Goal: Information Seeking & Learning: Learn about a topic

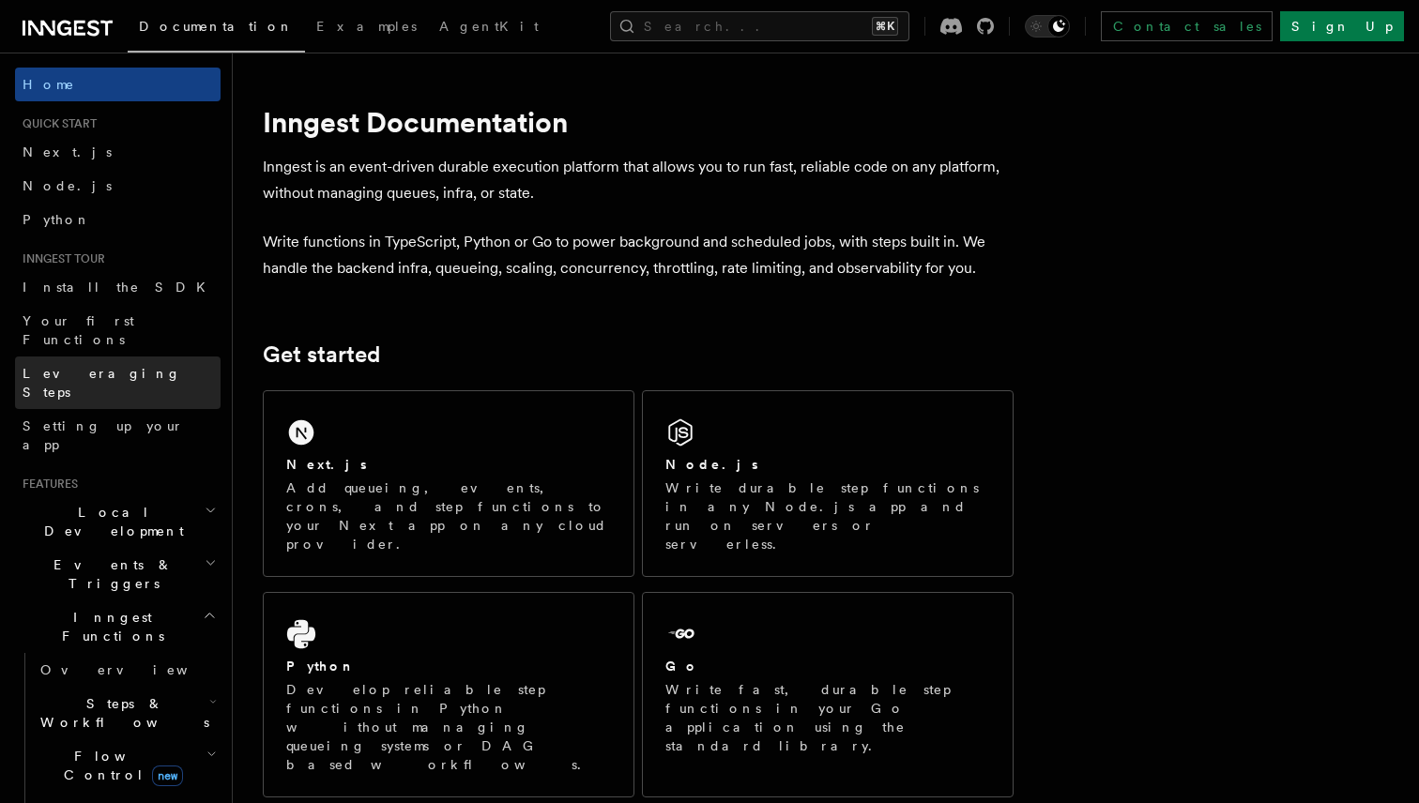
click at [114, 366] on span "Leveraging Steps" at bounding box center [102, 383] width 159 height 34
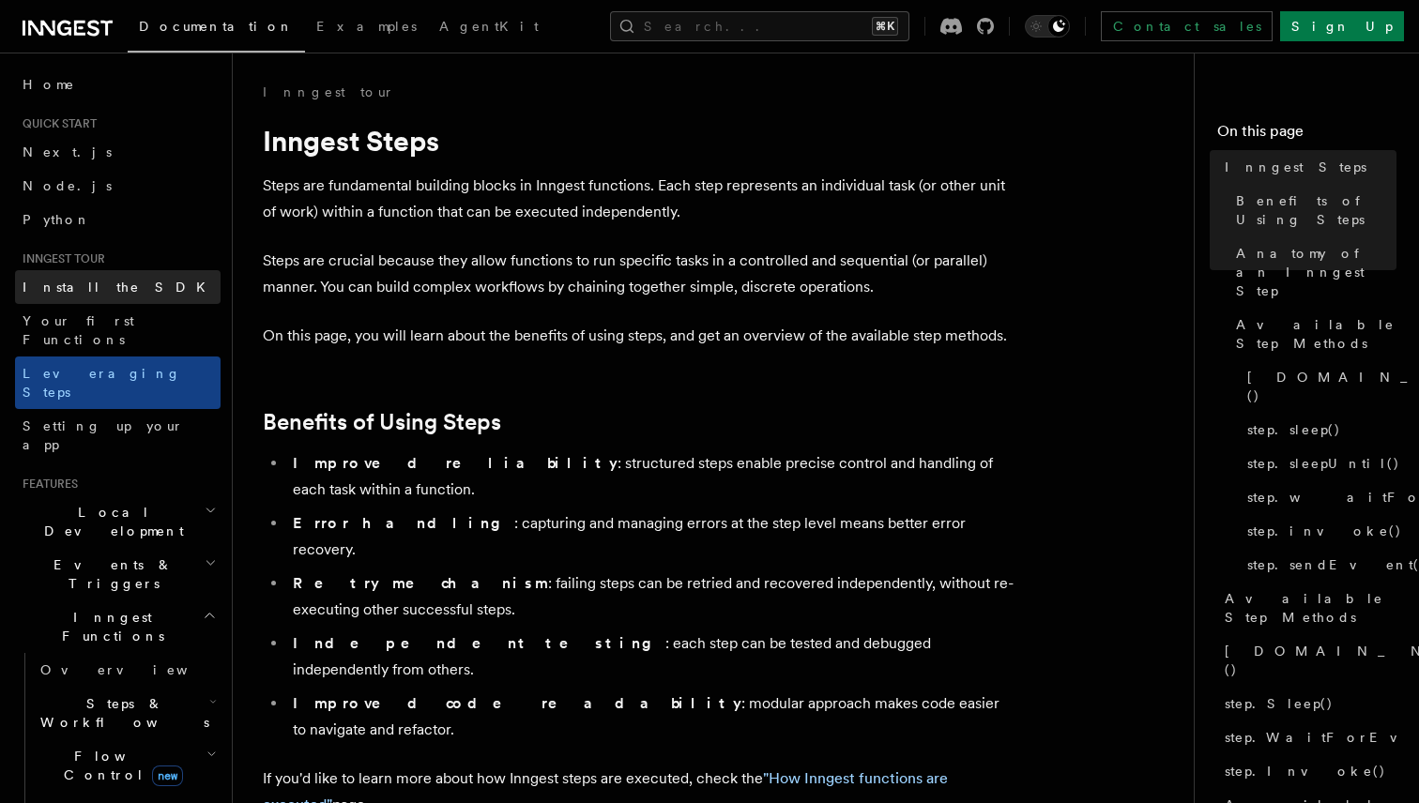
click at [119, 289] on link "Install the SDK" at bounding box center [117, 287] width 205 height 34
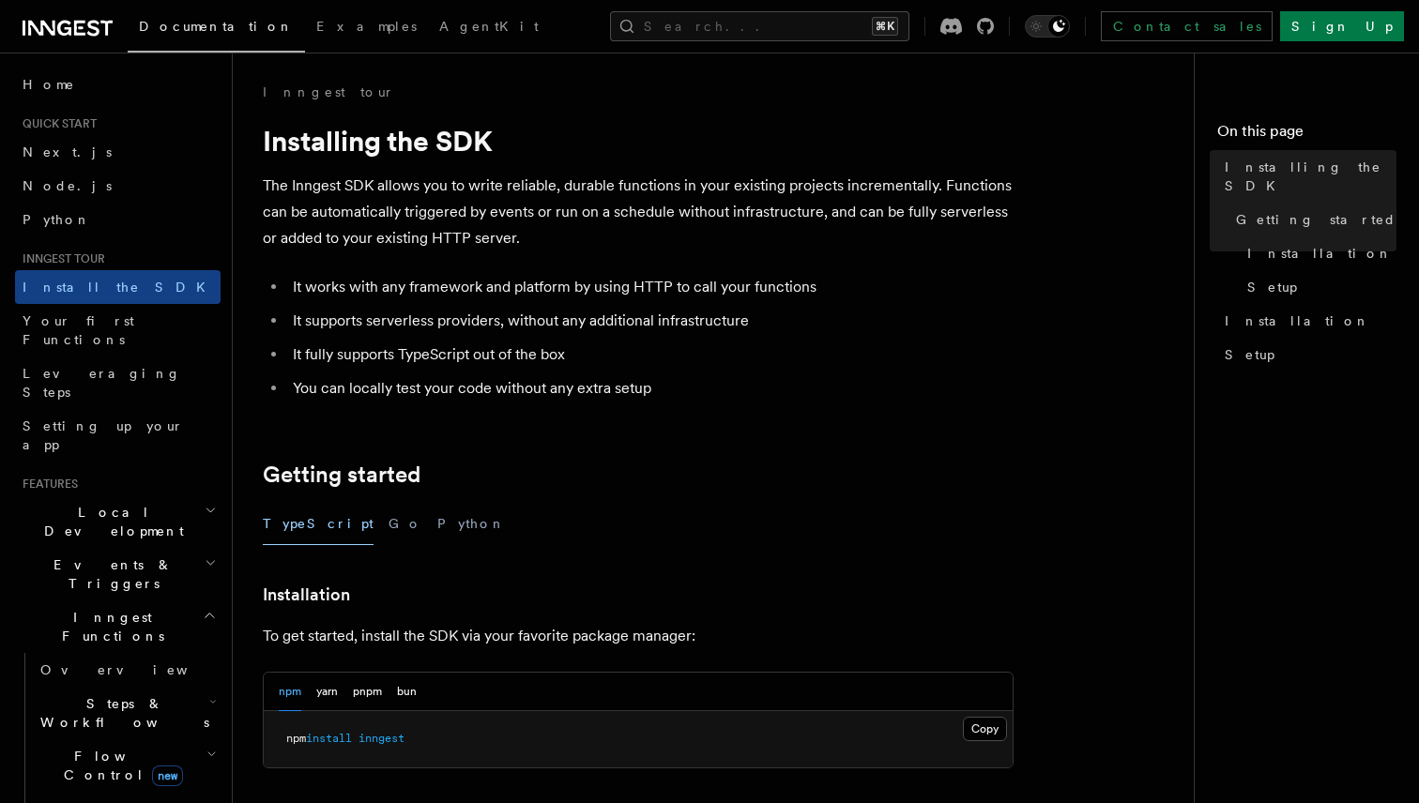
click at [380, 188] on p "The Inngest SDK allows you to write reliable, durable functions in your existin…" at bounding box center [638, 212] width 751 height 79
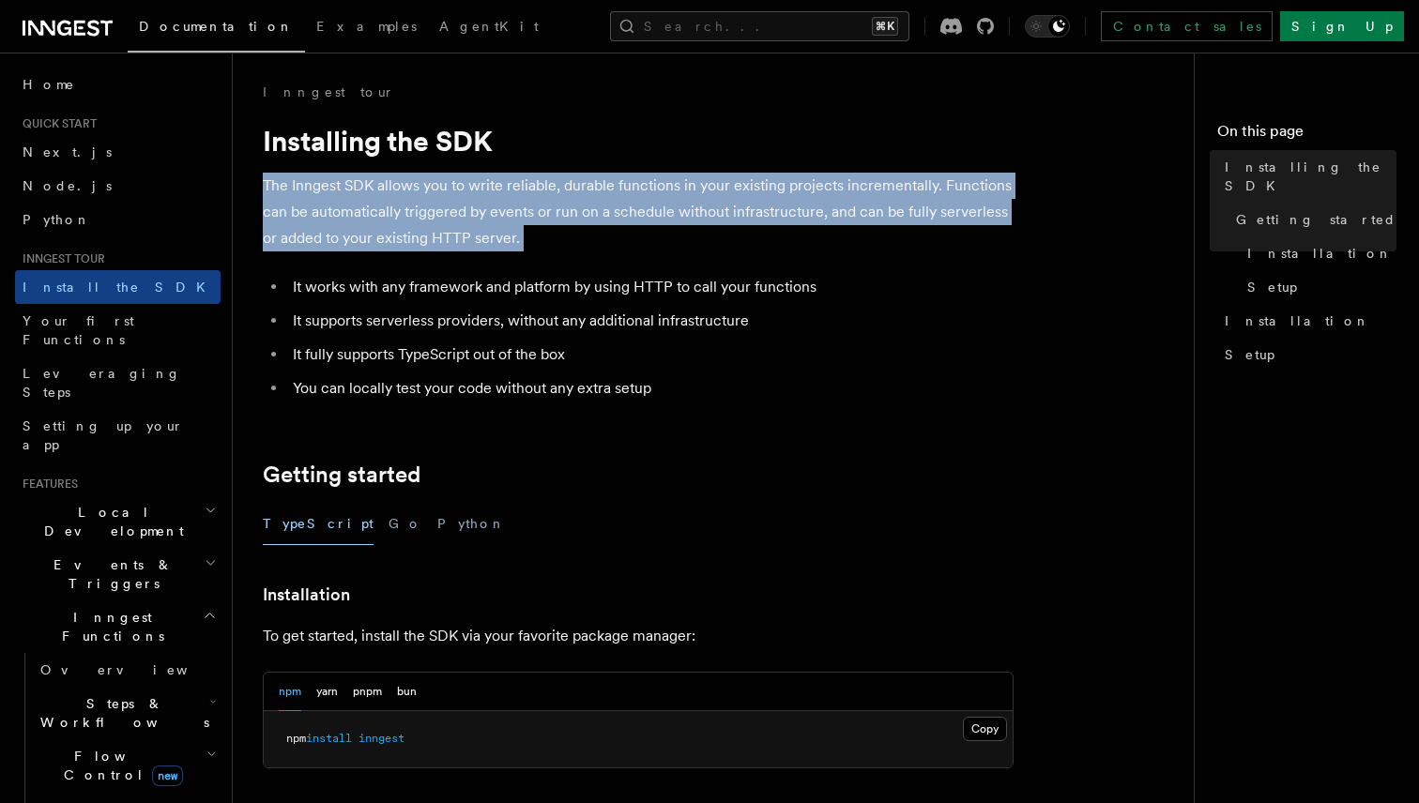
click at [380, 188] on p "The Inngest SDK allows you to write reliable, durable functions in your existin…" at bounding box center [638, 212] width 751 height 79
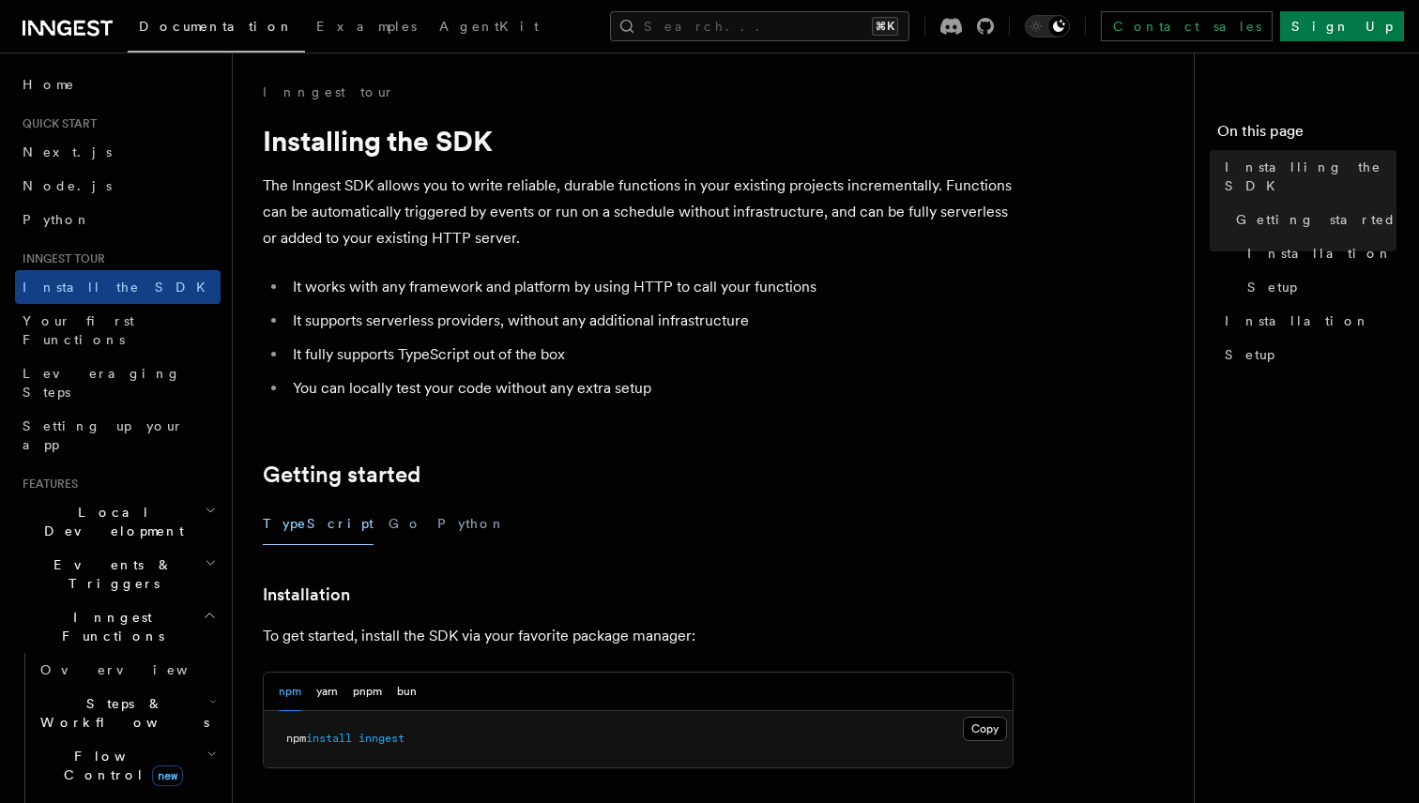
click at [421, 189] on p "The Inngest SDK allows you to write reliable, durable functions in your existin…" at bounding box center [638, 212] width 751 height 79
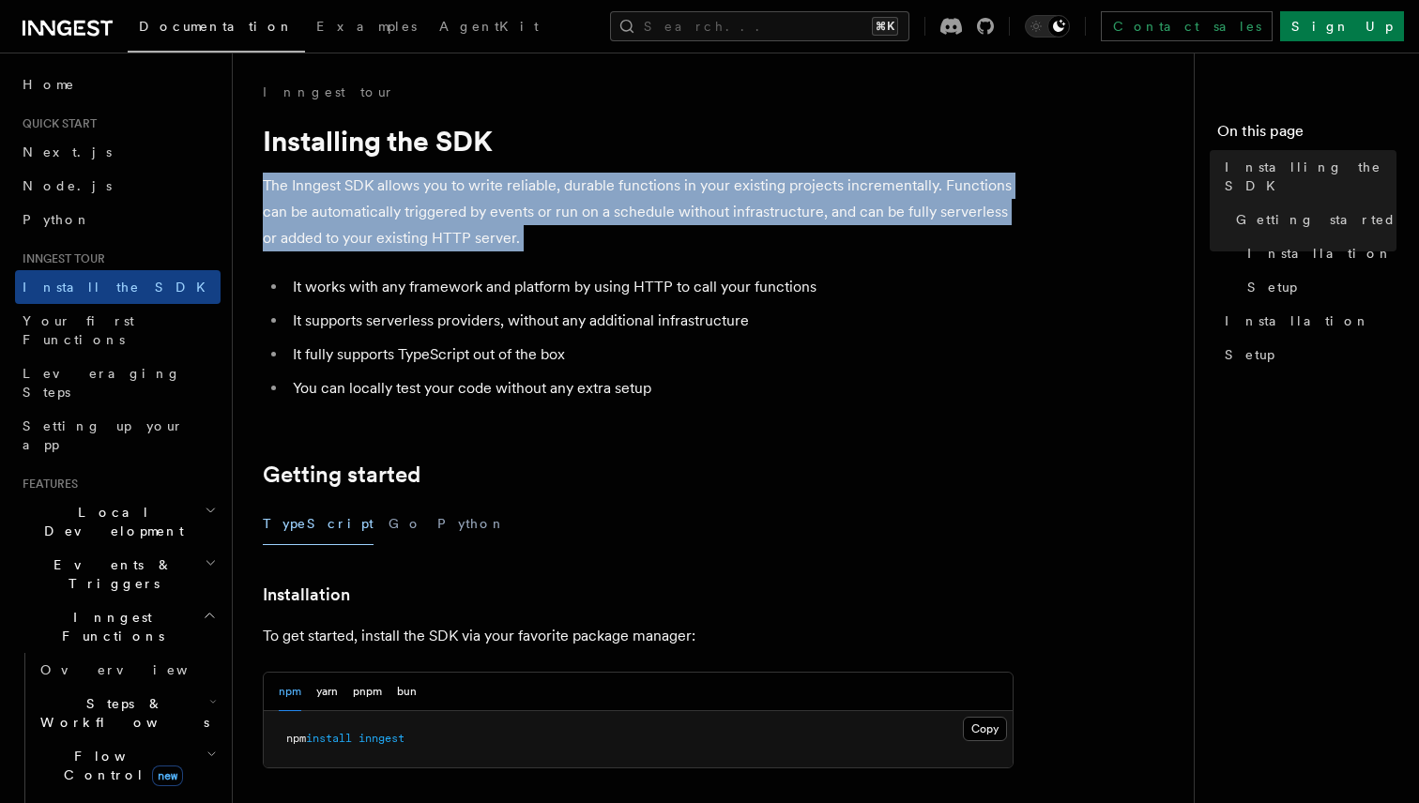
click at [421, 189] on p "The Inngest SDK allows you to write reliable, durable functions in your existin…" at bounding box center [638, 212] width 751 height 79
click at [450, 201] on p "The Inngest SDK allows you to write reliable, durable functions in your existin…" at bounding box center [638, 212] width 751 height 79
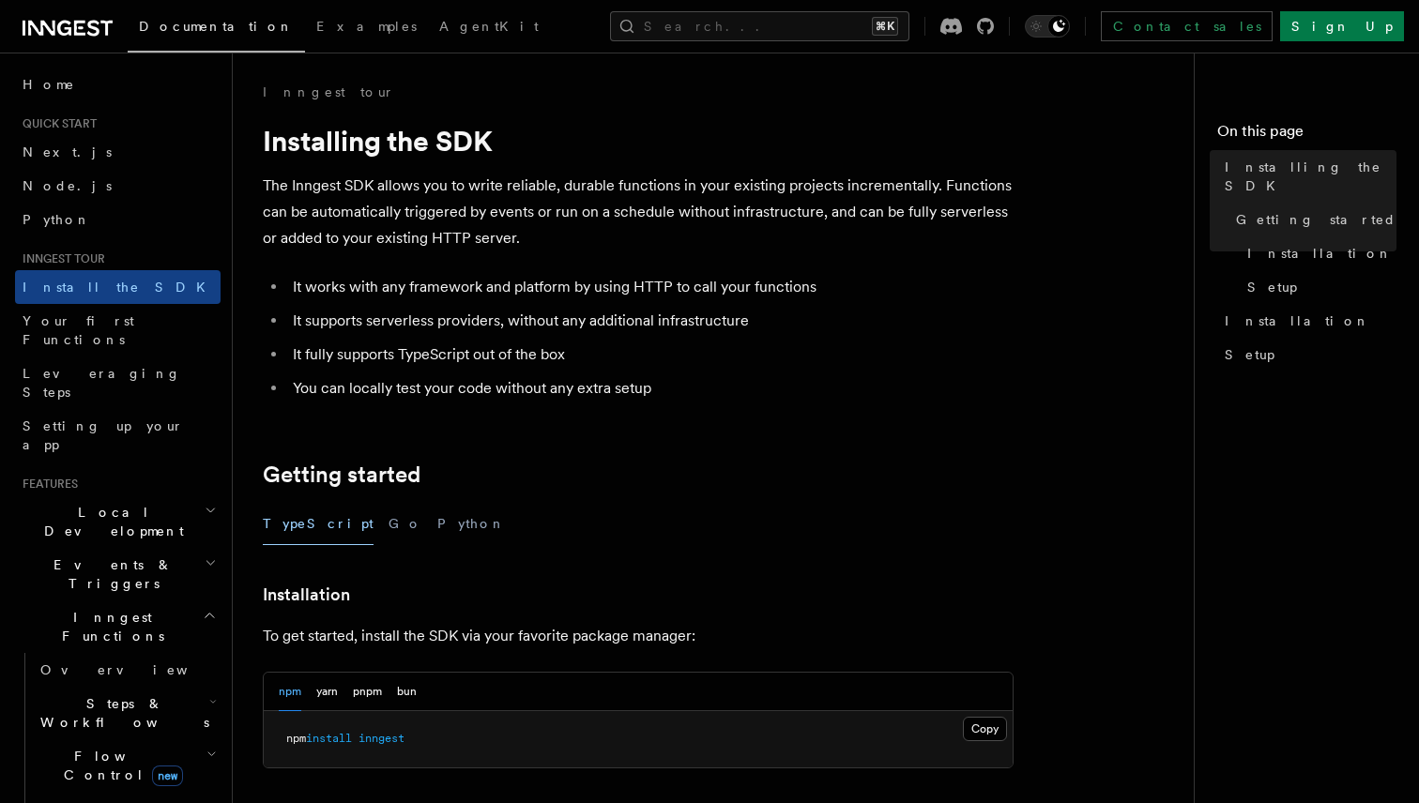
click at [275, 188] on p "The Inngest SDK allows you to write reliable, durable functions in your existin…" at bounding box center [638, 212] width 751 height 79
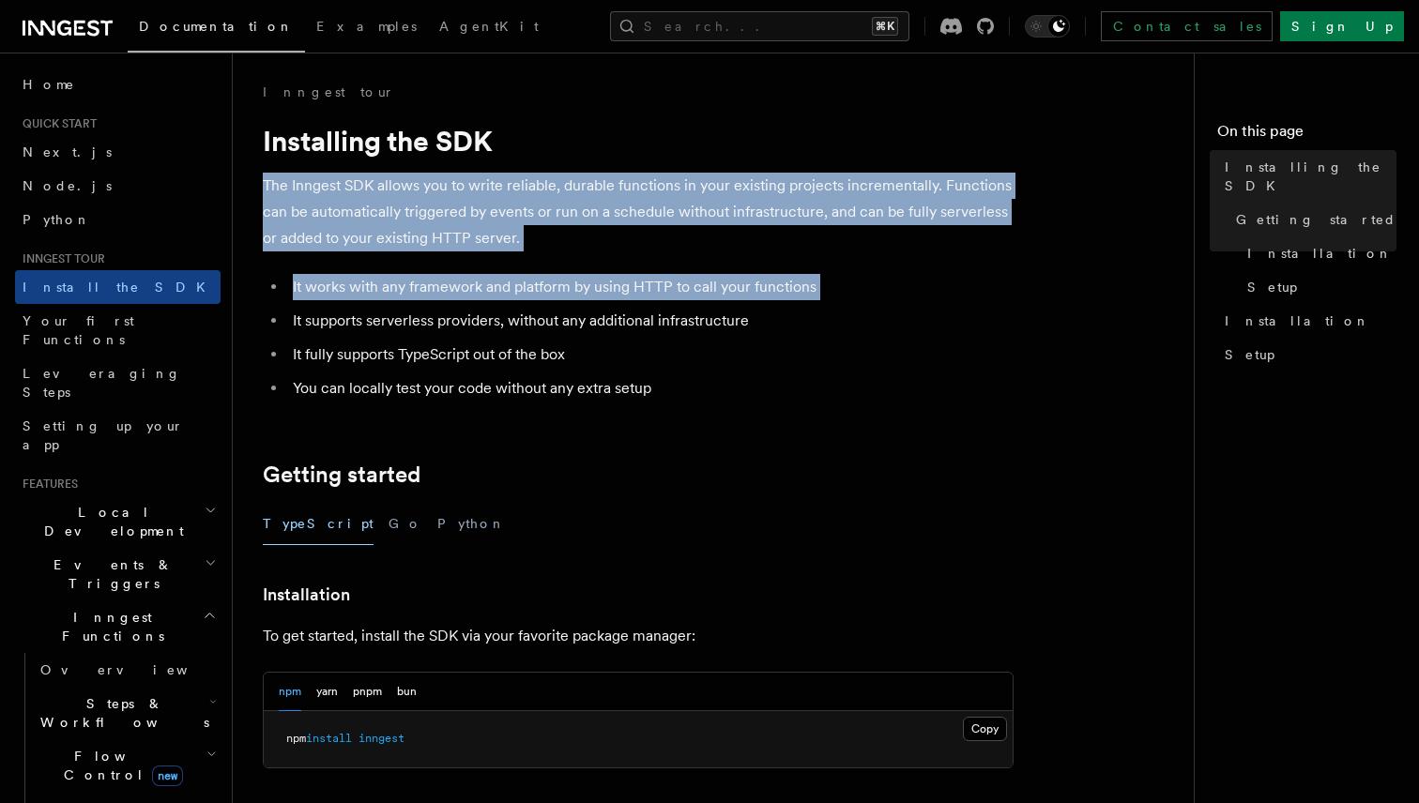
drag, startPoint x: 275, startPoint y: 188, endPoint x: 476, endPoint y: 255, distance: 211.8
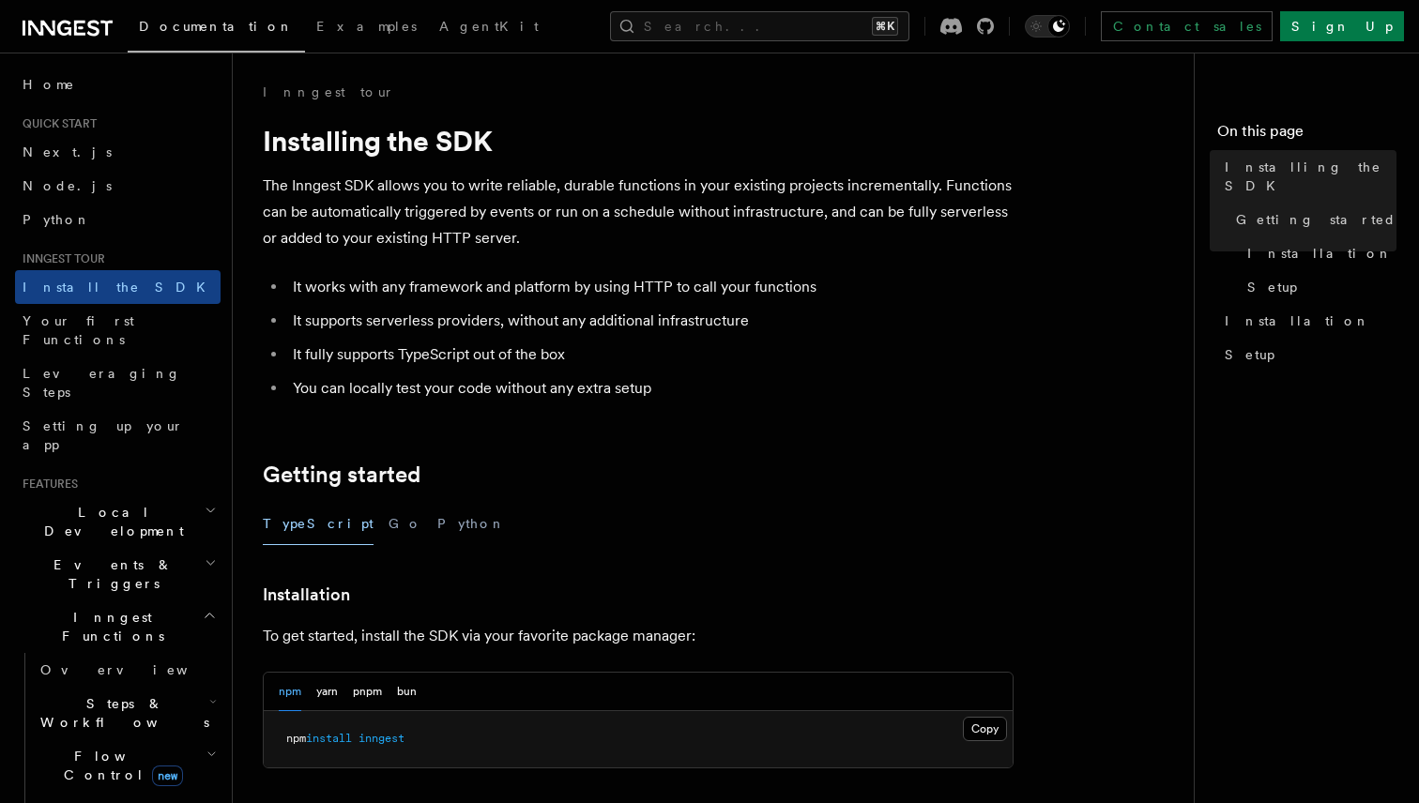
click at [479, 235] on p "The Inngest SDK allows you to write reliable, durable functions in your existin…" at bounding box center [638, 212] width 751 height 79
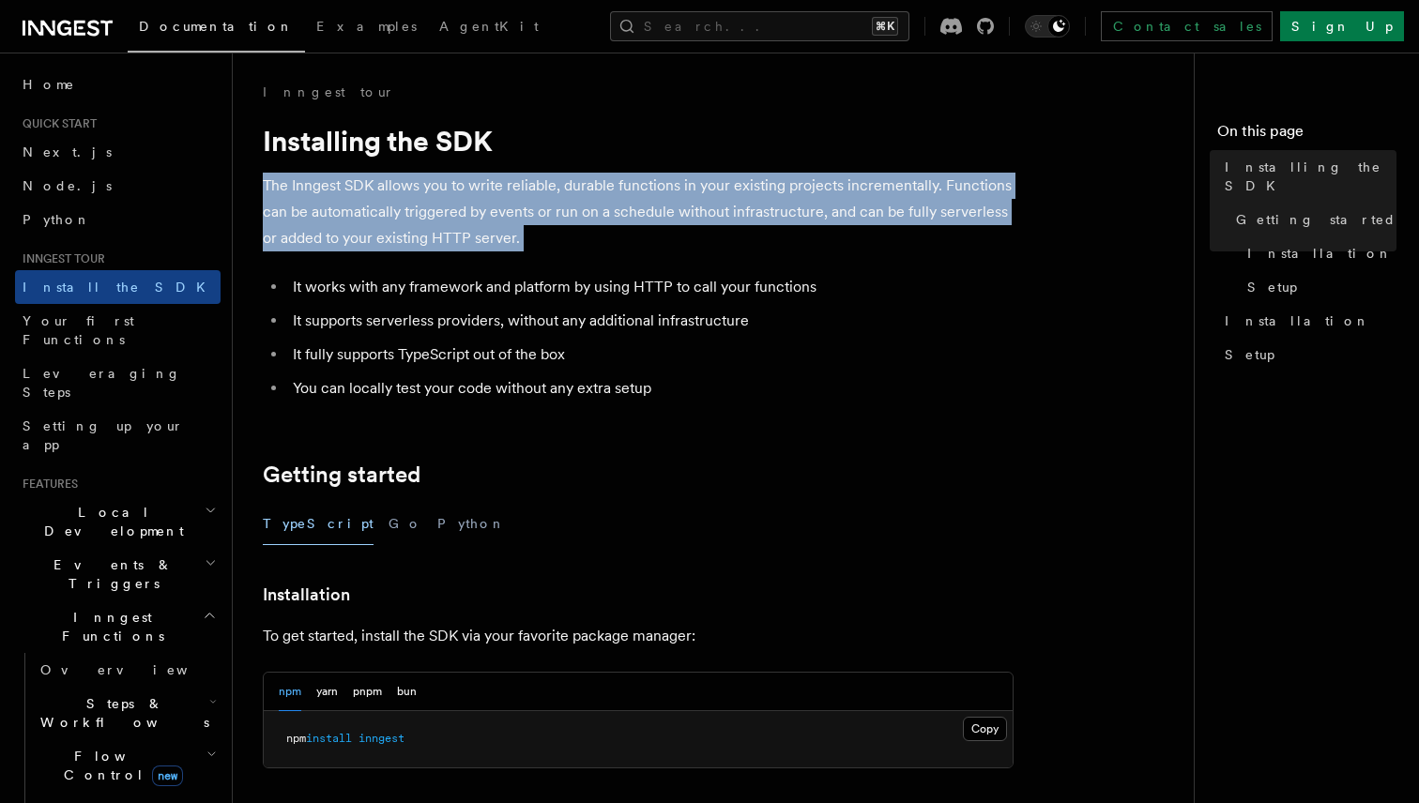
click at [479, 235] on p "The Inngest SDK allows you to write reliable, durable functions in your existin…" at bounding box center [638, 212] width 751 height 79
click at [485, 222] on p "The Inngest SDK allows you to write reliable, durable functions in your existin…" at bounding box center [638, 212] width 751 height 79
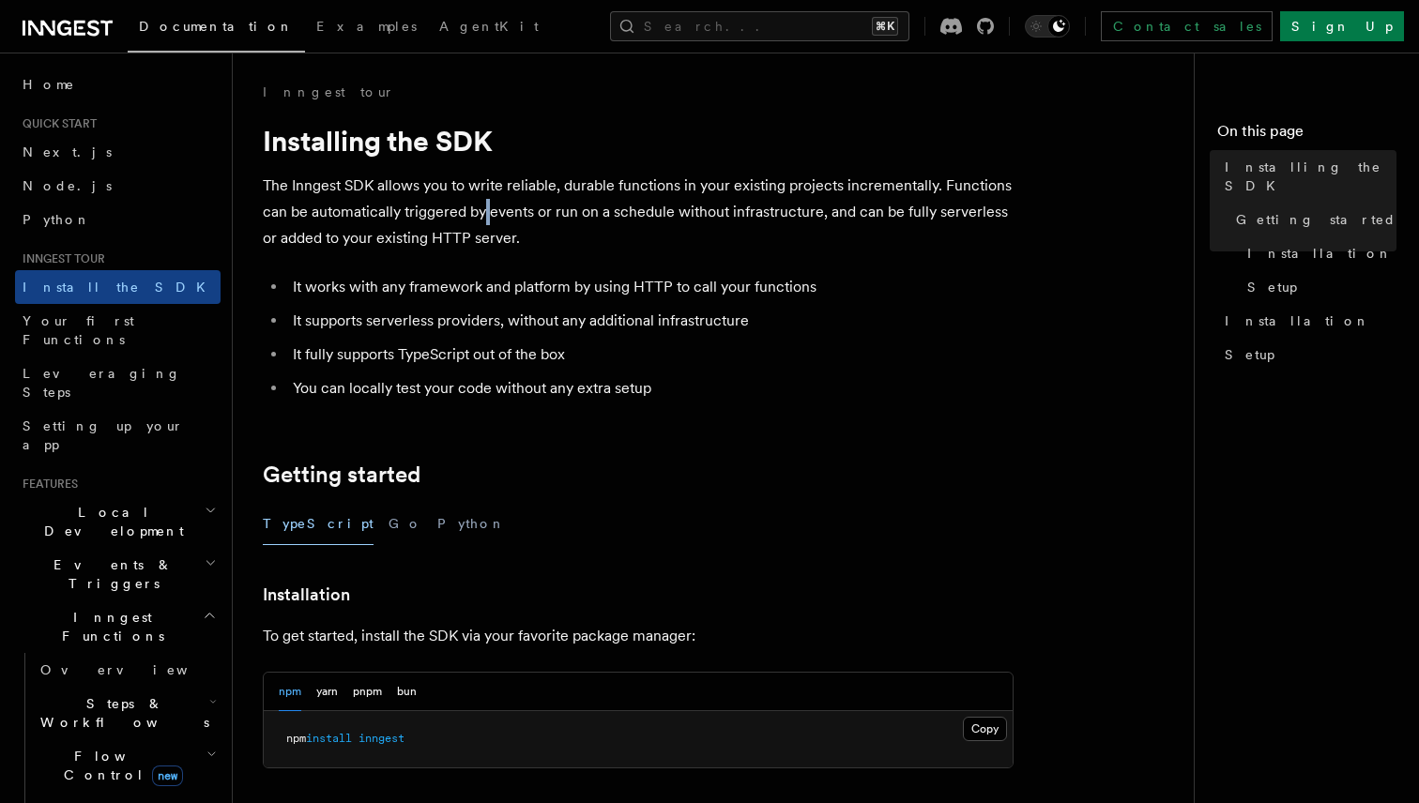
click at [485, 222] on p "The Inngest SDK allows you to write reliable, durable functions in your existin…" at bounding box center [638, 212] width 751 height 79
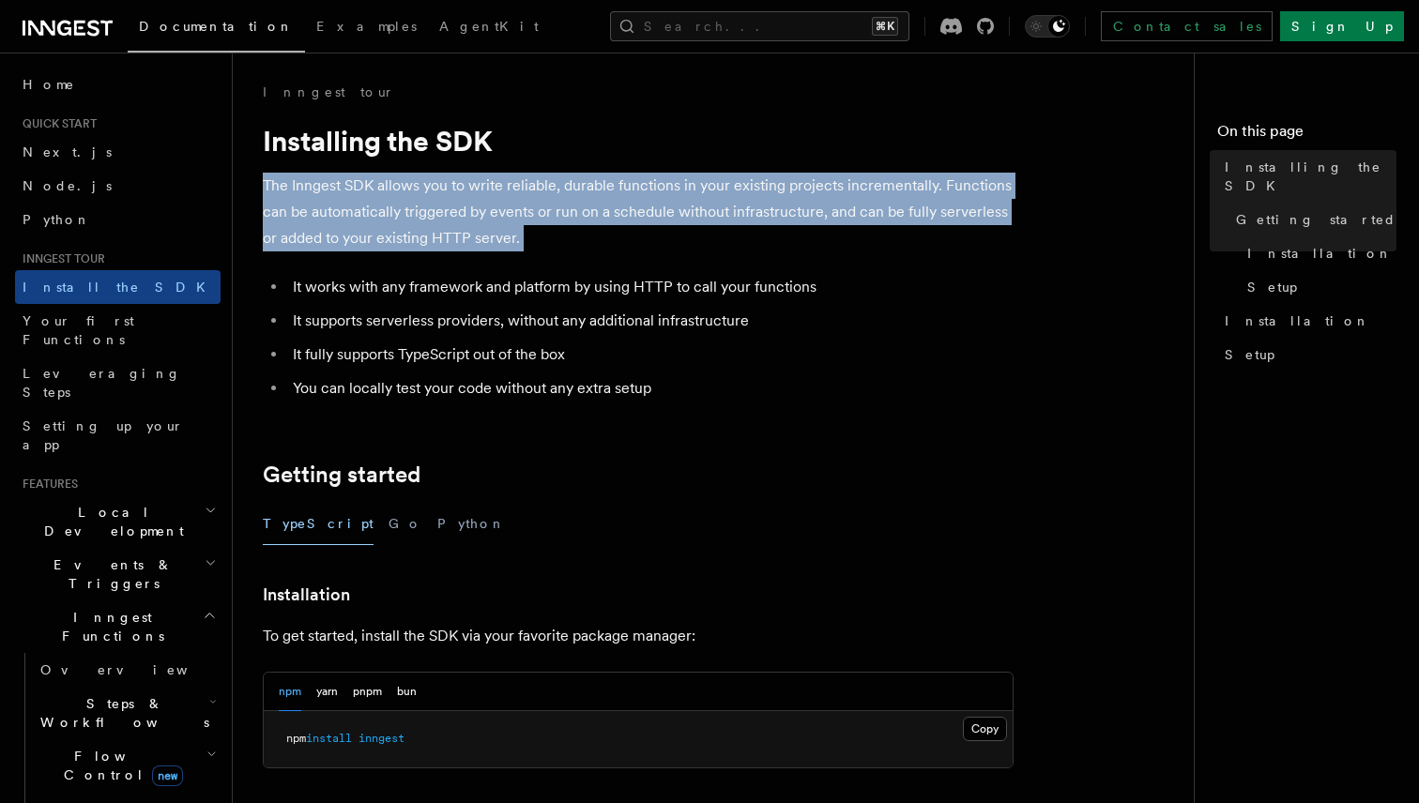
click at [485, 222] on p "The Inngest SDK allows you to write reliable, durable functions in your existin…" at bounding box center [638, 212] width 751 height 79
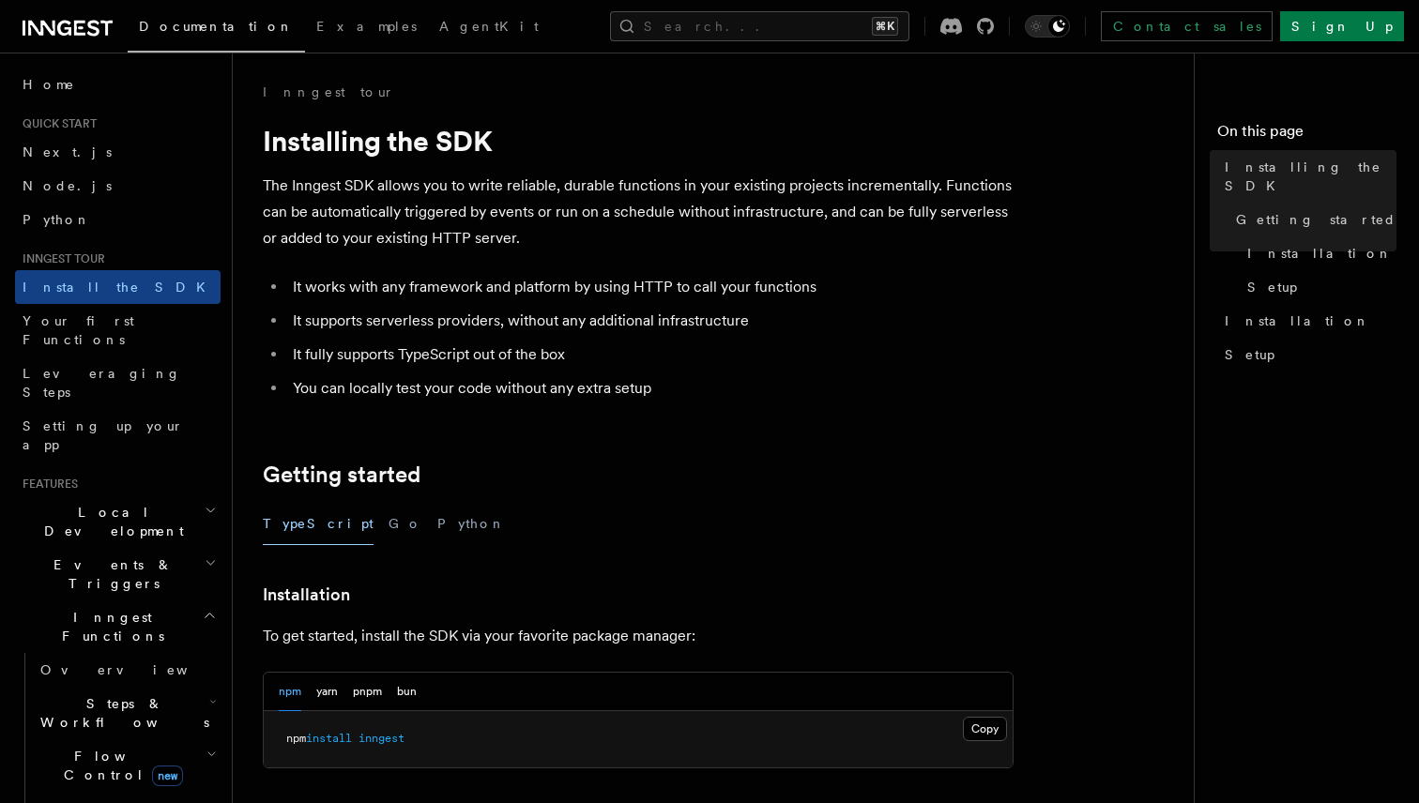
click at [485, 222] on p "The Inngest SDK allows you to write reliable, durable functions in your existin…" at bounding box center [638, 212] width 751 height 79
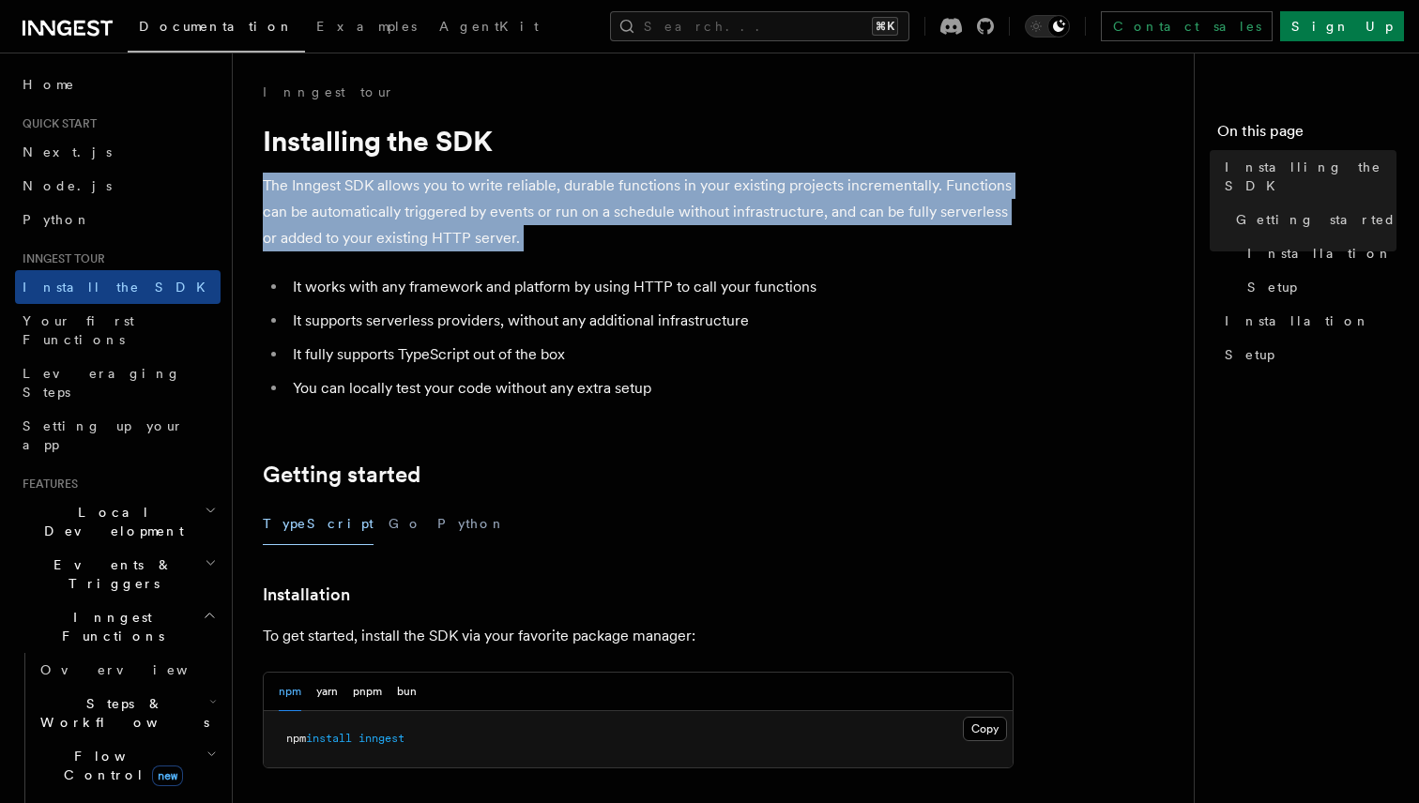
click at [485, 222] on p "The Inngest SDK allows you to write reliable, durable functions in your existin…" at bounding box center [638, 212] width 751 height 79
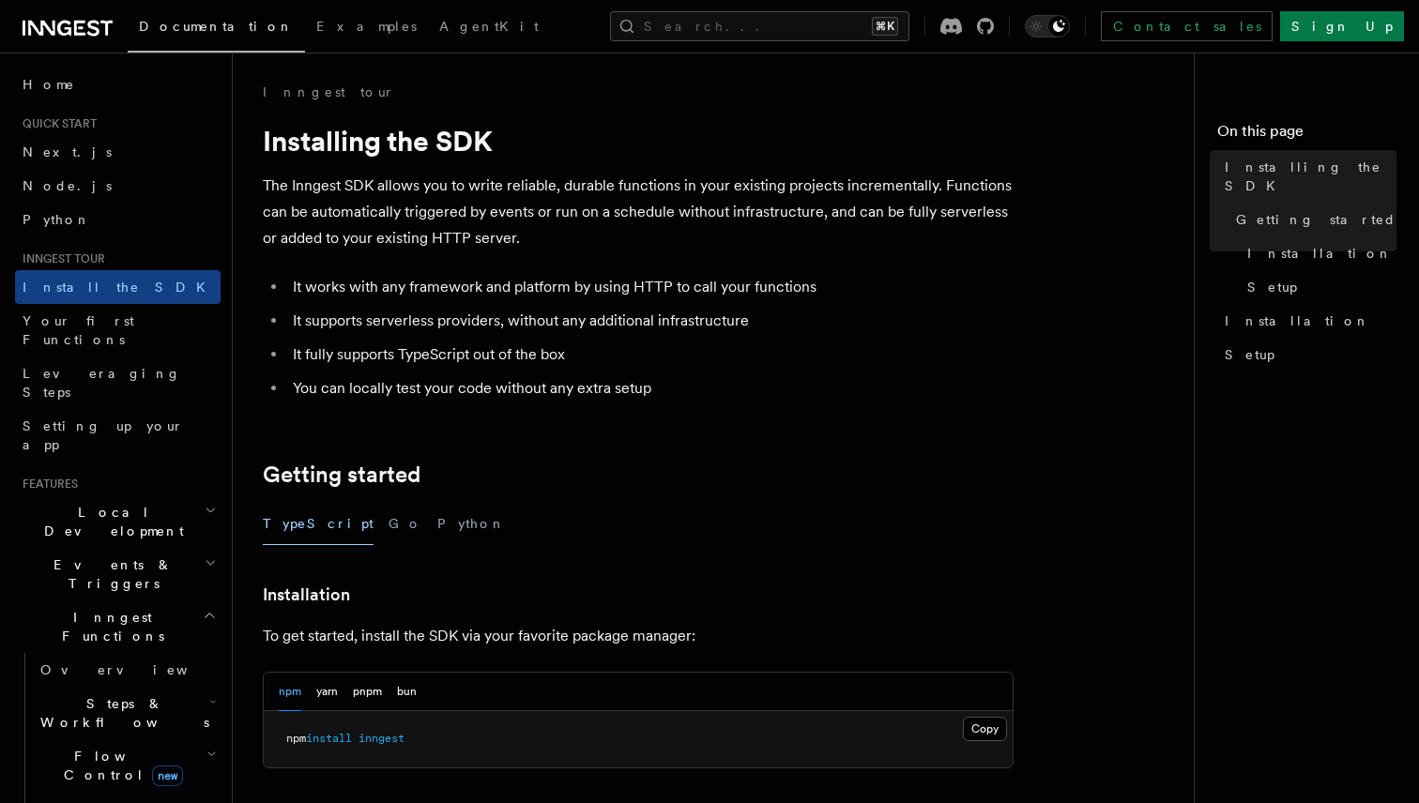
click at [433, 282] on li "It works with any framework and platform by using HTTP to call your functions" at bounding box center [650, 287] width 726 height 26
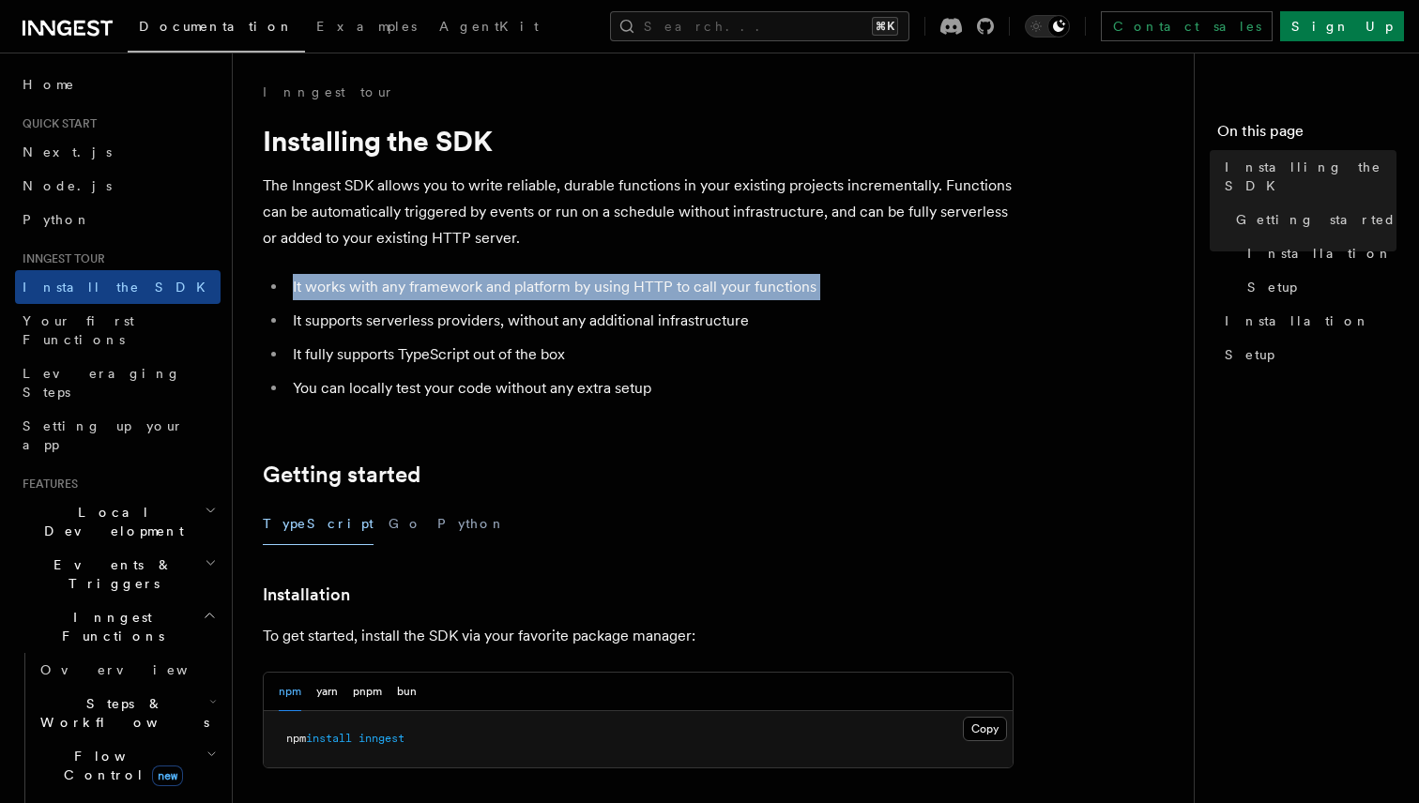
click at [433, 282] on li "It works with any framework and platform by using HTTP to call your functions" at bounding box center [650, 287] width 726 height 26
click at [479, 289] on li "It works with any framework and platform by using HTTP to call your functions" at bounding box center [650, 287] width 726 height 26
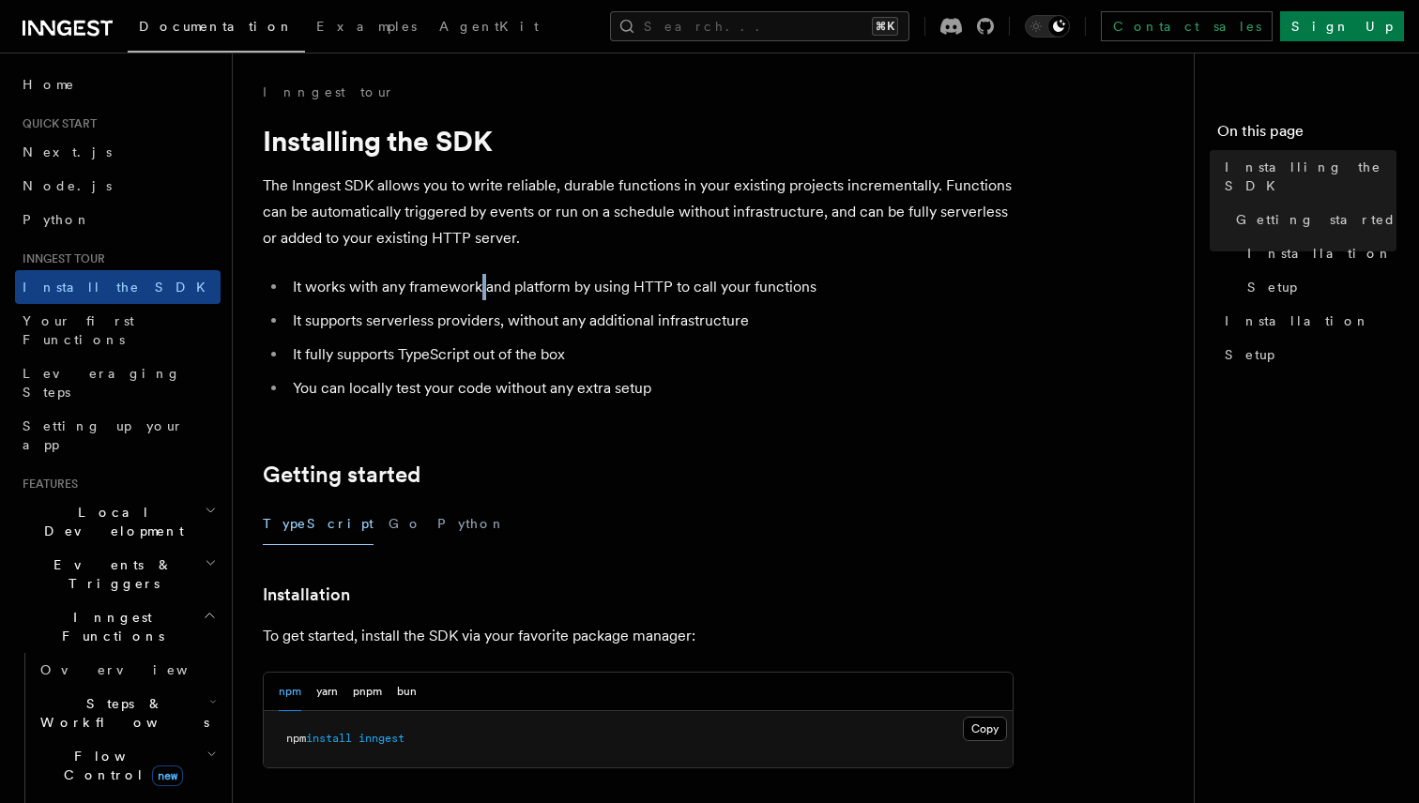
click at [479, 289] on li "It works with any framework and platform by using HTTP to call your functions" at bounding box center [650, 287] width 726 height 26
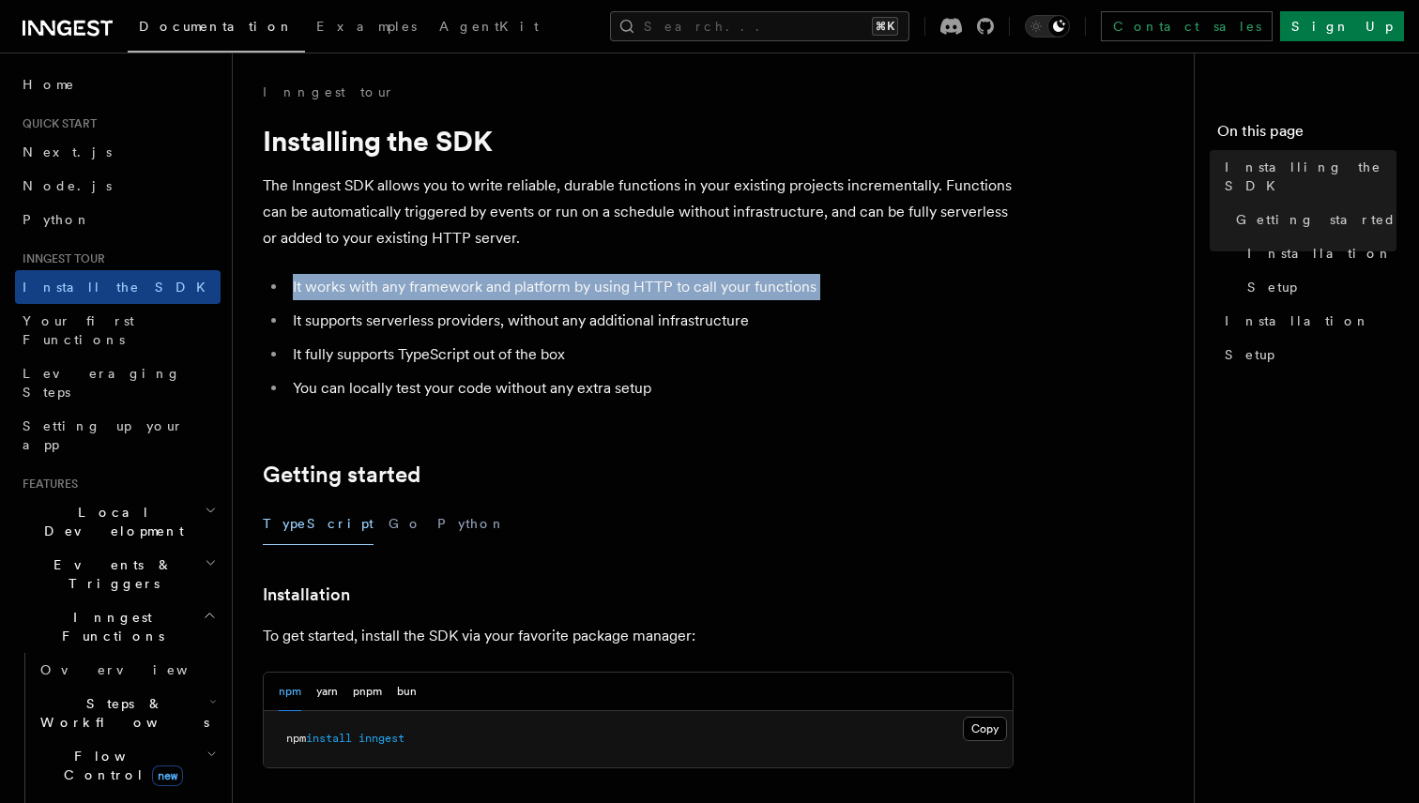
click at [479, 289] on li "It works with any framework and platform by using HTTP to call your functions" at bounding box center [650, 287] width 726 height 26
click at [509, 289] on li "It works with any framework and platform by using HTTP to call your functions" at bounding box center [650, 287] width 726 height 26
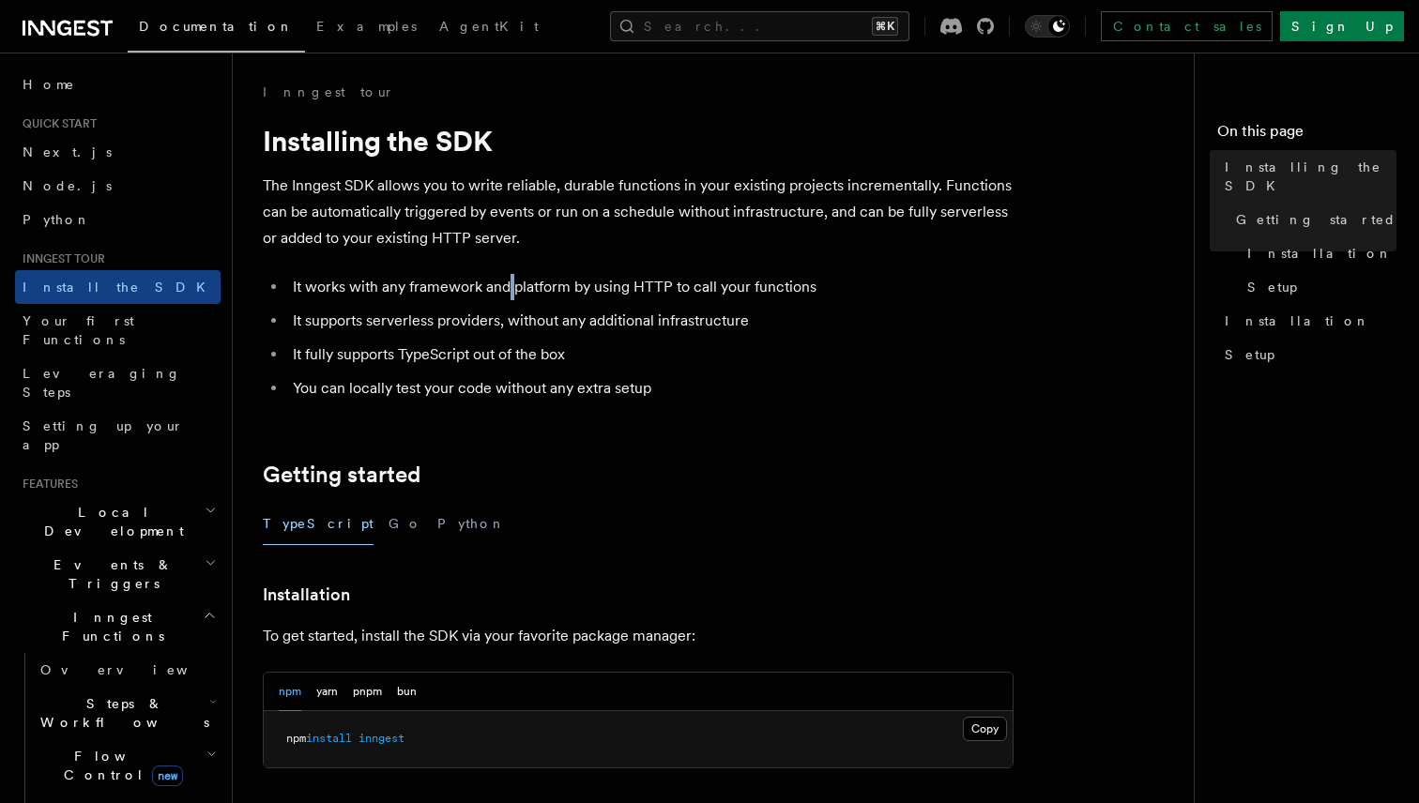
click at [509, 289] on li "It works with any framework and platform by using HTTP to call your functions" at bounding box center [650, 287] width 726 height 26
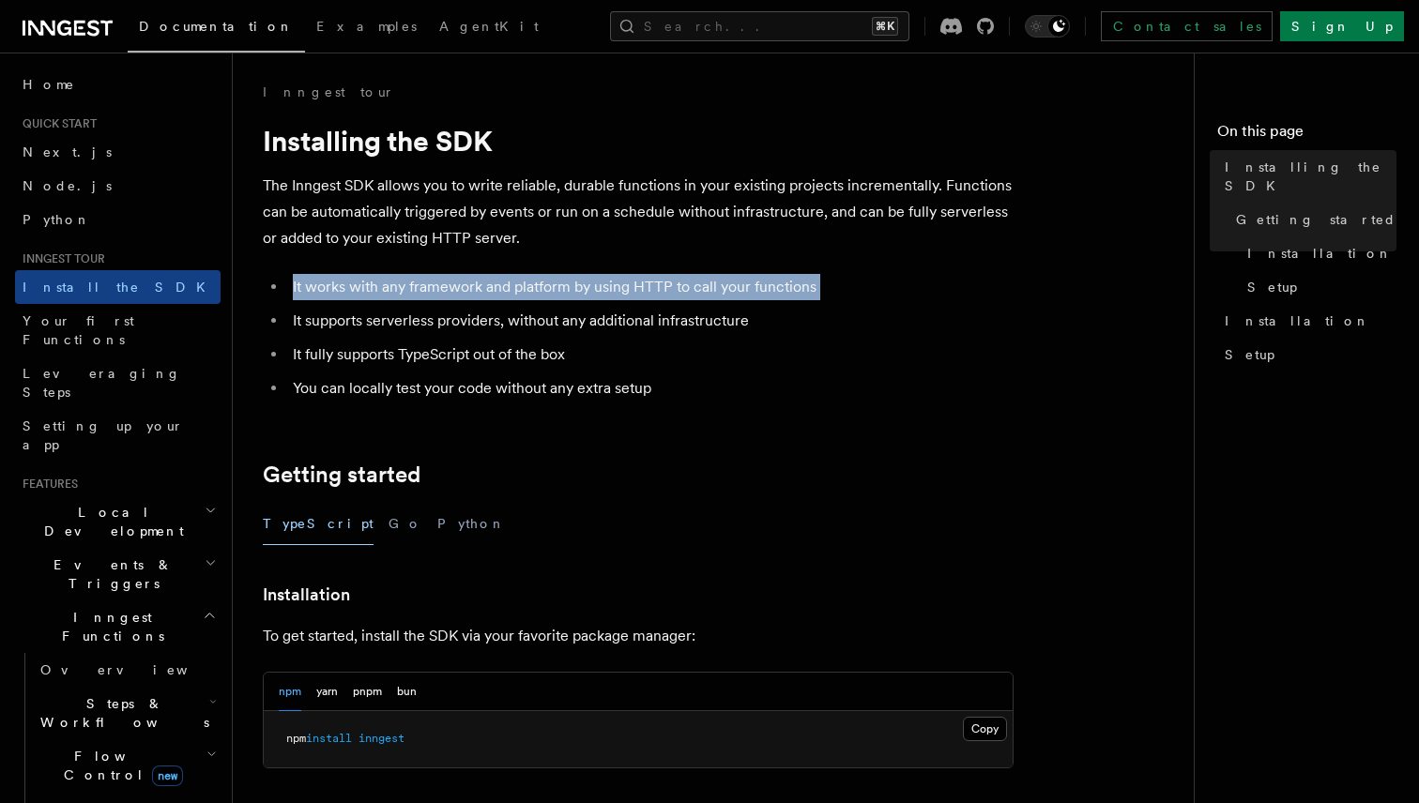
click at [509, 289] on li "It works with any framework and platform by using HTTP to call your functions" at bounding box center [650, 287] width 726 height 26
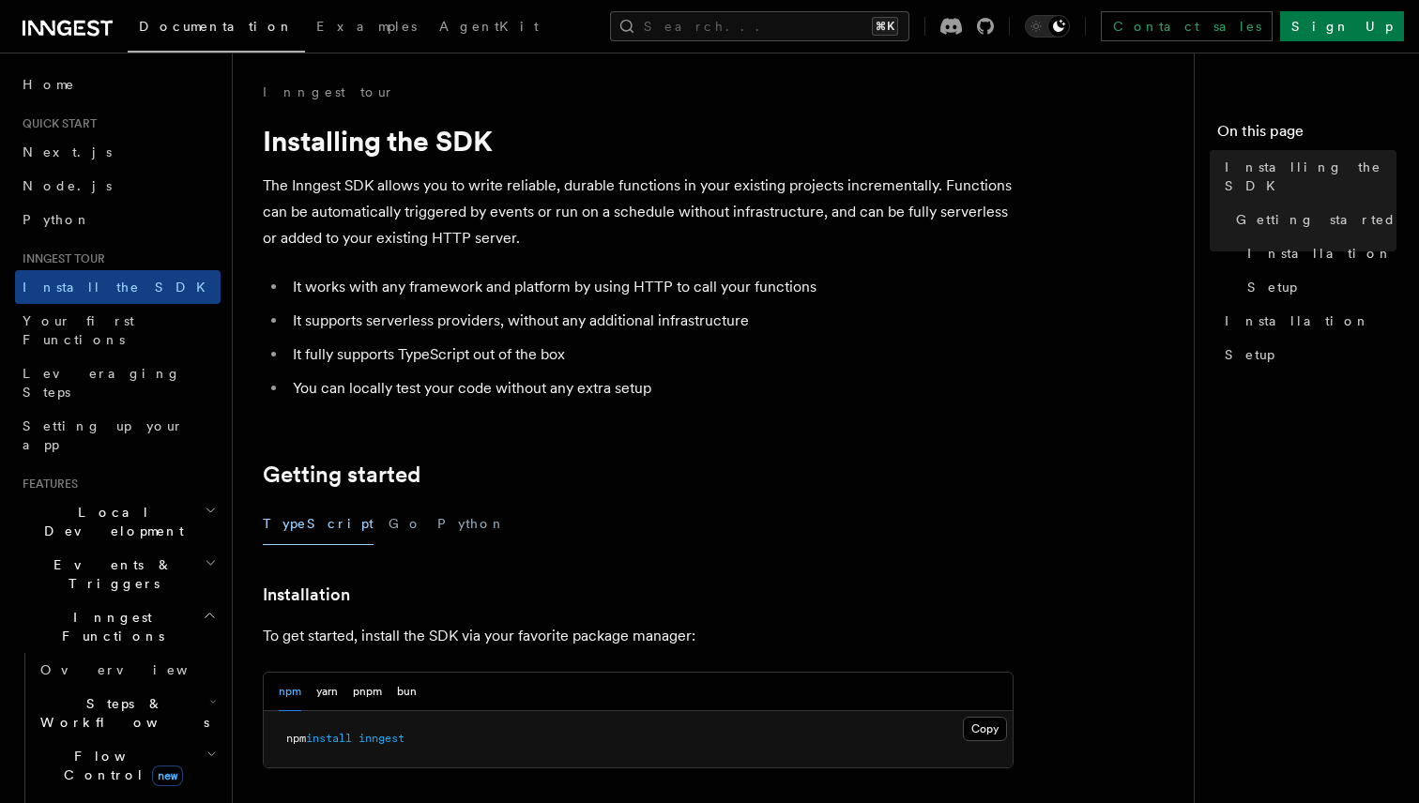
click at [542, 289] on li "It works with any framework and platform by using HTTP to call your functions" at bounding box center [650, 287] width 726 height 26
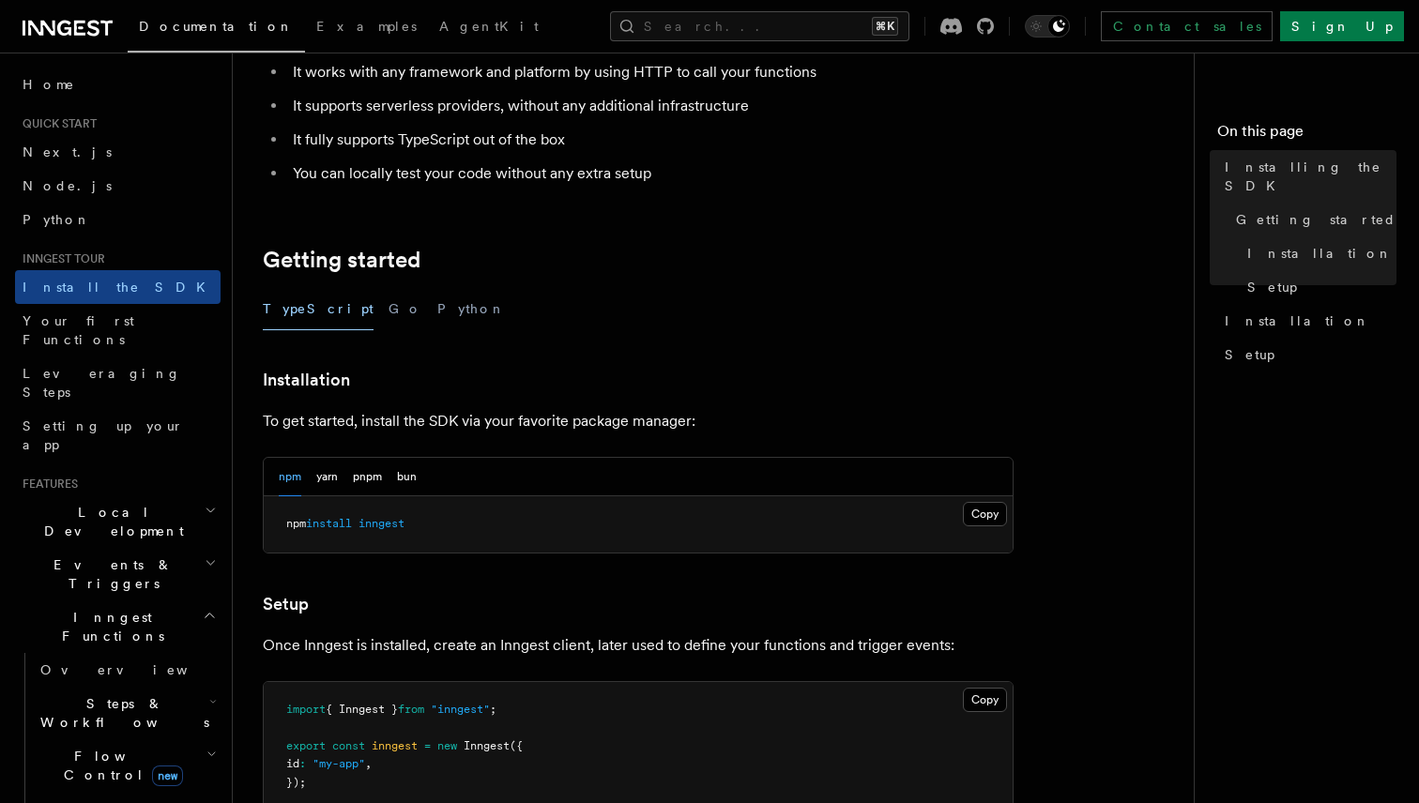
scroll to position [231, 0]
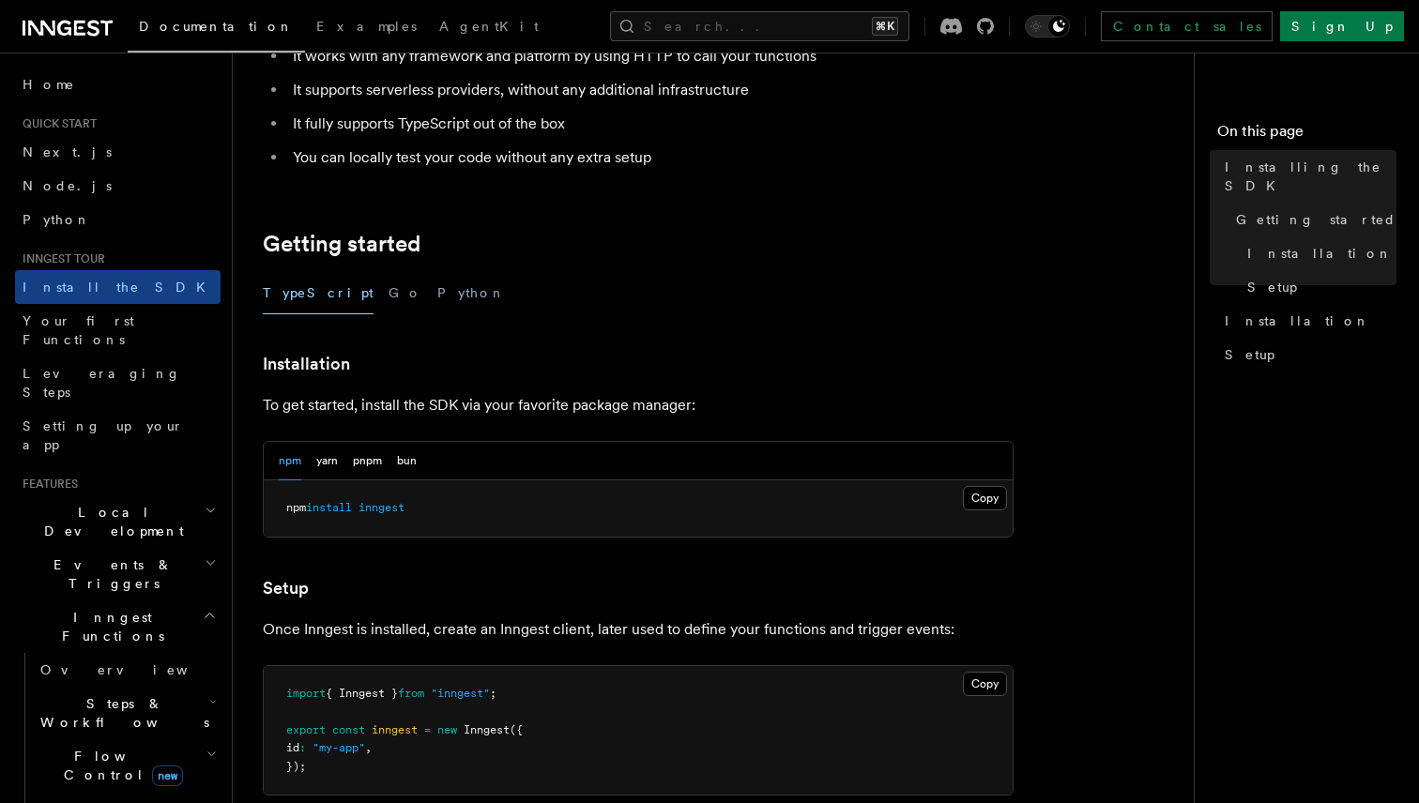
click at [509, 120] on li "It fully supports TypeScript out of the box" at bounding box center [650, 124] width 726 height 26
click at [543, 184] on article "Inngest tour Installing the SDK The Inngest SDK allows you to write reliable, d…" at bounding box center [721, 591] width 916 height 1478
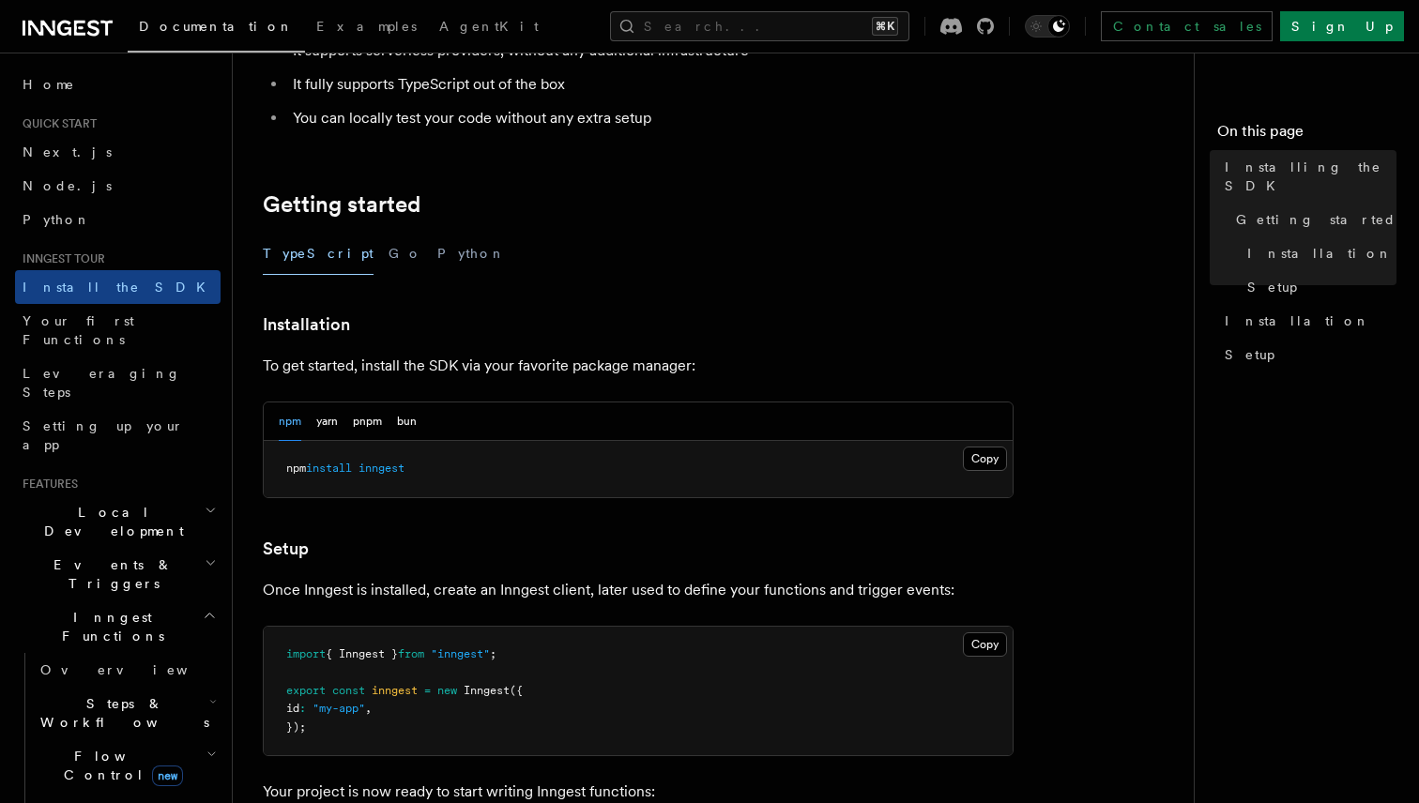
scroll to position [281, 0]
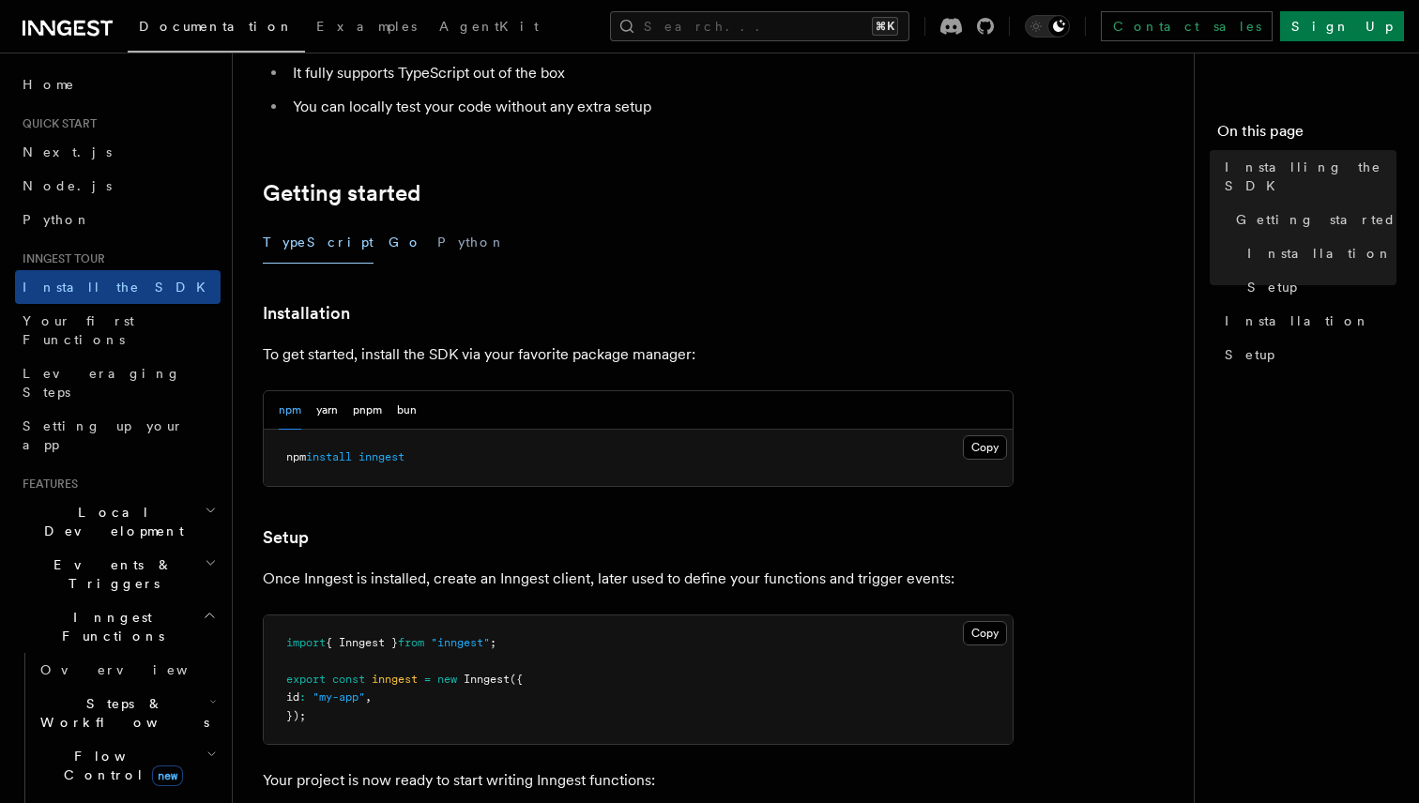
click at [388, 244] on button "Go" at bounding box center [405, 242] width 34 height 42
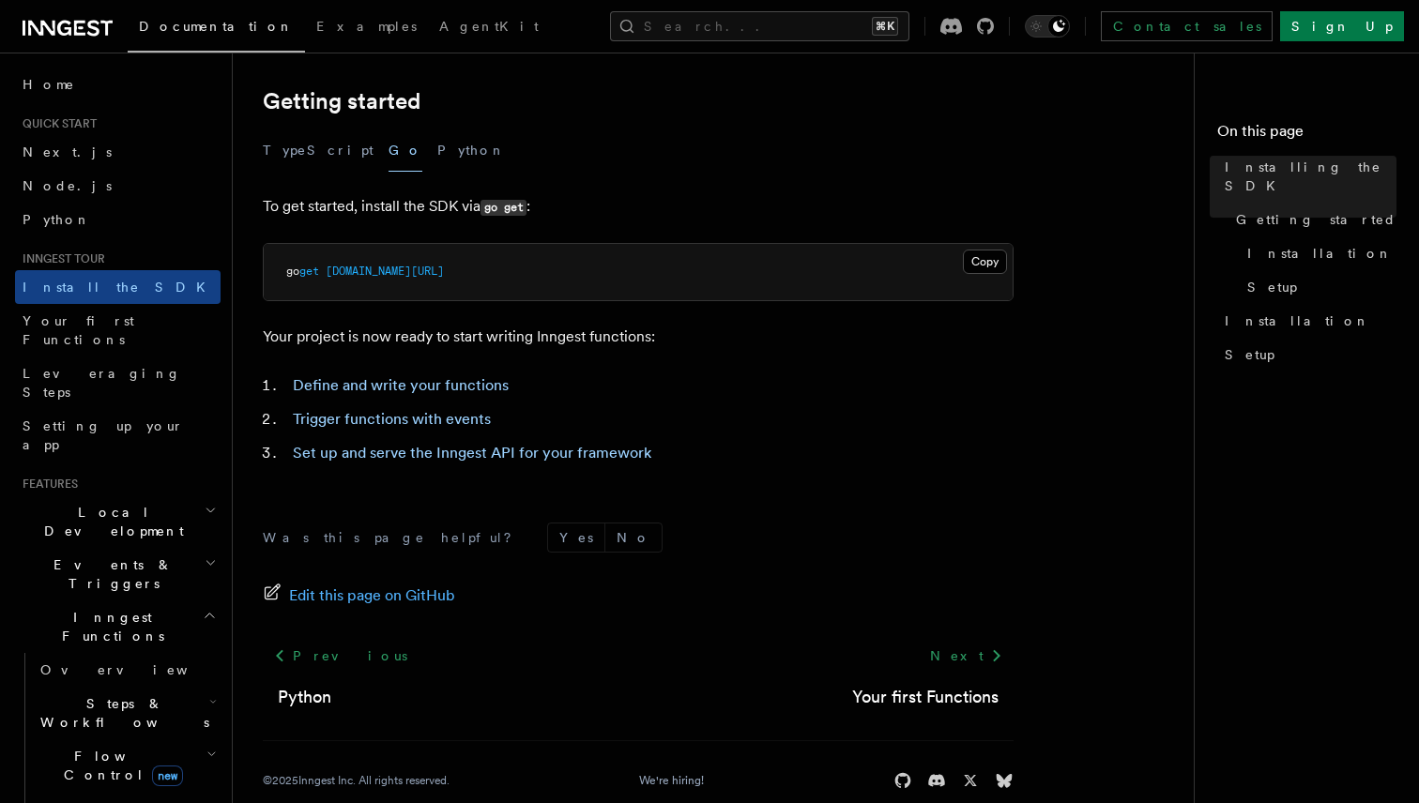
scroll to position [387, 0]
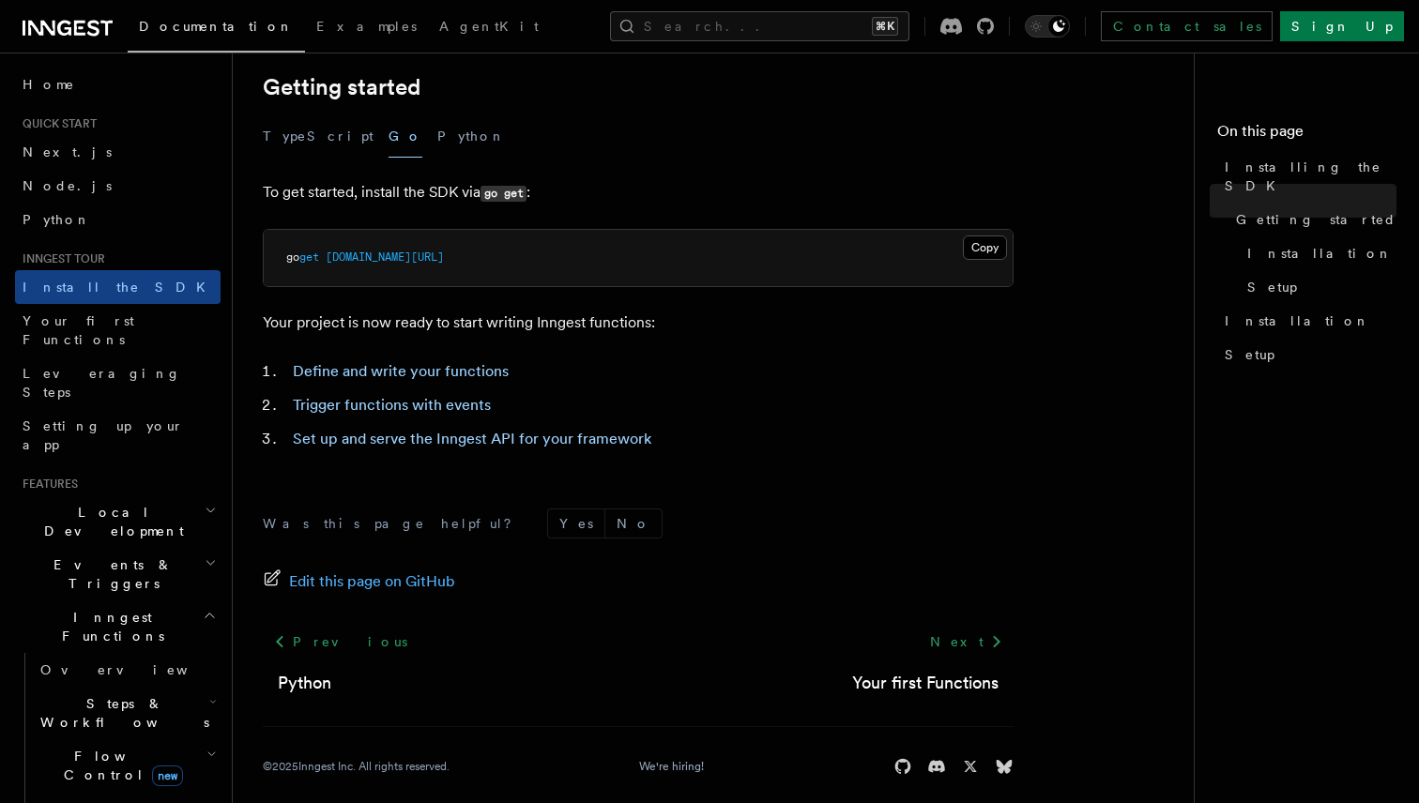
click at [506, 310] on p "Your project is now ready to start writing Inngest functions:" at bounding box center [638, 323] width 751 height 26
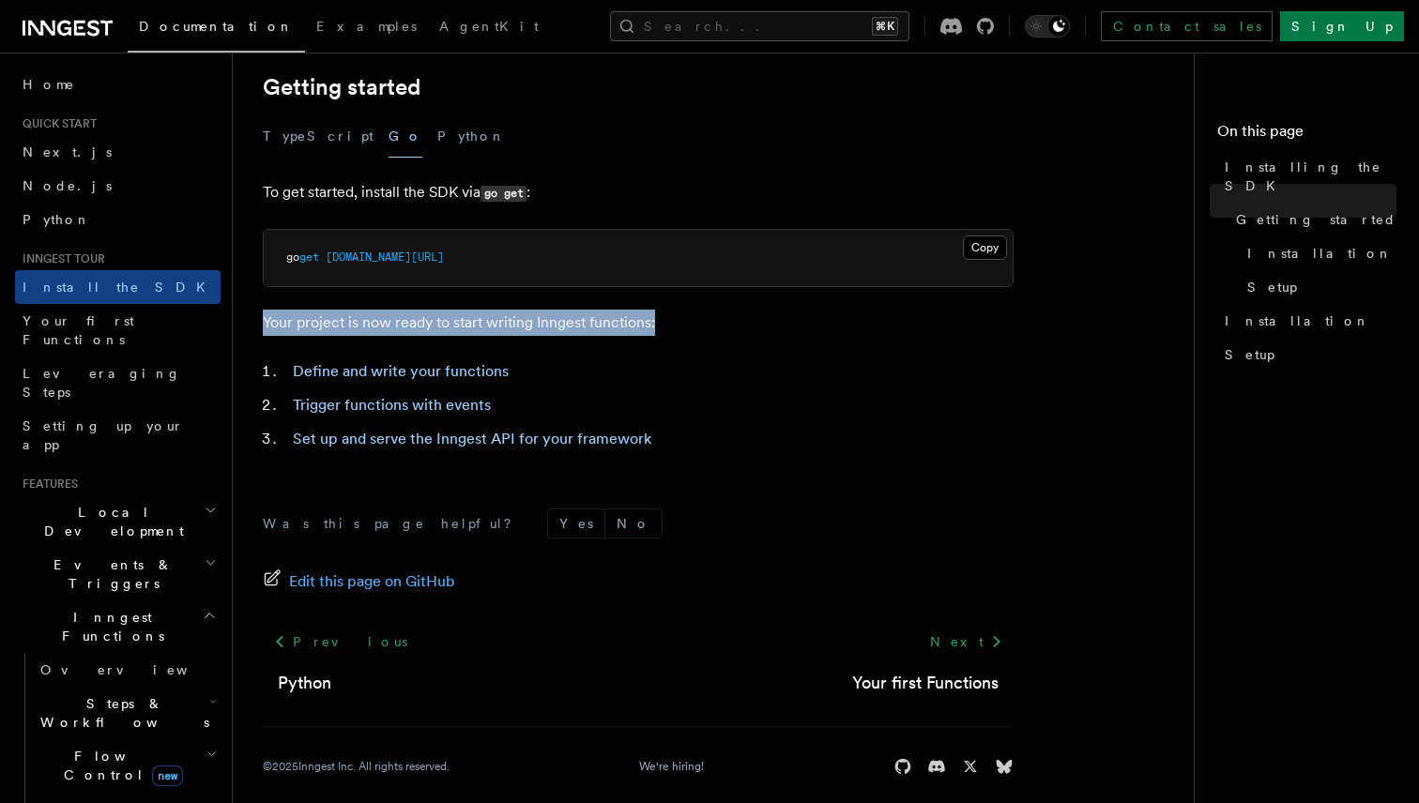
click at [506, 310] on p "Your project is now ready to start writing Inngest functions:" at bounding box center [638, 323] width 751 height 26
click at [539, 327] on p "Your project is now ready to start writing Inngest functions:" at bounding box center [638, 323] width 751 height 26
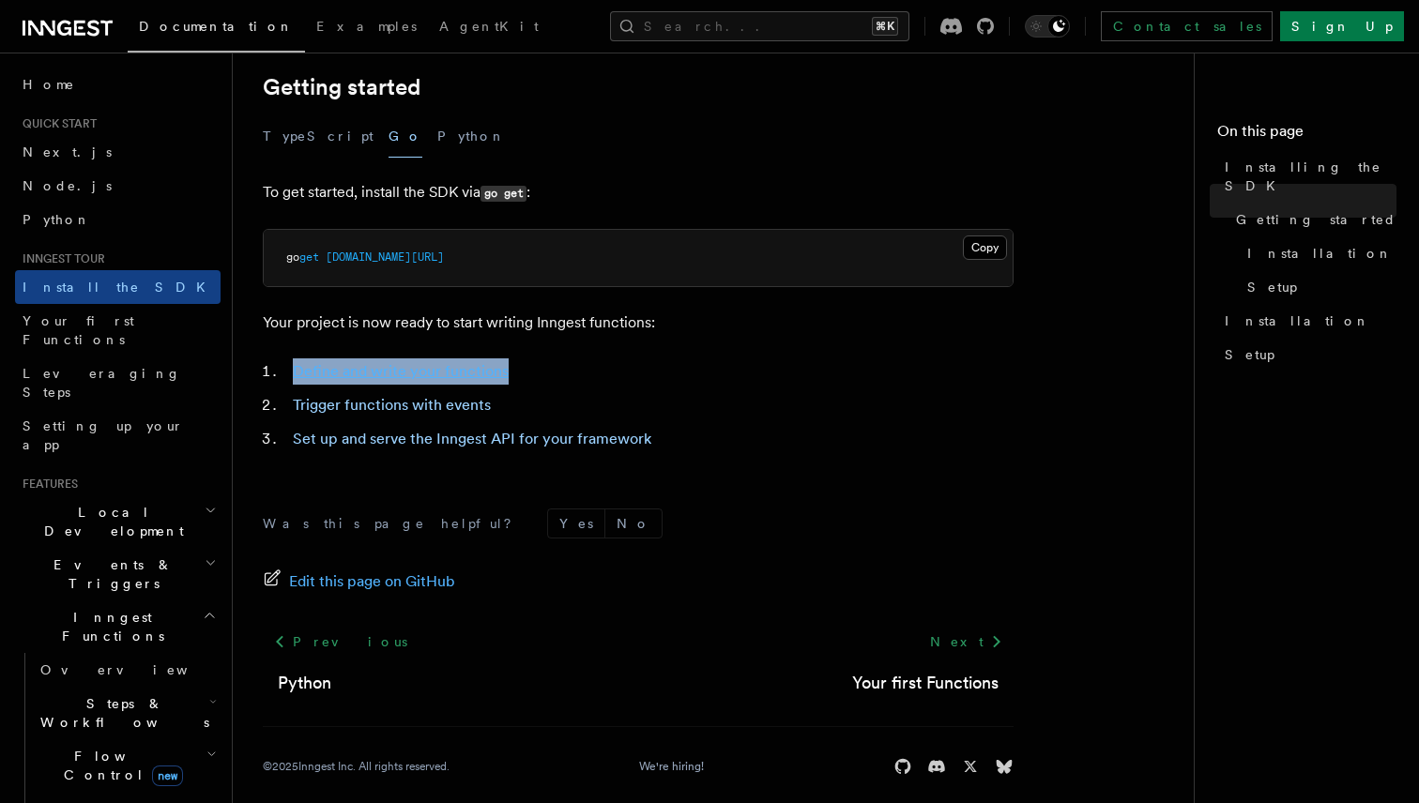
click at [461, 372] on link "Define and write your functions" at bounding box center [401, 371] width 216 height 18
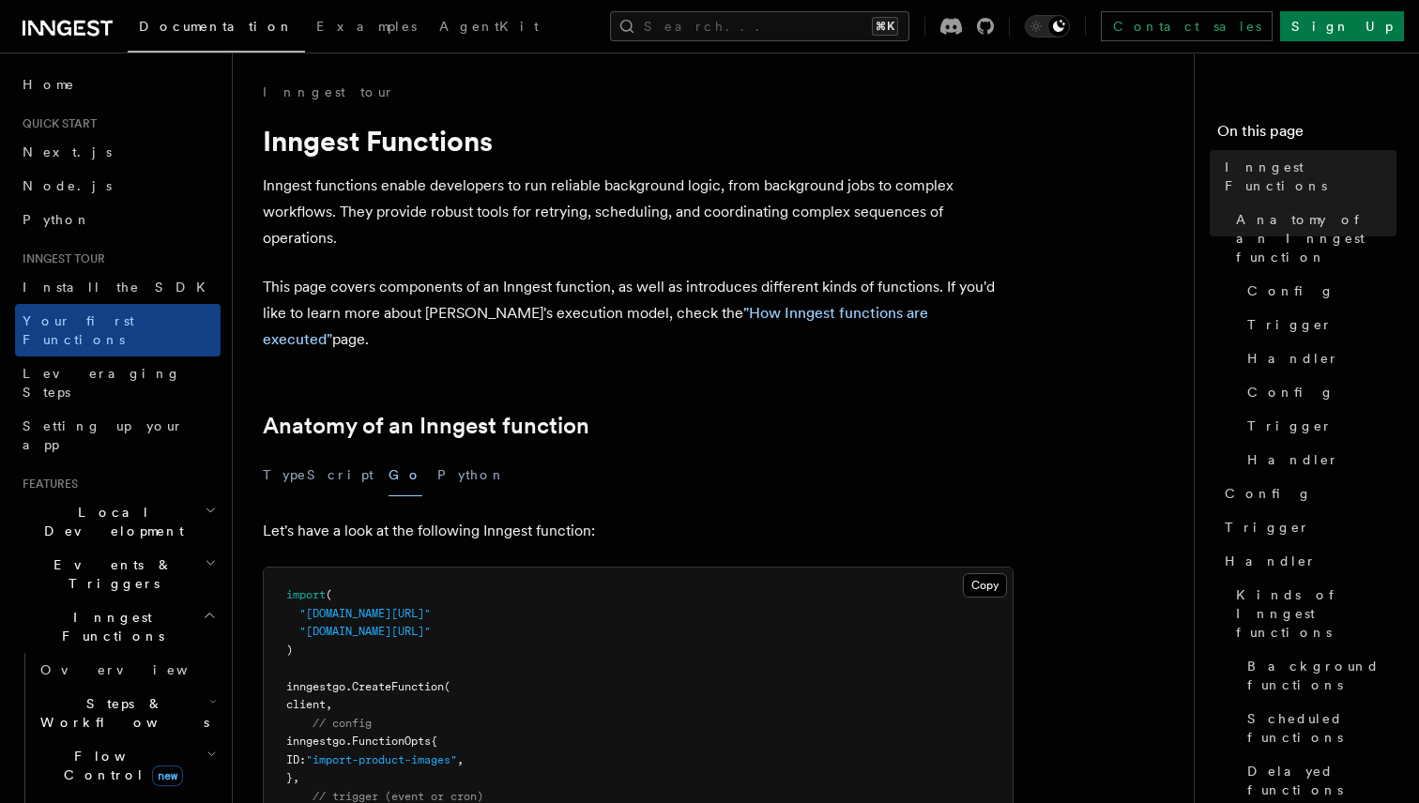
click at [278, 179] on p "Inngest functions enable developers to run reliable background logic, from back…" at bounding box center [638, 212] width 751 height 79
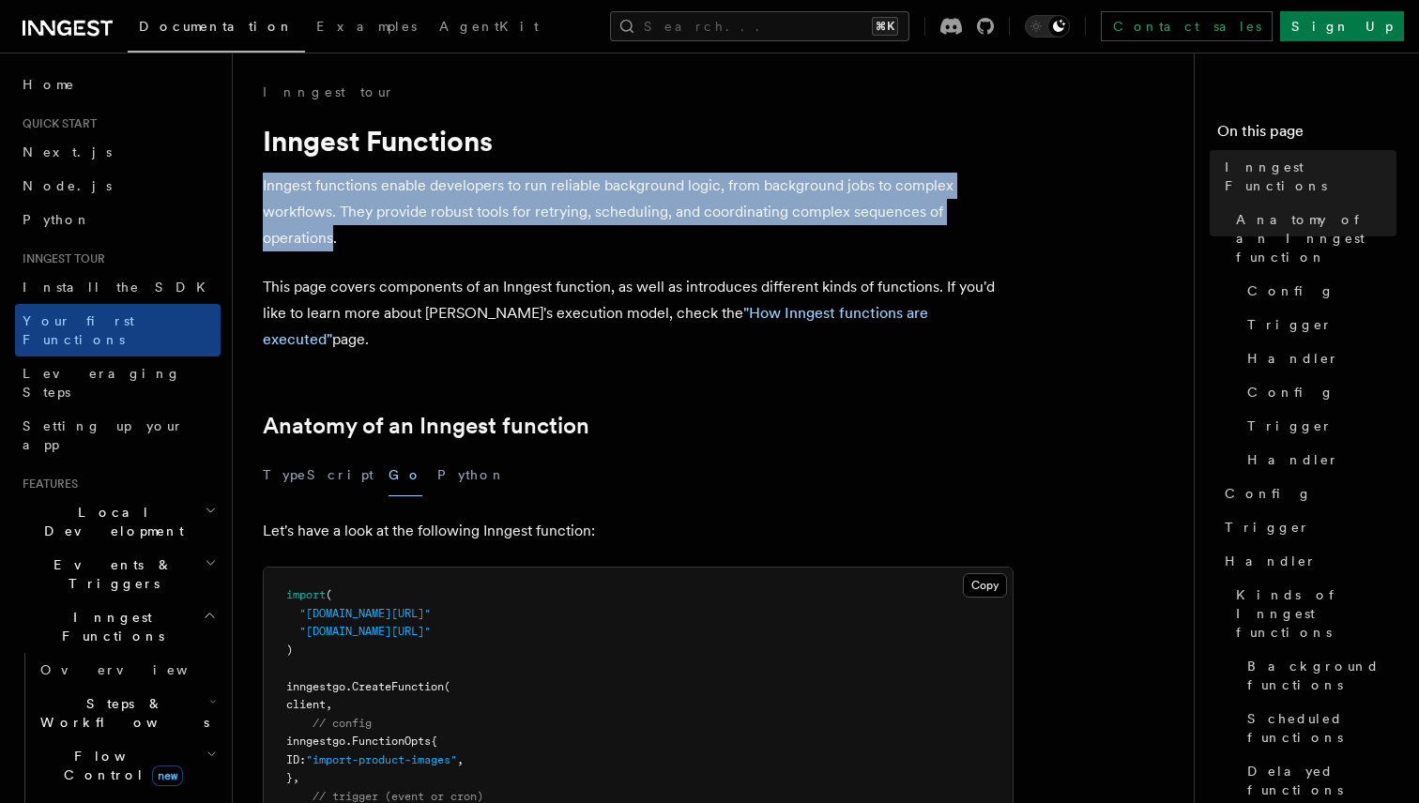
drag, startPoint x: 278, startPoint y: 179, endPoint x: 332, endPoint y: 251, distance: 89.7
click at [331, 250] on p "Inngest functions enable developers to run reliable background logic, from back…" at bounding box center [638, 212] width 751 height 79
click at [332, 251] on p "Inngest functions enable developers to run reliable background logic, from back…" at bounding box center [638, 212] width 751 height 79
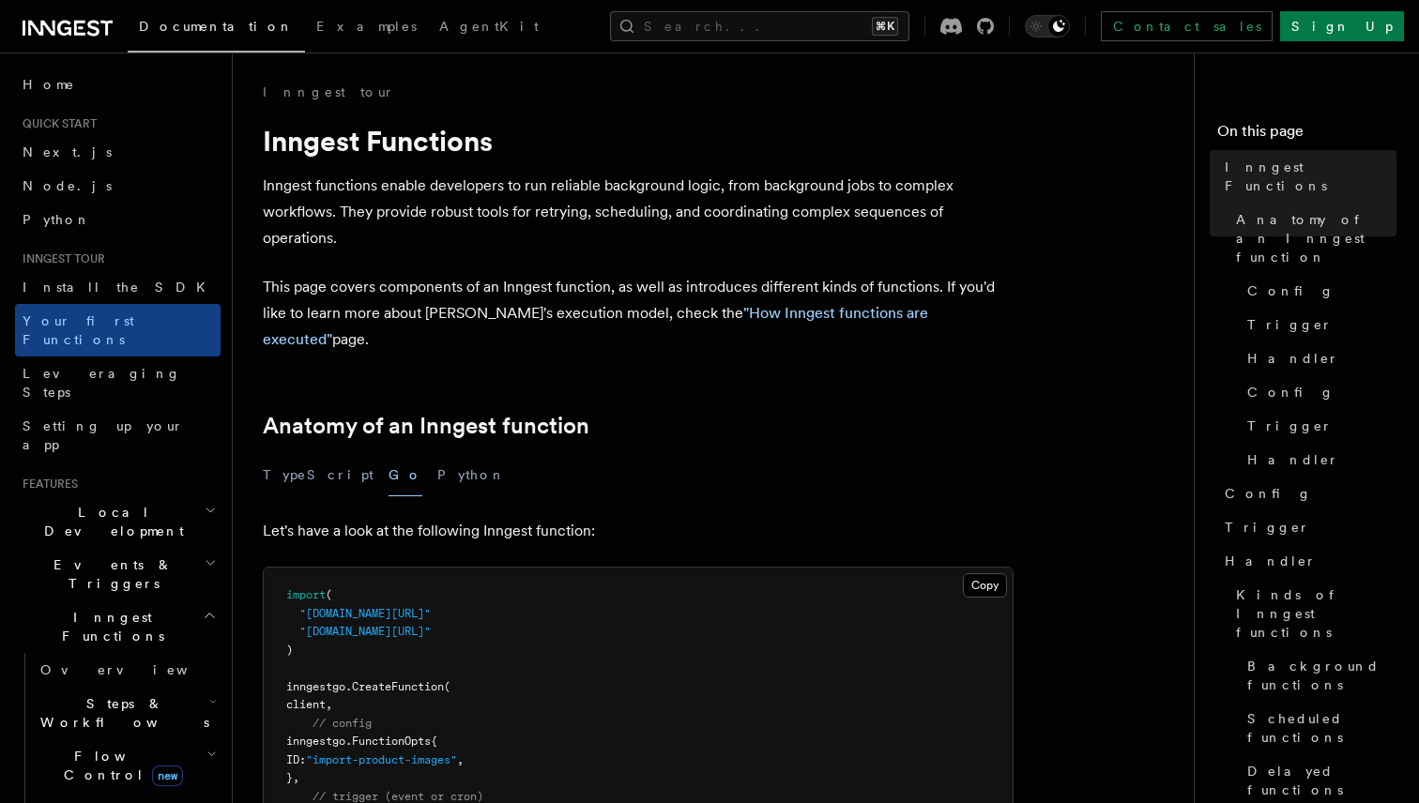
click at [324, 241] on p "Inngest functions enable developers to run reliable background logic, from back…" at bounding box center [638, 212] width 751 height 79
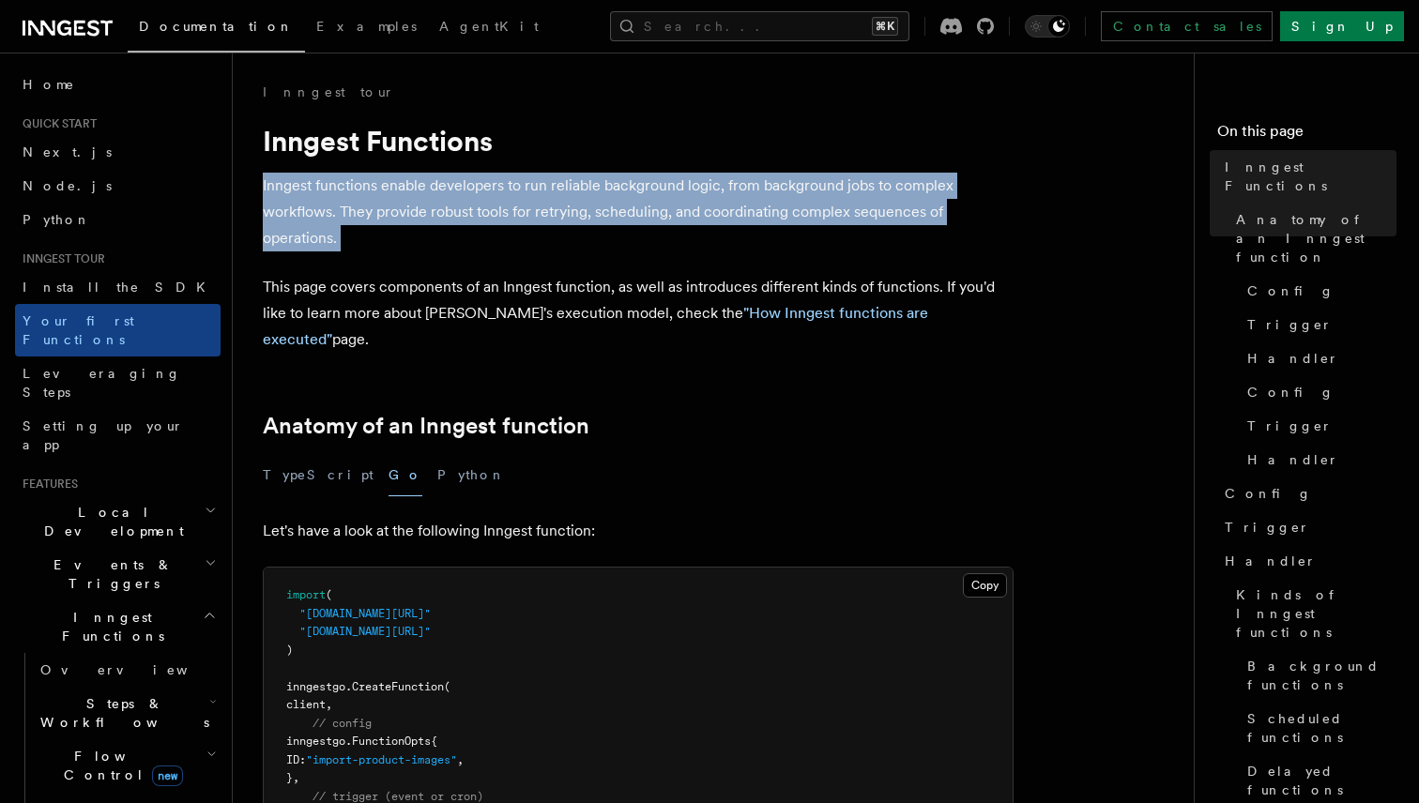
click at [324, 241] on p "Inngest functions enable developers to run reliable background logic, from back…" at bounding box center [638, 212] width 751 height 79
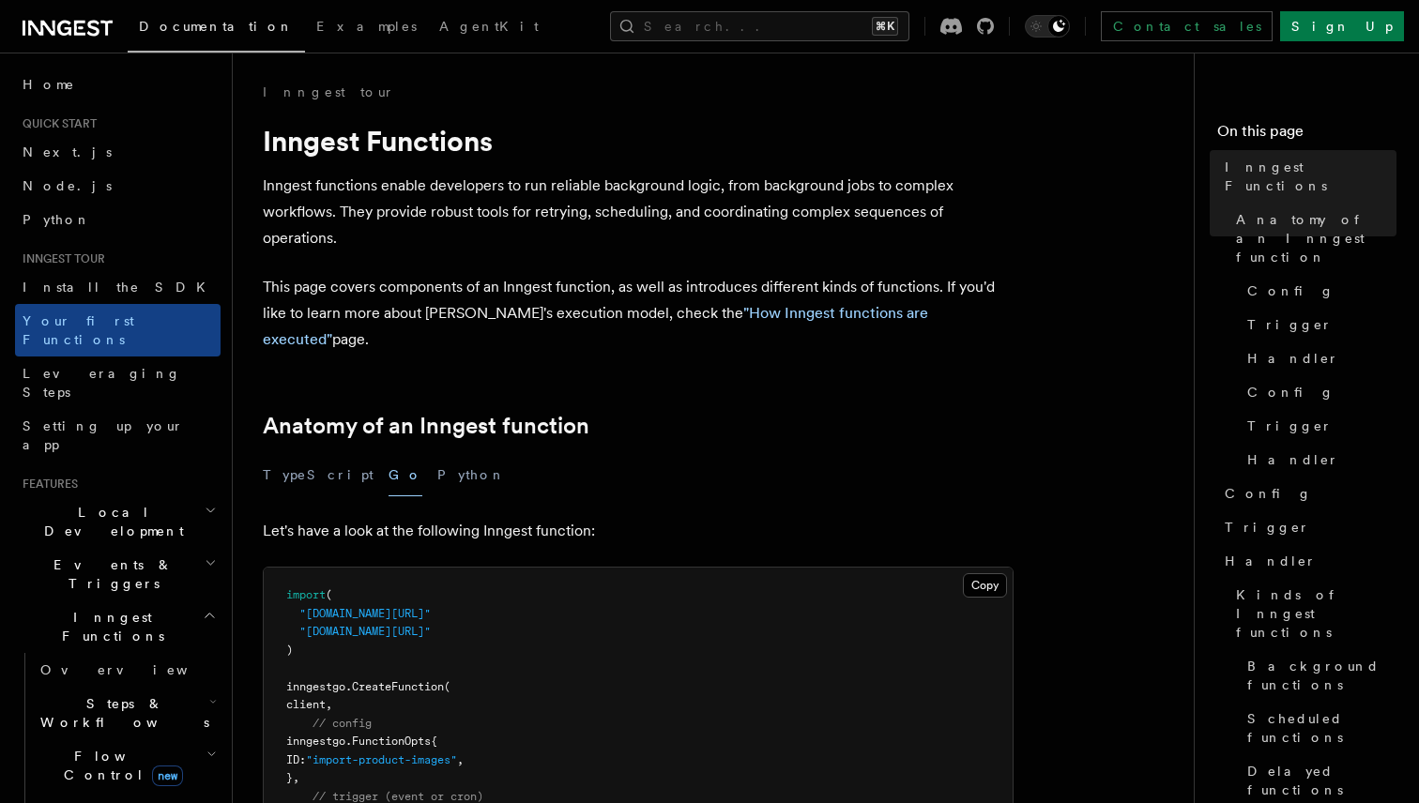
click at [344, 217] on p "Inngest functions enable developers to run reliable background logic, from back…" at bounding box center [638, 212] width 751 height 79
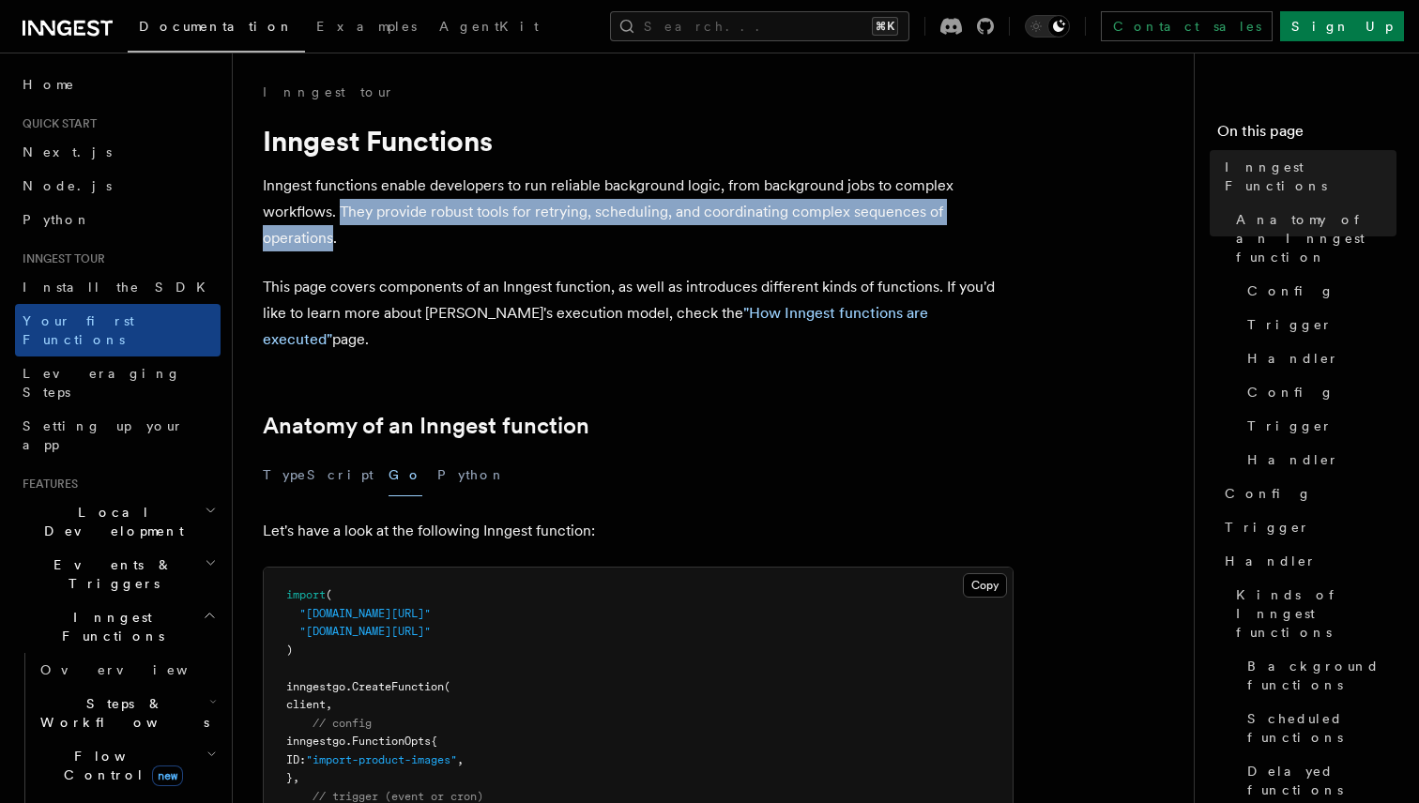
drag, startPoint x: 344, startPoint y: 217, endPoint x: 313, endPoint y: 238, distance: 37.7
click at [313, 238] on p "Inngest functions enable developers to run reliable background logic, from back…" at bounding box center [638, 212] width 751 height 79
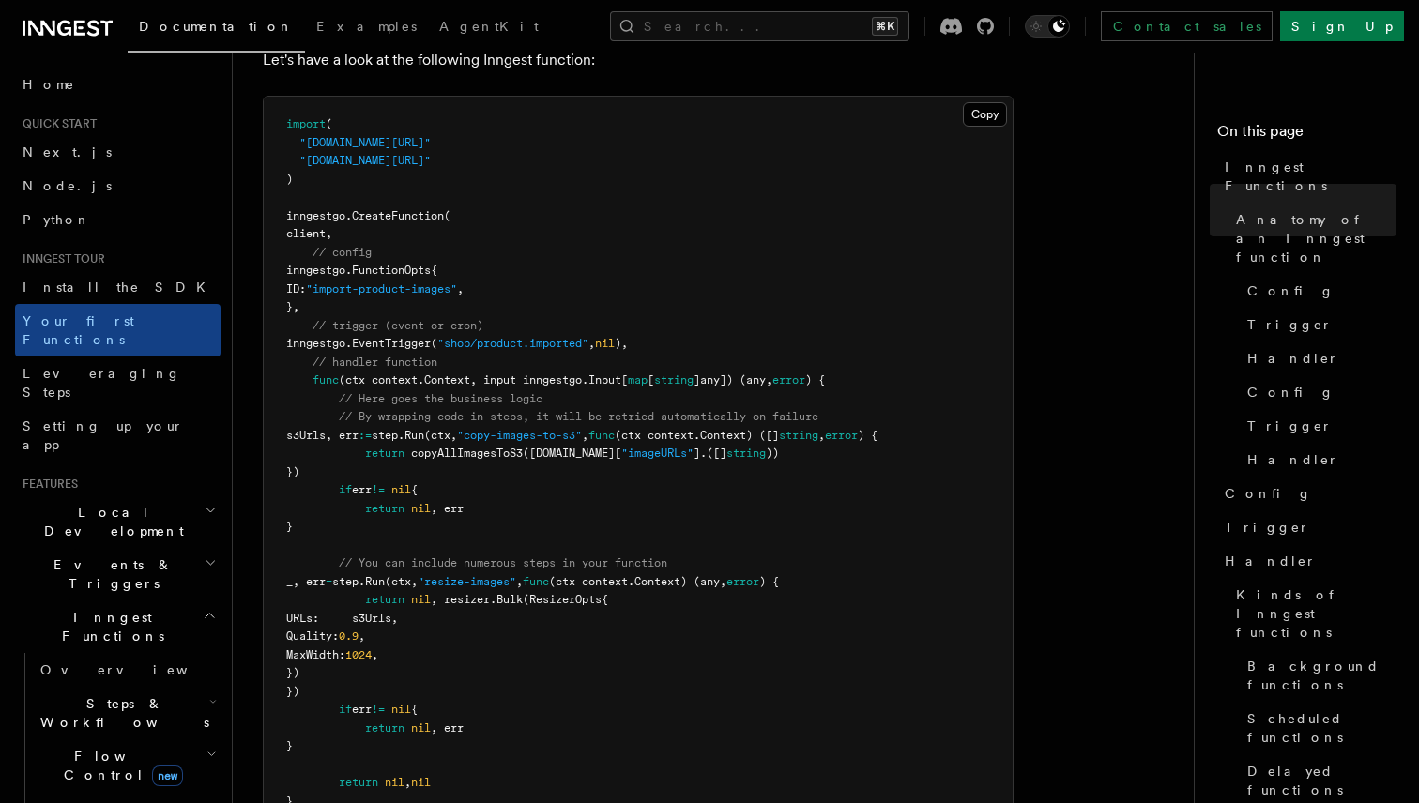
scroll to position [474, 0]
click at [398, 280] on span ""import-product-images"" at bounding box center [381, 286] width 151 height 13
drag, startPoint x: 398, startPoint y: 261, endPoint x: 485, endPoint y: 261, distance: 87.3
click at [457, 280] on span ""import-product-images"" at bounding box center [381, 286] width 151 height 13
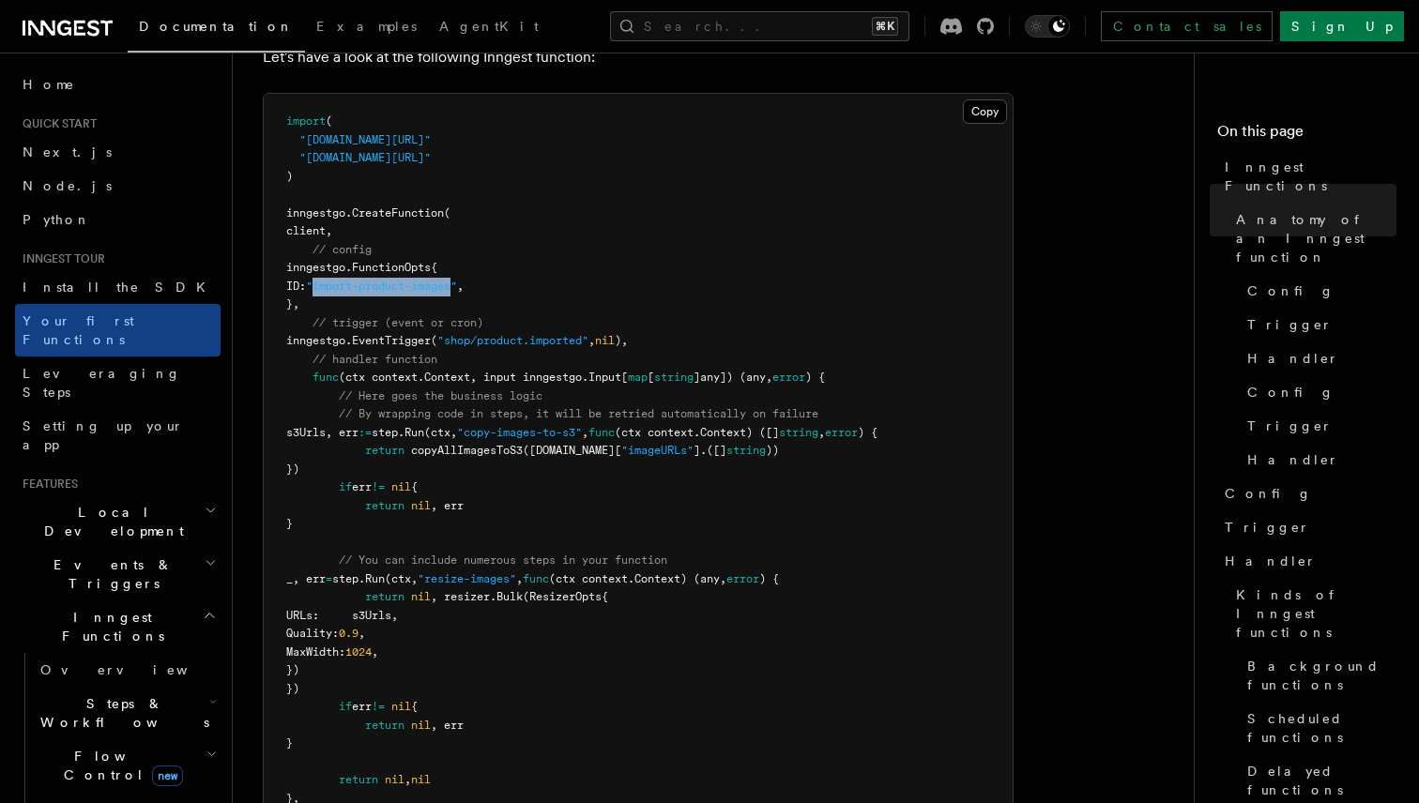
drag, startPoint x: 485, startPoint y: 261, endPoint x: 405, endPoint y: 262, distance: 79.8
click at [405, 280] on span ""import-product-images"" at bounding box center [381, 286] width 151 height 13
drag, startPoint x: 405, startPoint y: 262, endPoint x: 482, endPoint y: 262, distance: 76.9
click at [457, 280] on span ""import-product-images"" at bounding box center [381, 286] width 151 height 13
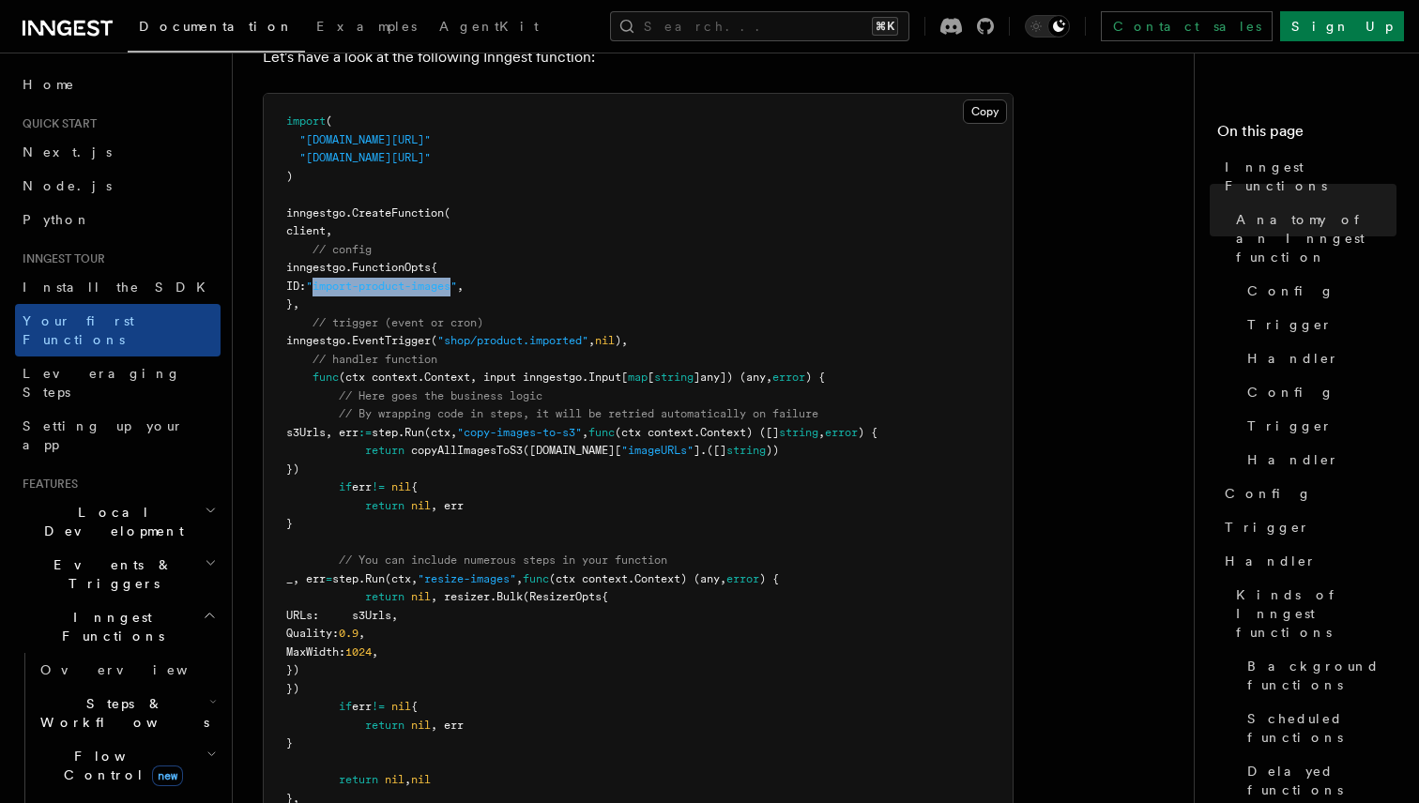
click at [457, 280] on span ""import-product-images"" at bounding box center [381, 286] width 151 height 13
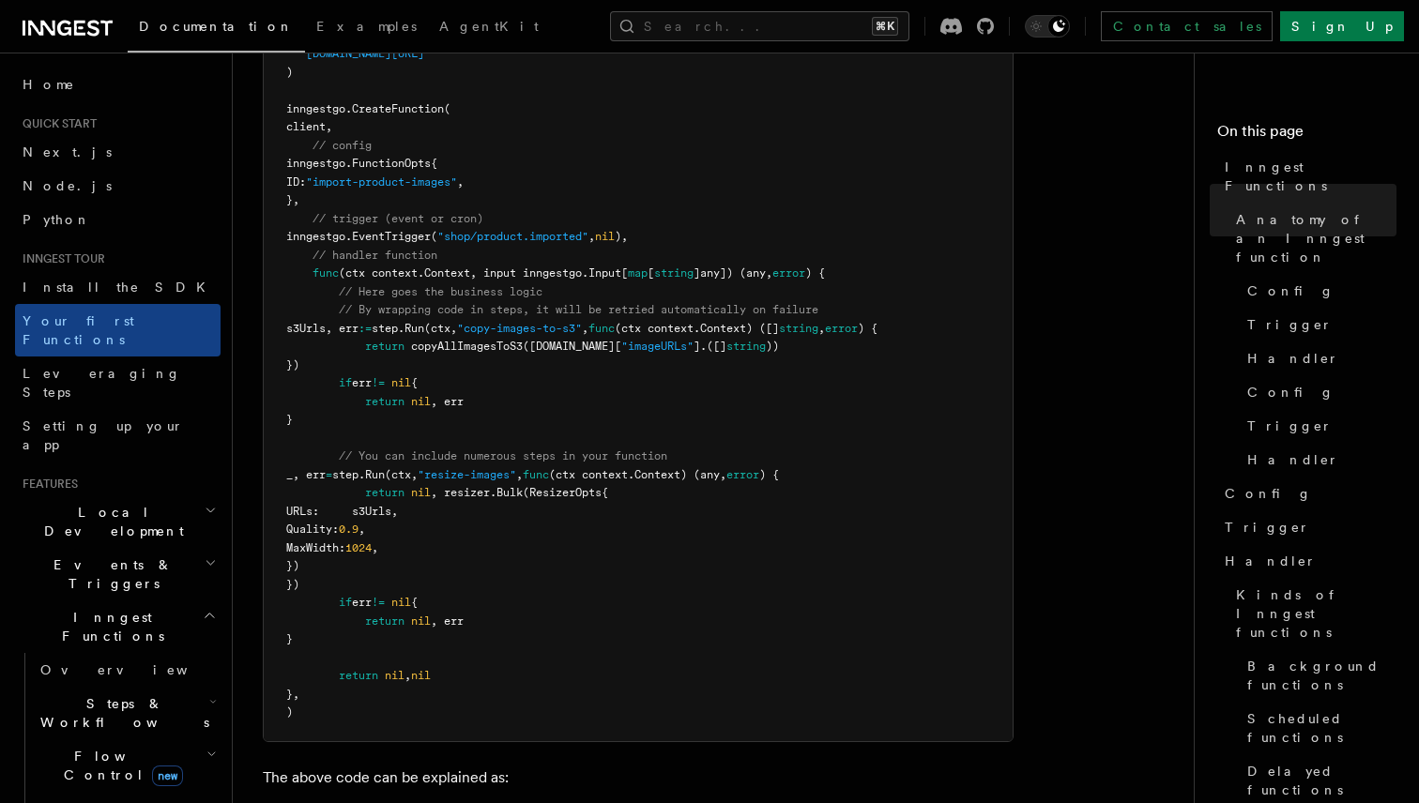
scroll to position [582, 0]
click at [374, 446] on span "// You can include numerous steps in your function" at bounding box center [503, 452] width 328 height 13
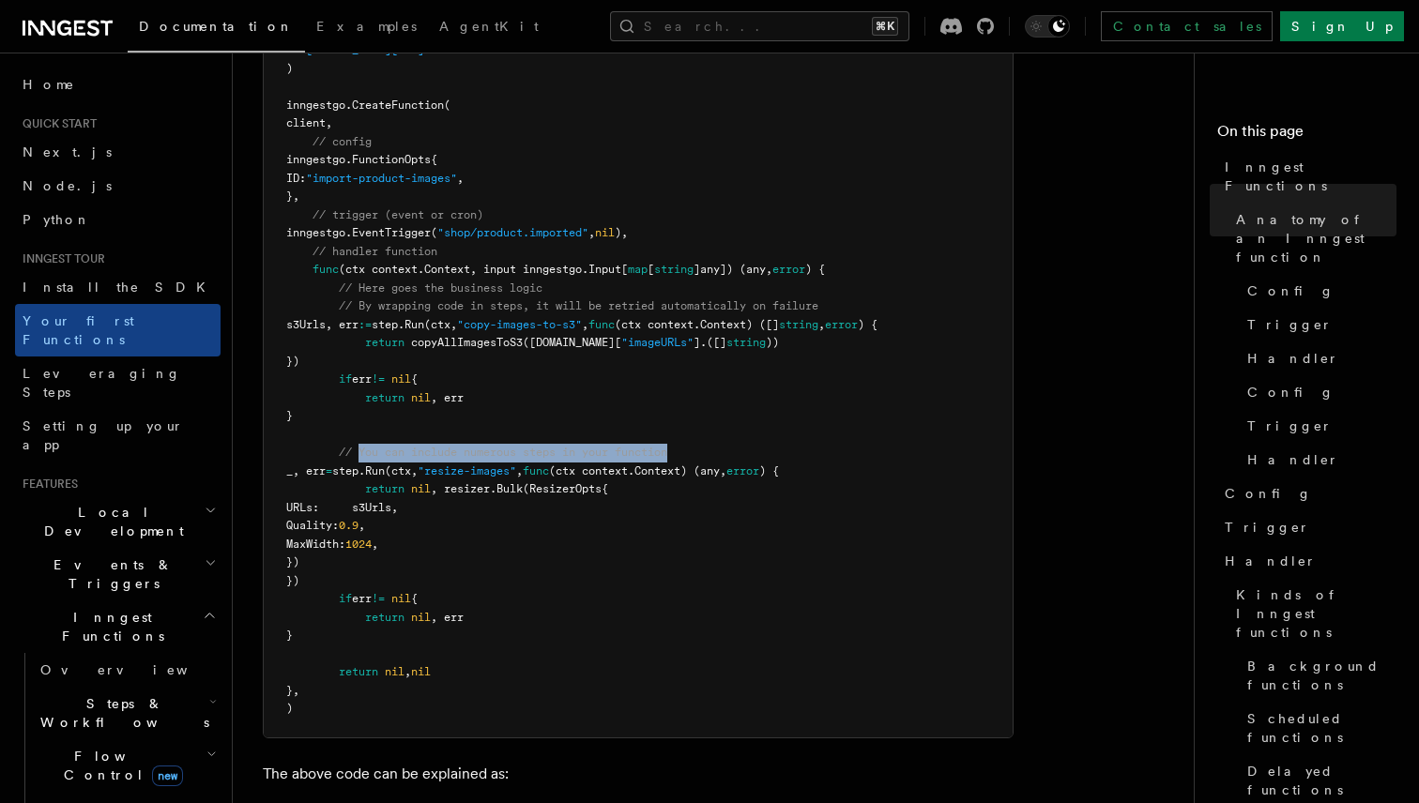
drag, startPoint x: 374, startPoint y: 428, endPoint x: 645, endPoint y: 426, distance: 270.2
click at [645, 446] on span "// You can include numerous steps in your function" at bounding box center [503, 452] width 328 height 13
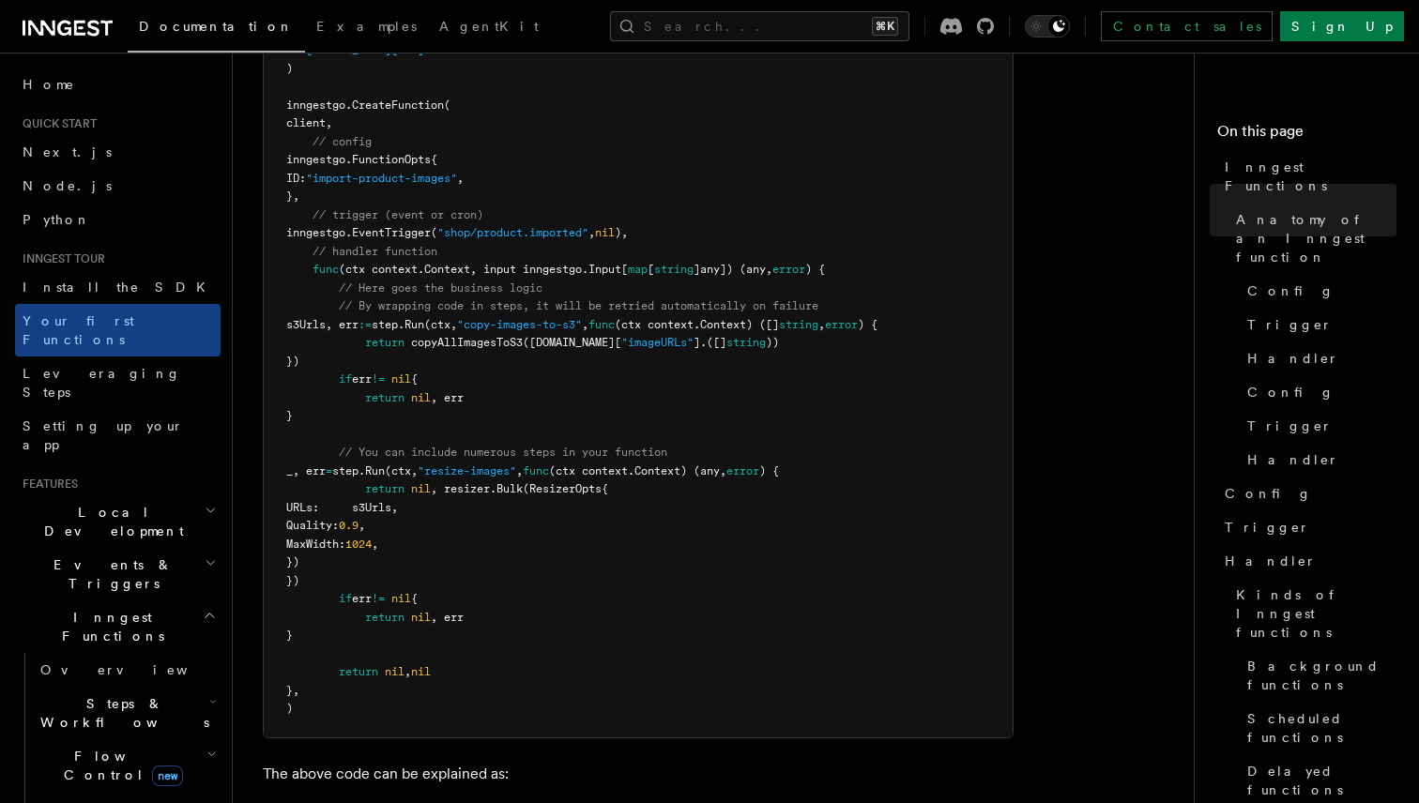
click at [667, 446] on span "// You can include numerous steps in your function" at bounding box center [503, 452] width 328 height 13
click at [474, 482] on span ", resizer." at bounding box center [464, 488] width 66 height 13
drag, startPoint x: 474, startPoint y: 464, endPoint x: 475, endPoint y: 536, distance: 71.3
click at [475, 536] on pre "import ( "github.com/inngest/inngestgo" "github.com/inngest/inngestgo/step" ) i…" at bounding box center [638, 362] width 749 height 752
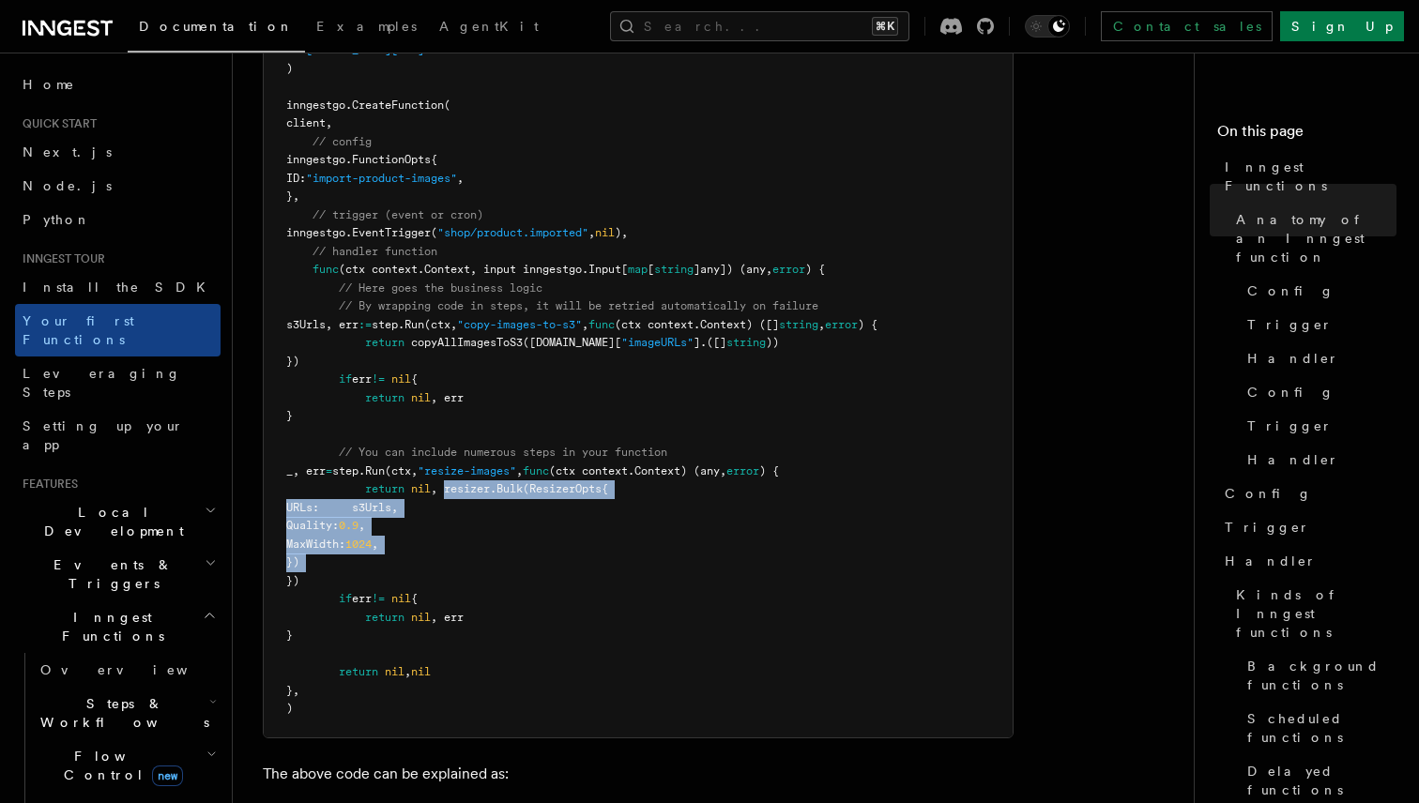
drag, startPoint x: 475, startPoint y: 536, endPoint x: 479, endPoint y: 459, distance: 77.0
click at [479, 459] on pre "import ( "github.com/inngest/inngestgo" "github.com/inngest/inngestgo/step" ) i…" at bounding box center [638, 362] width 749 height 752
click at [479, 482] on span ", resizer." at bounding box center [464, 488] width 66 height 13
drag, startPoint x: 479, startPoint y: 459, endPoint x: 479, endPoint y: 536, distance: 76.9
click at [479, 536] on pre "import ( "github.com/inngest/inngestgo" "github.com/inngest/inngestgo/step" ) i…" at bounding box center [638, 362] width 749 height 752
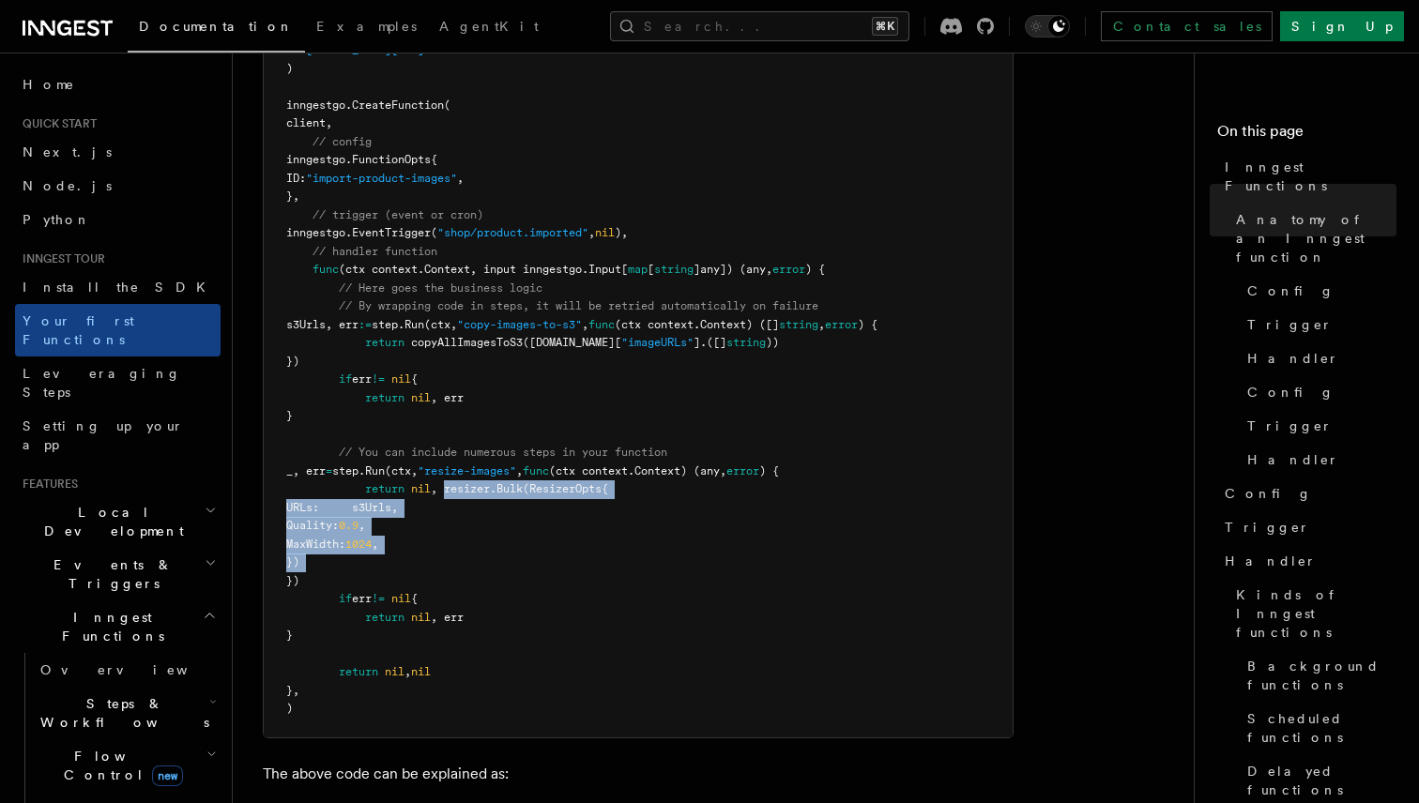
click at [479, 536] on pre "import ( "github.com/inngest/inngestgo" "github.com/inngest/inngestgo/step" ) i…" at bounding box center [638, 362] width 749 height 752
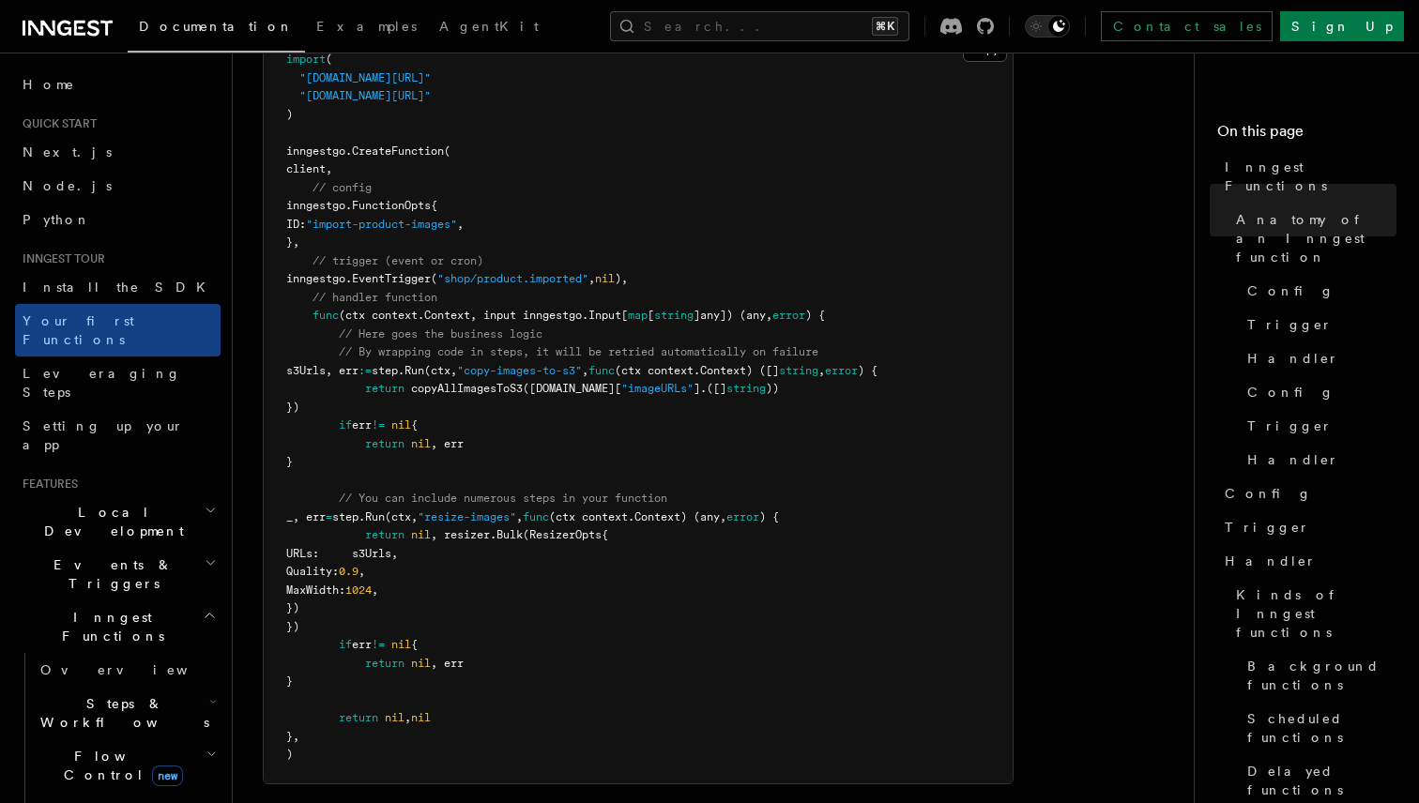
scroll to position [542, 0]
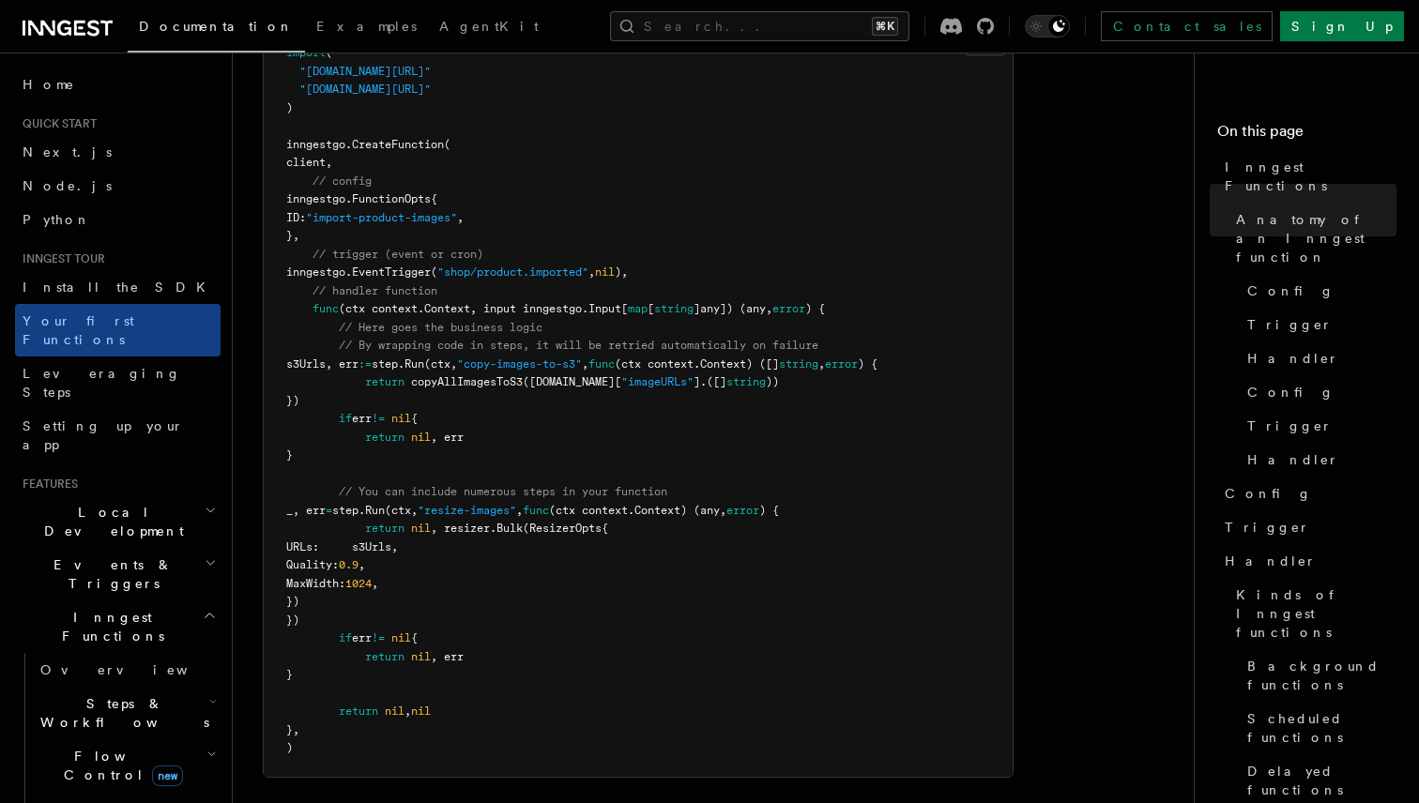
click at [398, 540] on span "URLs: s3Urls," at bounding box center [342, 546] width 112 height 13
click at [468, 522] on span ", resizer." at bounding box center [464, 528] width 66 height 13
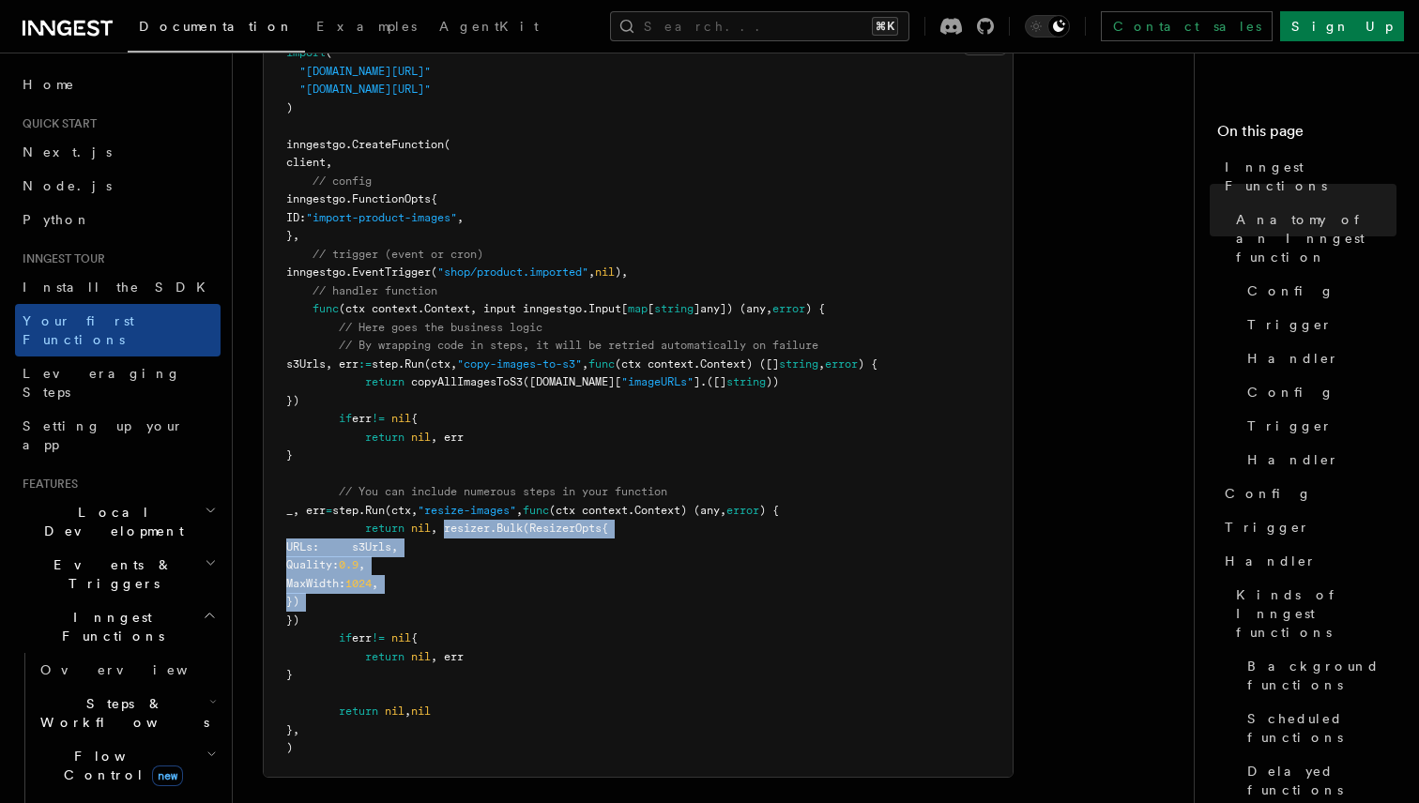
drag, startPoint x: 468, startPoint y: 501, endPoint x: 475, endPoint y: 568, distance: 66.9
click at [475, 568] on pre "import ( "github.com/inngest/inngestgo" "github.com/inngest/inngestgo/step" ) i…" at bounding box center [638, 401] width 749 height 752
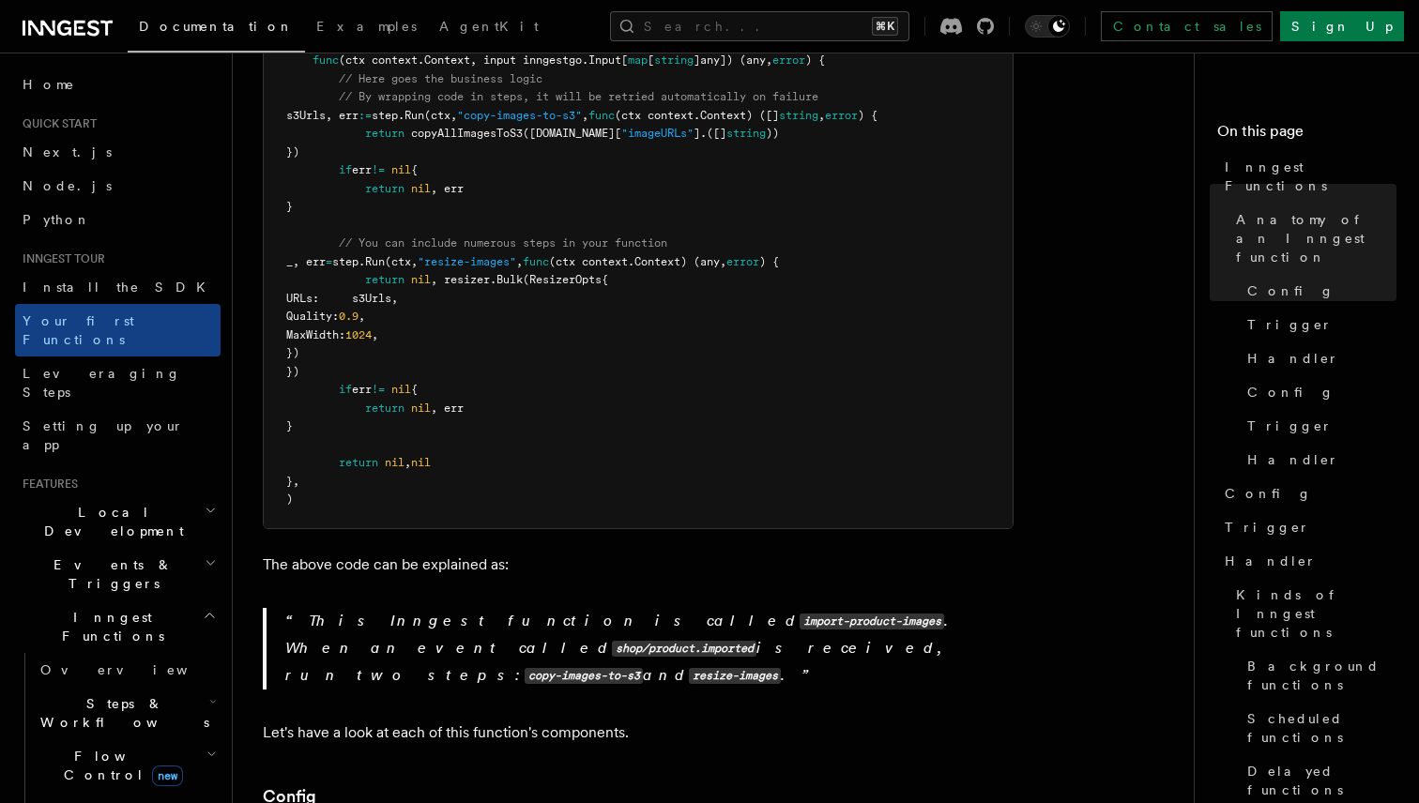
scroll to position [800, 0]
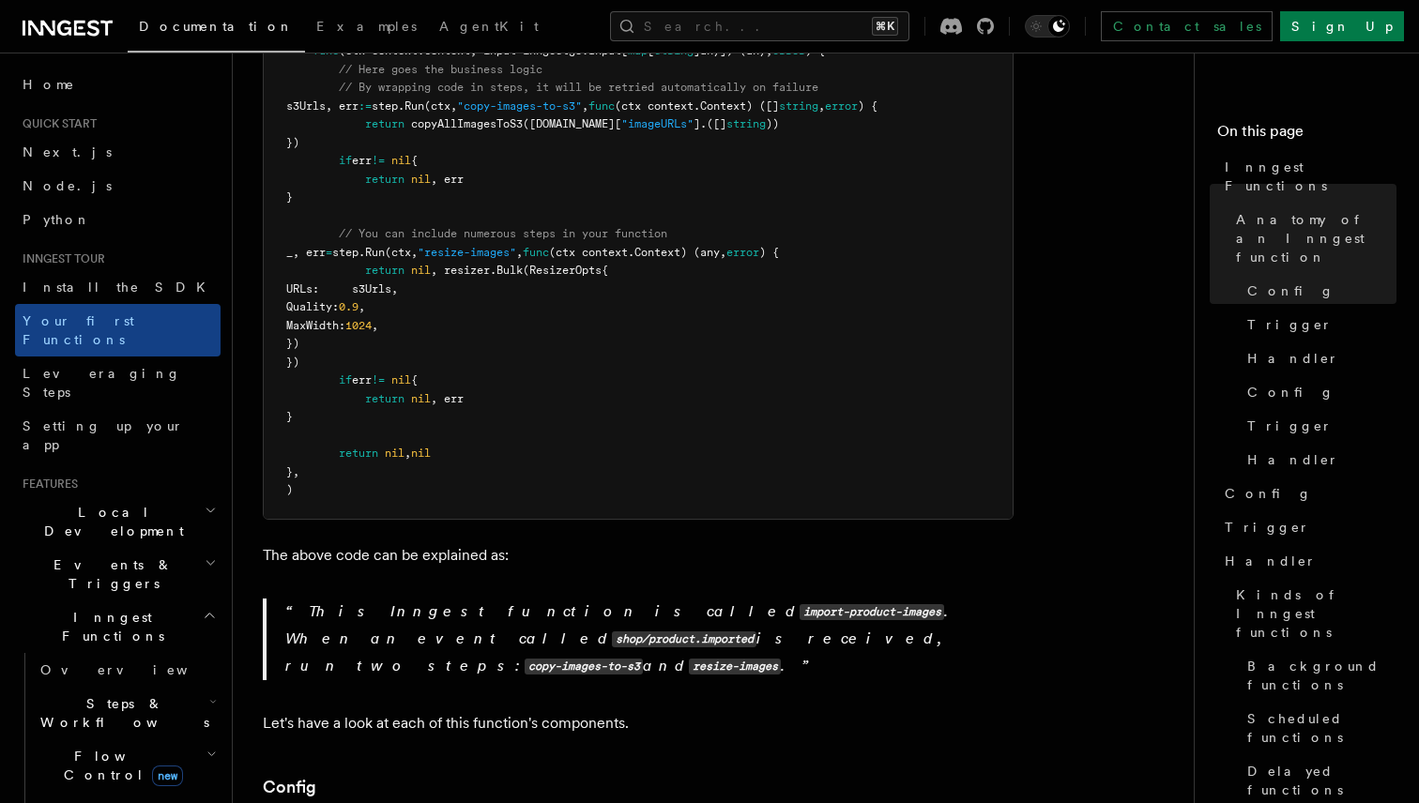
click at [467, 542] on p "The above code can be explained as:" at bounding box center [638, 555] width 751 height 26
click at [502, 542] on p "The above code can be explained as:" at bounding box center [638, 555] width 751 height 26
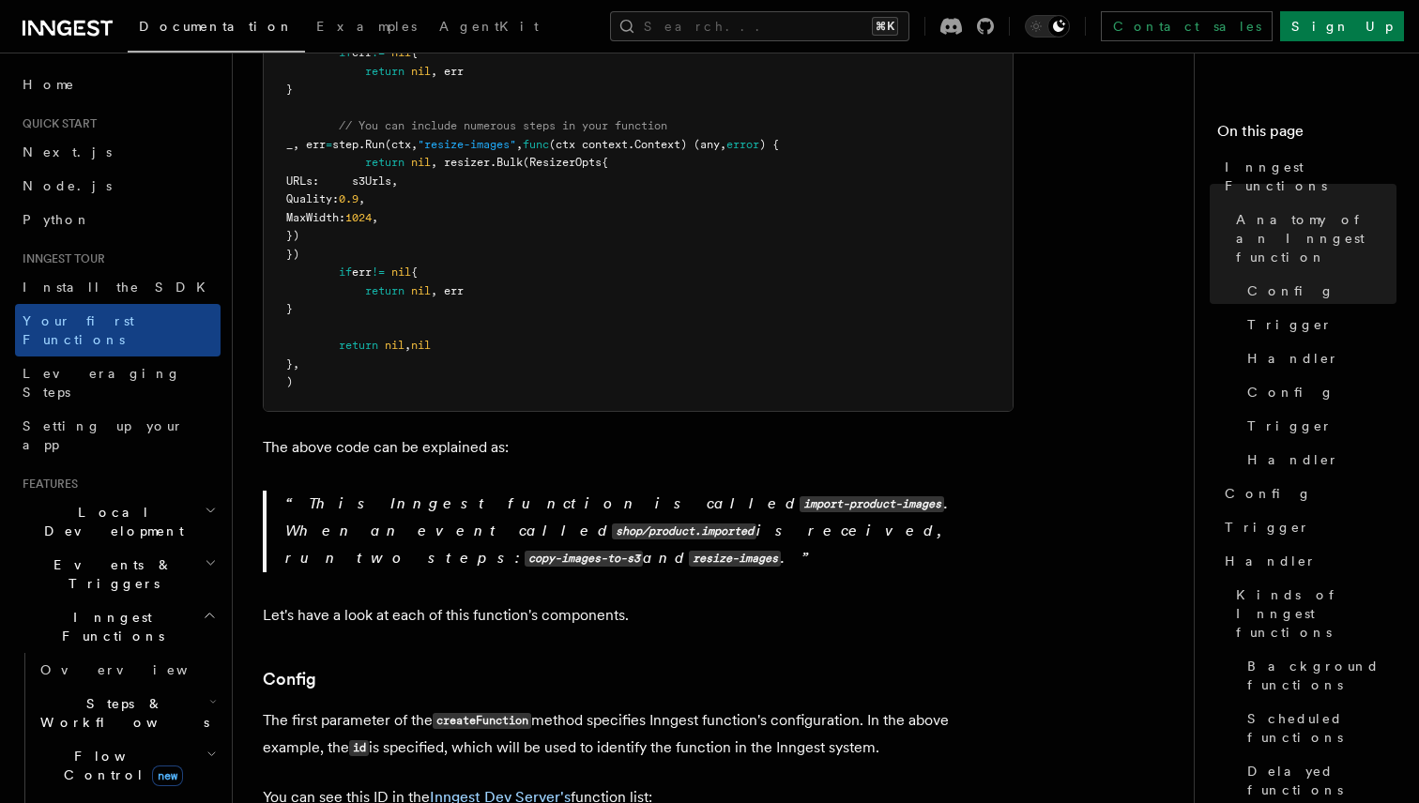
scroll to position [917, 0]
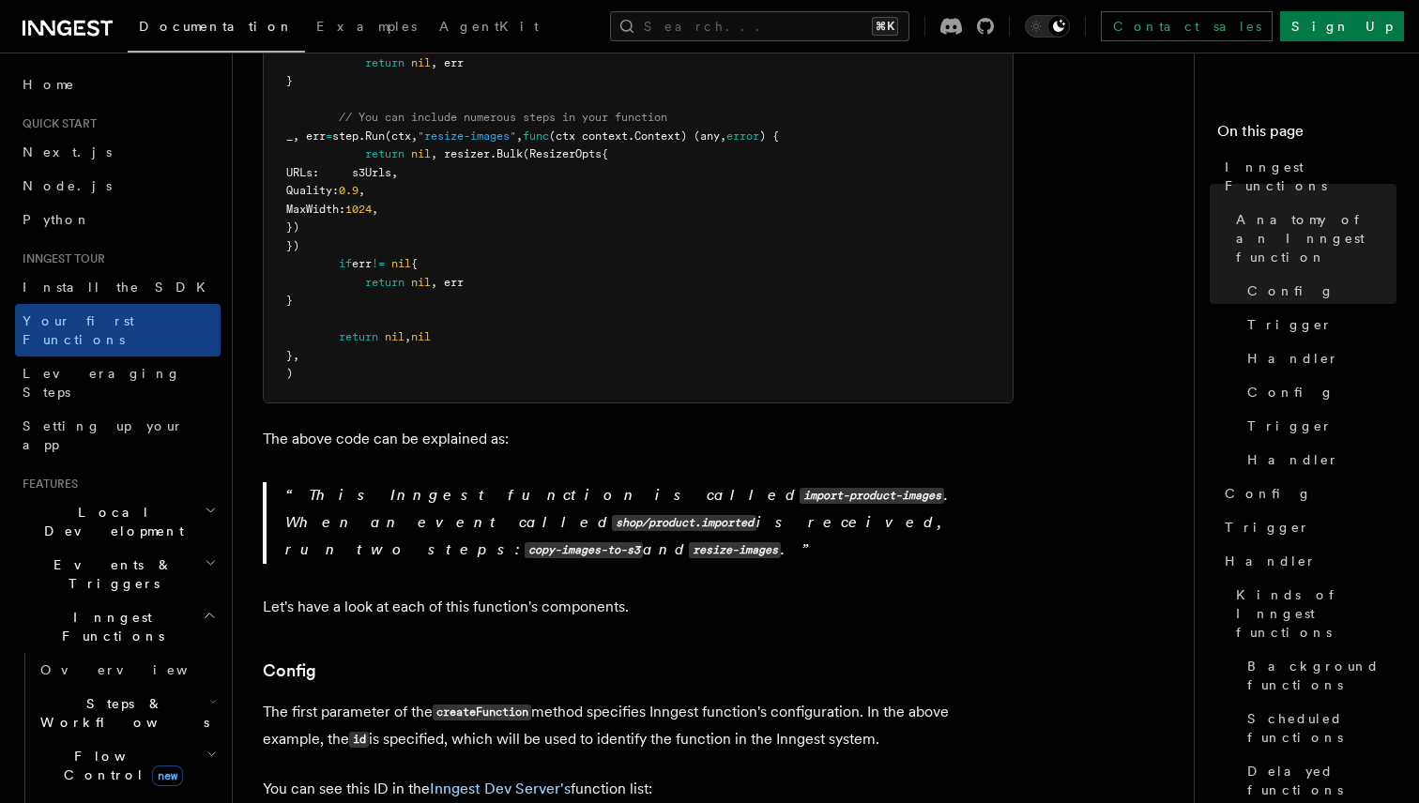
click at [455, 485] on p "This Inngest function is called import-product-images . When an event called sh…" at bounding box center [649, 523] width 728 height 82
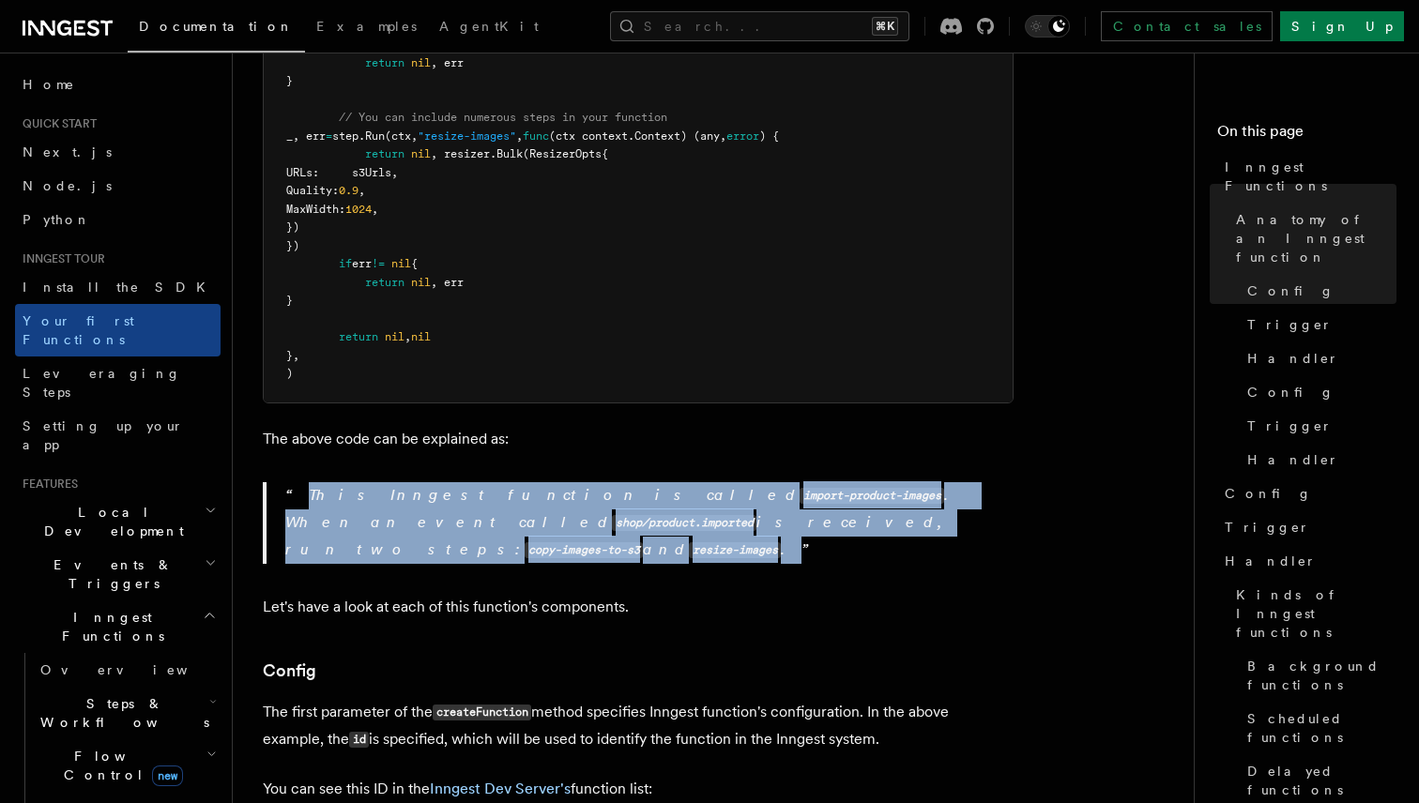
click at [455, 485] on p "This Inngest function is called import-product-images . When an event called sh…" at bounding box center [649, 523] width 728 height 82
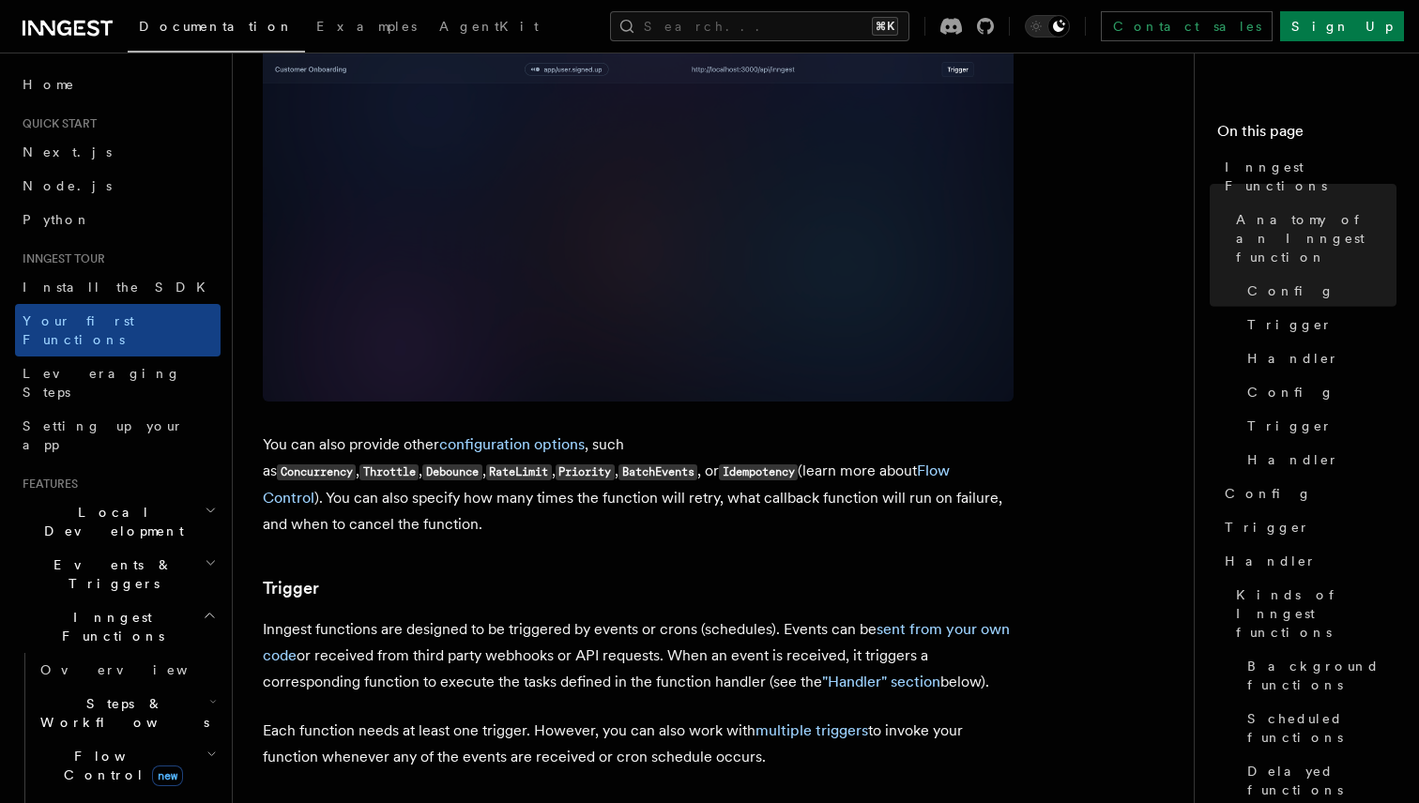
scroll to position [1795, 0]
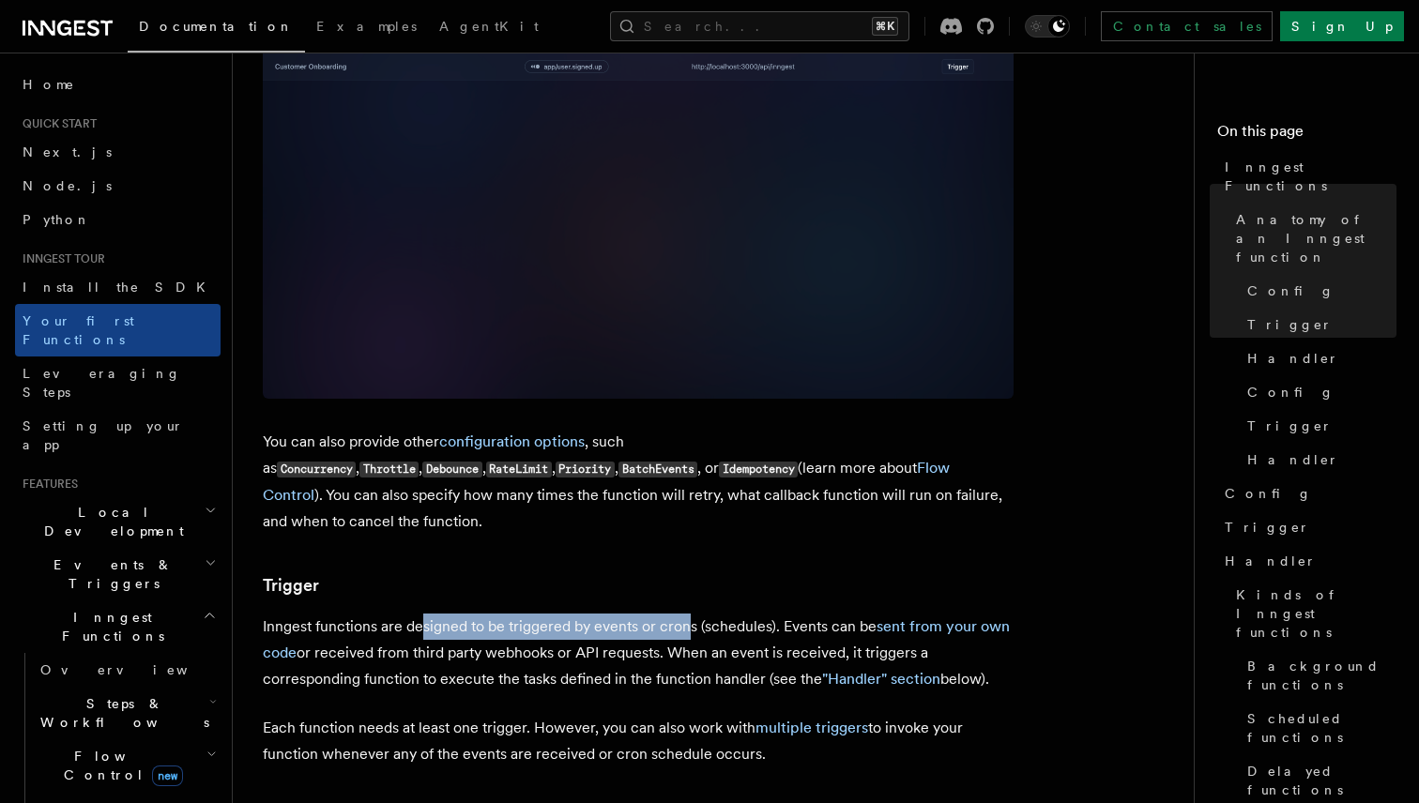
drag, startPoint x: 421, startPoint y: 555, endPoint x: 689, endPoint y: 546, distance: 267.5
click at [689, 614] on p "Inngest functions are designed to be triggered by events or crons (schedules). …" at bounding box center [638, 653] width 751 height 79
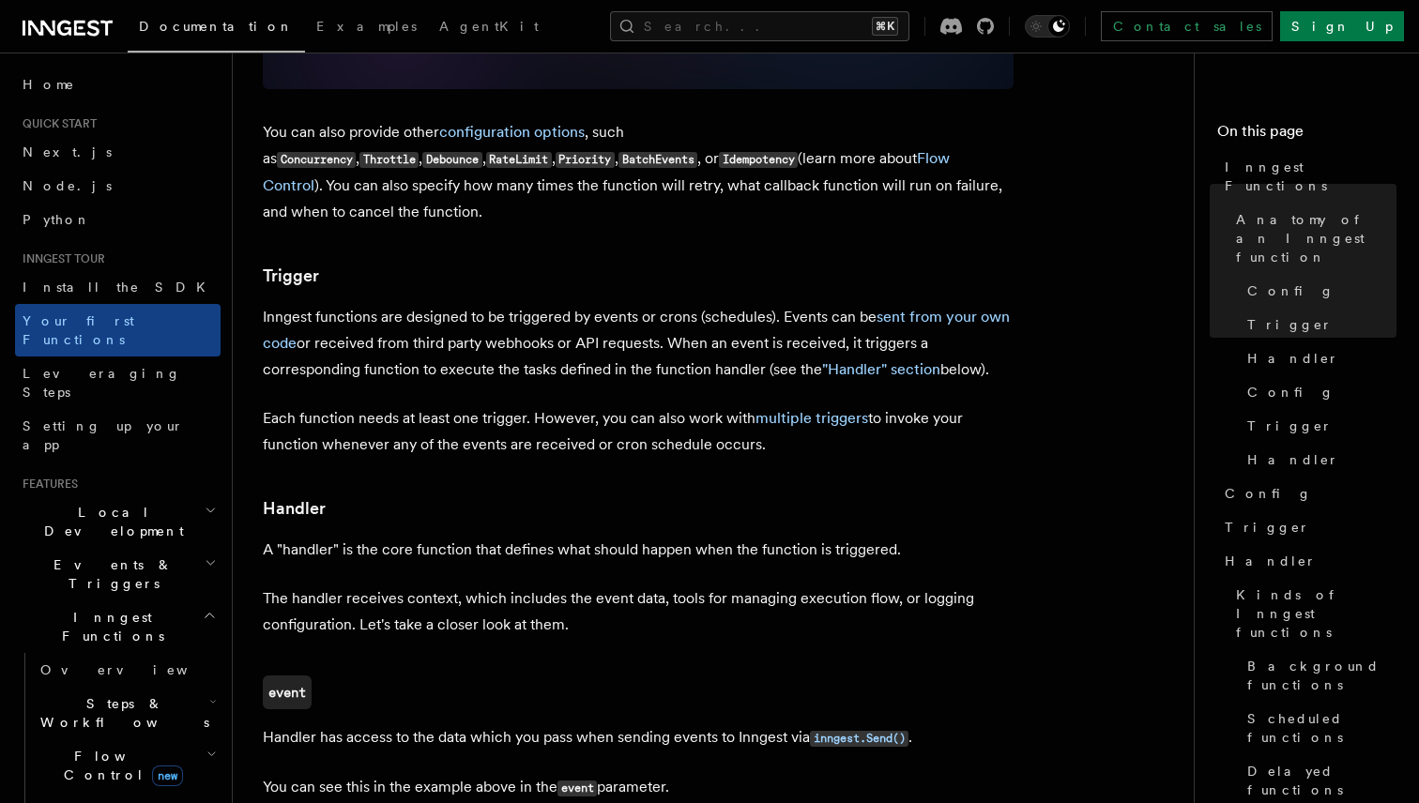
scroll to position [2118, 0]
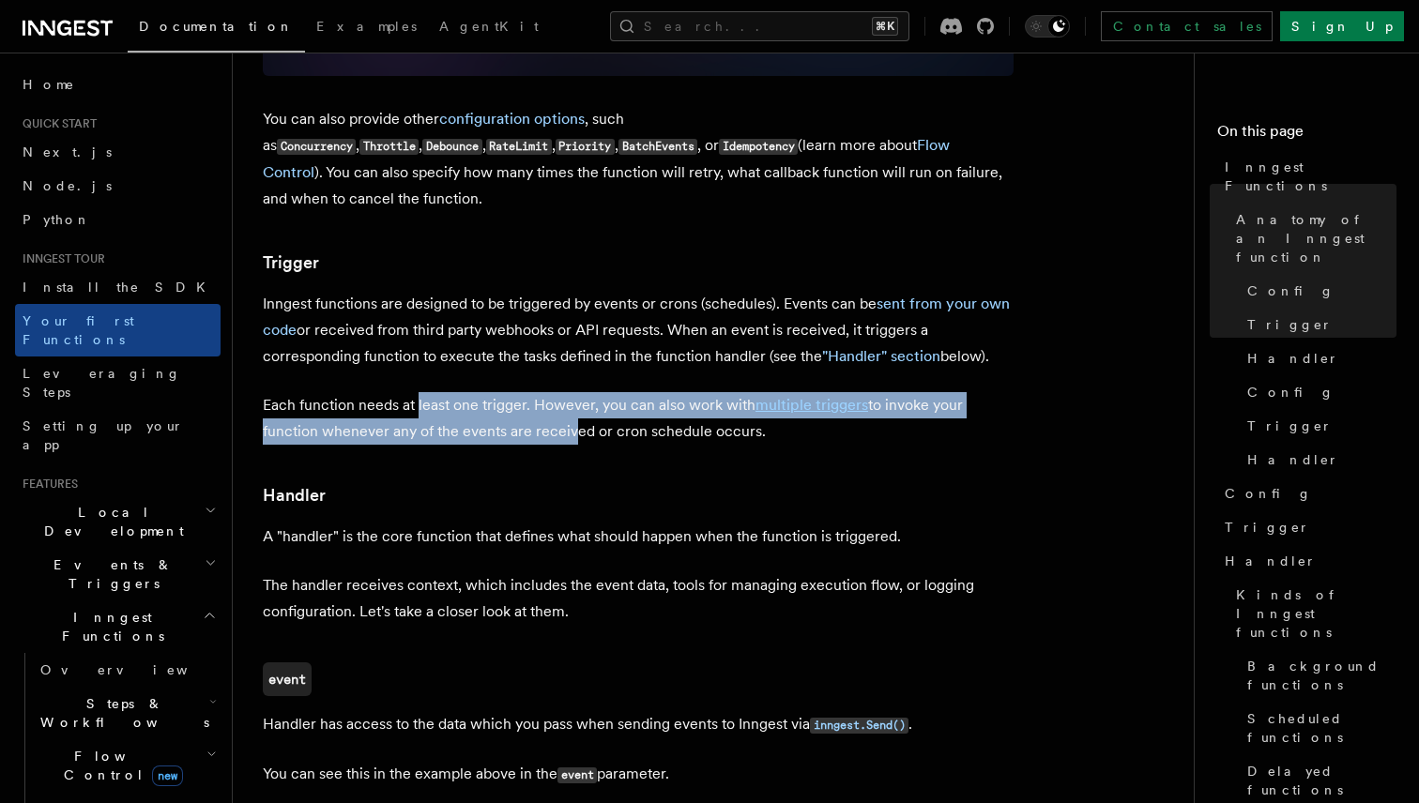
drag, startPoint x: 417, startPoint y: 327, endPoint x: 567, endPoint y: 354, distance: 152.4
click at [567, 392] on p "Each function needs at least one trigger. However, you can also work with multi…" at bounding box center [638, 418] width 751 height 53
drag, startPoint x: 576, startPoint y: 354, endPoint x: 346, endPoint y: 328, distance: 231.3
click at [346, 392] on p "Each function needs at least one trigger. However, you can also work with multi…" at bounding box center [638, 418] width 751 height 53
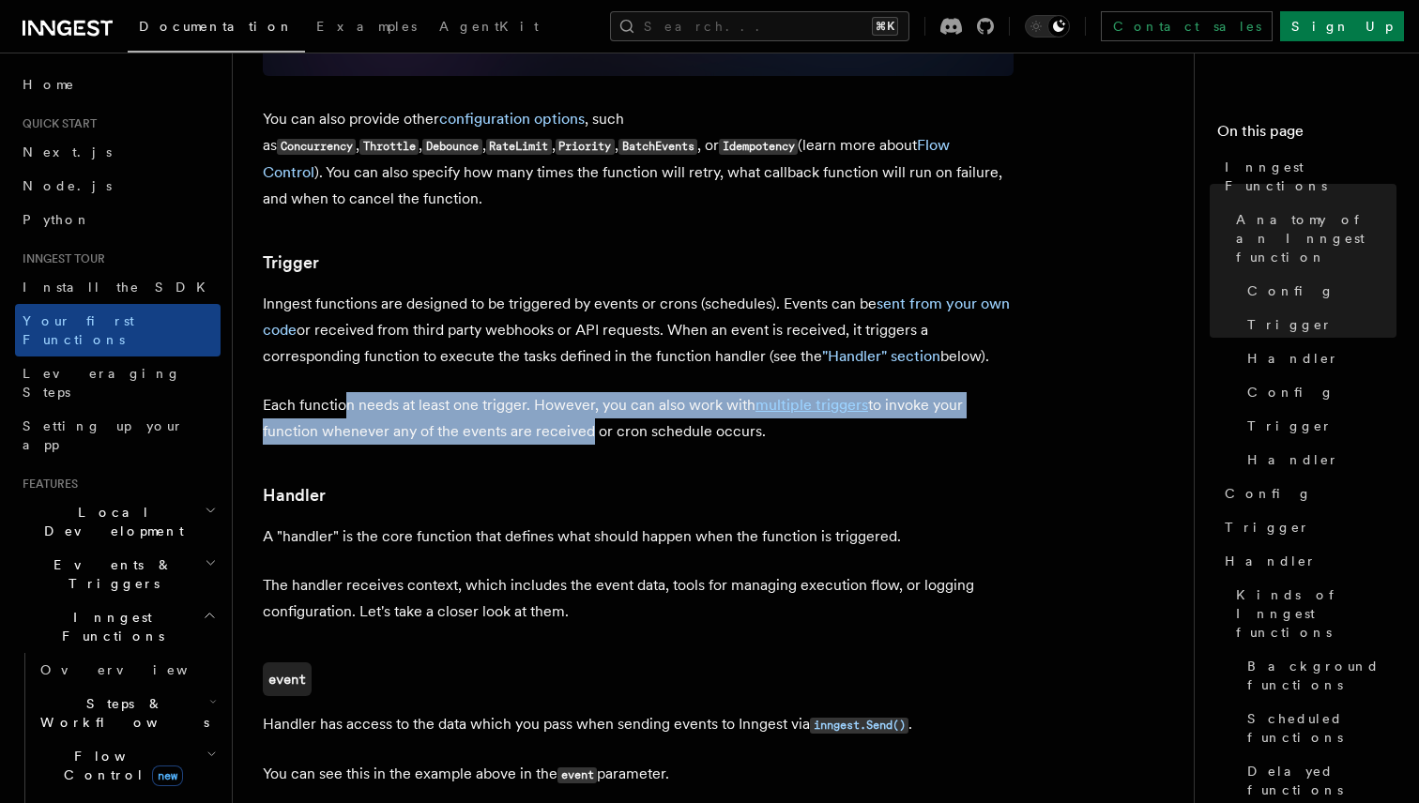
click at [342, 392] on p "Each function needs at least one trigger. However, you can also work with multi…" at bounding box center [638, 418] width 751 height 53
drag, startPoint x: 324, startPoint y: 328, endPoint x: 573, endPoint y: 357, distance: 251.2
click at [574, 392] on p "Each function needs at least one trigger. However, you can also work with multi…" at bounding box center [638, 418] width 751 height 53
click at [573, 392] on p "Each function needs at least one trigger. However, you can also work with multi…" at bounding box center [638, 418] width 751 height 53
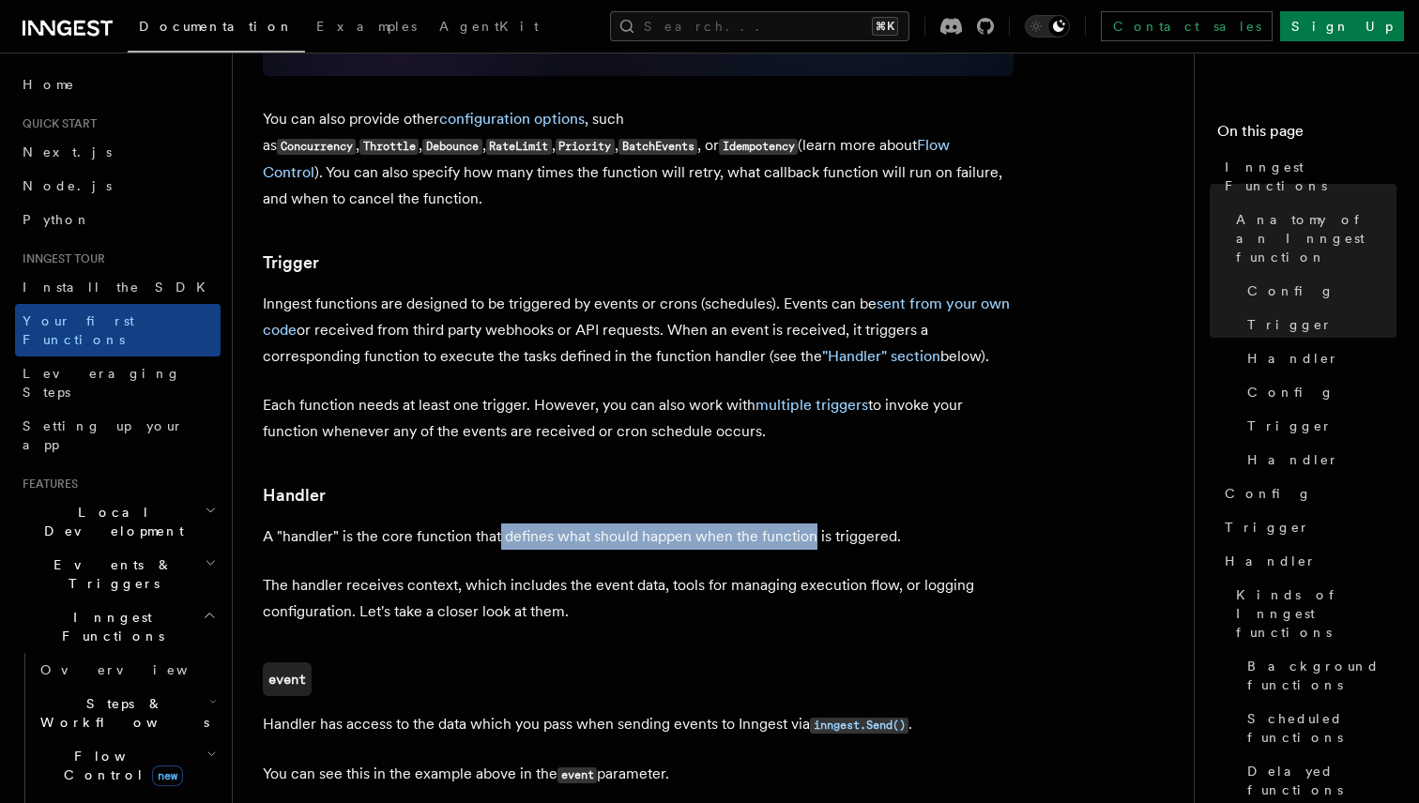
drag, startPoint x: 496, startPoint y: 460, endPoint x: 813, endPoint y: 463, distance: 316.2
click at [813, 524] on p "A "handler" is the core function that defines what should happen when the funct…" at bounding box center [638, 537] width 751 height 26
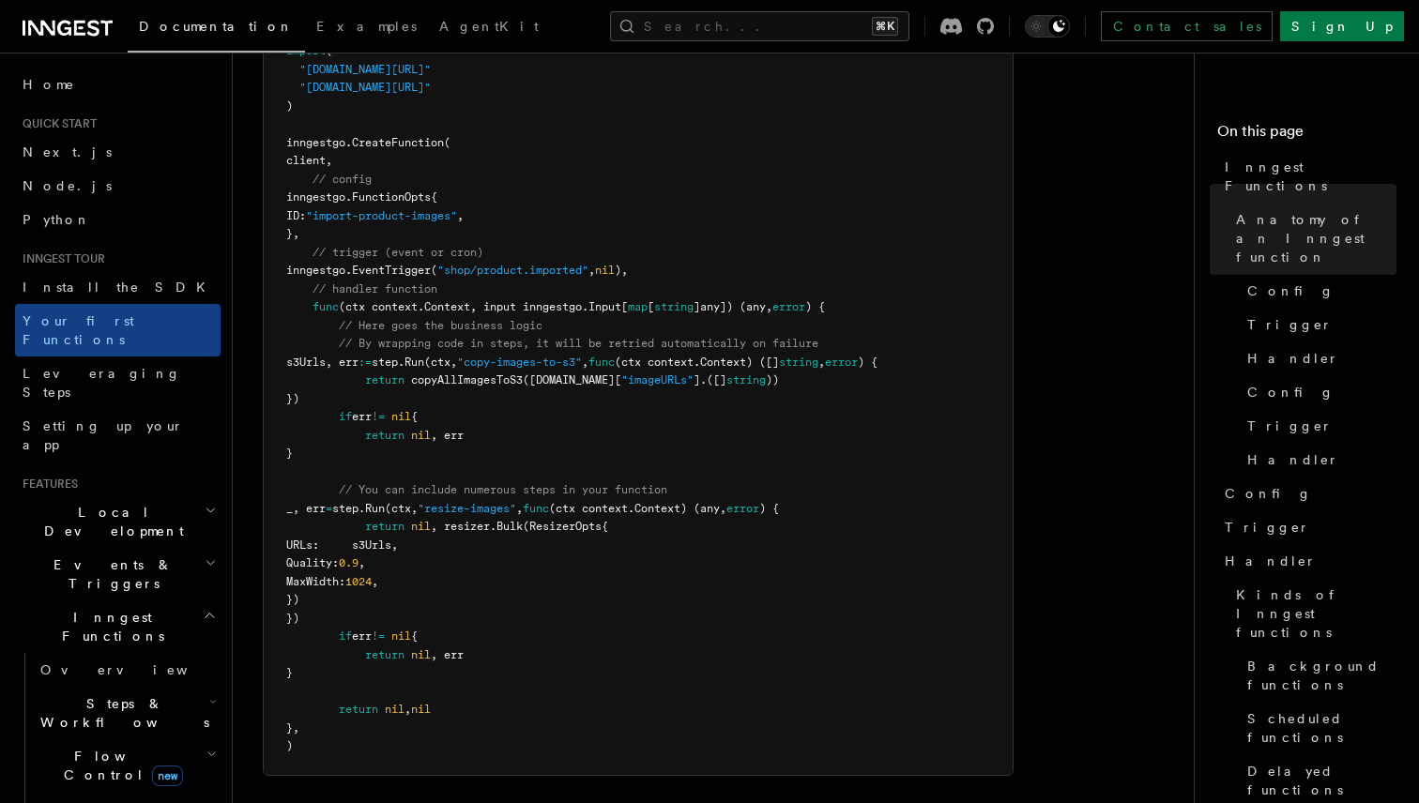
scroll to position [538, 0]
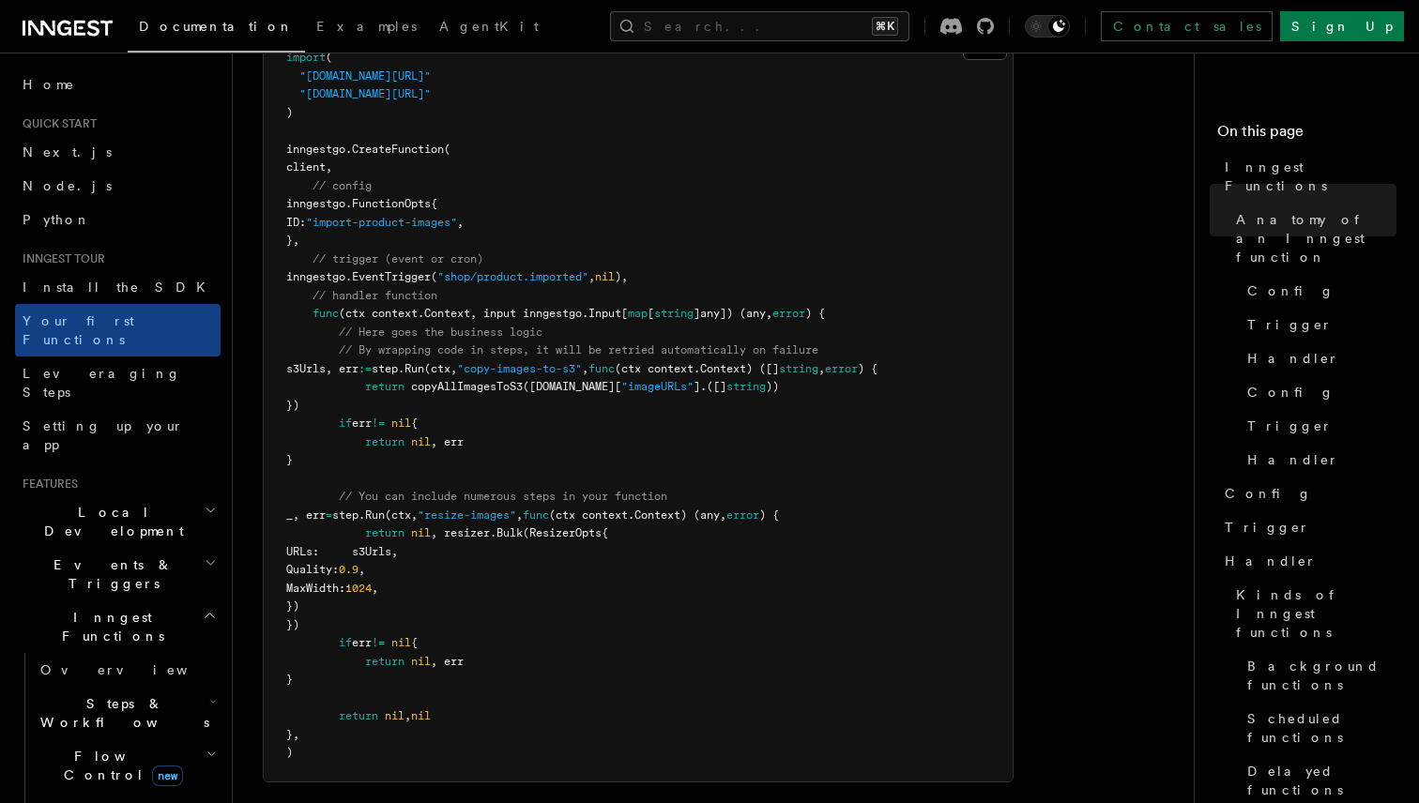
drag, startPoint x: 373, startPoint y: 215, endPoint x: 300, endPoint y: 178, distance: 81.8
click at [300, 178] on pre "import ( "github.com/inngest/inngestgo" "github.com/inngest/inngestgo/step" ) i…" at bounding box center [638, 406] width 749 height 752
click at [325, 187] on pre "import ( "github.com/inngest/inngestgo" "github.com/inngest/inngestgo/step" ) i…" at bounding box center [638, 406] width 749 height 752
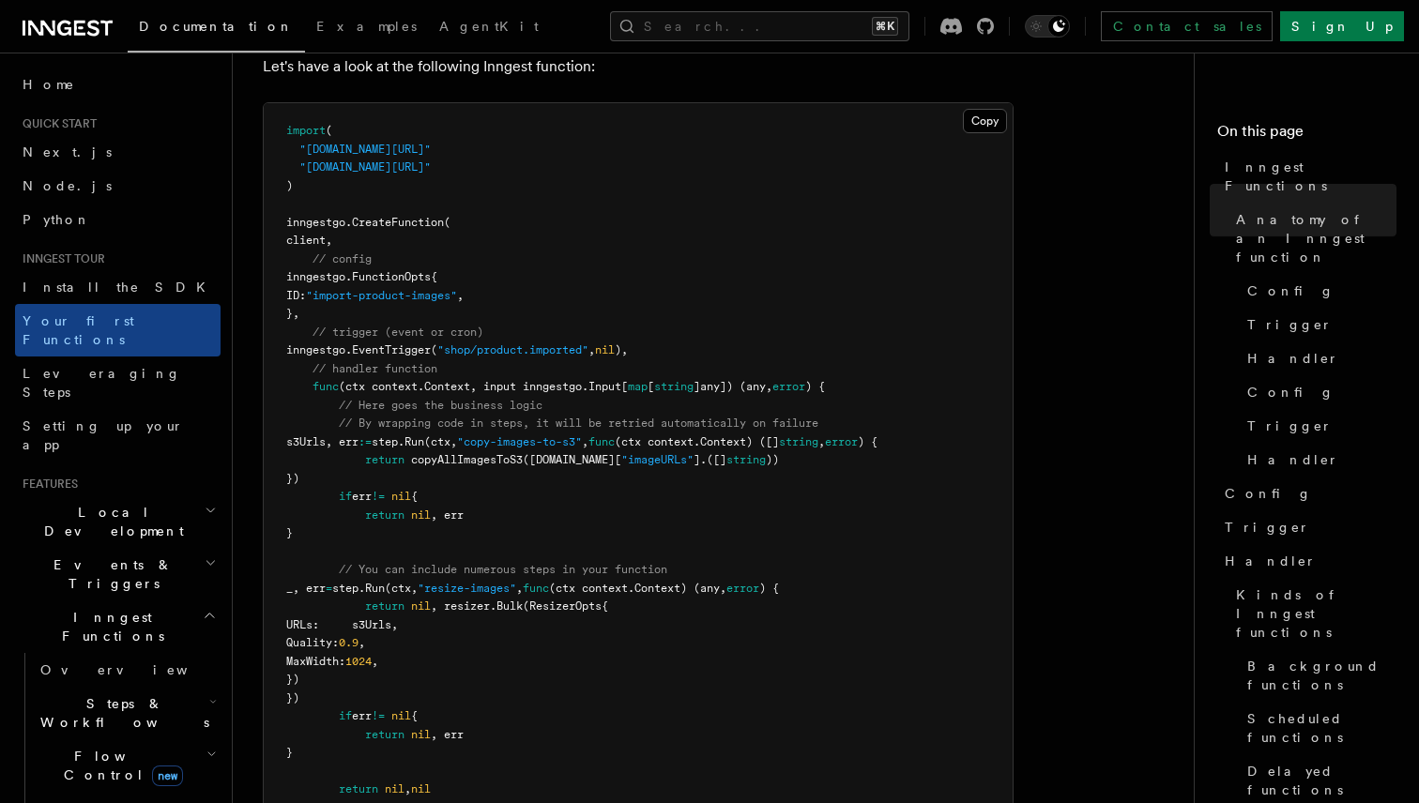
scroll to position [456, 0]
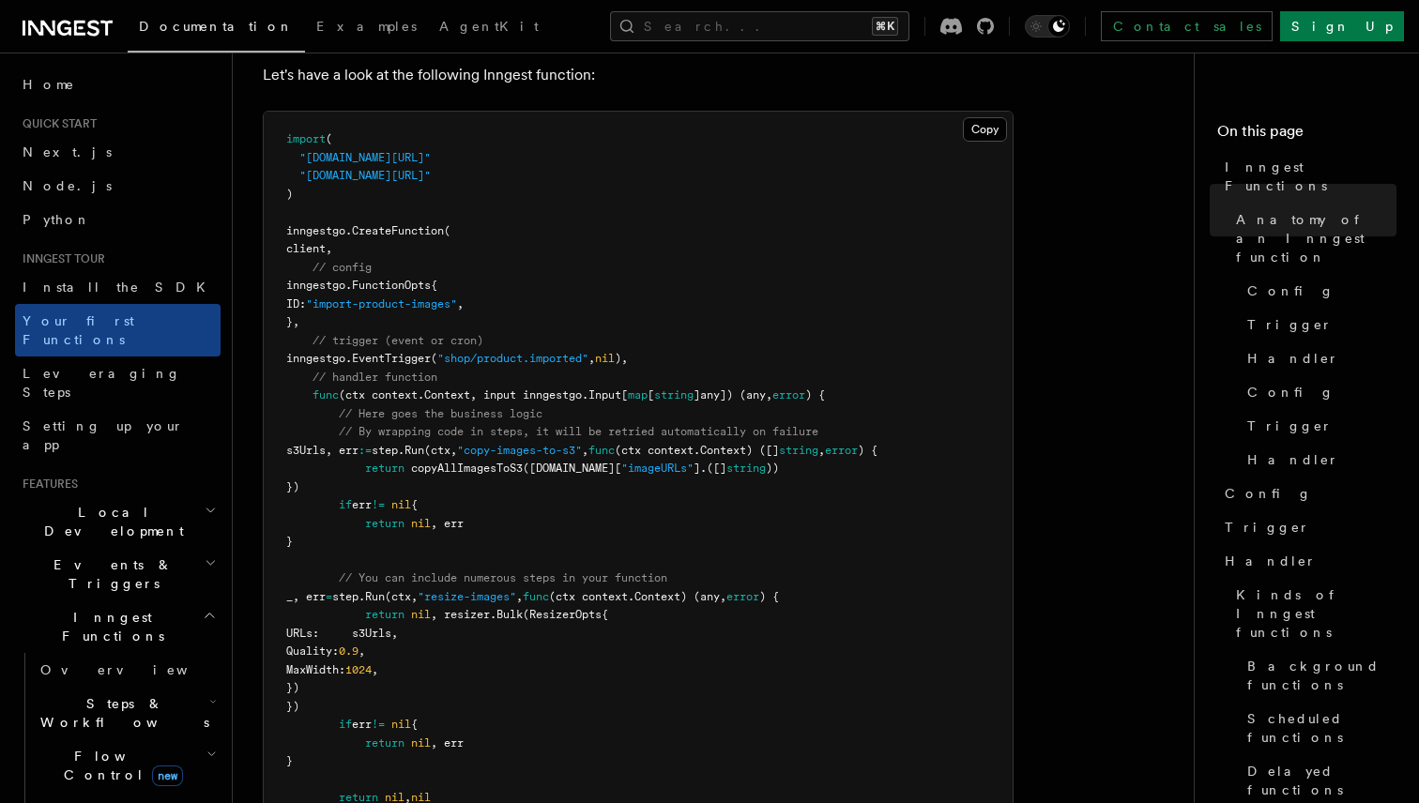
click at [419, 224] on span "CreateFunction" at bounding box center [398, 230] width 92 height 13
click at [438, 239] on pre "import ( "github.com/inngest/inngestgo" "github.com/inngest/inngestgo/step" ) i…" at bounding box center [638, 488] width 749 height 752
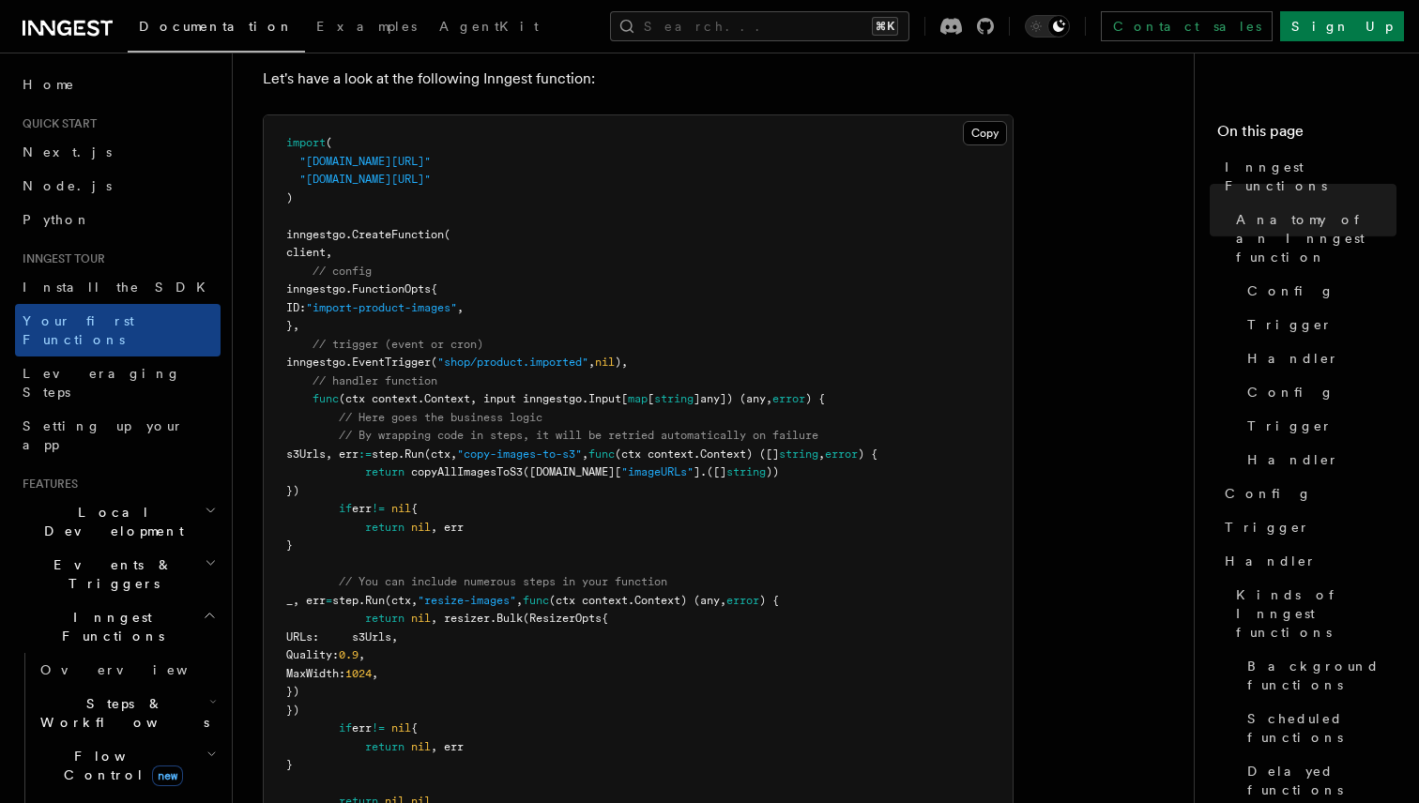
click at [490, 343] on pre "import ( "github.com/inngest/inngestgo" "github.com/inngest/inngestgo/step" ) i…" at bounding box center [638, 491] width 749 height 752
drag, startPoint x: 490, startPoint y: 343, endPoint x: 585, endPoint y: 337, distance: 95.0
click at [585, 337] on pre "import ( "github.com/inngest/inngestgo" "github.com/inngest/inngestgo/step" ) i…" at bounding box center [638, 491] width 749 height 752
click at [585, 356] on span ""shop/product.imported"" at bounding box center [512, 362] width 151 height 13
drag, startPoint x: 585, startPoint y: 337, endPoint x: 502, endPoint y: 336, distance: 82.6
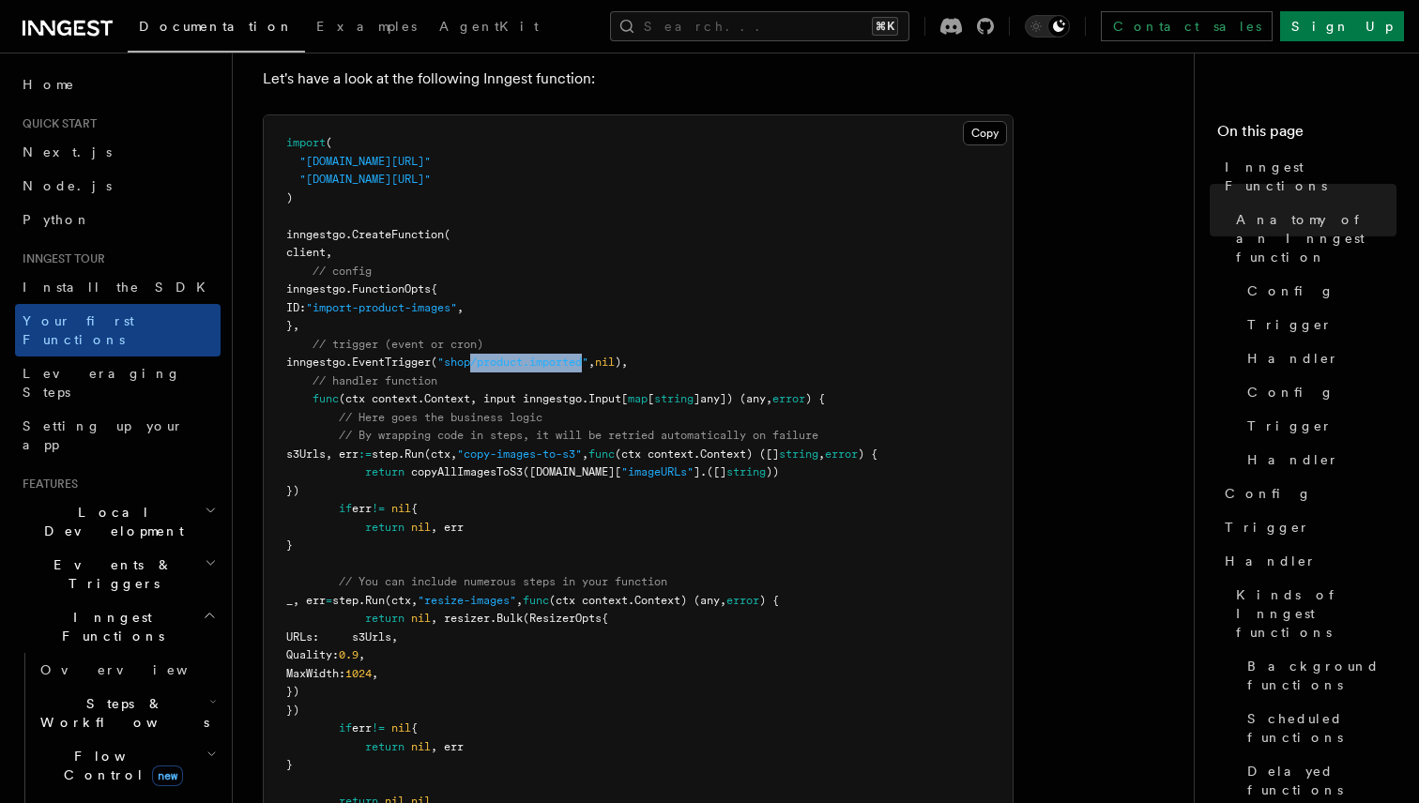
click at [502, 356] on span ""shop/product.imported"" at bounding box center [512, 362] width 151 height 13
click at [494, 356] on span ""shop/product.imported"" at bounding box center [512, 362] width 151 height 13
drag, startPoint x: 494, startPoint y: 336, endPoint x: 635, endPoint y: 336, distance: 141.7
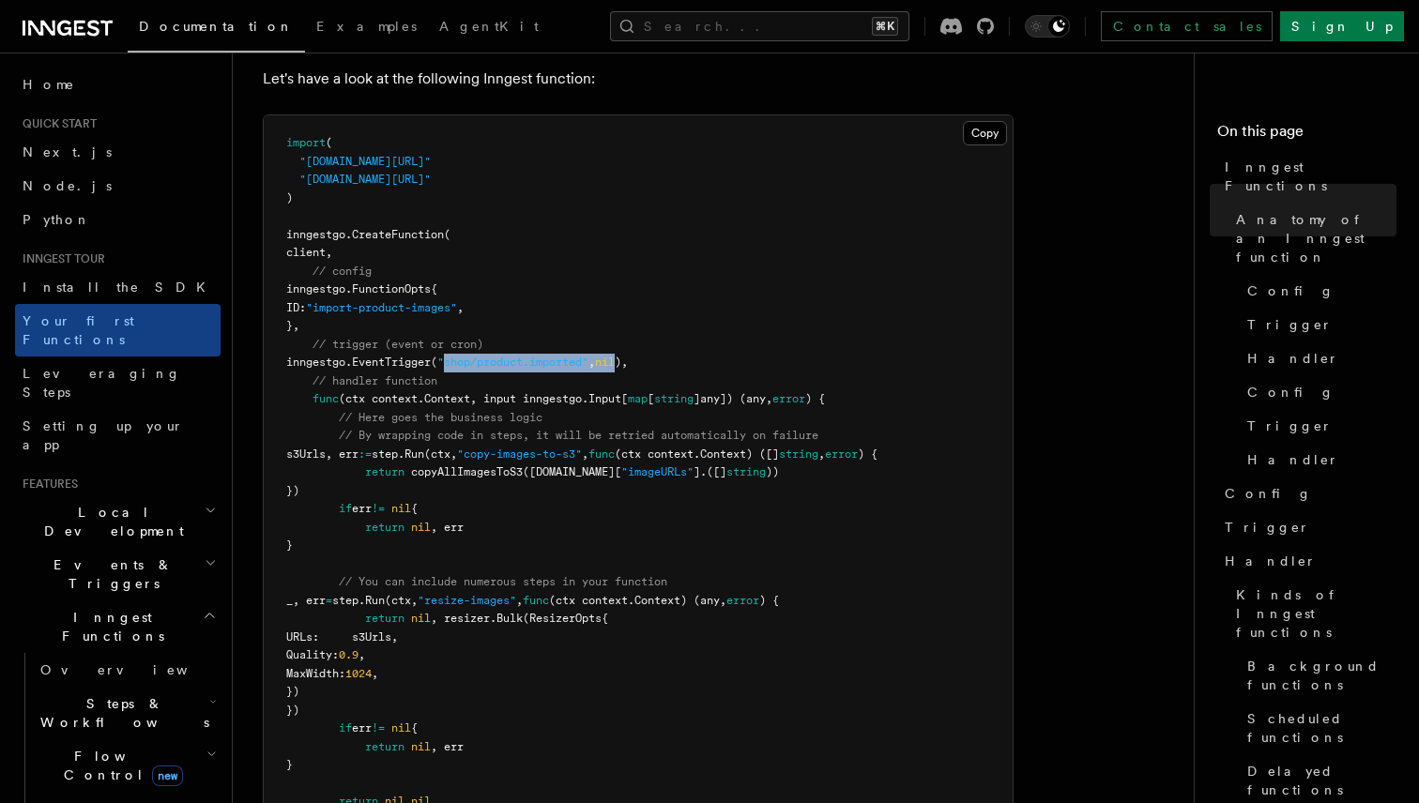
click at [628, 356] on span "inngestgo. EventTrigger ( "shop/product.imported" , nil )," at bounding box center [457, 362] width 342 height 13
click at [595, 356] on span "," at bounding box center [591, 362] width 7 height 13
click at [615, 356] on span "nil" at bounding box center [605, 362] width 20 height 13
click at [700, 329] on pre "import ( "github.com/inngest/inngestgo" "github.com/inngest/inngestgo/step" ) i…" at bounding box center [638, 491] width 749 height 752
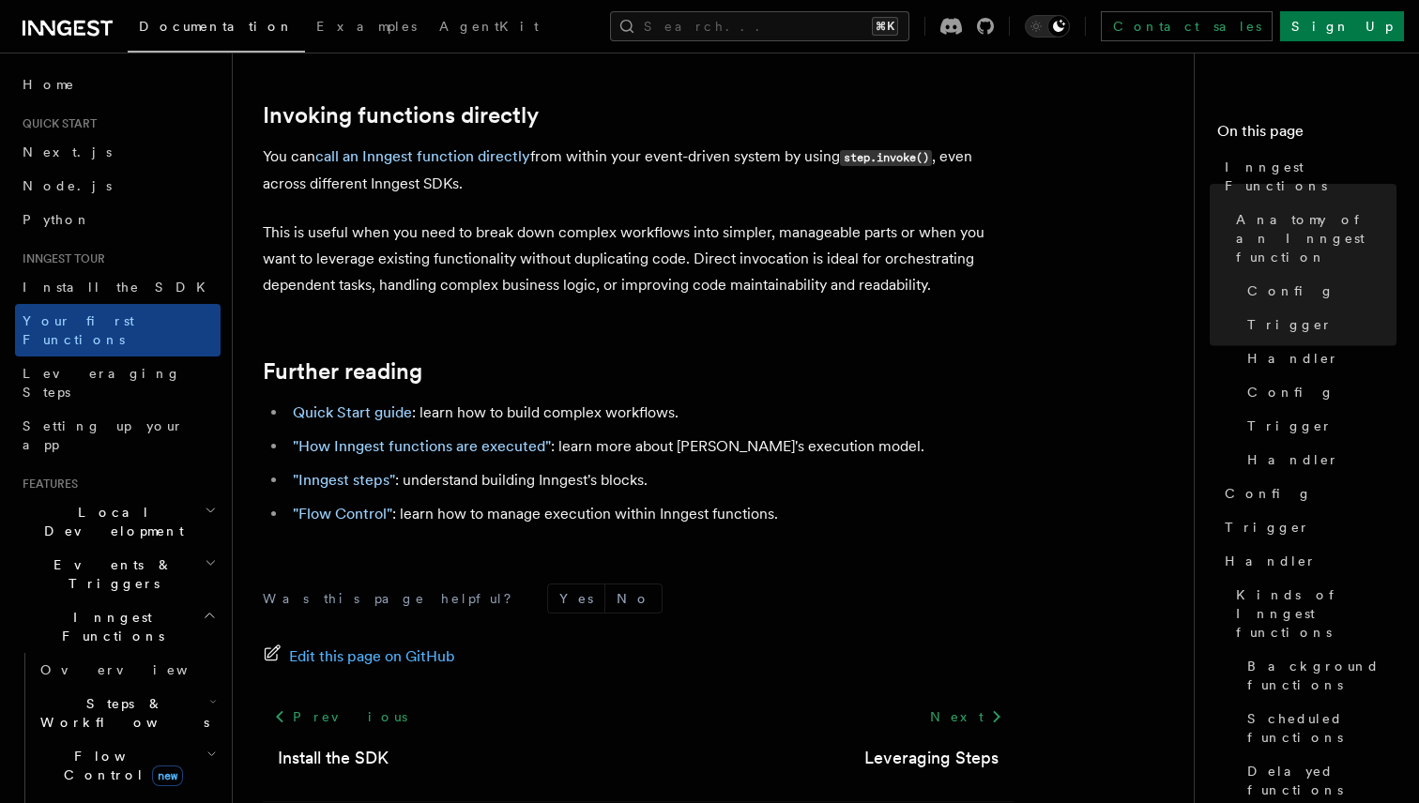
scroll to position [4121, 0]
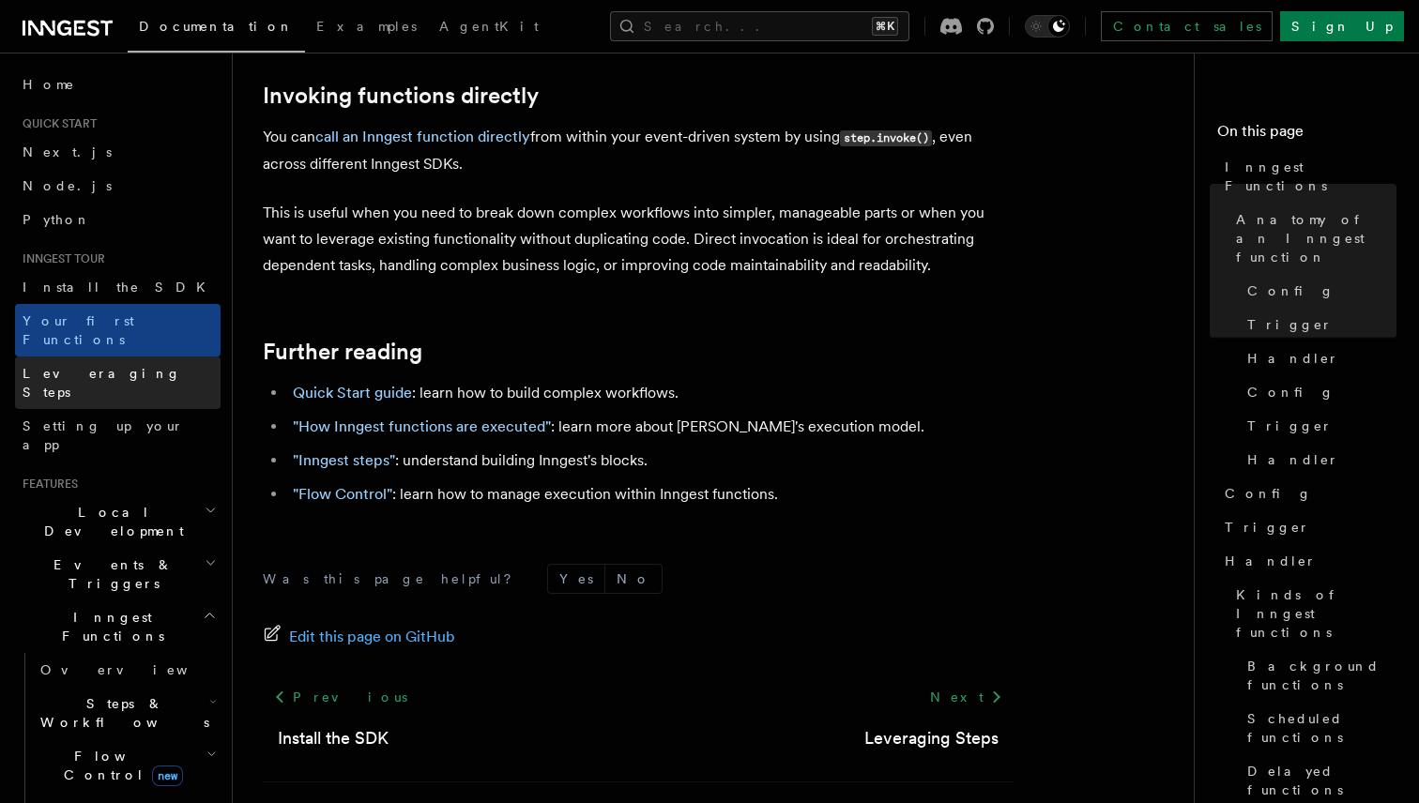
click at [152, 365] on link "Leveraging Steps" at bounding box center [117, 383] width 205 height 53
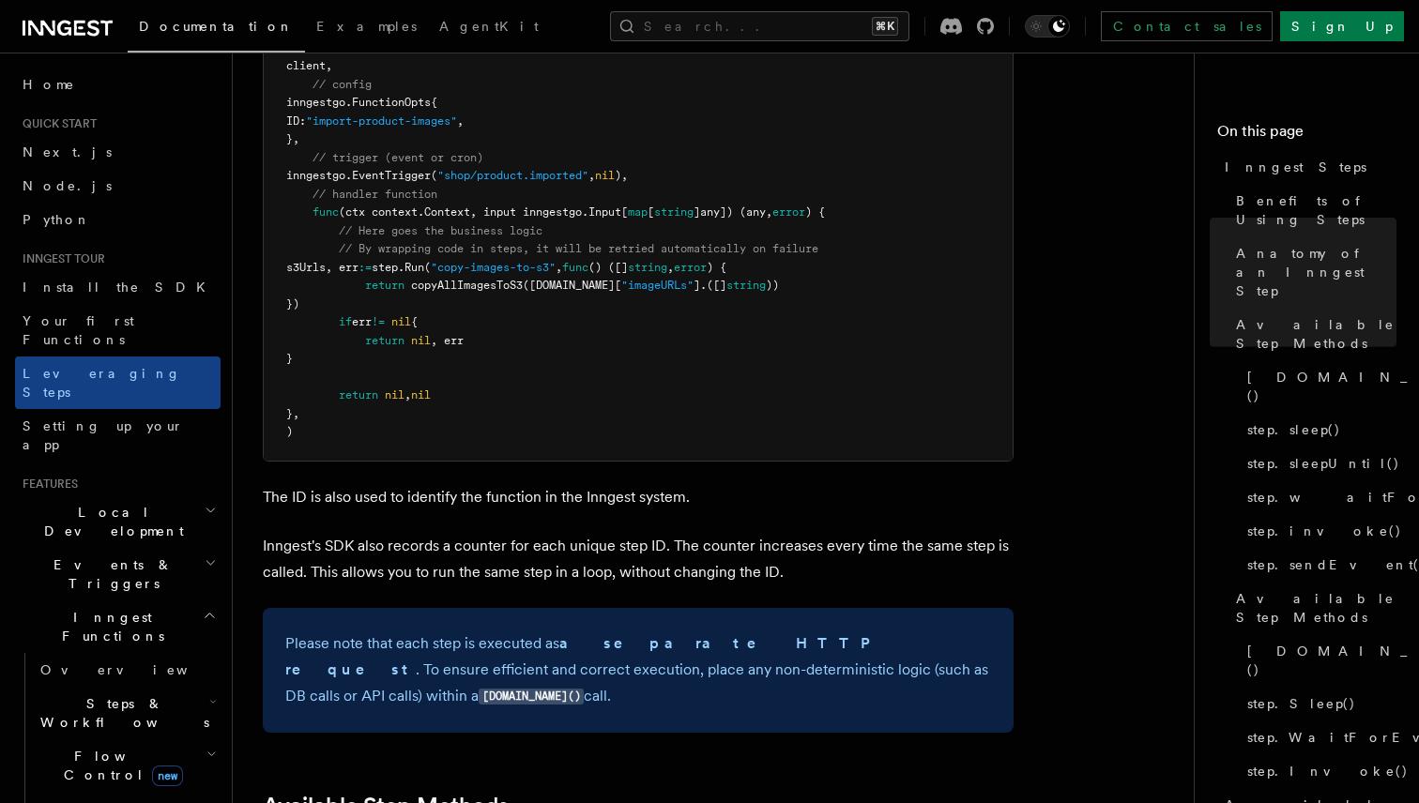
scroll to position [1178, 0]
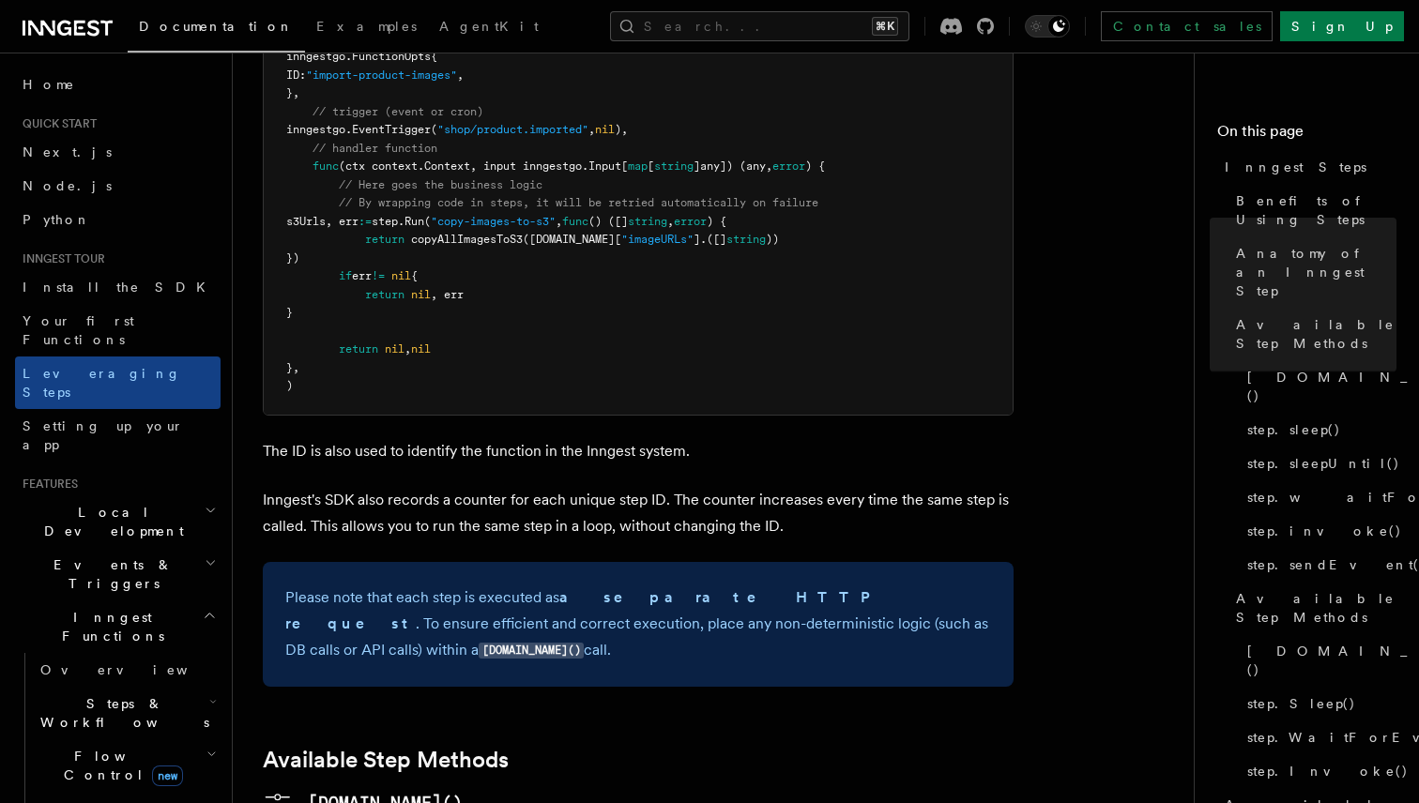
click at [509, 487] on p "Inngest's SDK also records a counter for each unique step ID. The counter incre…" at bounding box center [638, 513] width 751 height 53
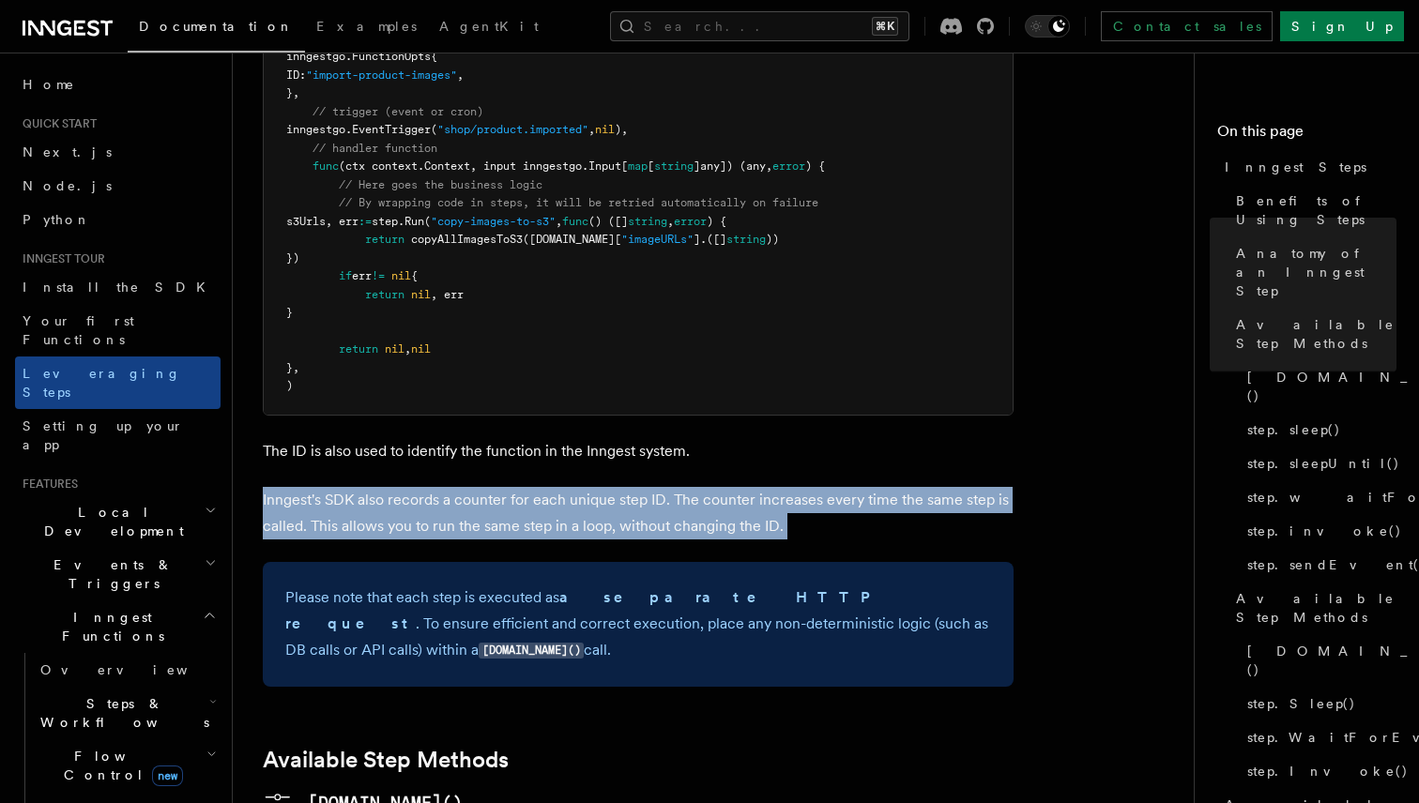
click at [509, 487] on p "Inngest's SDK also records a counter for each unique step ID. The counter incre…" at bounding box center [638, 513] width 751 height 53
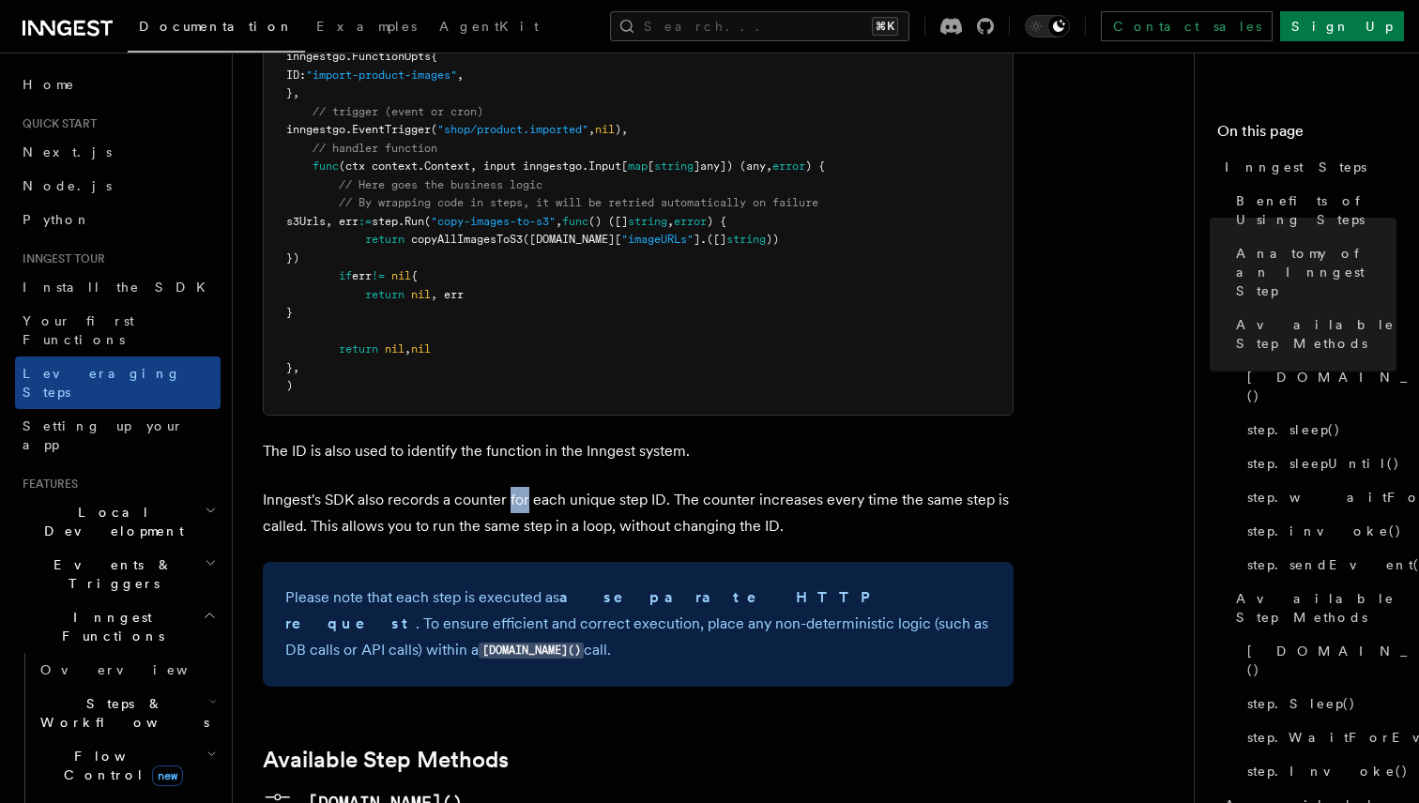
click at [509, 487] on p "Inngest's SDK also records a counter for each unique step ID. The counter incre…" at bounding box center [638, 513] width 751 height 53
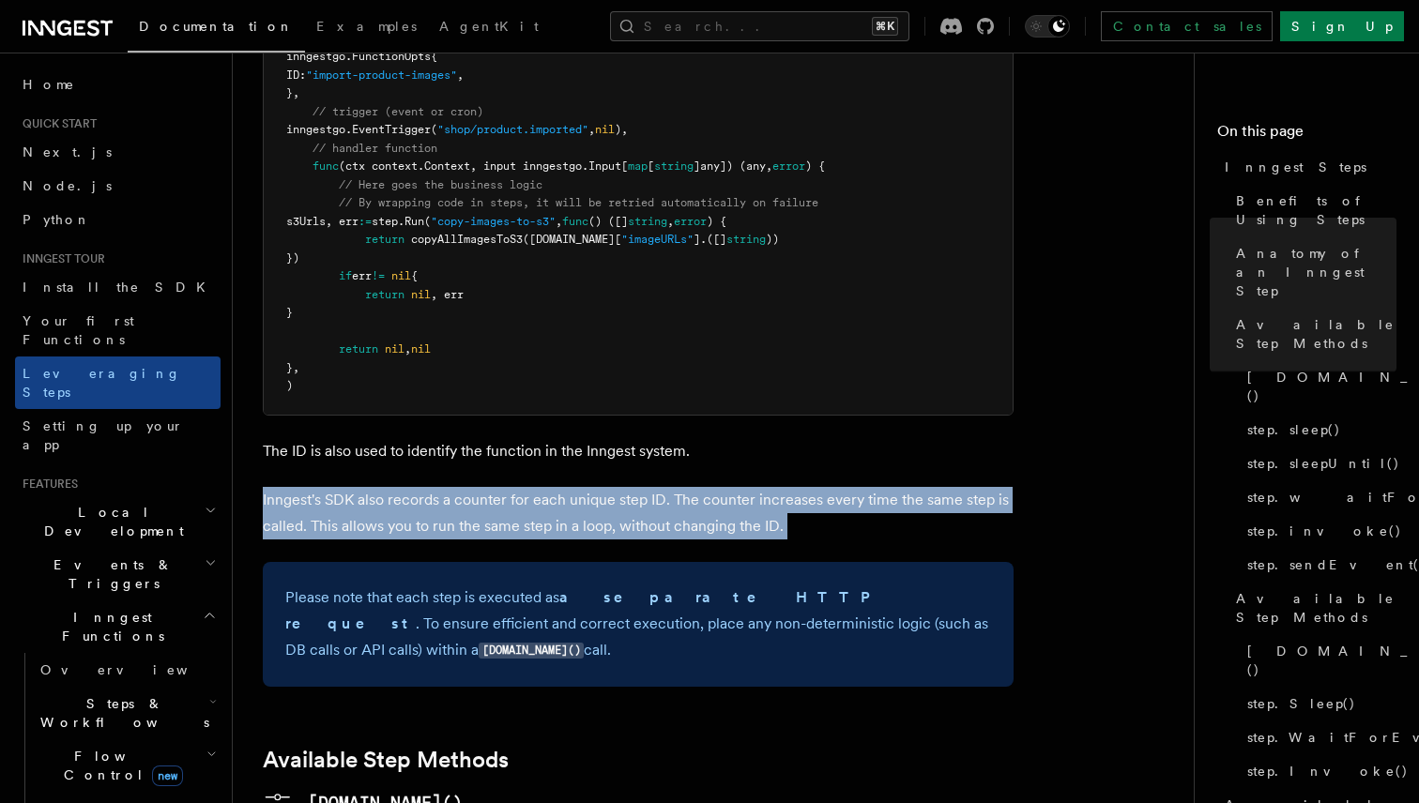
click at [509, 487] on p "Inngest's SDK also records a counter for each unique step ID. The counter incre…" at bounding box center [638, 513] width 751 height 53
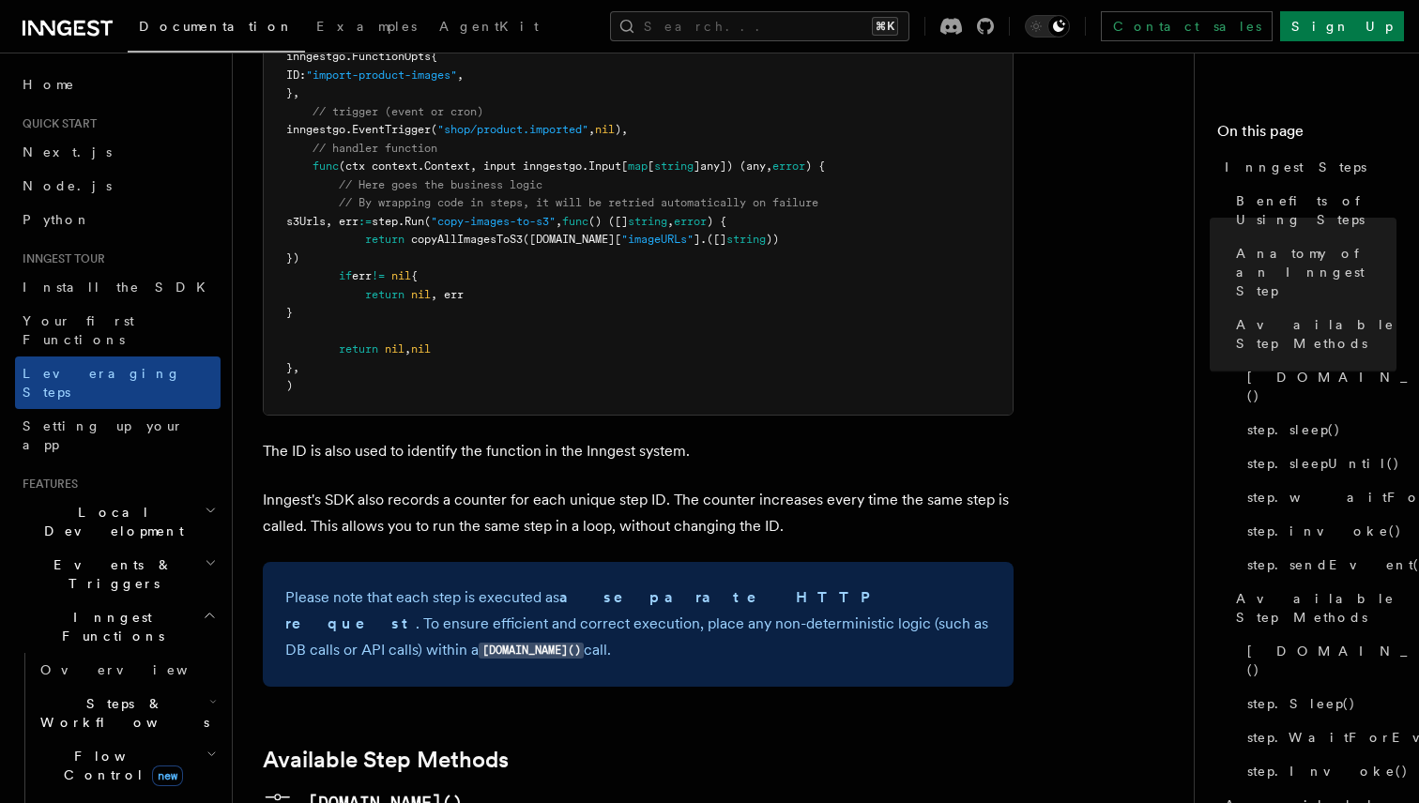
click at [532, 487] on p "Inngest's SDK also records a counter for each unique step ID. The counter incre…" at bounding box center [638, 513] width 751 height 53
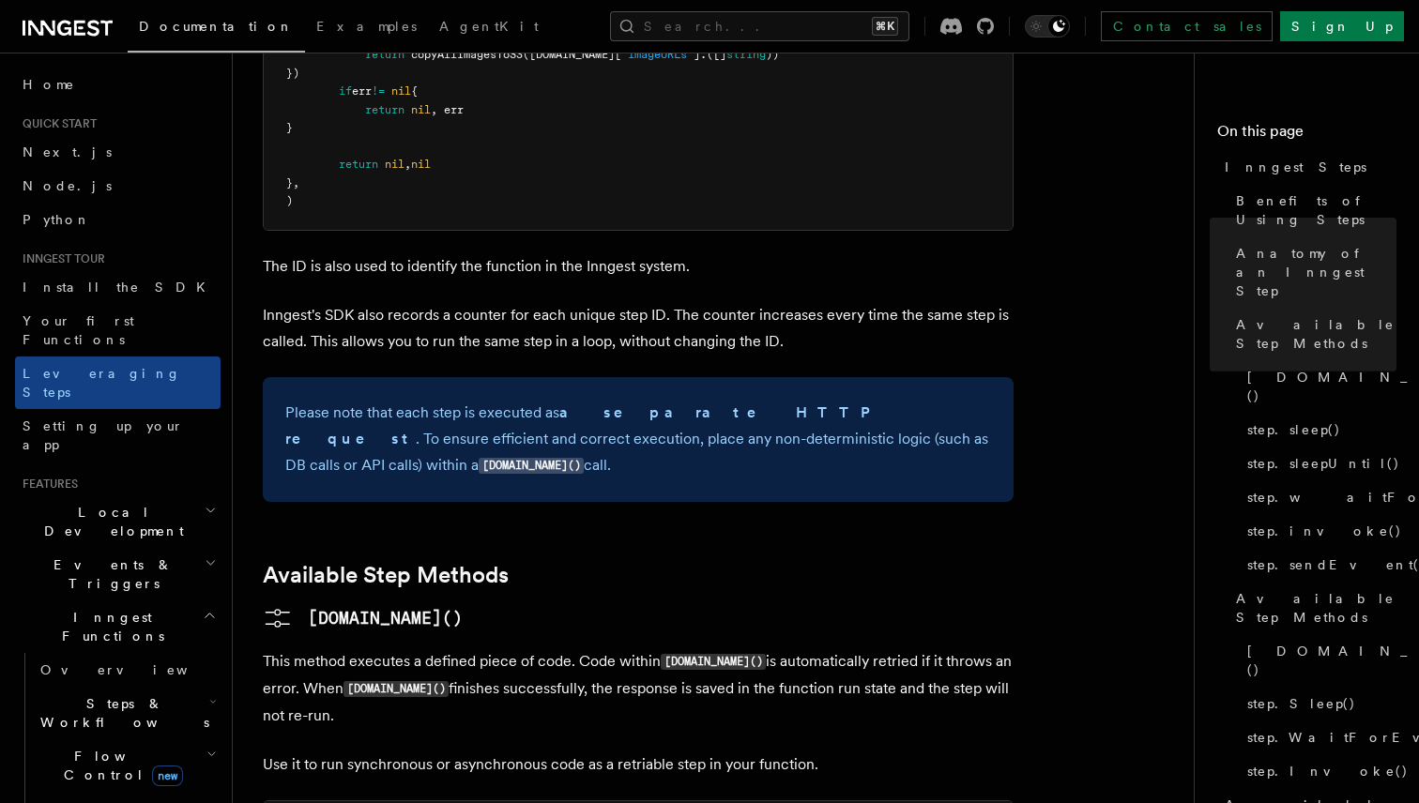
scroll to position [1366, 0]
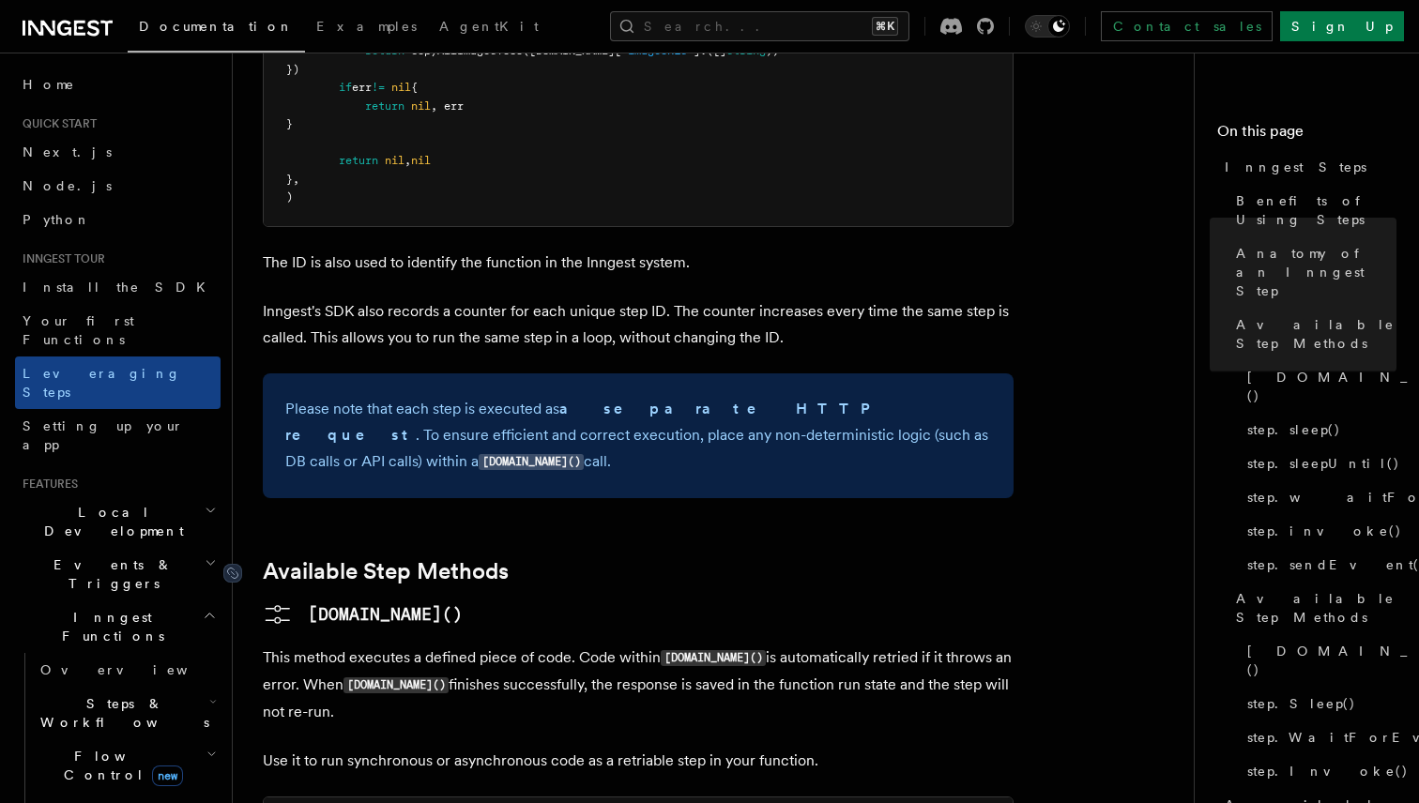
click at [469, 558] on link "Available Step Methods" at bounding box center [386, 571] width 246 height 26
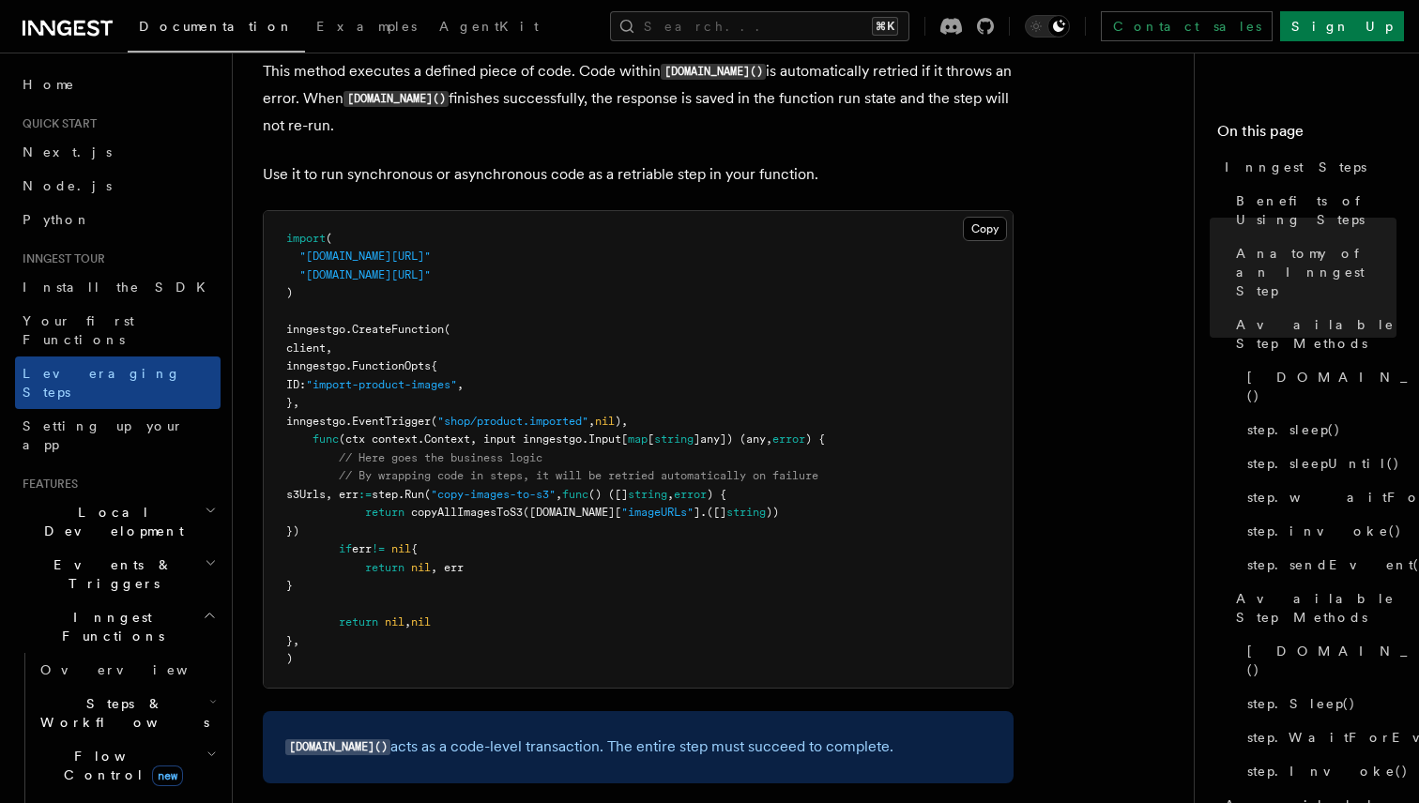
scroll to position [1954, 0]
click at [355, 486] on span "s3Urls, err" at bounding box center [322, 492] width 72 height 13
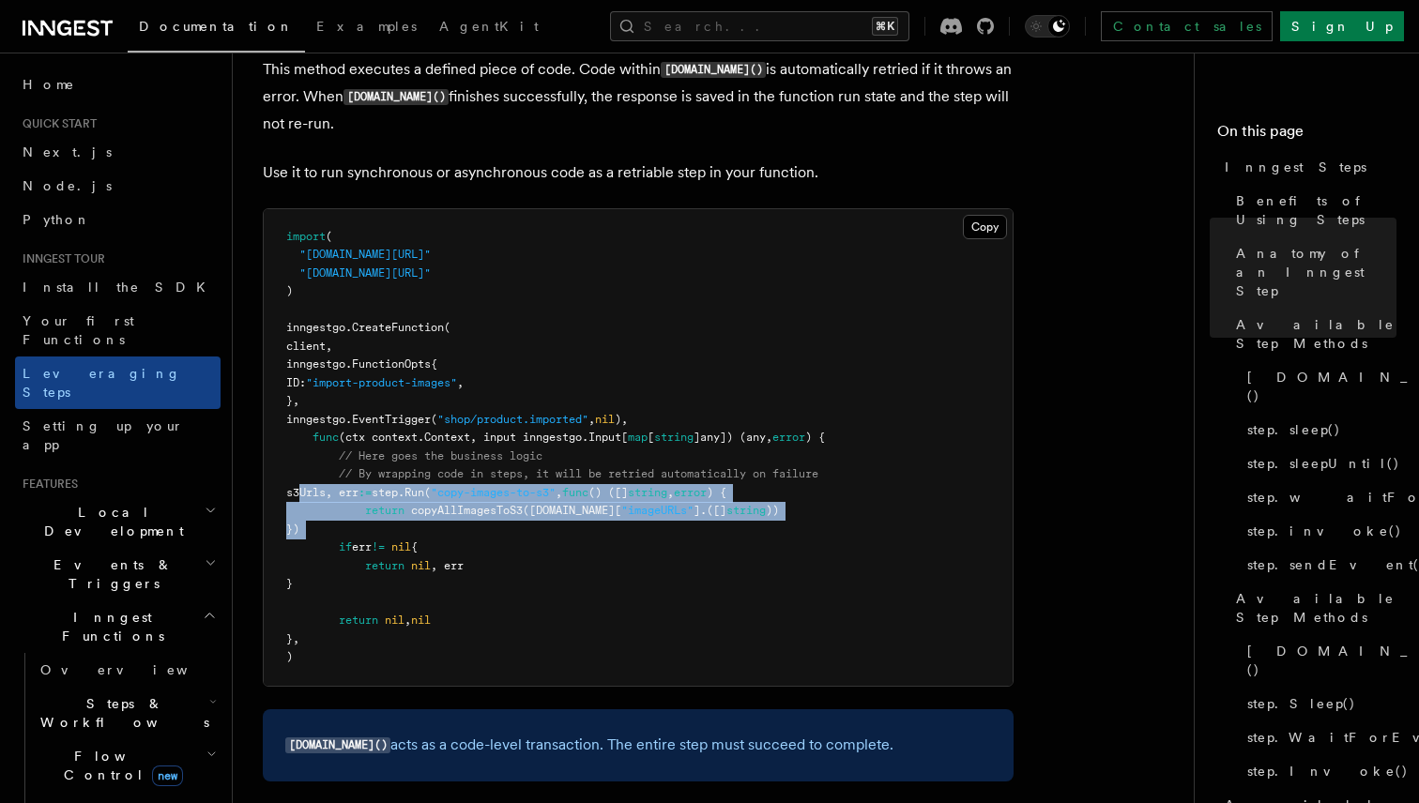
drag, startPoint x: 355, startPoint y: 363, endPoint x: 370, endPoint y: 399, distance: 38.7
click at [370, 399] on pre "import ( "github.com/inngest/inngestgo" "github.com/inngest/inngestgo/step" ) i…" at bounding box center [638, 447] width 749 height 477
drag, startPoint x: 370, startPoint y: 399, endPoint x: 349, endPoint y: 362, distance: 42.0
click at [349, 362] on pre "import ( "github.com/inngest/inngestgo" "github.com/inngest/inngestgo/step" ) i…" at bounding box center [638, 447] width 749 height 477
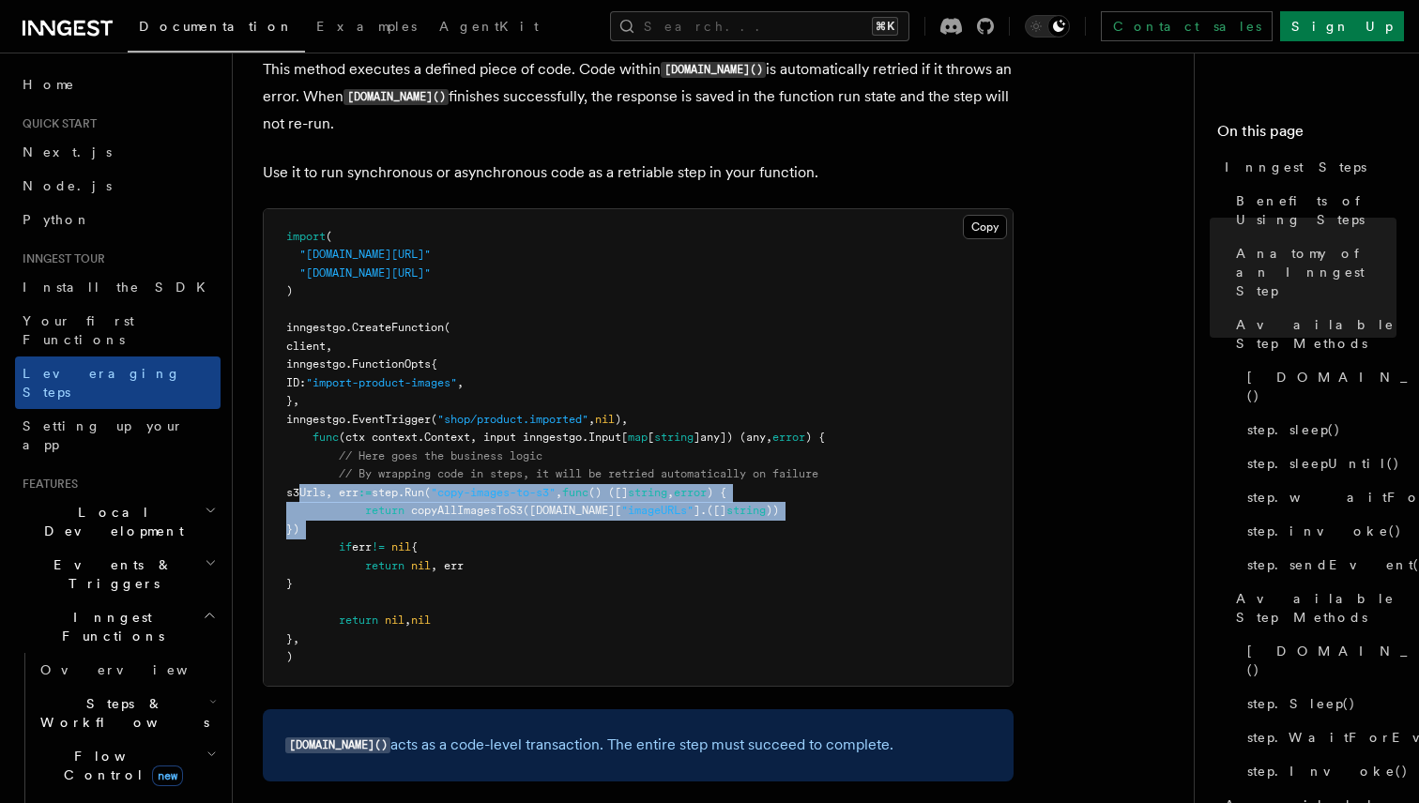
click at [349, 486] on span "s3Urls, err" at bounding box center [322, 492] width 72 height 13
drag, startPoint x: 349, startPoint y: 362, endPoint x: 348, endPoint y: 403, distance: 41.3
click at [348, 403] on code "import ( "github.com/inngest/inngestgo" "github.com/inngest/inngestgo/step" ) i…" at bounding box center [555, 447] width 539 height 434
click at [299, 523] on span "})" at bounding box center [292, 529] width 13 height 13
drag, startPoint x: 348, startPoint y: 403, endPoint x: 347, endPoint y: 362, distance: 41.3
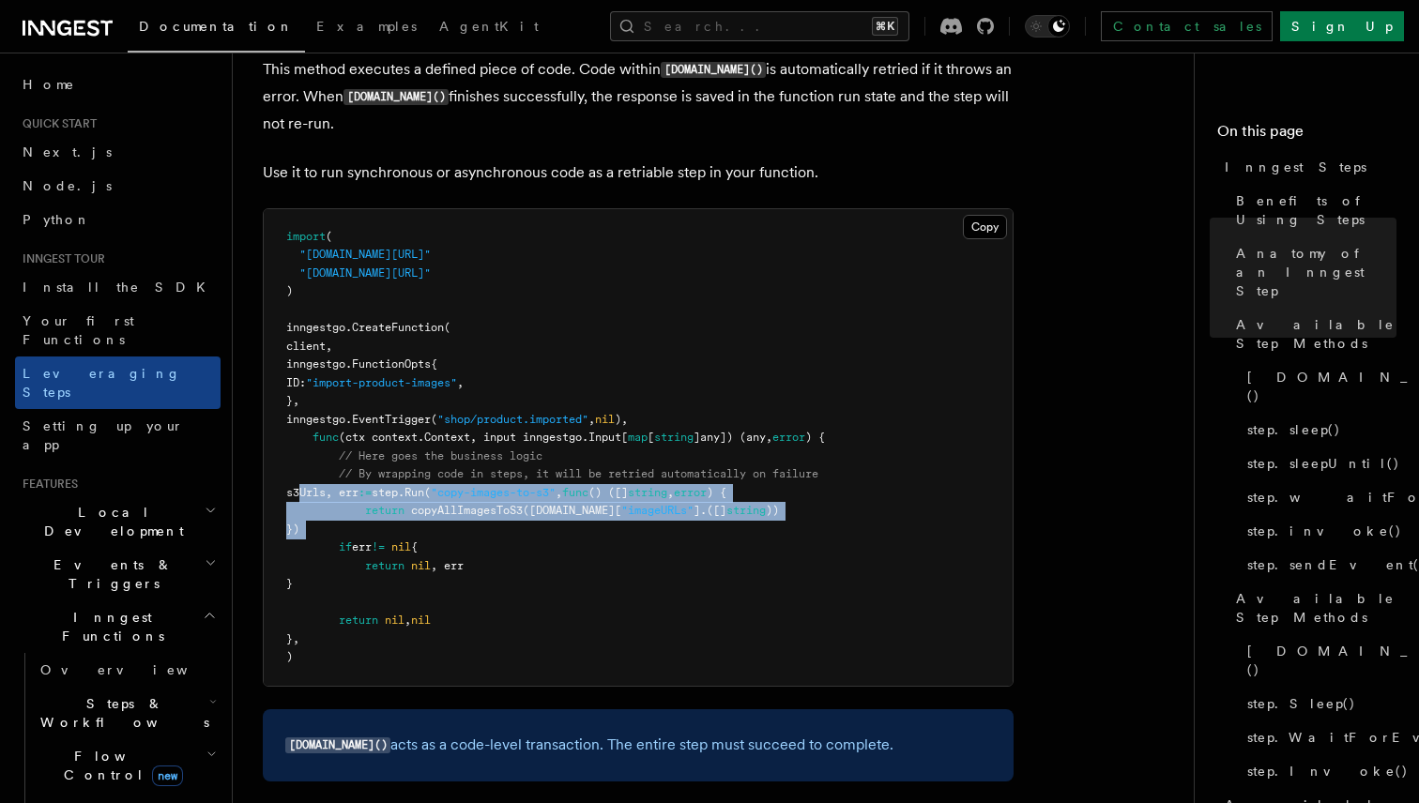
click at [347, 362] on code "import ( "github.com/inngest/inngestgo" "github.com/inngest/inngestgo/step" ) i…" at bounding box center [555, 447] width 539 height 434
click at [347, 486] on span "s3Urls, err" at bounding box center [322, 492] width 72 height 13
drag, startPoint x: 347, startPoint y: 362, endPoint x: 349, endPoint y: 400, distance: 37.6
click at [350, 400] on code "import ( "github.com/inngest/inngestgo" "github.com/inngest/inngestgo/step" ) i…" at bounding box center [555, 447] width 539 height 434
click at [299, 523] on span "})" at bounding box center [292, 529] width 13 height 13
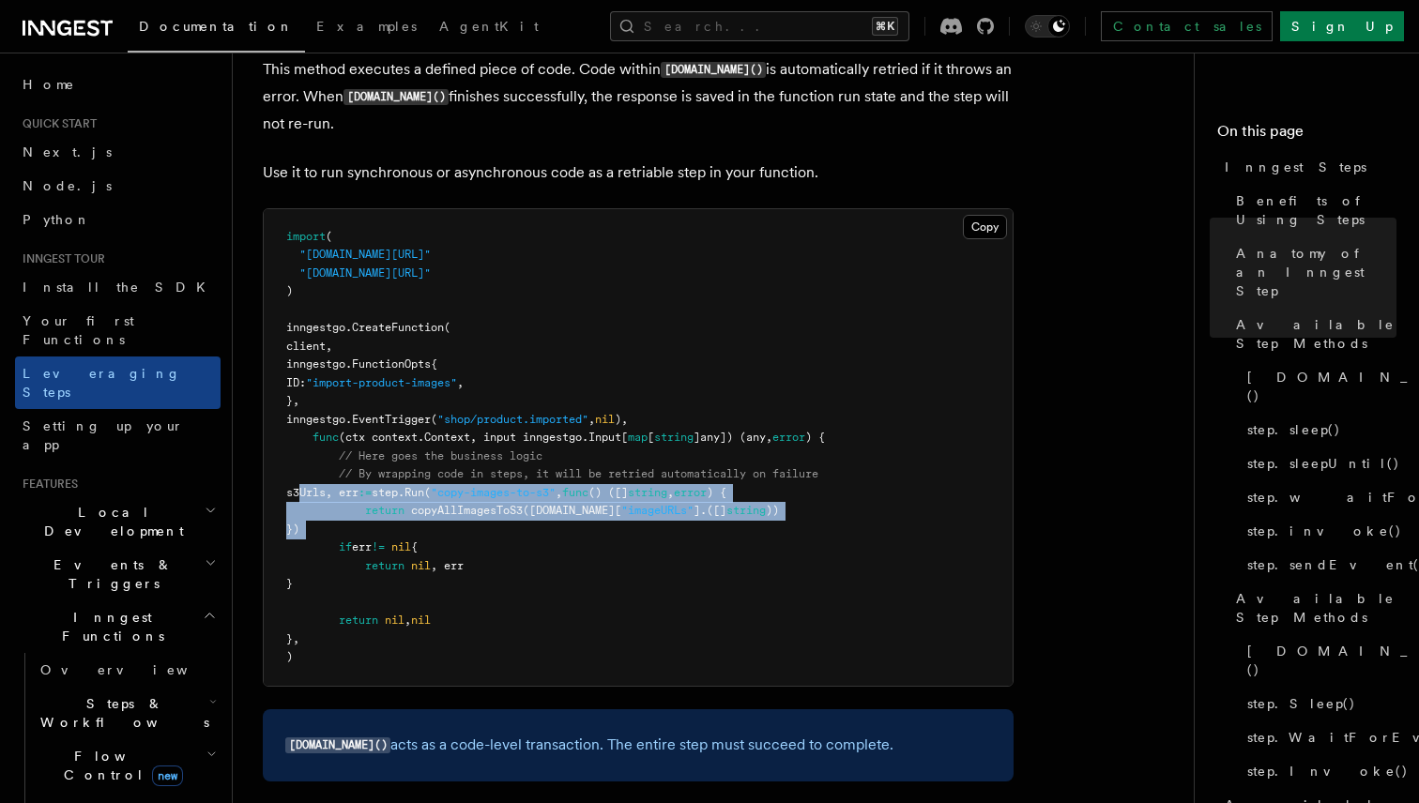
drag, startPoint x: 348, startPoint y: 401, endPoint x: 350, endPoint y: 365, distance: 35.7
click at [350, 365] on code "import ( "github.com/inngest/inngestgo" "github.com/inngest/inngestgo/step" ) i…" at bounding box center [555, 447] width 539 height 434
click at [350, 486] on span "s3Urls, err" at bounding box center [322, 492] width 72 height 13
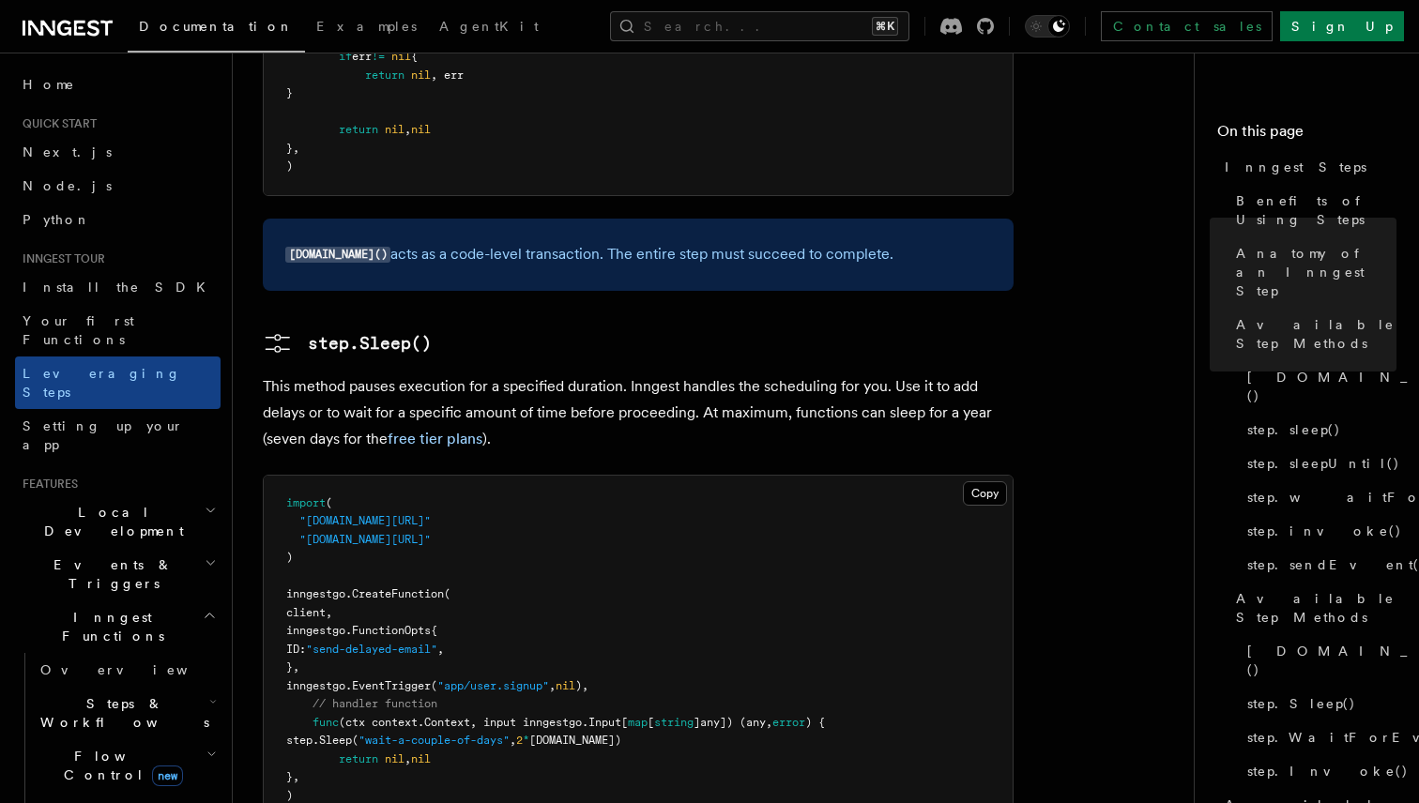
scroll to position [2448, 0]
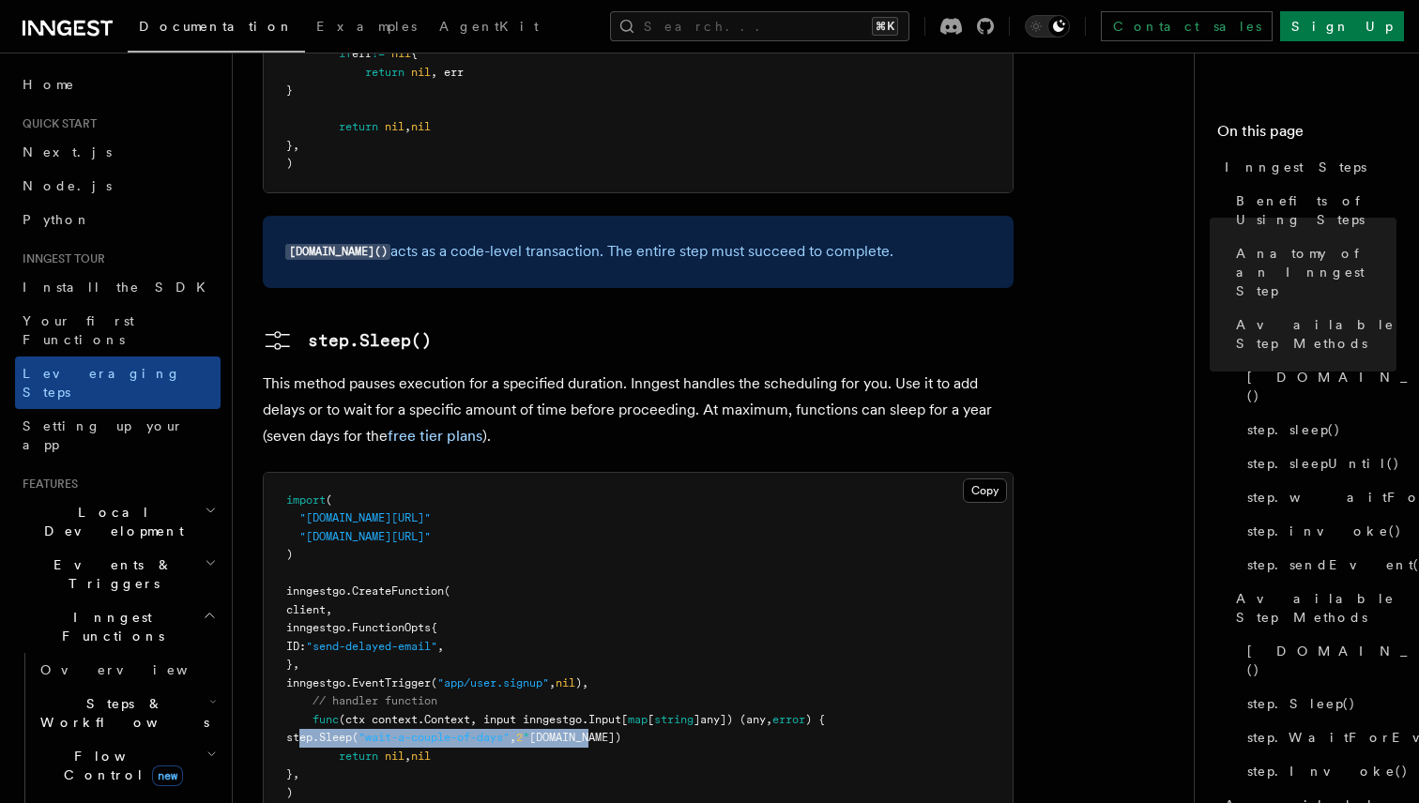
drag, startPoint x: 342, startPoint y: 607, endPoint x: 689, endPoint y: 608, distance: 347.2
click at [689, 608] on pre "import ( "github.com/inngest/inngestgo" "github.com/inngest/inngestgo/step" ) i…" at bounding box center [638, 647] width 749 height 349
drag, startPoint x: 689, startPoint y: 608, endPoint x: 353, endPoint y: 614, distance: 335.9
click at [353, 614] on pre "import ( "github.com/inngest/inngestgo" "github.com/inngest/inngestgo/step" ) i…" at bounding box center [638, 647] width 749 height 349
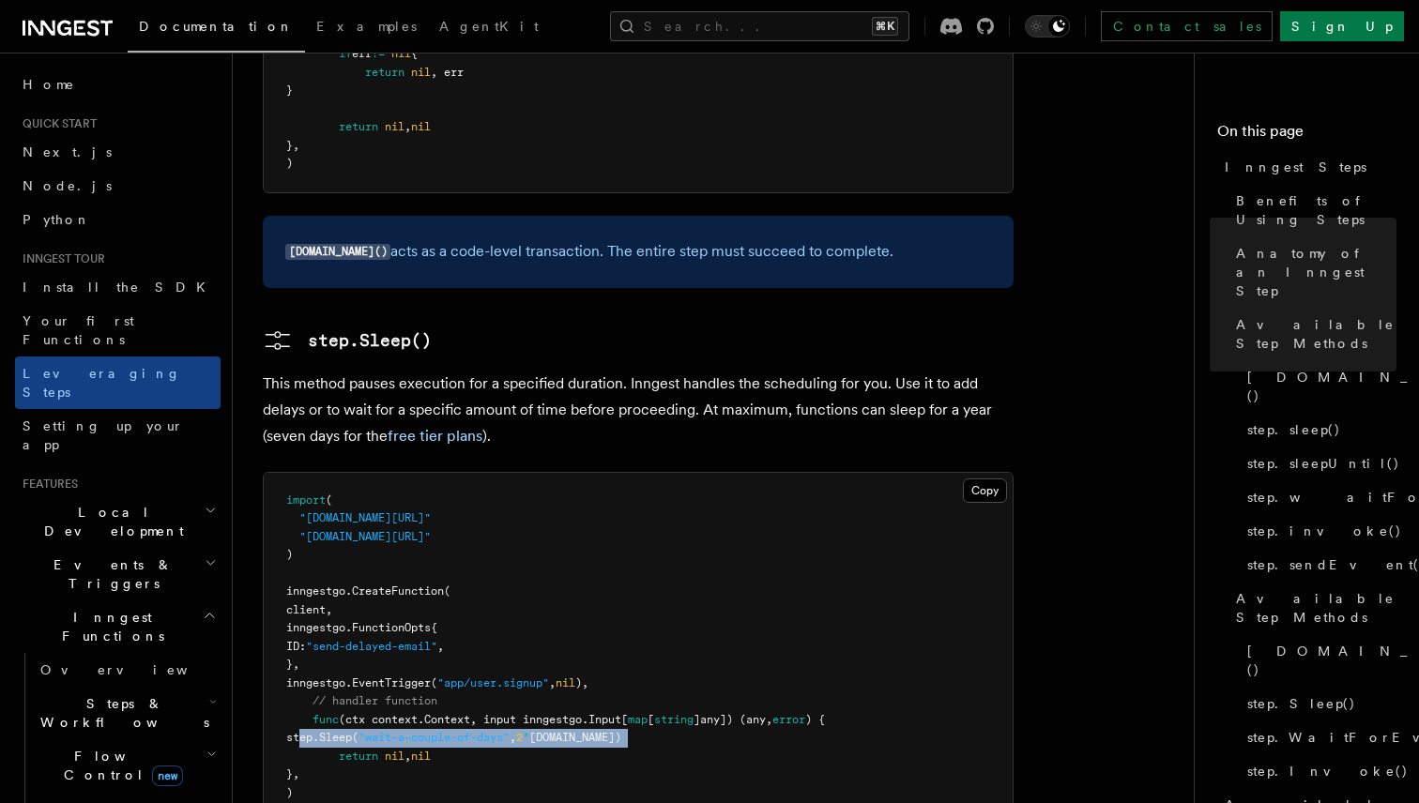
click at [319, 731] on span "step." at bounding box center [302, 737] width 33 height 13
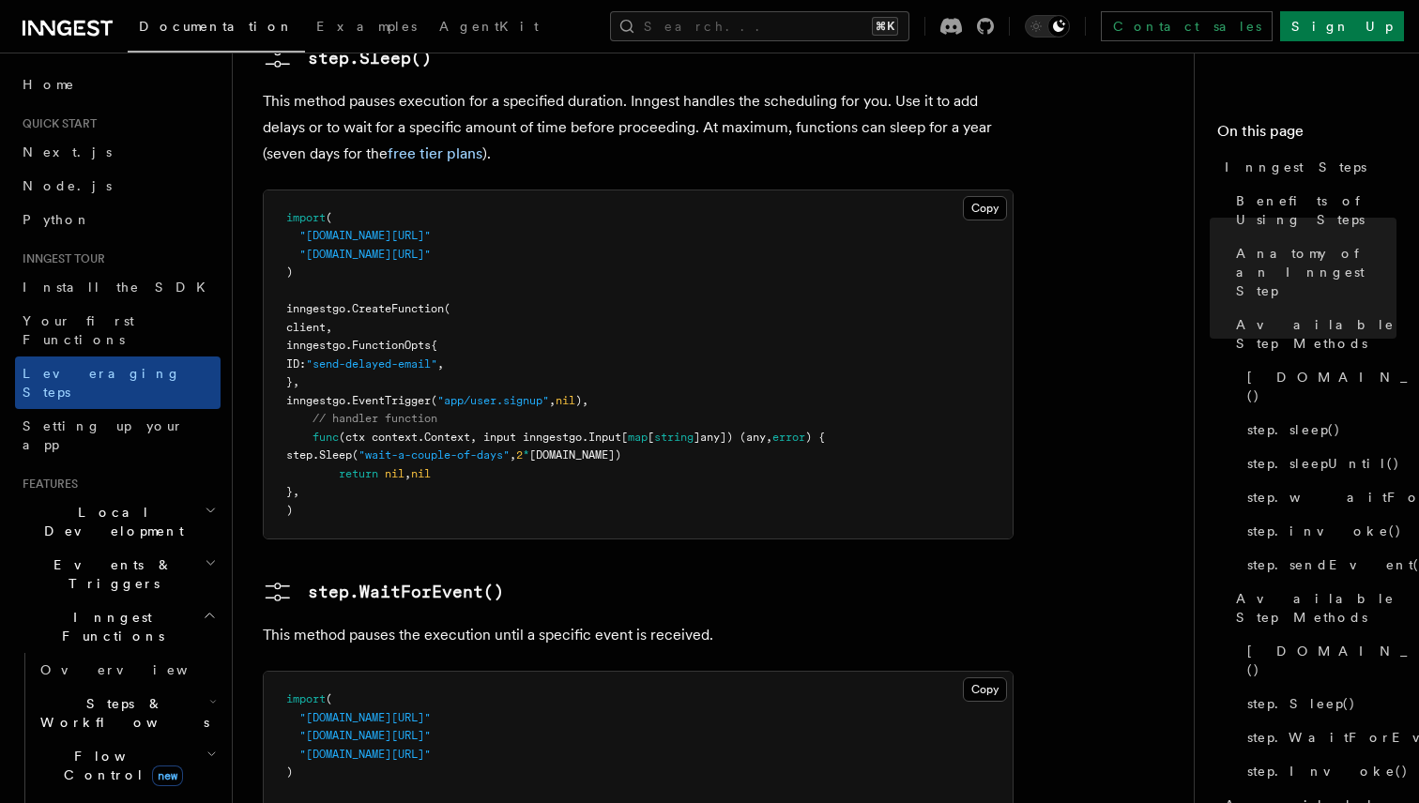
scroll to position [2757, 0]
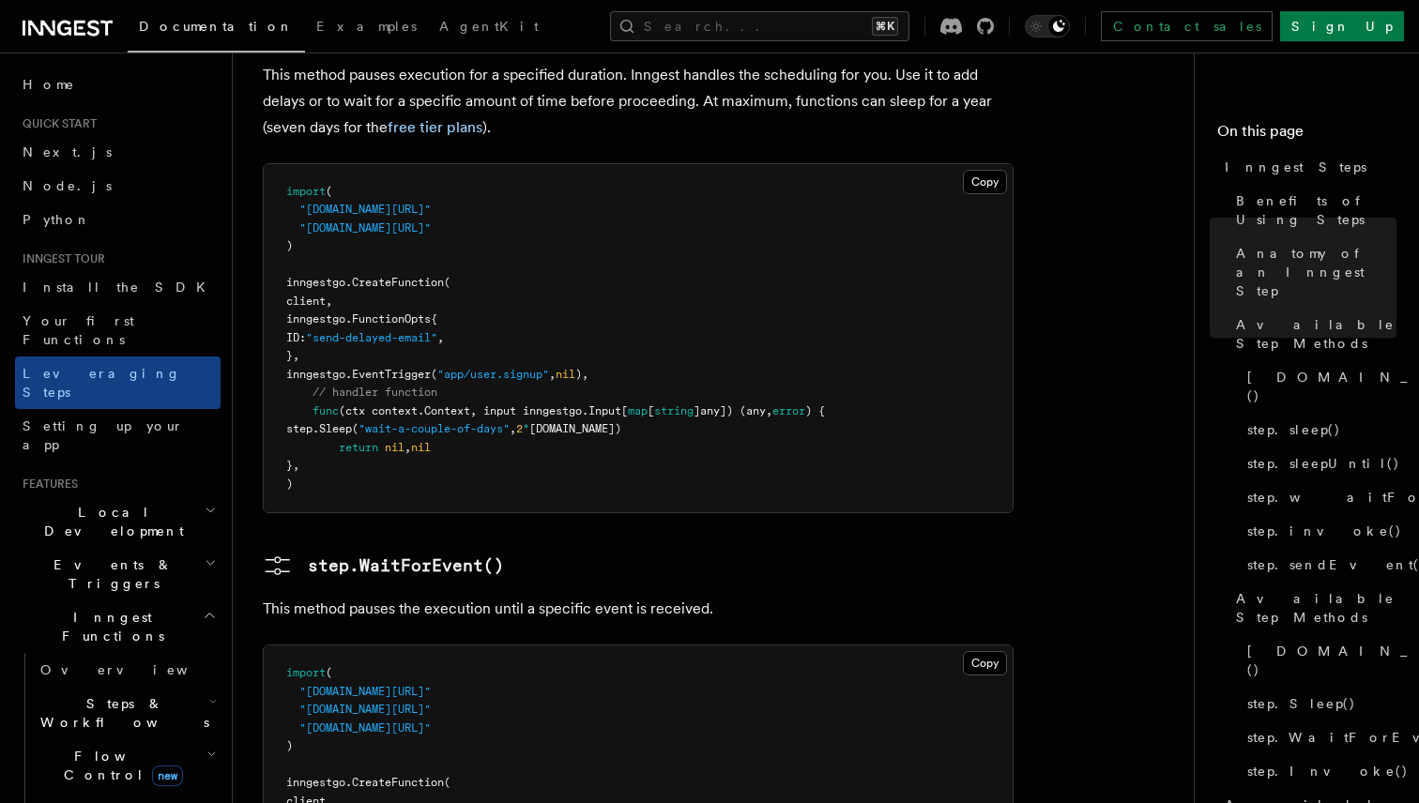
click at [320, 596] on p "This method pauses the execution until a specific event is received." at bounding box center [638, 609] width 751 height 26
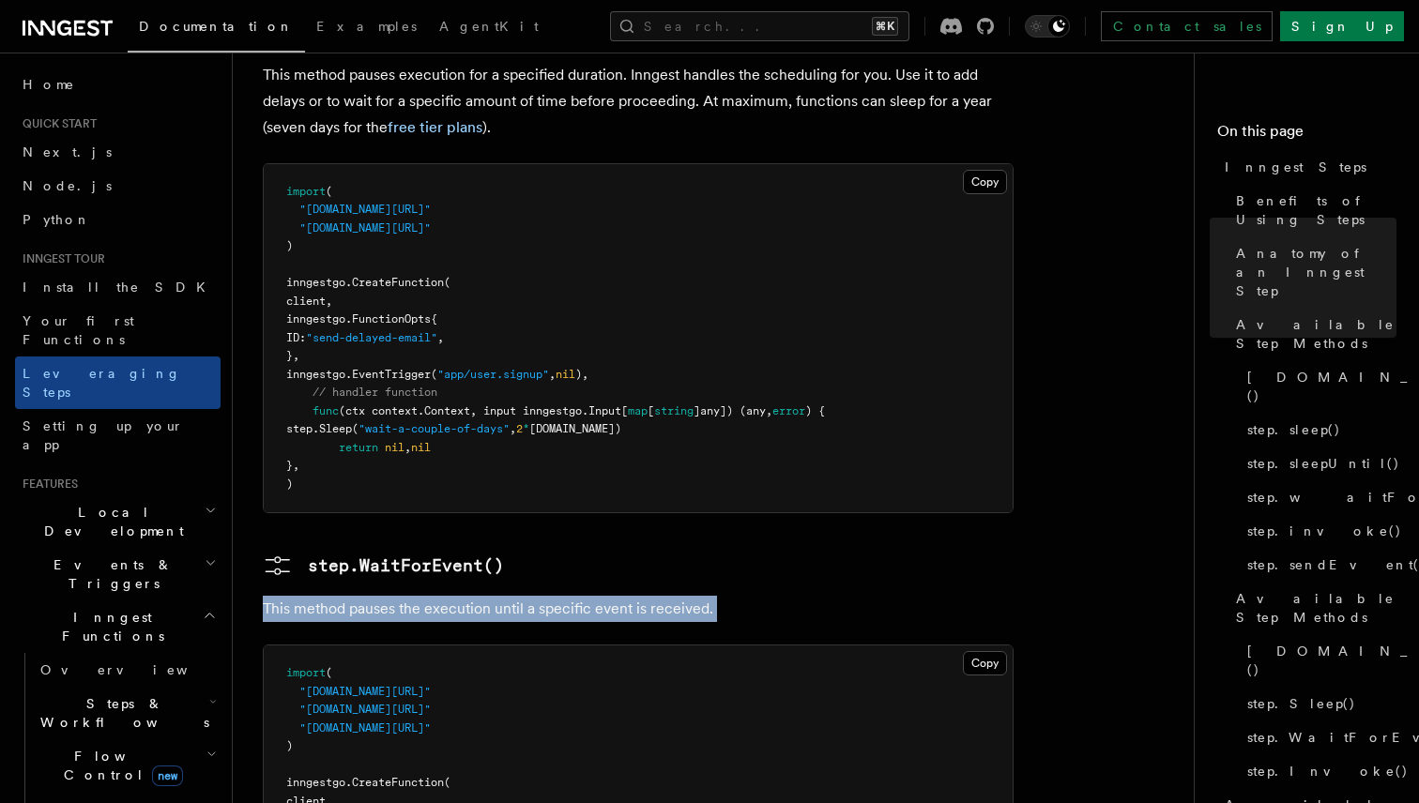
click at [320, 596] on p "This method pauses the execution until a specific event is received." at bounding box center [638, 609] width 751 height 26
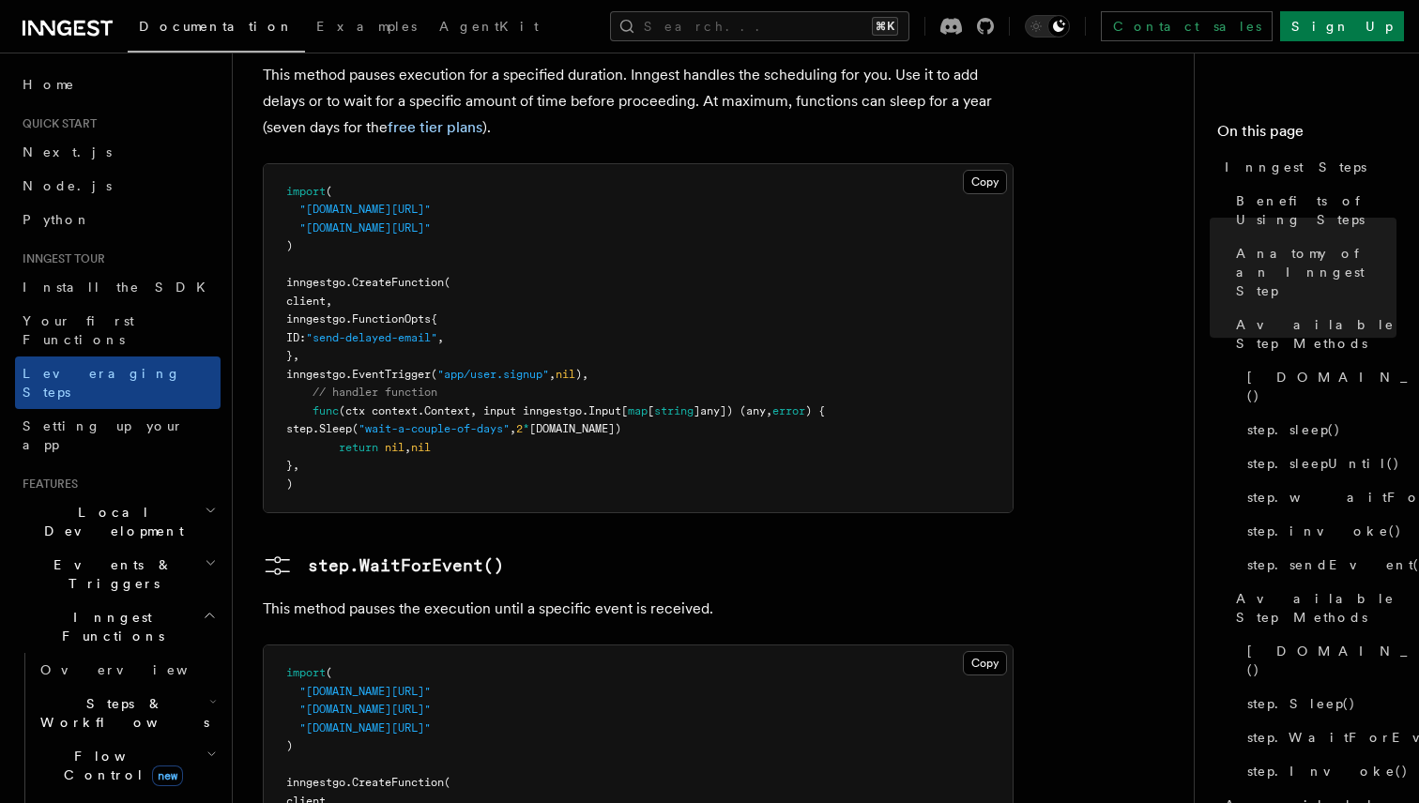
click at [361, 596] on p "This method pauses the execution until a specific event is received." at bounding box center [638, 609] width 751 height 26
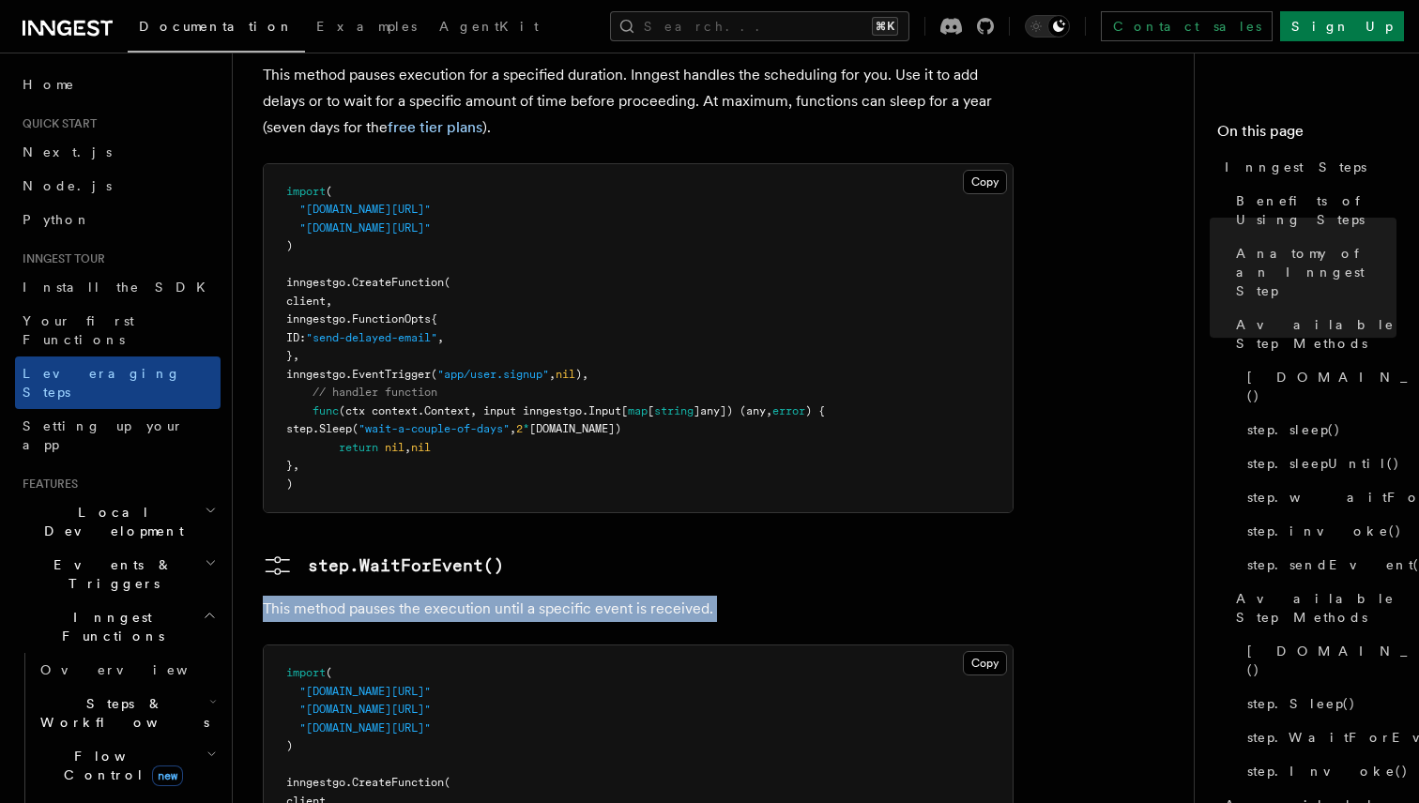
click at [361, 596] on p "This method pauses the execution until a specific event is received." at bounding box center [638, 609] width 751 height 26
click at [400, 596] on p "This method pauses the execution until a specific event is received." at bounding box center [638, 609] width 751 height 26
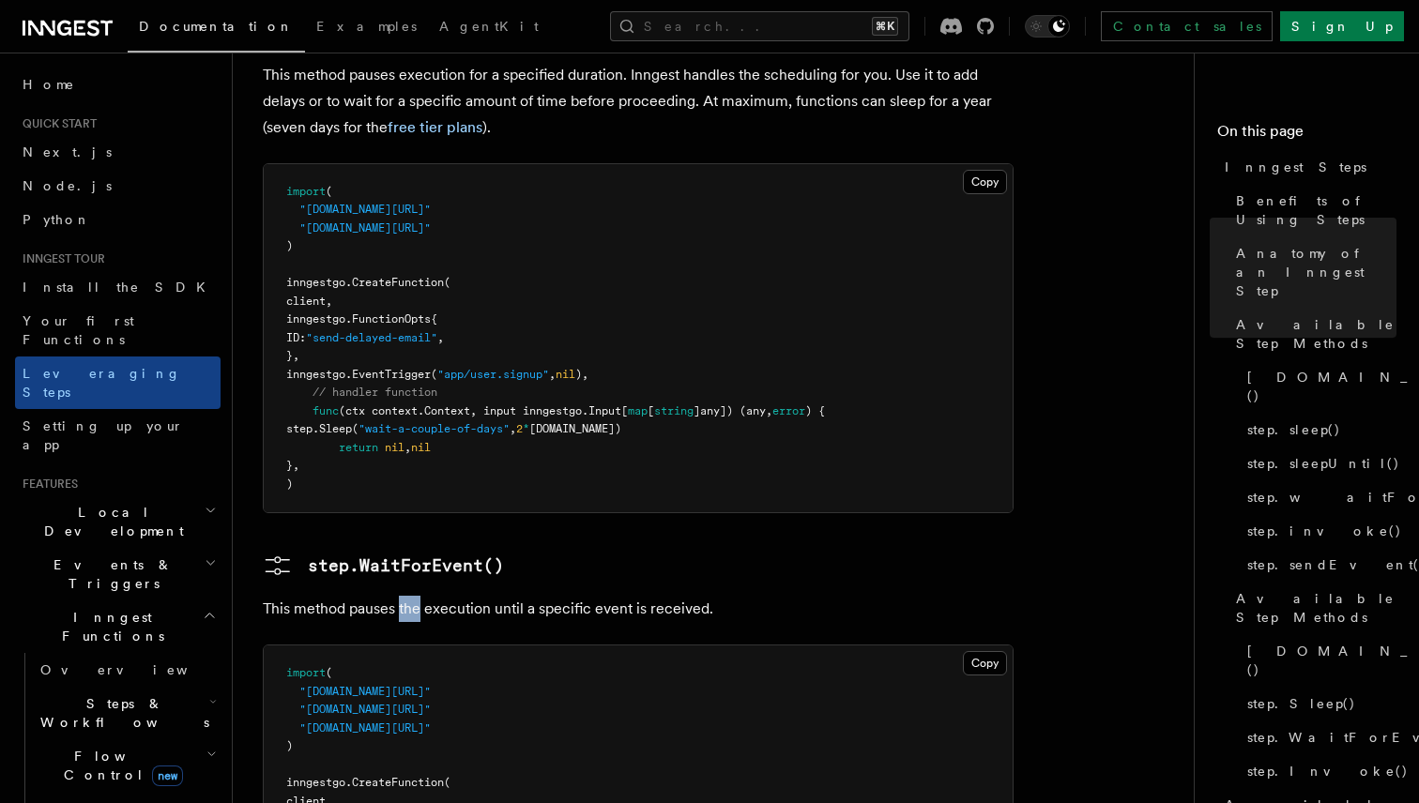
click at [400, 596] on p "This method pauses the execution until a specific event is received." at bounding box center [638, 609] width 751 height 26
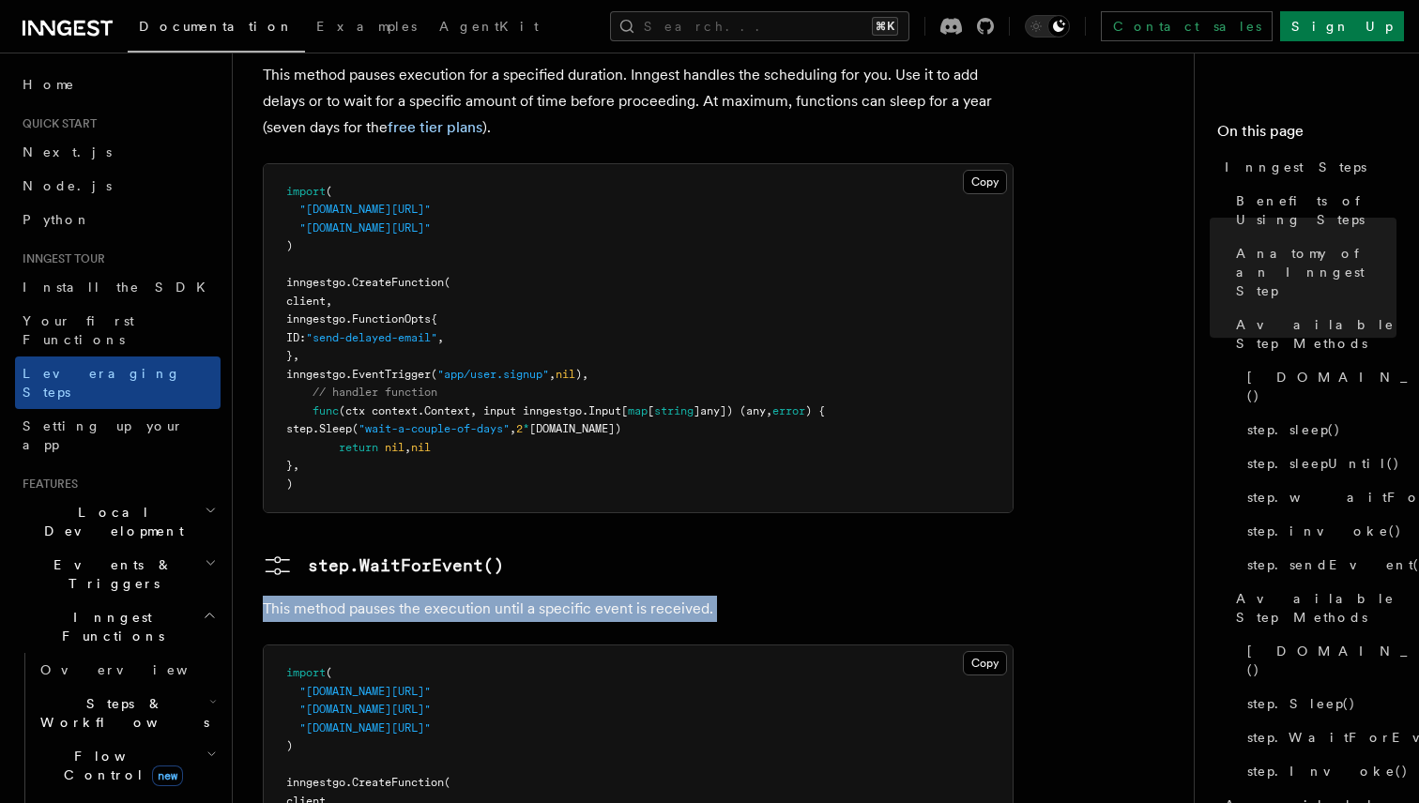
click at [400, 596] on p "This method pauses the execution until a specific event is received." at bounding box center [638, 609] width 751 height 26
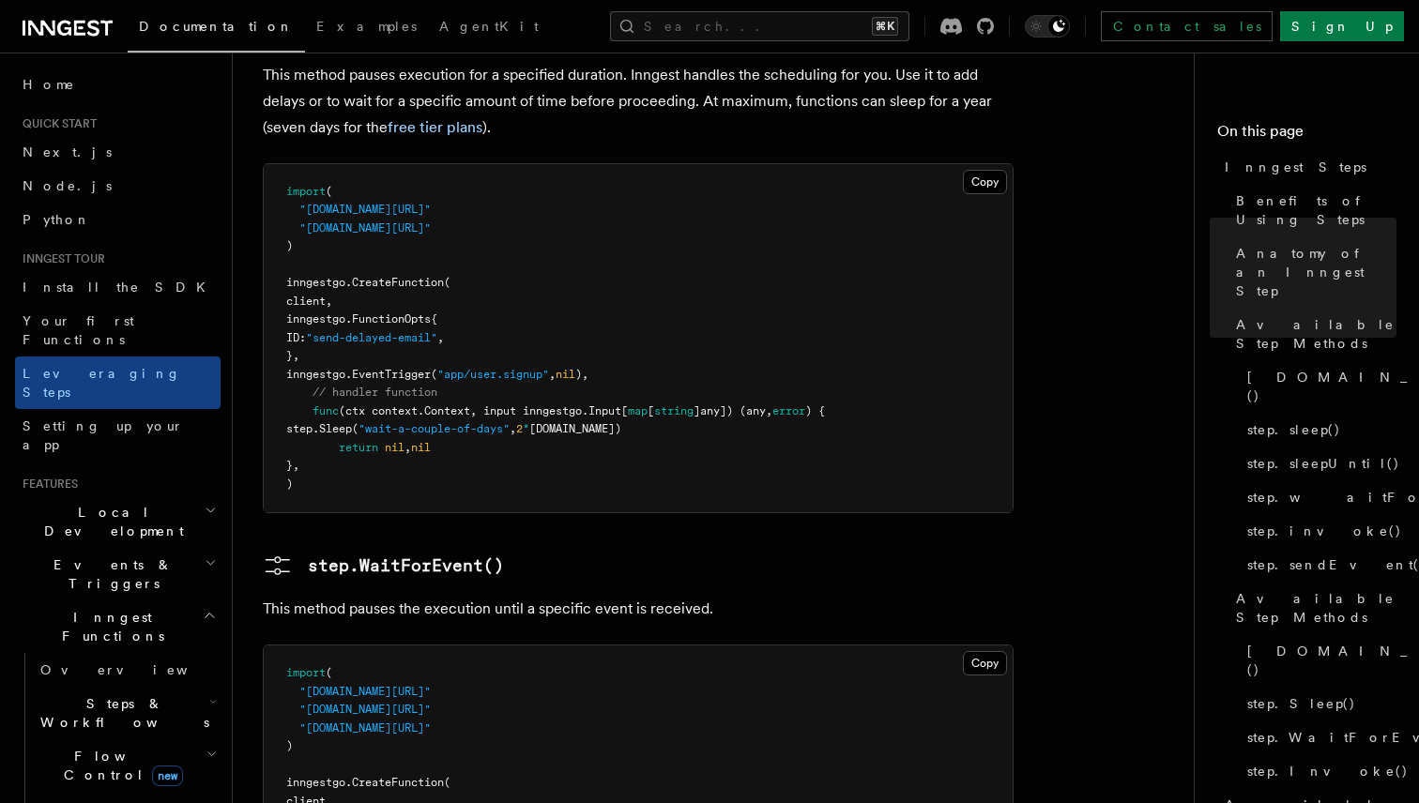
click at [432, 596] on p "This method pauses the execution until a specific event is received." at bounding box center [638, 609] width 751 height 26
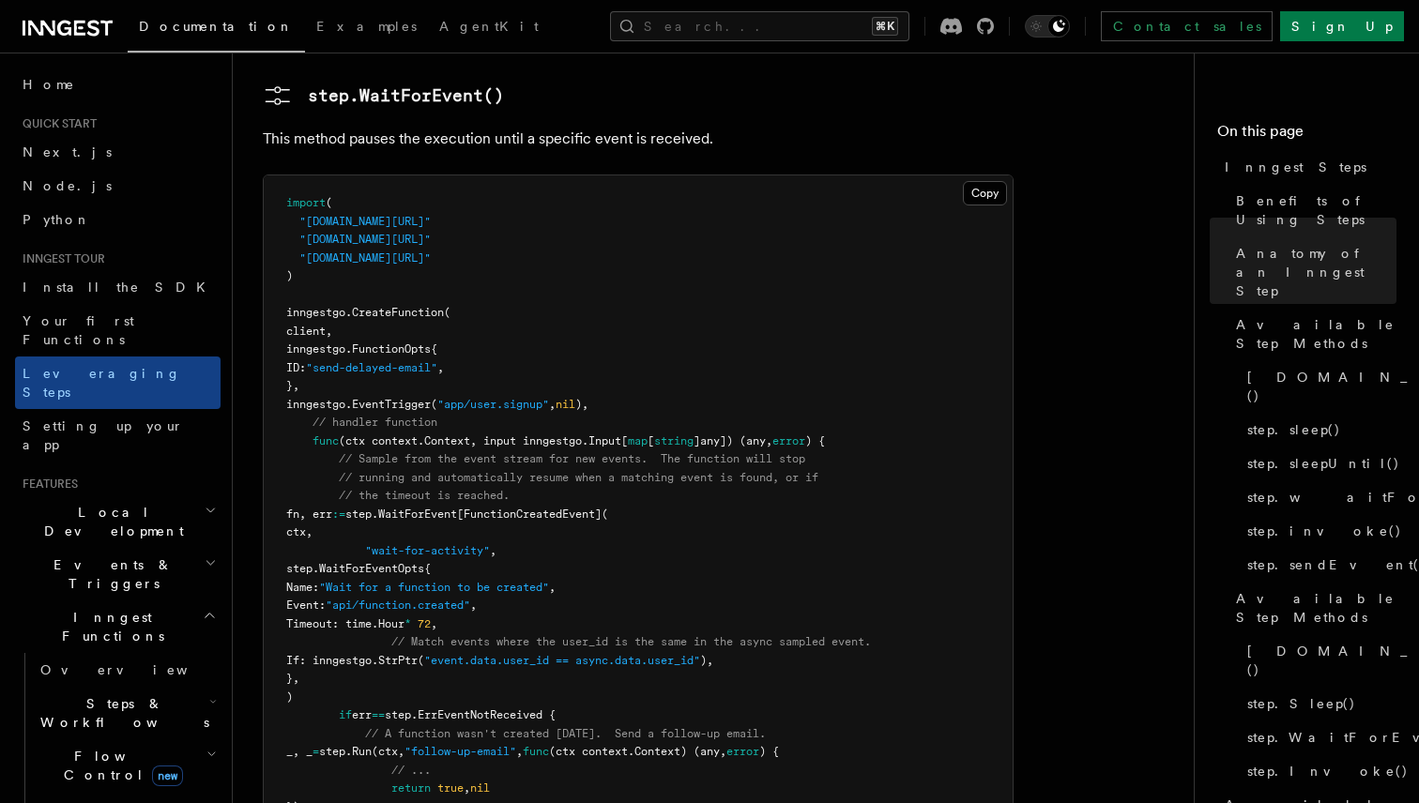
scroll to position [3234, 0]
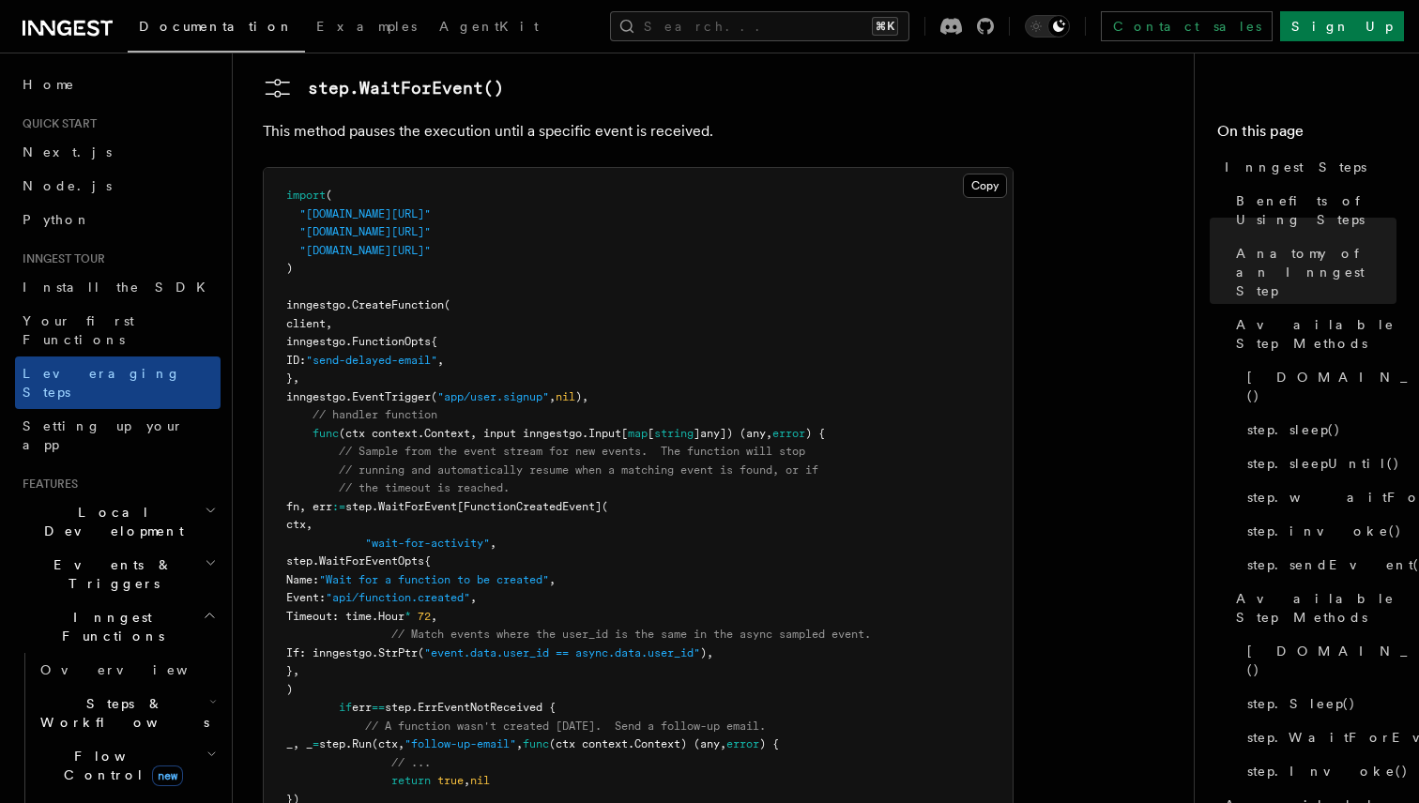
click at [608, 368] on pre "import ( "github.com/inngest/inngestgo" "github.com/inngest/inngestgo/errors" "…" at bounding box center [638, 544] width 749 height 752
click at [608, 500] on span "step.WaitForEvent[FunctionCreatedEvent](" at bounding box center [476, 506] width 263 height 13
click at [607, 423] on pre "import ( "github.com/inngest/inngestgo" "github.com/inngest/inngestgo/errors" "…" at bounding box center [638, 544] width 749 height 752
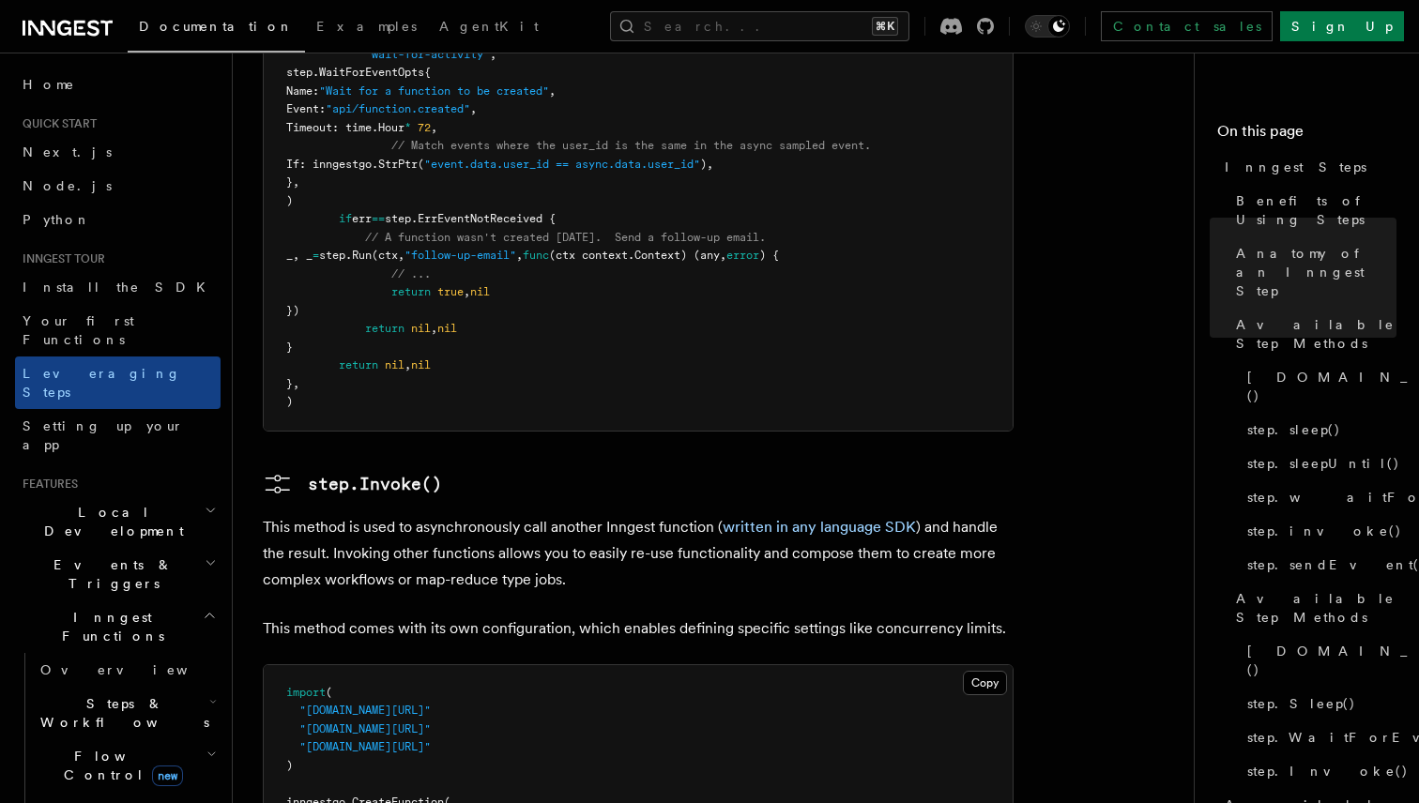
scroll to position [3721, 0]
click at [497, 516] on p "This method is used to asynchronously call another Inngest function ( written i…" at bounding box center [638, 555] width 751 height 79
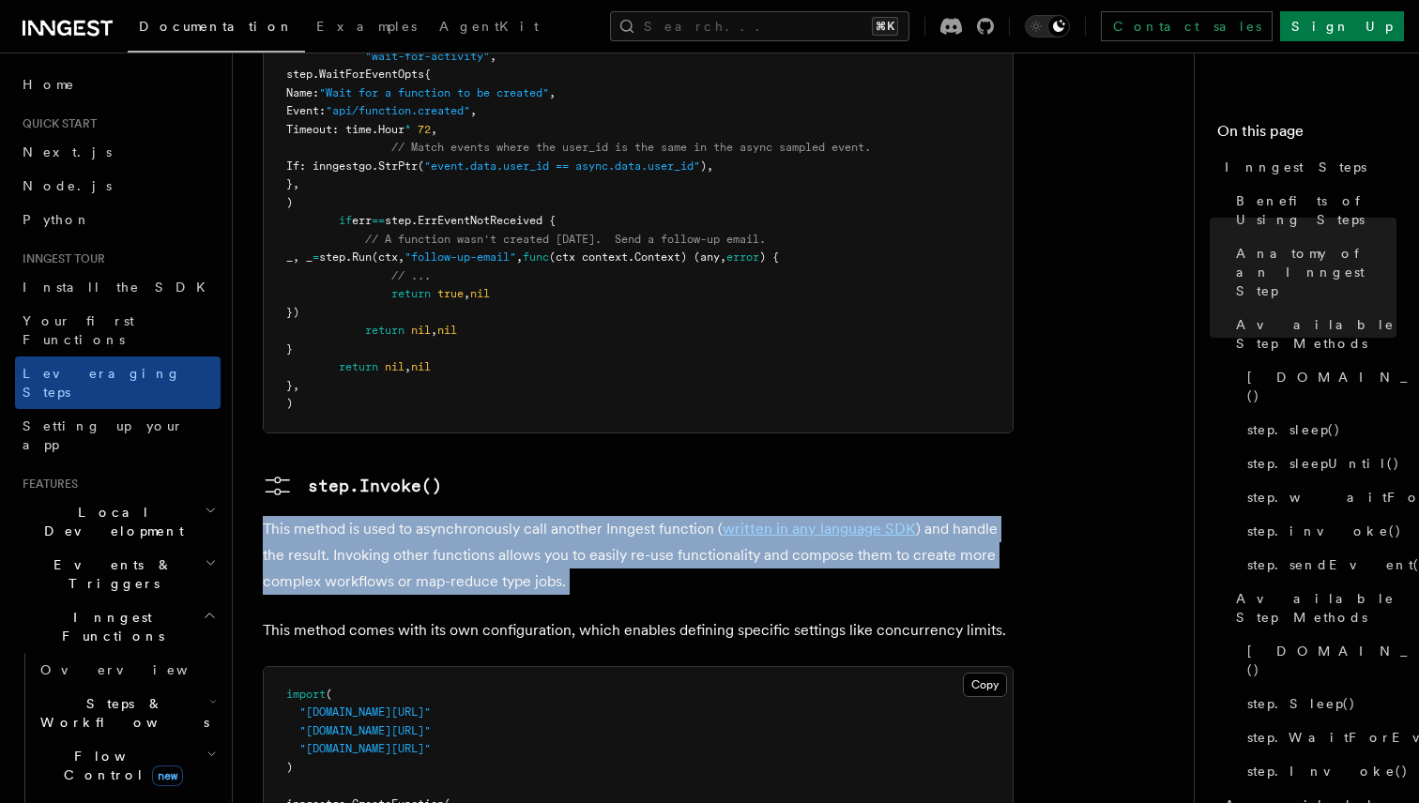
click at [497, 516] on p "This method is used to asynchronously call another Inngest function ( written i…" at bounding box center [638, 555] width 751 height 79
click at [520, 516] on p "This method is used to asynchronously call another Inngest function ( written i…" at bounding box center [638, 555] width 751 height 79
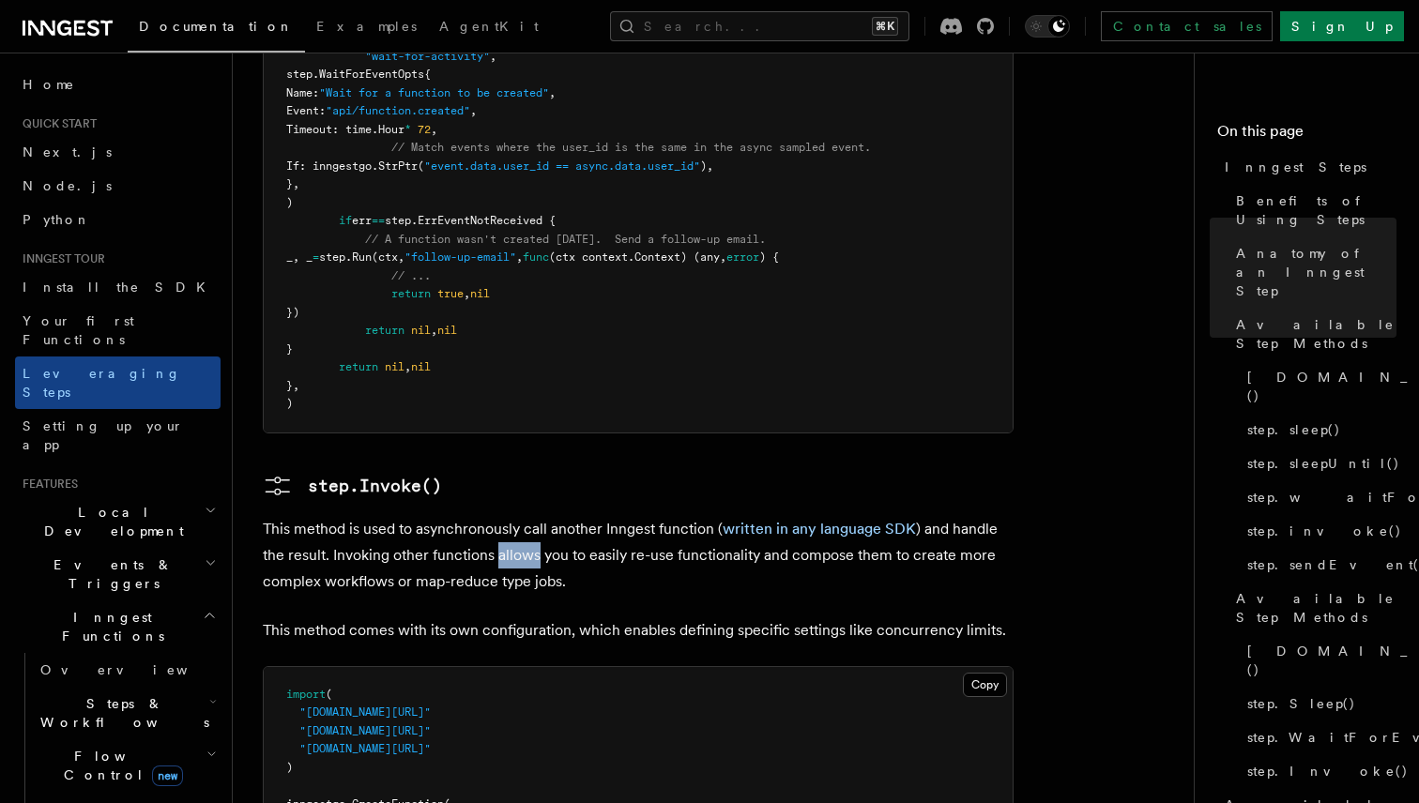
click at [520, 516] on p "This method is used to asynchronously call another Inngest function ( written i…" at bounding box center [638, 555] width 751 height 79
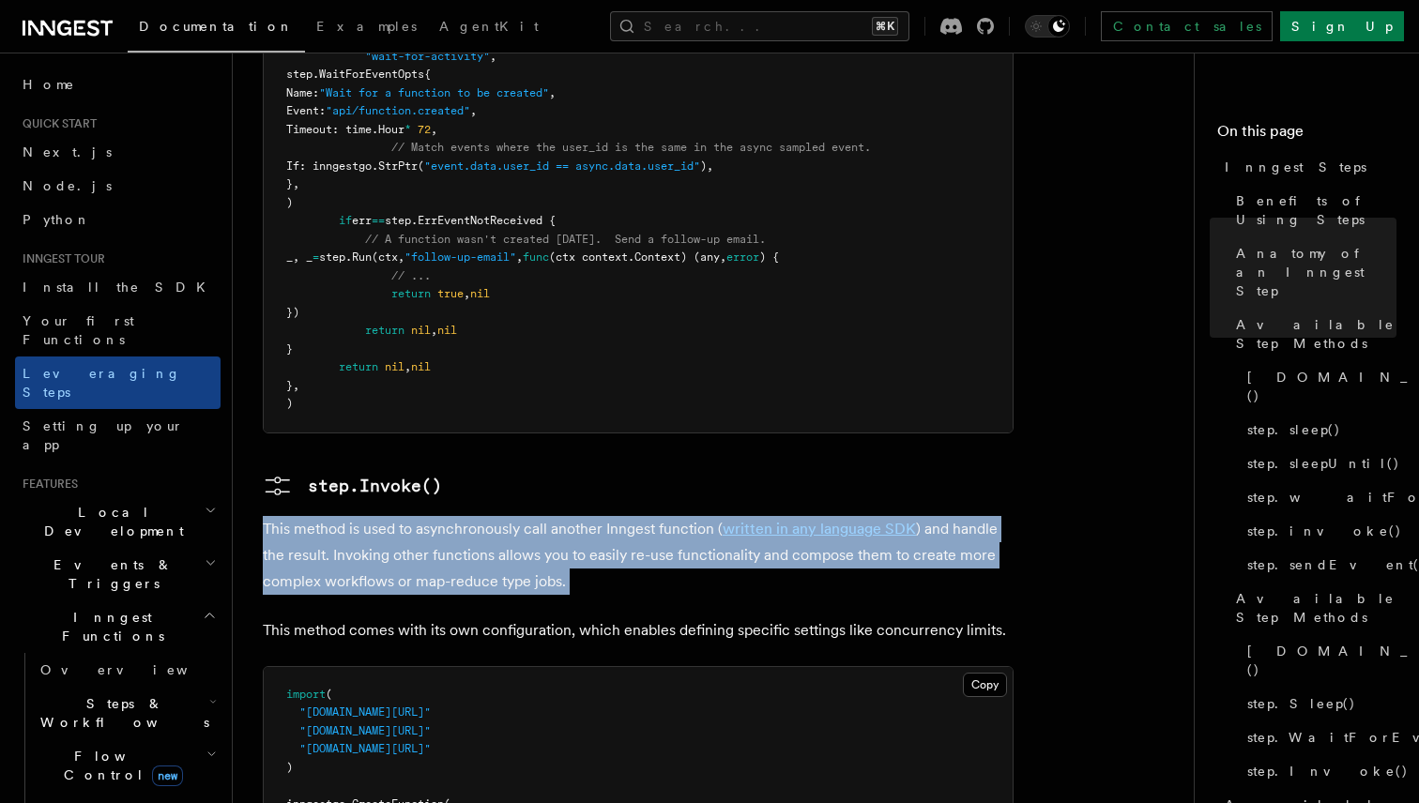
click at [520, 516] on p "This method is used to asynchronously call another Inngest function ( written i…" at bounding box center [638, 555] width 751 height 79
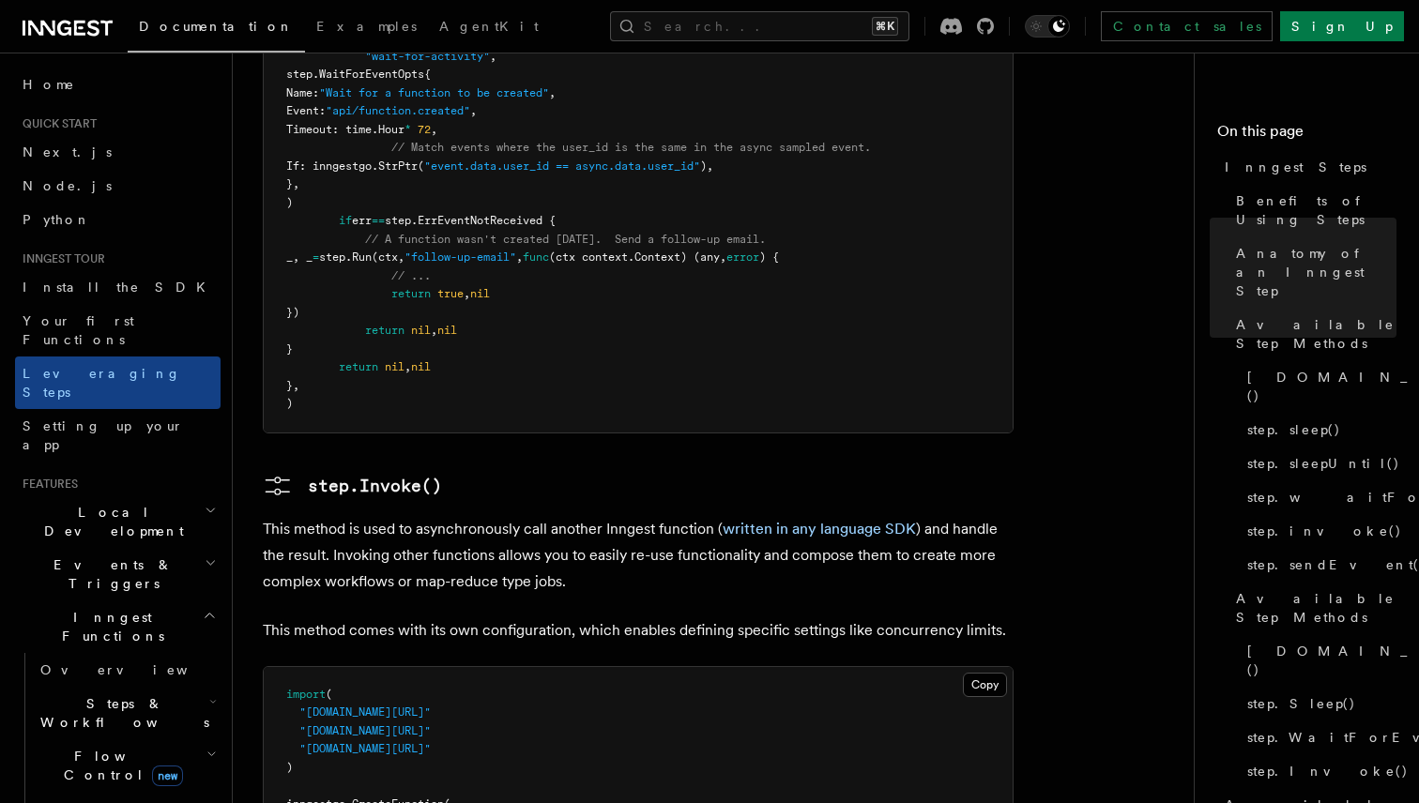
click at [534, 516] on p "This method is used to asynchronously call another Inngest function ( written i…" at bounding box center [638, 555] width 751 height 79
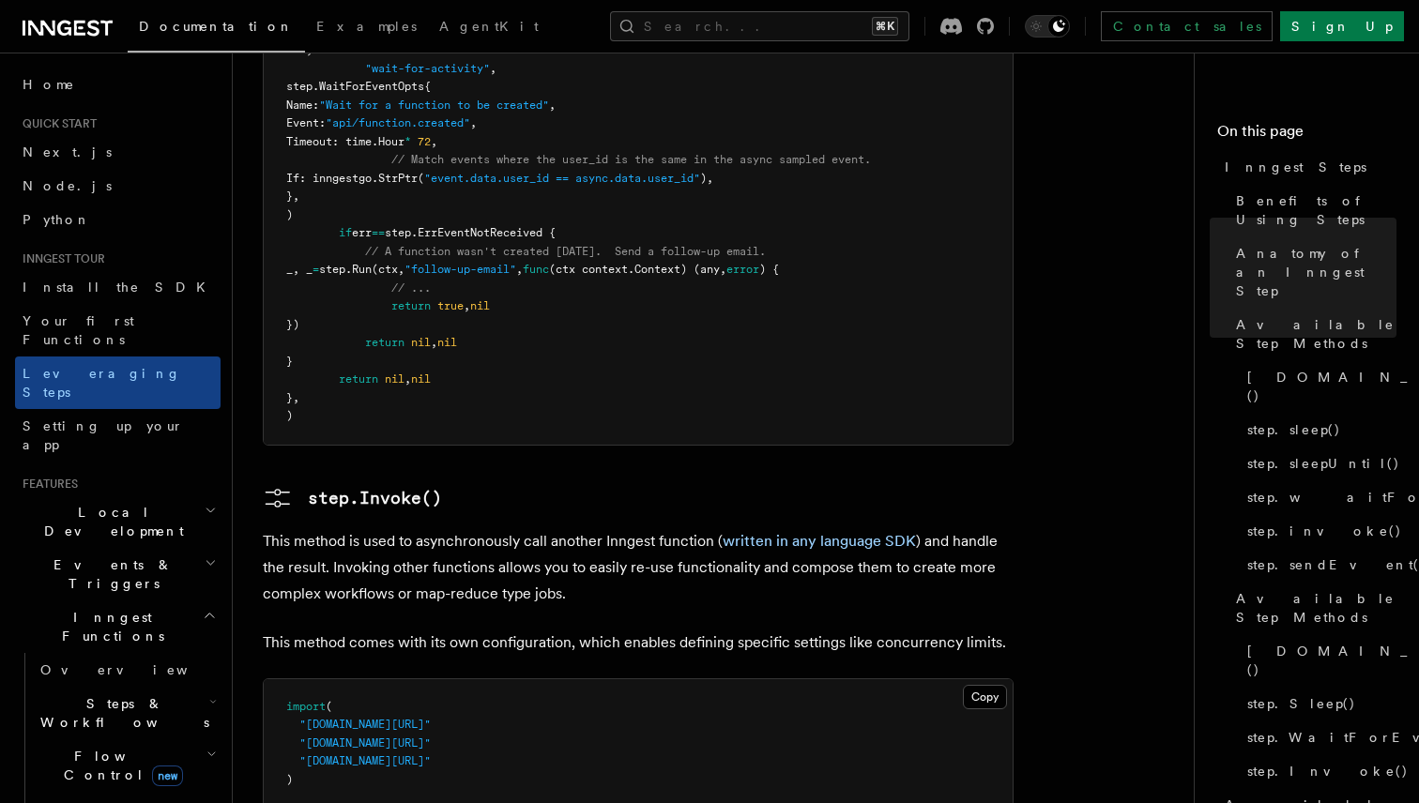
click at [403, 245] on span "// A function wasn't created within 3 days. Send a follow-up email." at bounding box center [565, 251] width 401 height 13
drag, startPoint x: 403, startPoint y: 120, endPoint x: 824, endPoint y: 117, distance: 421.3
click at [766, 245] on span "// A function wasn't created within 3 days. Send a follow-up email." at bounding box center [565, 251] width 401 height 13
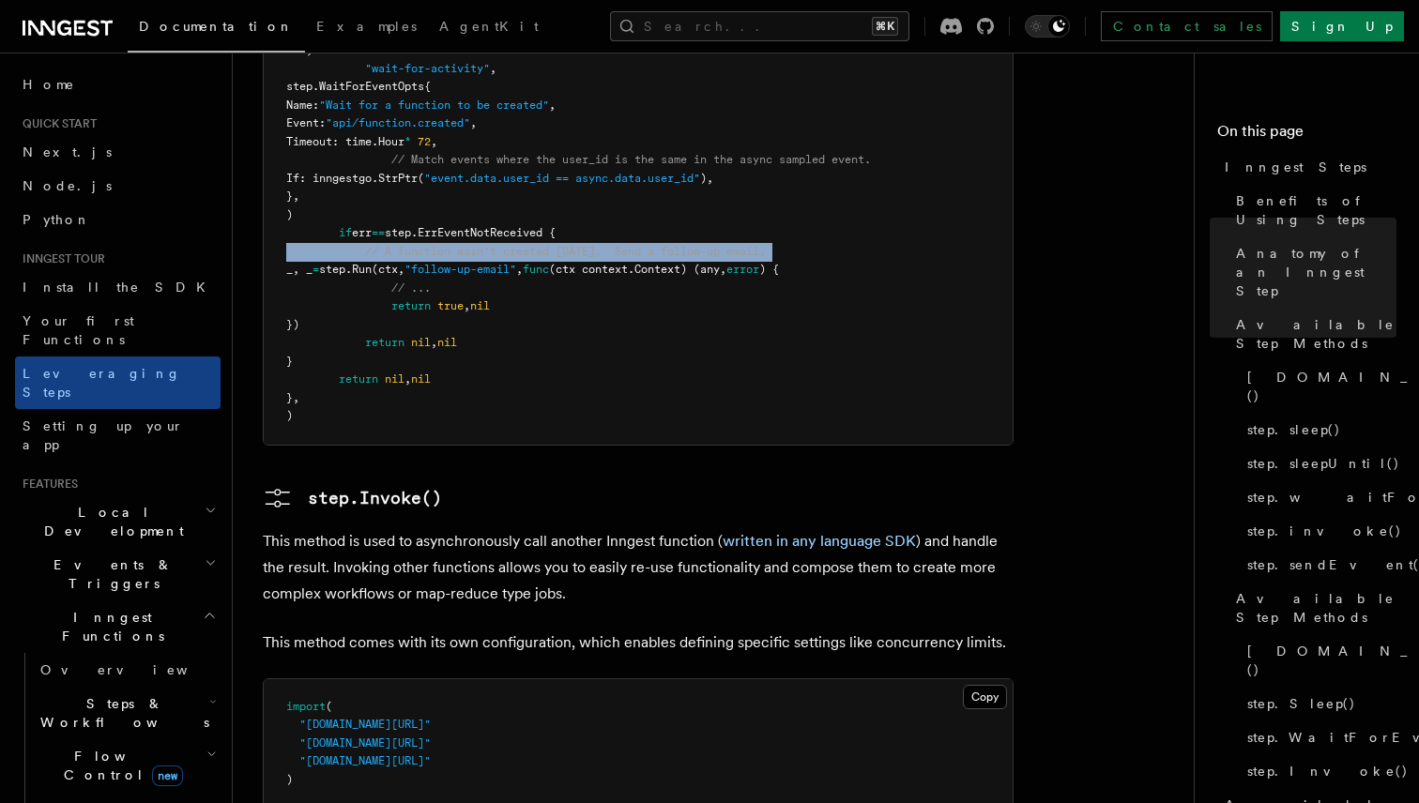
click at [766, 245] on span "// A function wasn't created within 3 days. Send a follow-up email." at bounding box center [565, 251] width 401 height 13
click at [833, 124] on pre "import ( "github.com/inngest/inngestgo" "github.com/inngest/inngestgo/errors" "…" at bounding box center [638, 69] width 749 height 752
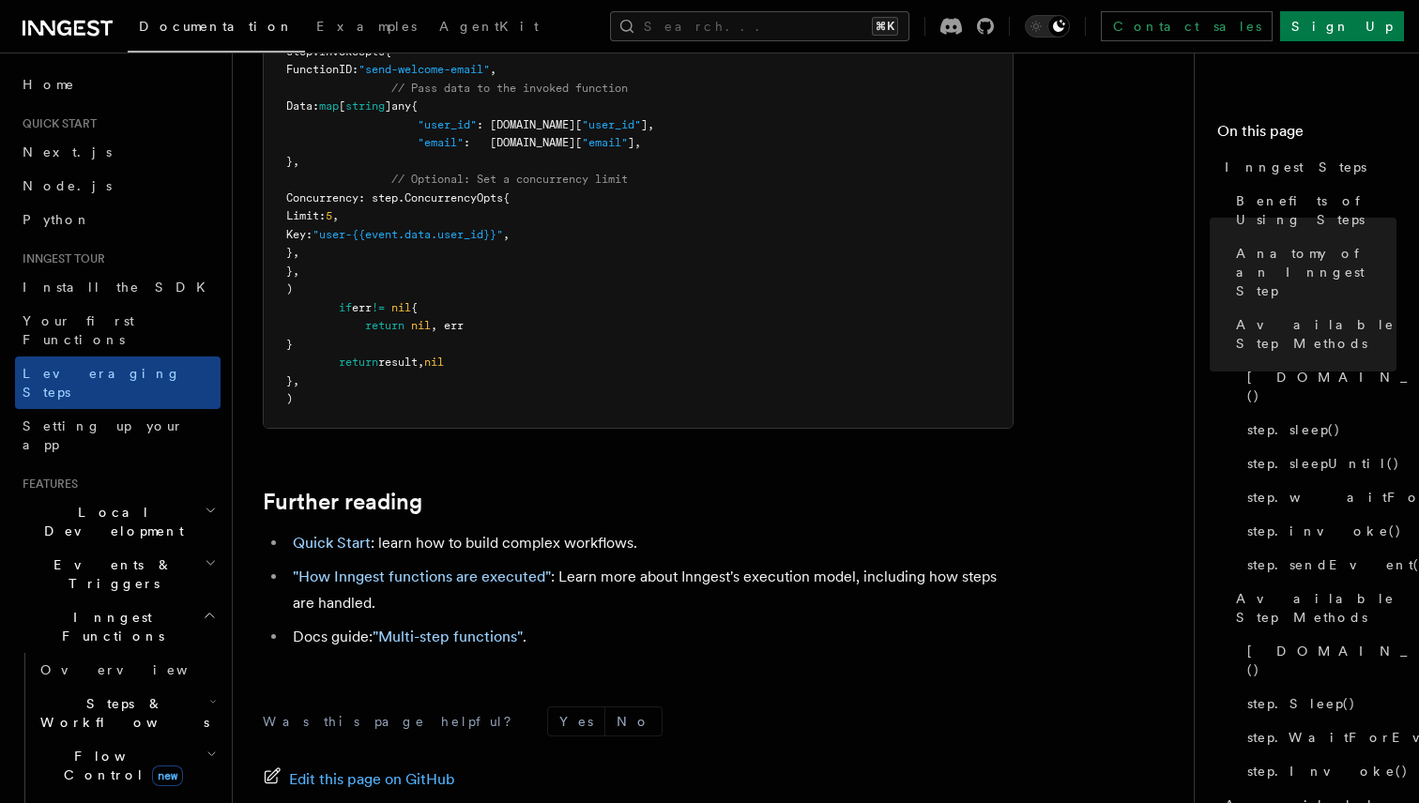
scroll to position [4779, 0]
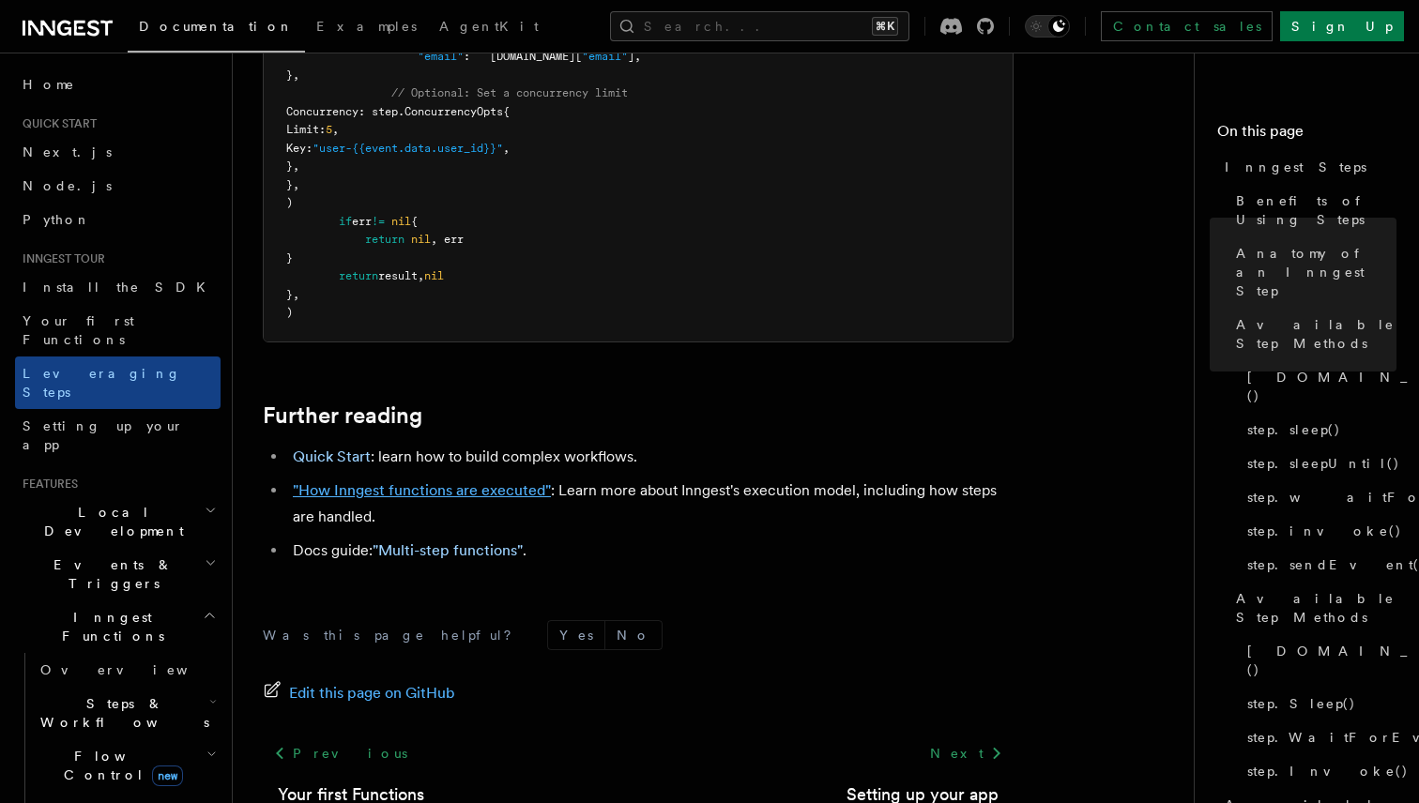
click at [498, 481] on link ""How Inngest functions are executed"" at bounding box center [422, 490] width 258 height 18
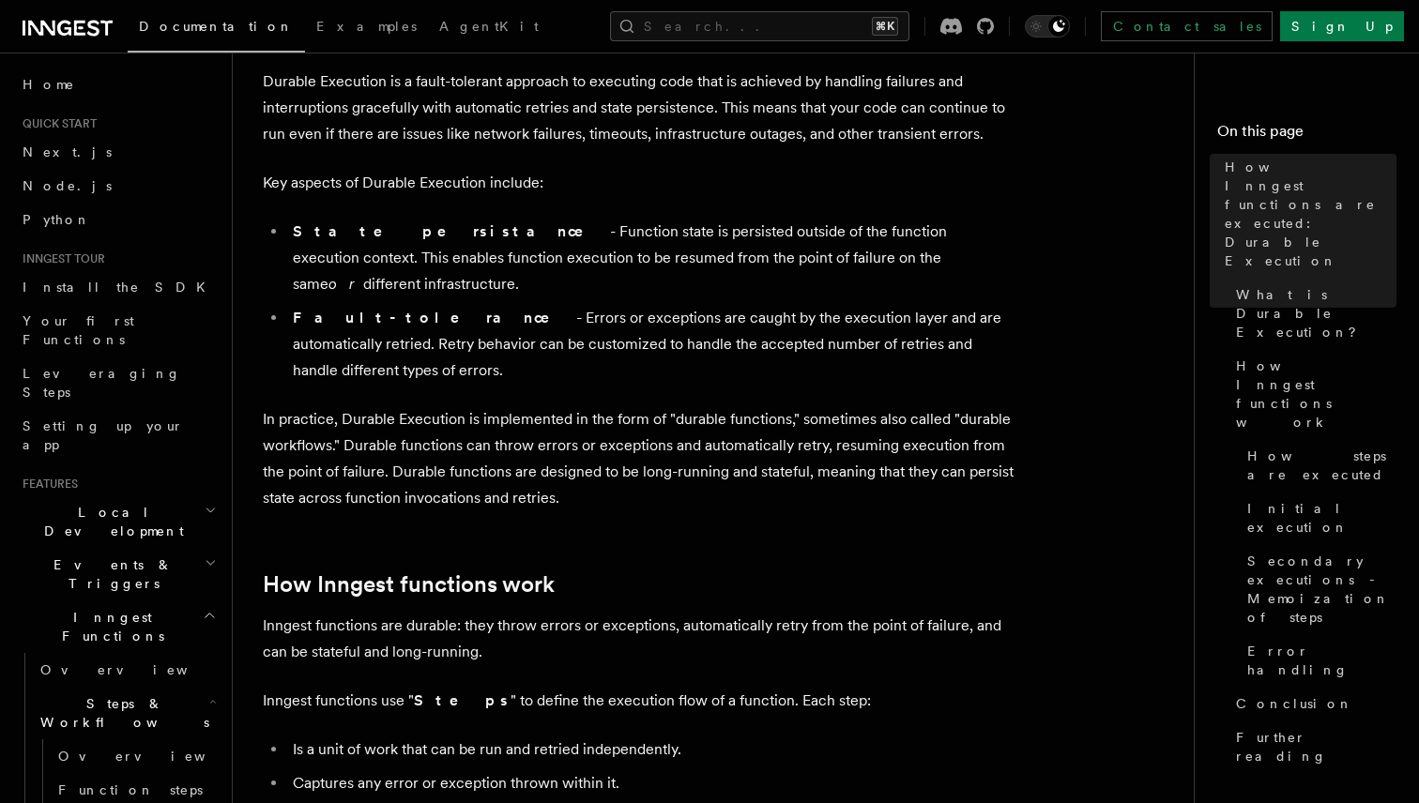
scroll to position [344, 0]
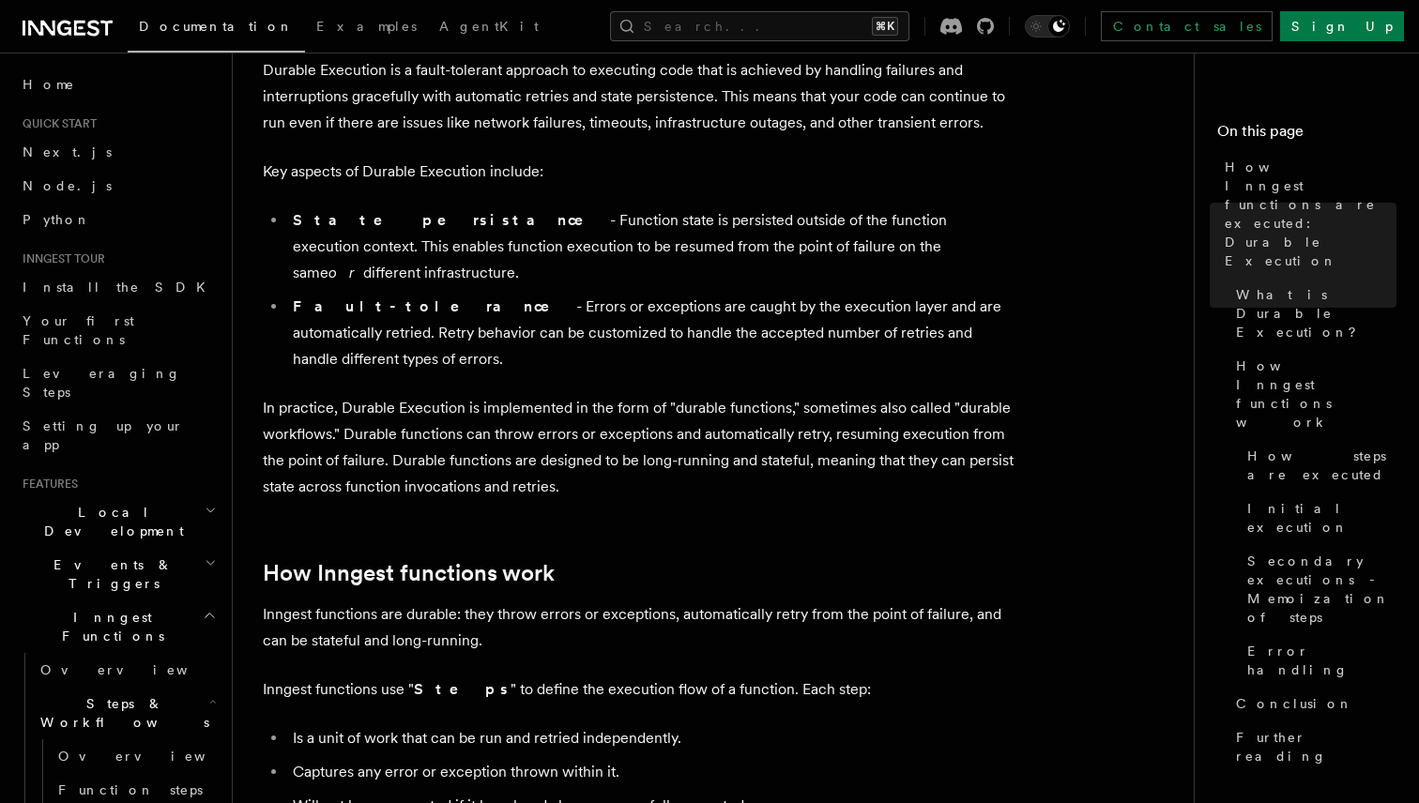
click at [936, 216] on li "State persistance - Function state is persisted outside of the function executi…" at bounding box center [650, 246] width 726 height 79
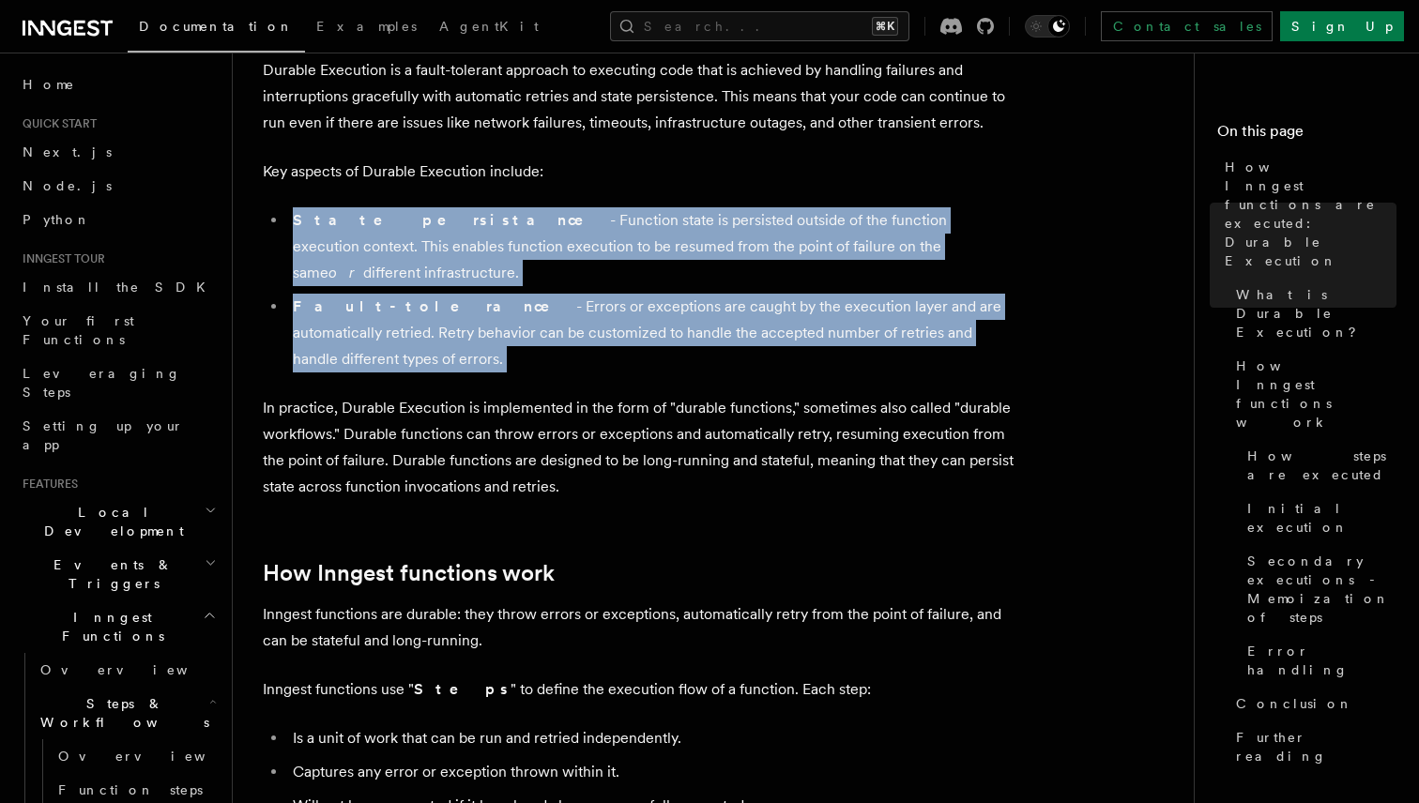
drag, startPoint x: 936, startPoint y: 216, endPoint x: 967, endPoint y: 297, distance: 87.3
click at [967, 297] on ul "State persistance - Function state is persisted outside of the function executi…" at bounding box center [638, 289] width 751 height 165
click at [967, 297] on li "Fault-tolerance - Errors or exceptions are caught by the execution layer and ar…" at bounding box center [650, 333] width 726 height 79
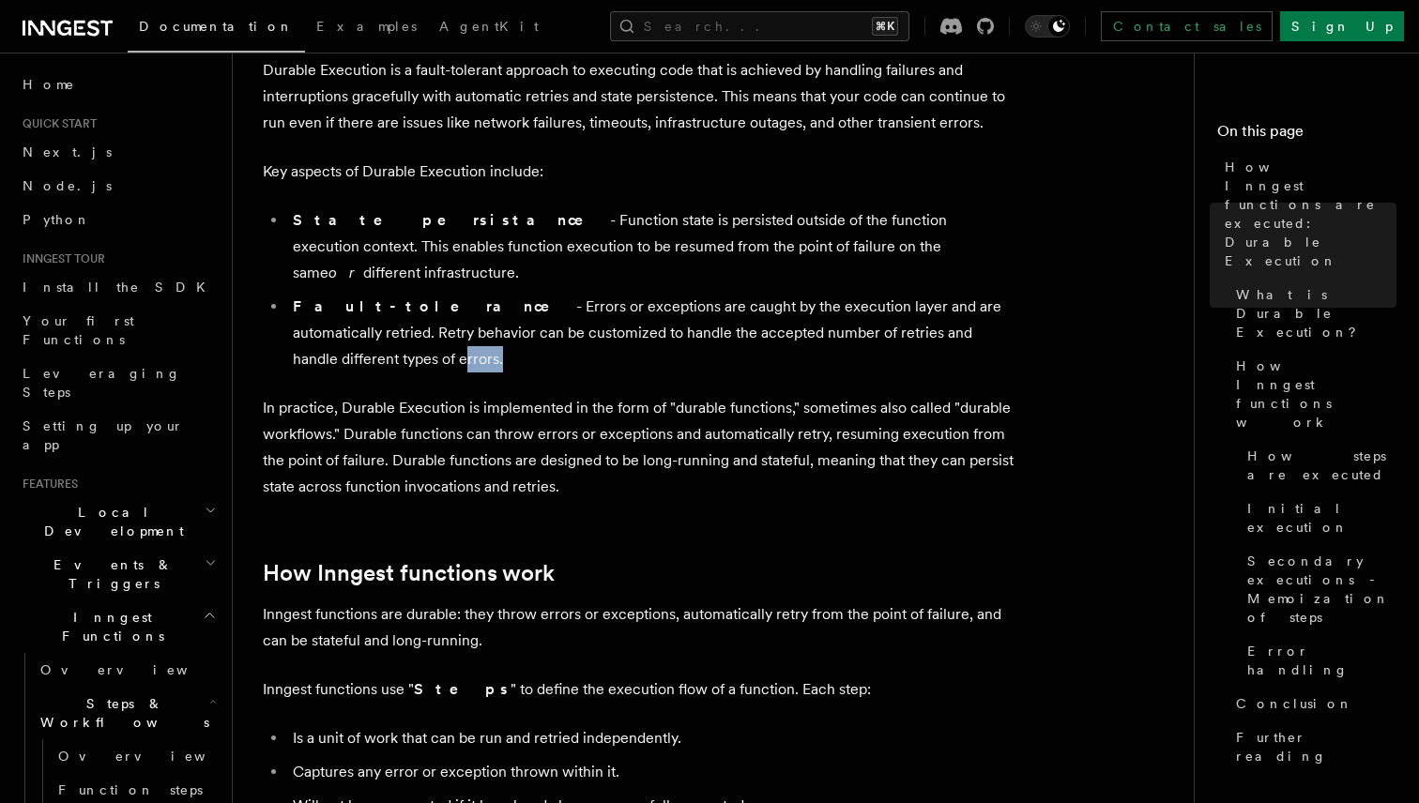
click at [967, 297] on li "Fault-tolerance - Errors or exceptions are caught by the execution layer and ar…" at bounding box center [650, 333] width 726 height 79
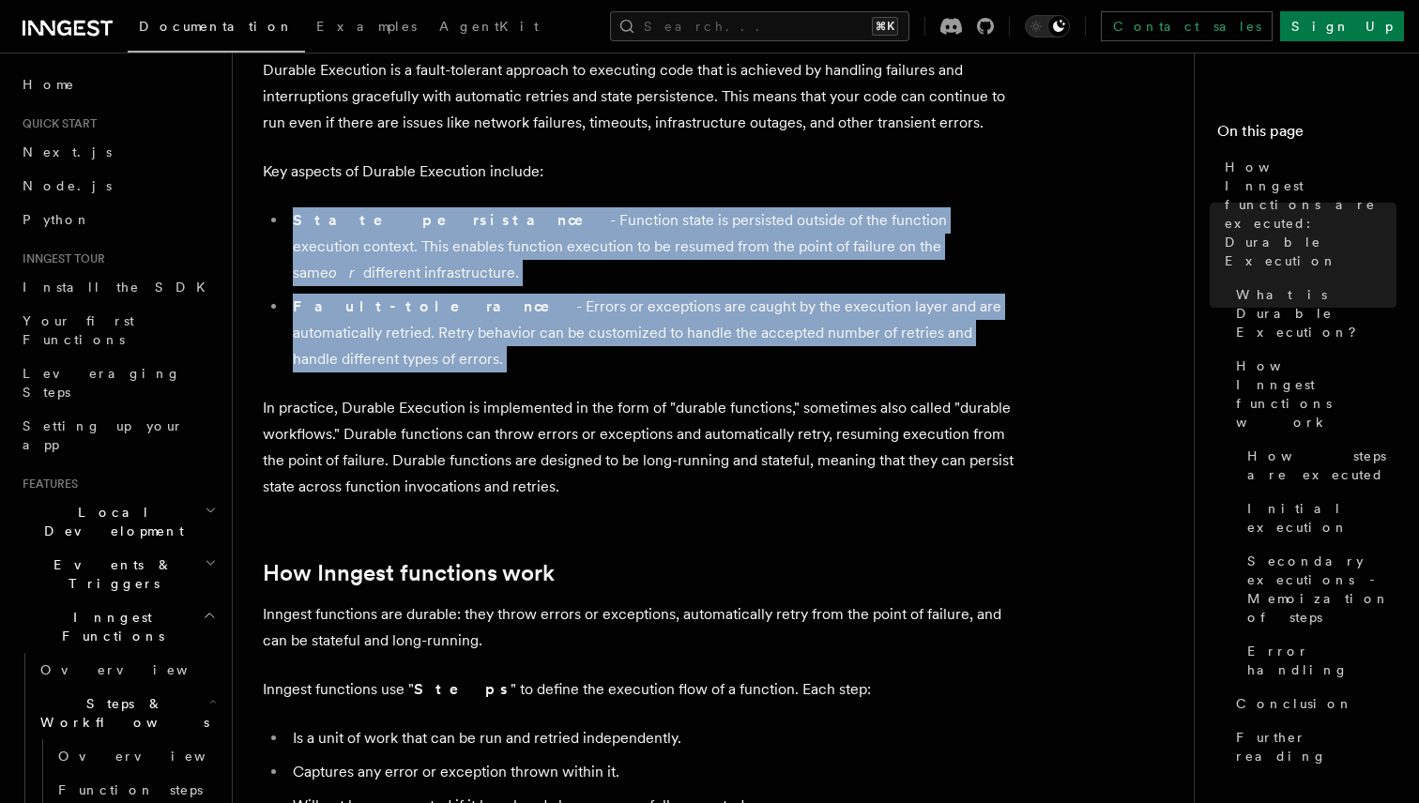
drag, startPoint x: 967, startPoint y: 297, endPoint x: 958, endPoint y: 227, distance: 71.0
click at [958, 227] on ul "State persistance - Function state is persisted outside of the function executi…" at bounding box center [638, 289] width 751 height 165
click at [958, 227] on li "State persistance - Function state is persisted outside of the function executi…" at bounding box center [650, 246] width 726 height 79
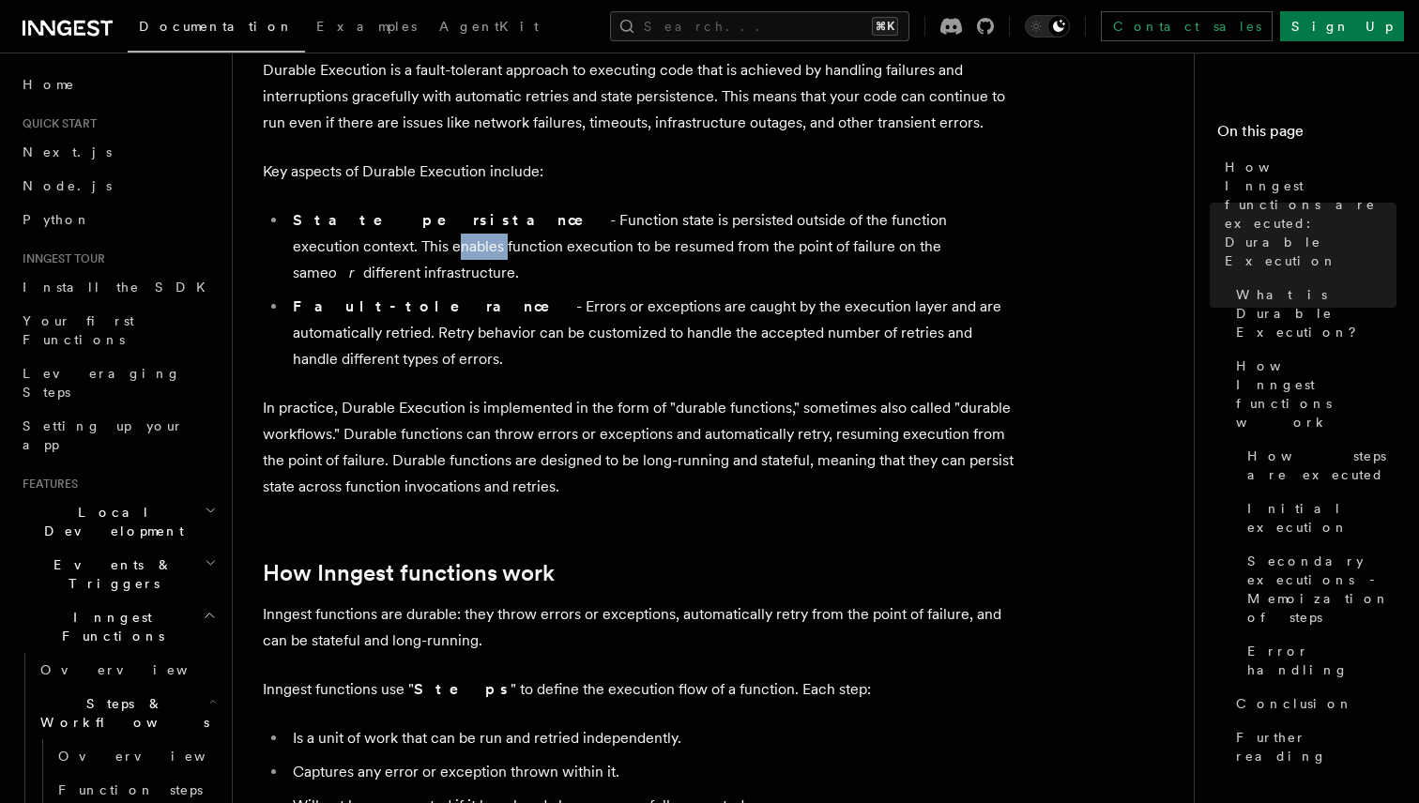
click at [958, 227] on li "State persistance - Function state is persisted outside of the function executi…" at bounding box center [650, 246] width 726 height 79
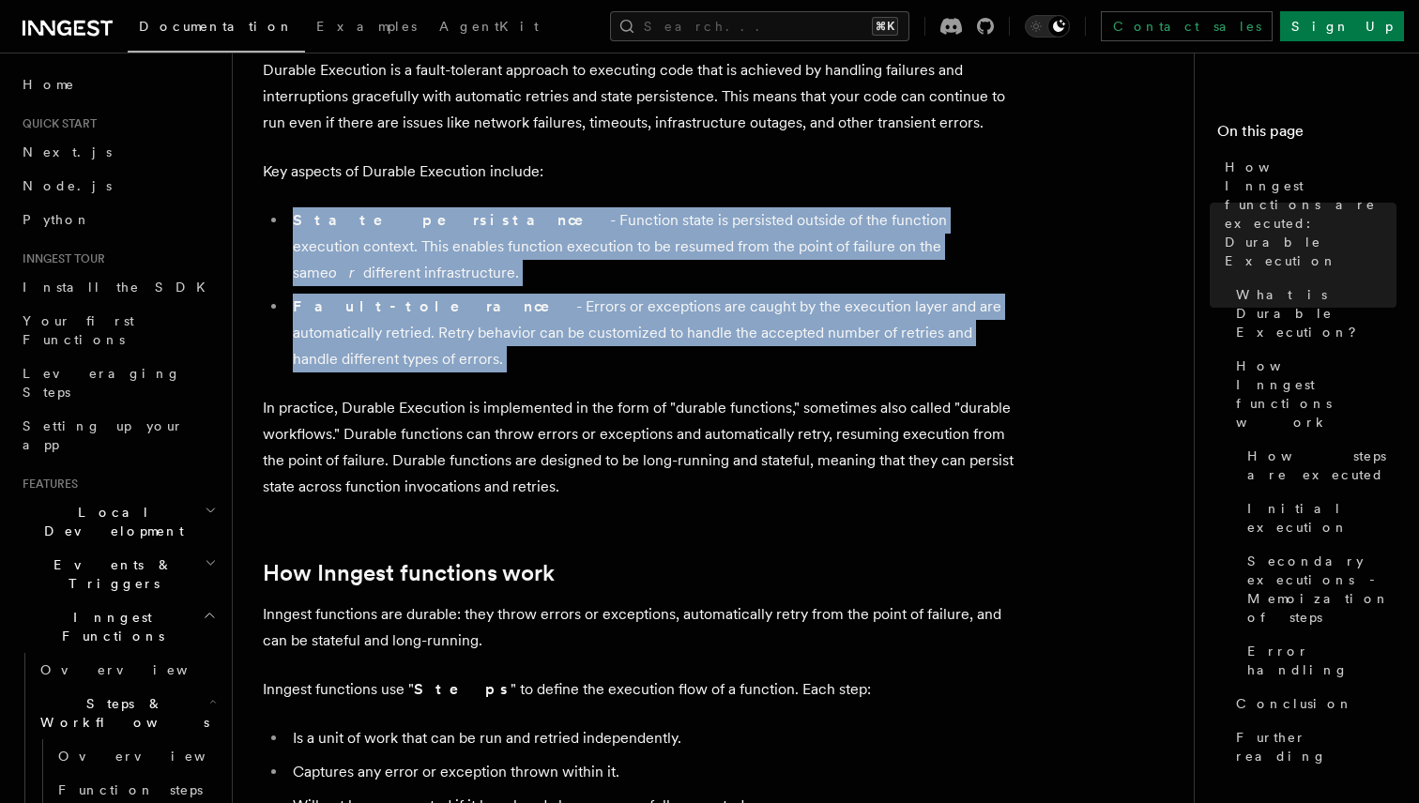
drag, startPoint x: 958, startPoint y: 227, endPoint x: 1005, endPoint y: 297, distance: 84.6
click at [1005, 297] on ul "State persistance - Function state is persisted outside of the function executi…" at bounding box center [638, 289] width 751 height 165
click at [1005, 297] on li "Fault-tolerance - Errors or exceptions are caught by the execution layer and ar…" at bounding box center [650, 333] width 726 height 79
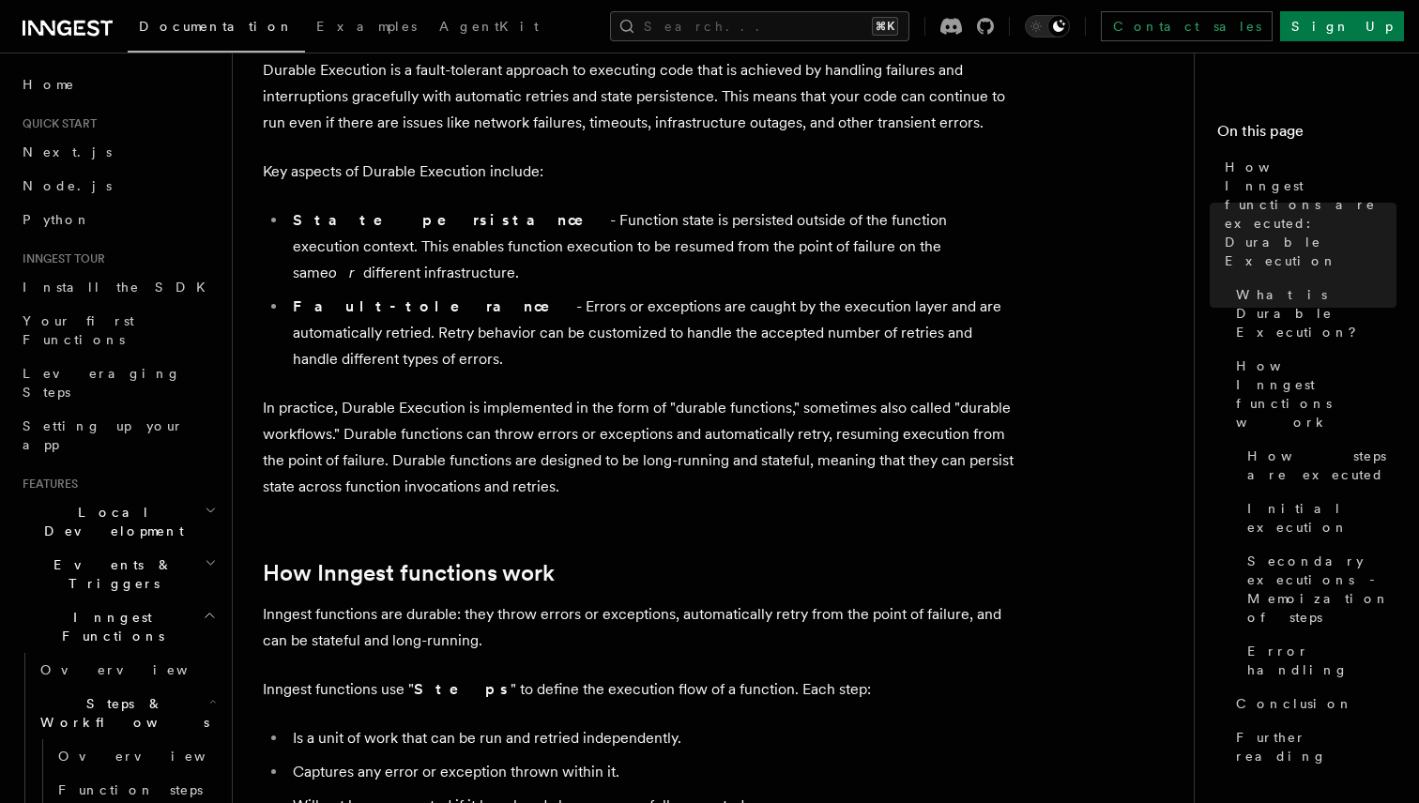
click at [1005, 297] on li "Fault-tolerance - Errors or exceptions are caught by the execution layer and ar…" at bounding box center [650, 333] width 726 height 79
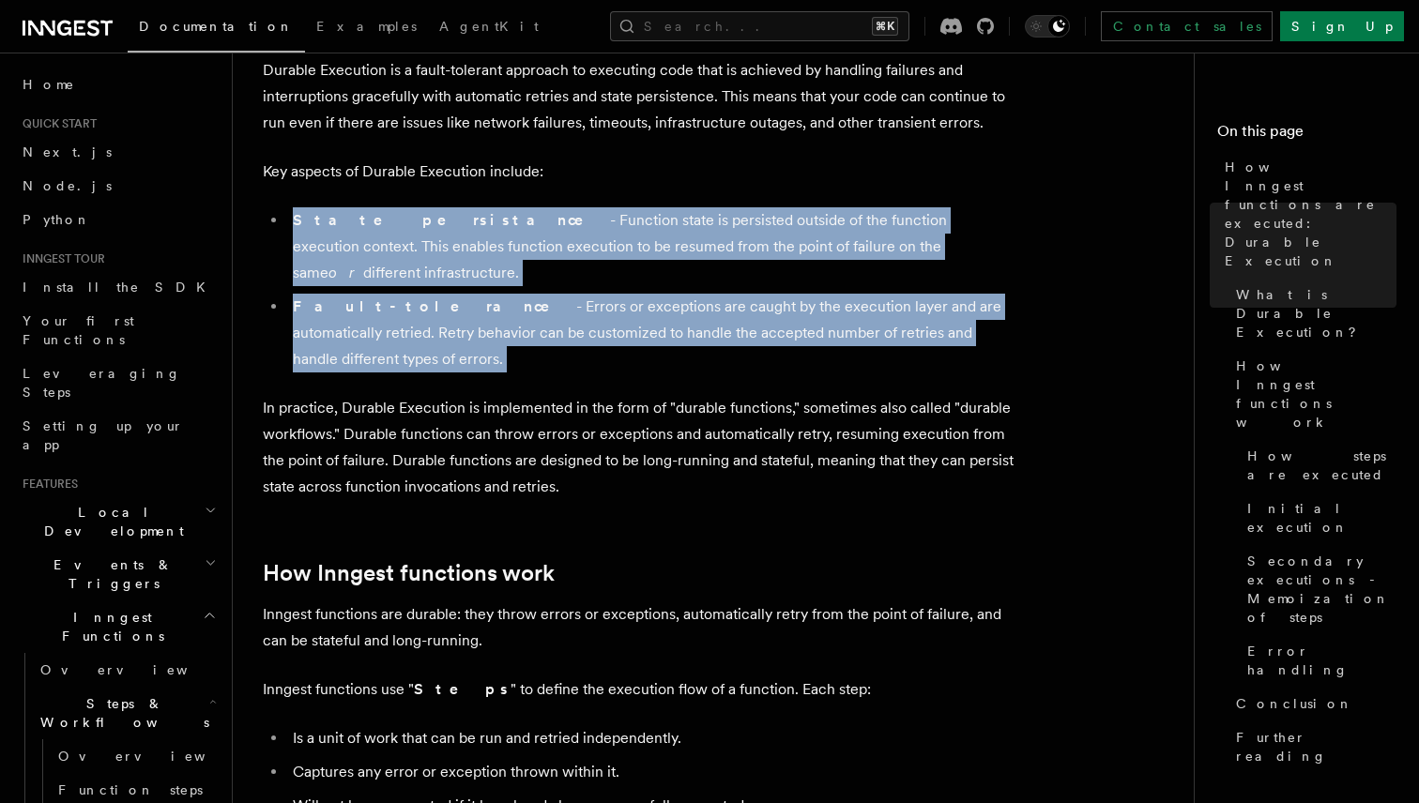
drag, startPoint x: 1005, startPoint y: 297, endPoint x: 1004, endPoint y: 229, distance: 68.5
click at [1004, 229] on ul "State persistance - Function state is persisted outside of the function executi…" at bounding box center [638, 289] width 751 height 165
click at [1004, 229] on li "State persistance - Function state is persisted outside of the function executi…" at bounding box center [650, 246] width 726 height 79
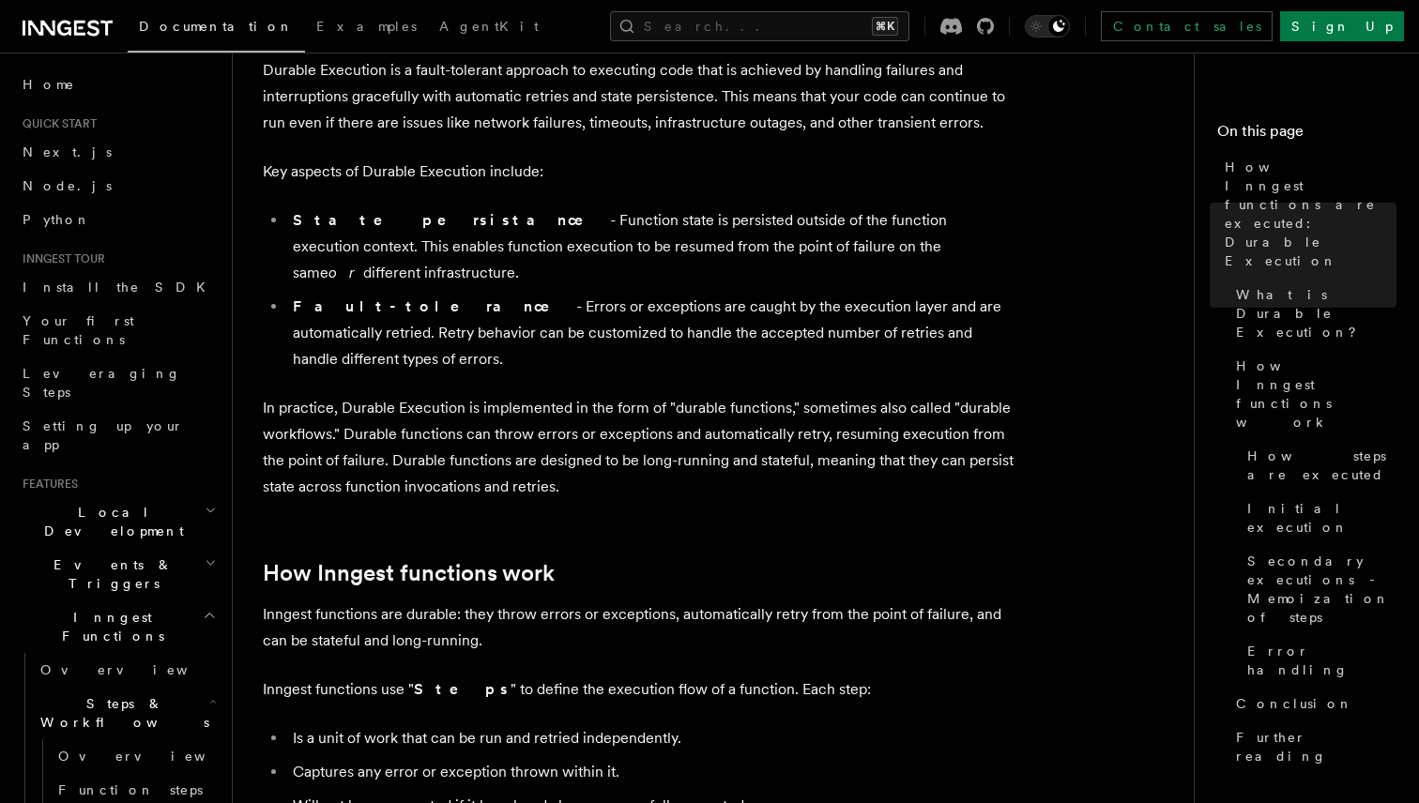
click at [867, 297] on li "Fault-tolerance - Errors or exceptions are caught by the execution layer and ar…" at bounding box center [650, 333] width 726 height 79
click at [717, 294] on li "Fault-tolerance - Errors or exceptions are caught by the execution layer and ar…" at bounding box center [650, 333] width 726 height 79
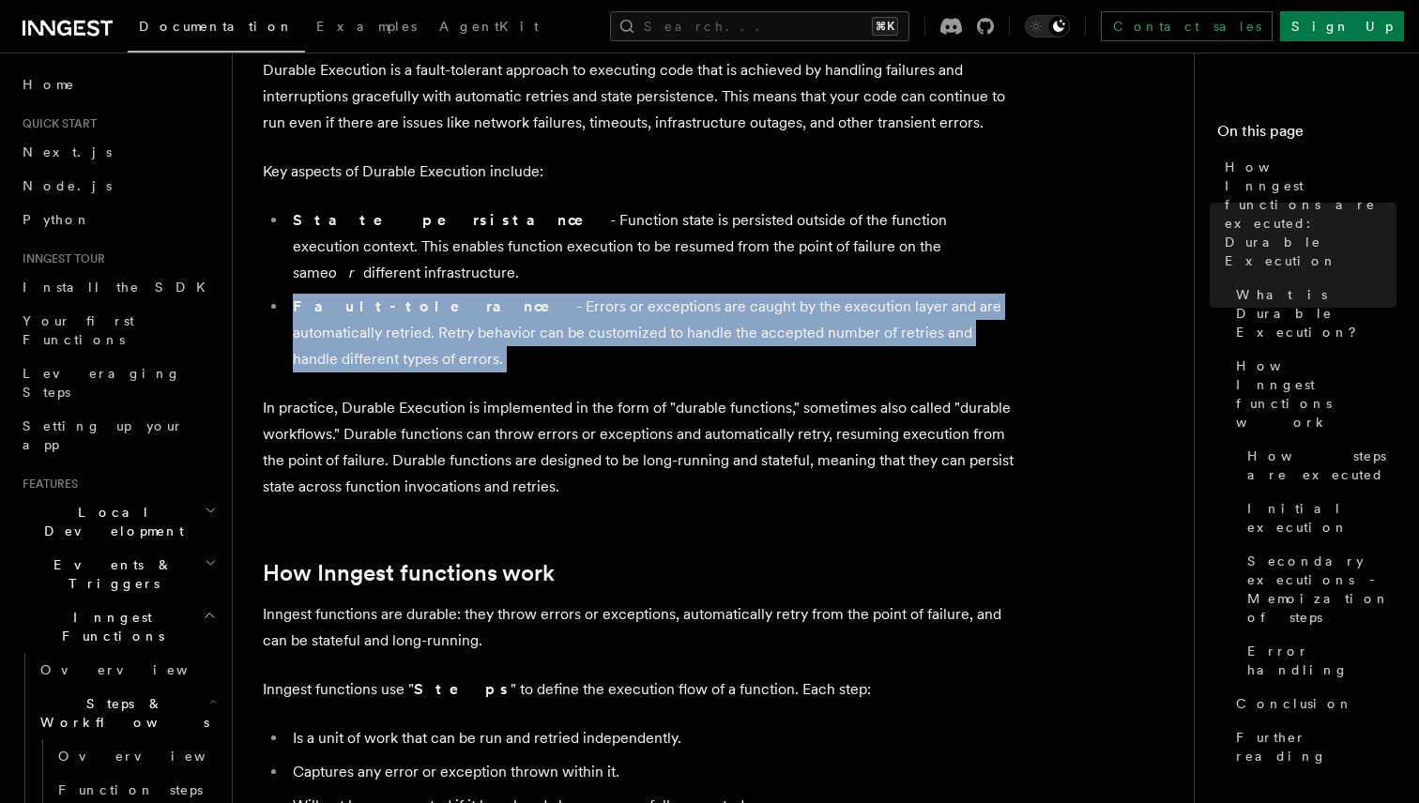
click at [717, 294] on li "Fault-tolerance - Errors or exceptions are caught by the execution layer and ar…" at bounding box center [650, 333] width 726 height 79
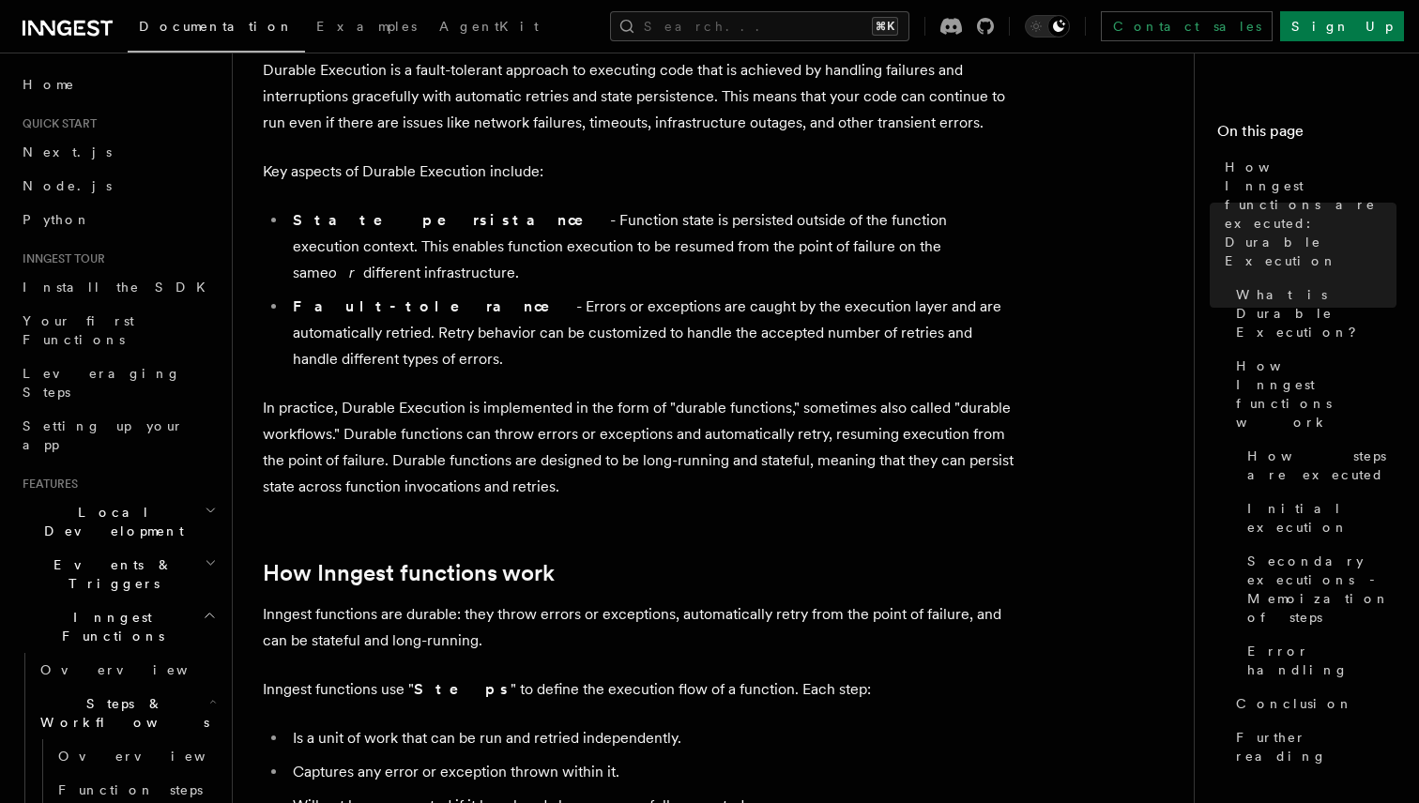
click at [796, 395] on p "In practice, Durable Execution is implemented in the form of "durable functions…" at bounding box center [638, 447] width 751 height 105
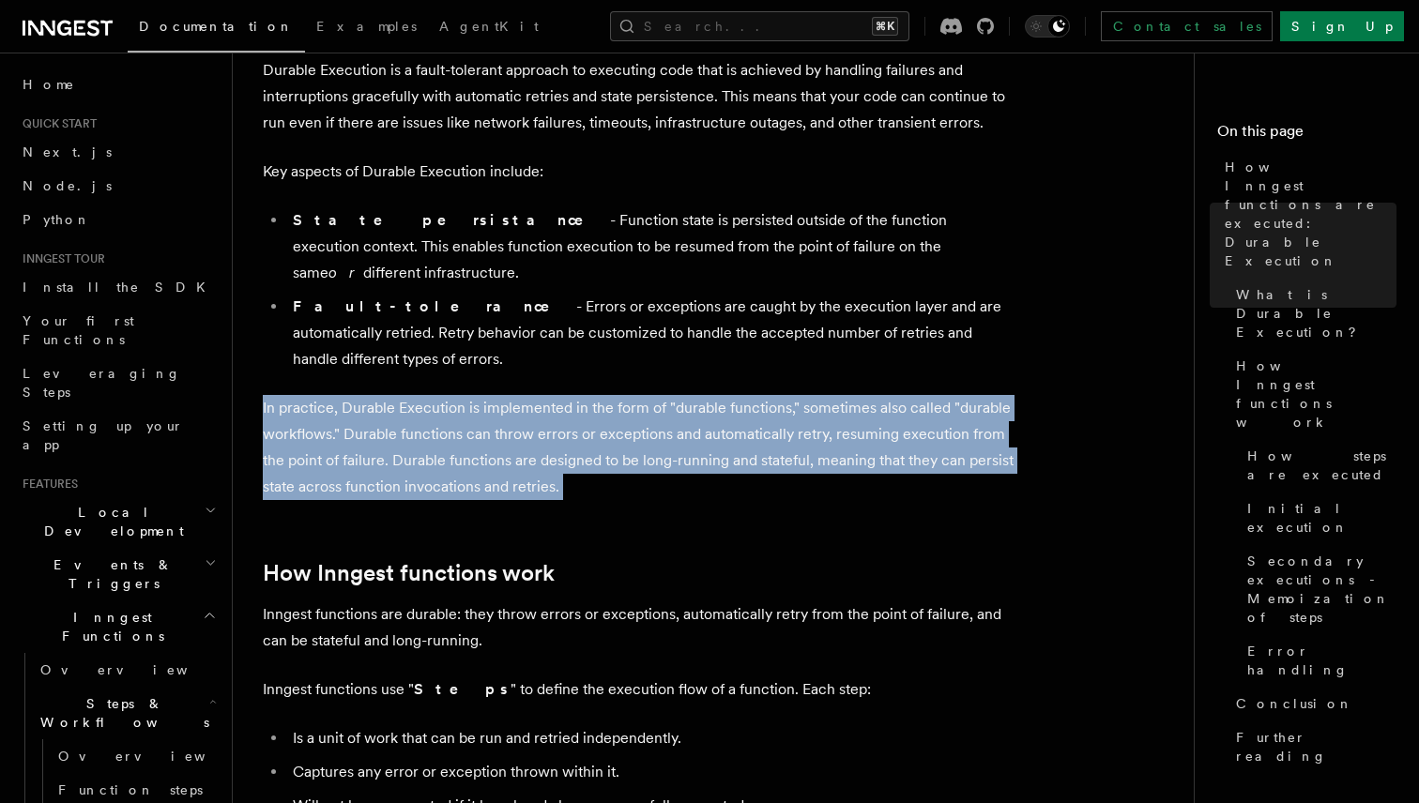
click at [796, 395] on p "In practice, Durable Execution is implemented in the form of "durable functions…" at bounding box center [638, 447] width 751 height 105
click at [829, 395] on p "In practice, Durable Execution is implemented in the form of "durable functions…" at bounding box center [638, 447] width 751 height 105
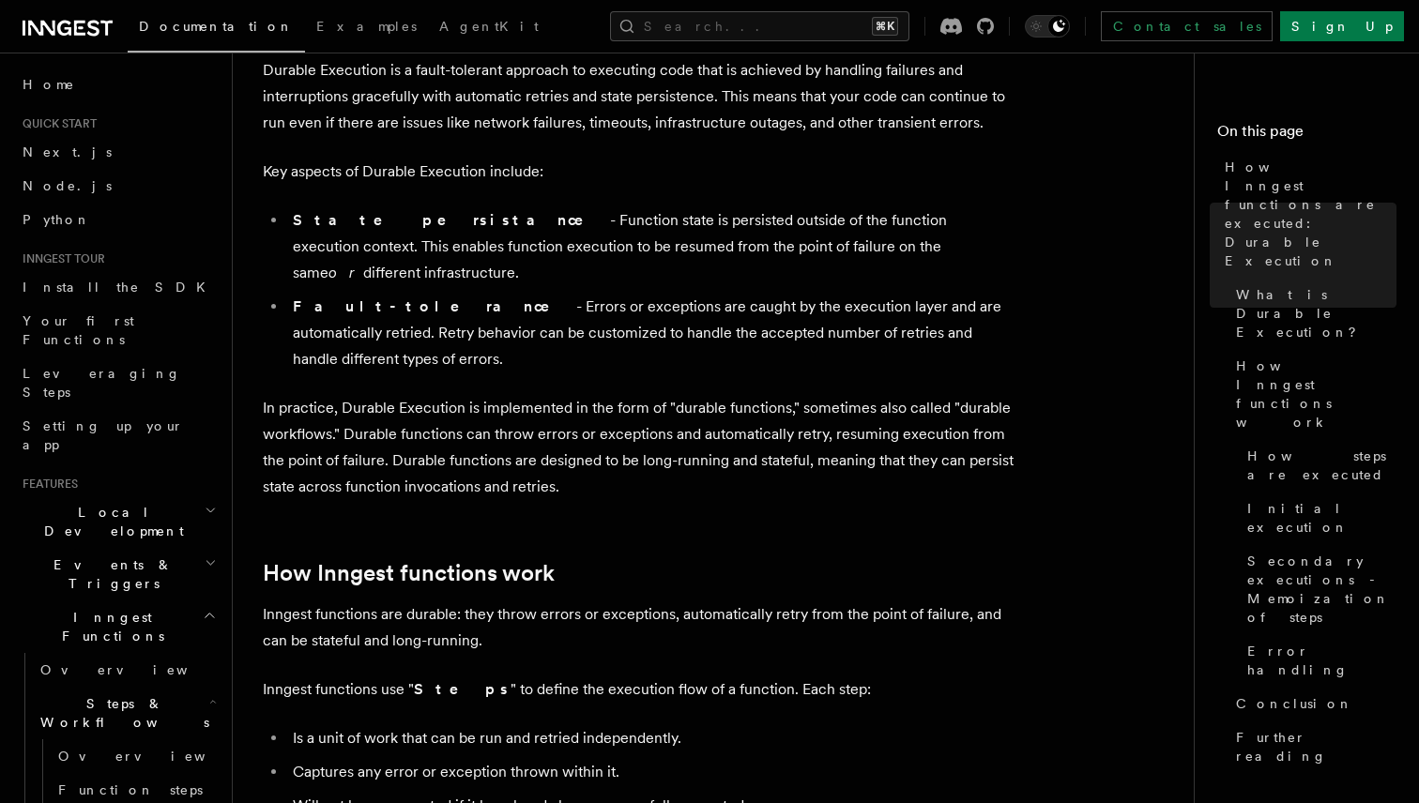
click at [694, 395] on p "In practice, Durable Execution is implemented in the form of "durable functions…" at bounding box center [638, 447] width 751 height 105
drag, startPoint x: 694, startPoint y: 357, endPoint x: 734, endPoint y: 357, distance: 39.4
click at [734, 395] on p "In practice, Durable Execution is implemented in the form of "durable functions…" at bounding box center [638, 447] width 751 height 105
click at [813, 395] on p "In practice, Durable Execution is implemented in the form of "durable functions…" at bounding box center [638, 447] width 751 height 105
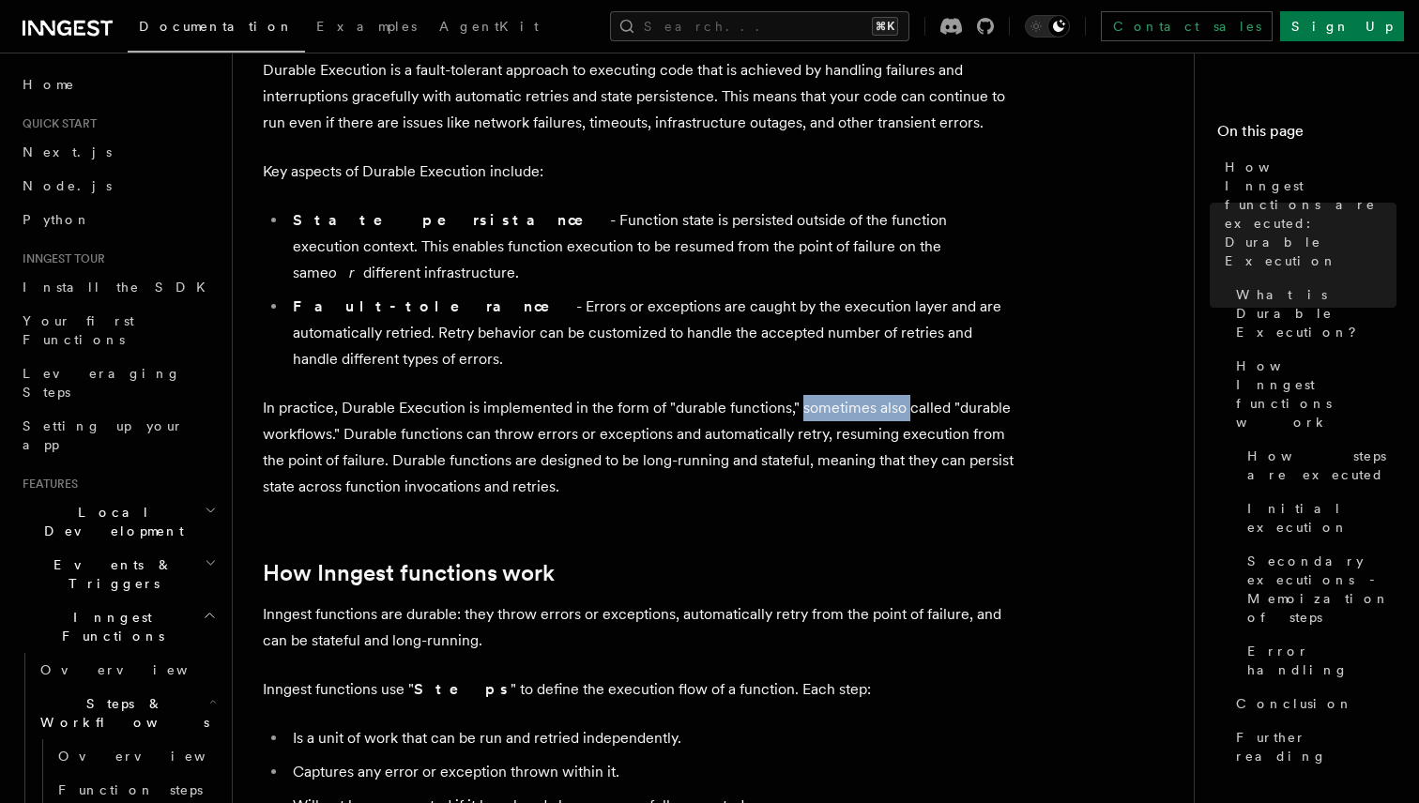
drag, startPoint x: 813, startPoint y: 357, endPoint x: 897, endPoint y: 356, distance: 83.5
click at [897, 395] on p "In practice, Durable Execution is implemented in the form of "durable functions…" at bounding box center [638, 447] width 751 height 105
click at [372, 395] on p "In practice, Durable Execution is implemented in the form of "durable functions…" at bounding box center [638, 447] width 751 height 105
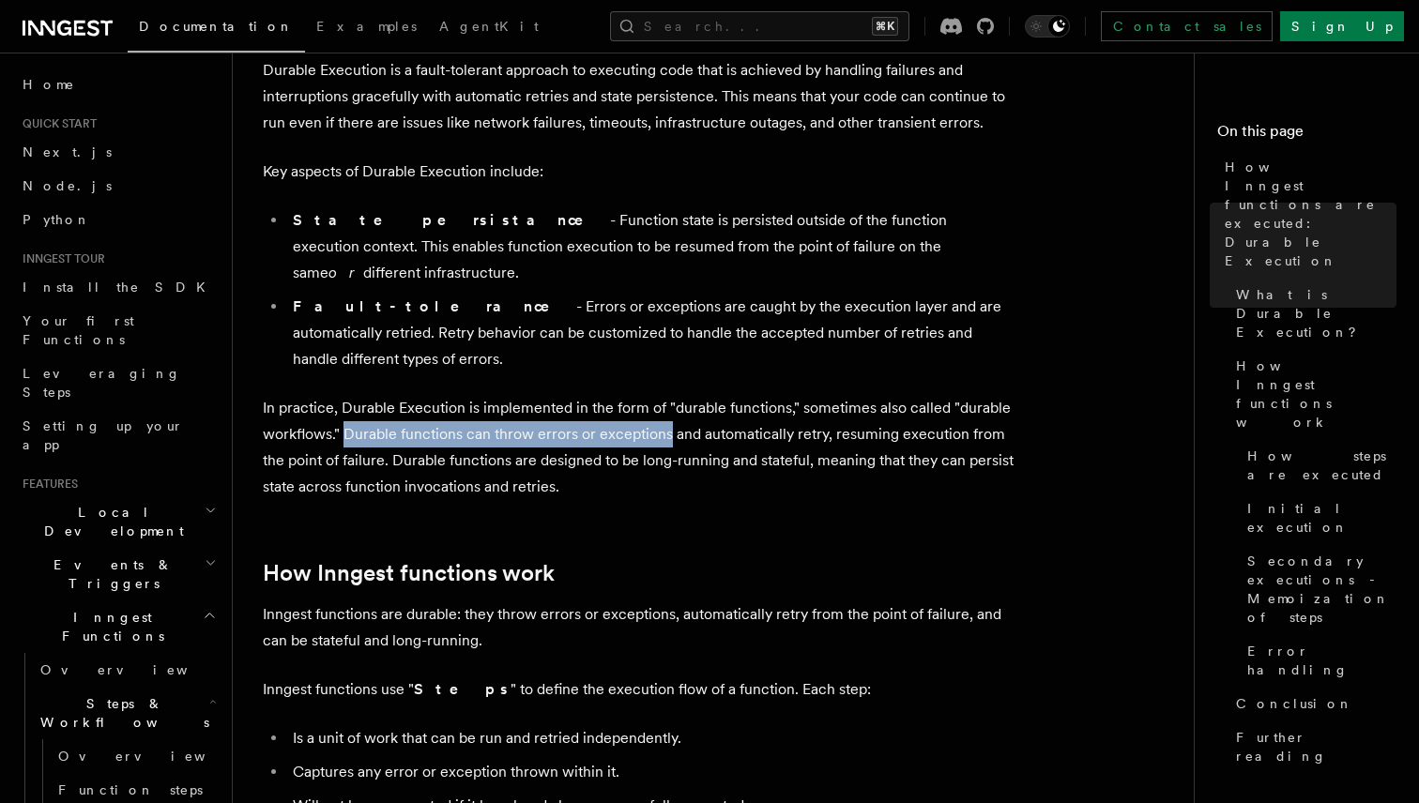
drag, startPoint x: 372, startPoint y: 388, endPoint x: 661, endPoint y: 378, distance: 288.2
click at [661, 395] on p "In practice, Durable Execution is implemented in the form of "durable functions…" at bounding box center [638, 447] width 751 height 105
click at [859, 395] on p "In practice, Durable Execution is implemented in the form of "durable functions…" at bounding box center [638, 447] width 751 height 105
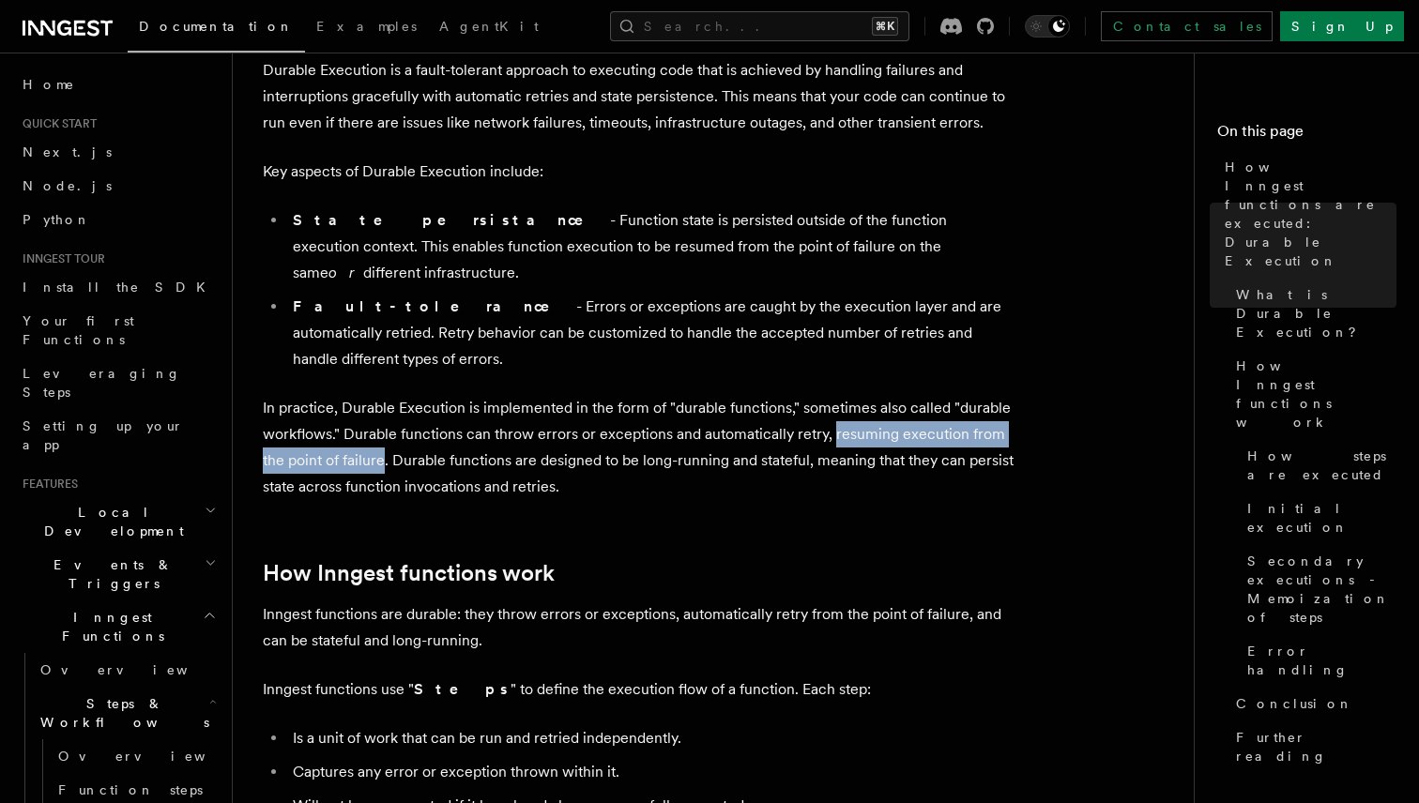
drag, startPoint x: 859, startPoint y: 385, endPoint x: 348, endPoint y: 407, distance: 510.9
click at [346, 407] on p "In practice, Durable Execution is implemented in the form of "durable functions…" at bounding box center [638, 447] width 751 height 105
click at [348, 407] on p "In practice, Durable Execution is implemented in the form of "durable functions…" at bounding box center [638, 447] width 751 height 105
click at [359, 395] on p "In practice, Durable Execution is implemented in the form of "durable functions…" at bounding box center [638, 447] width 751 height 105
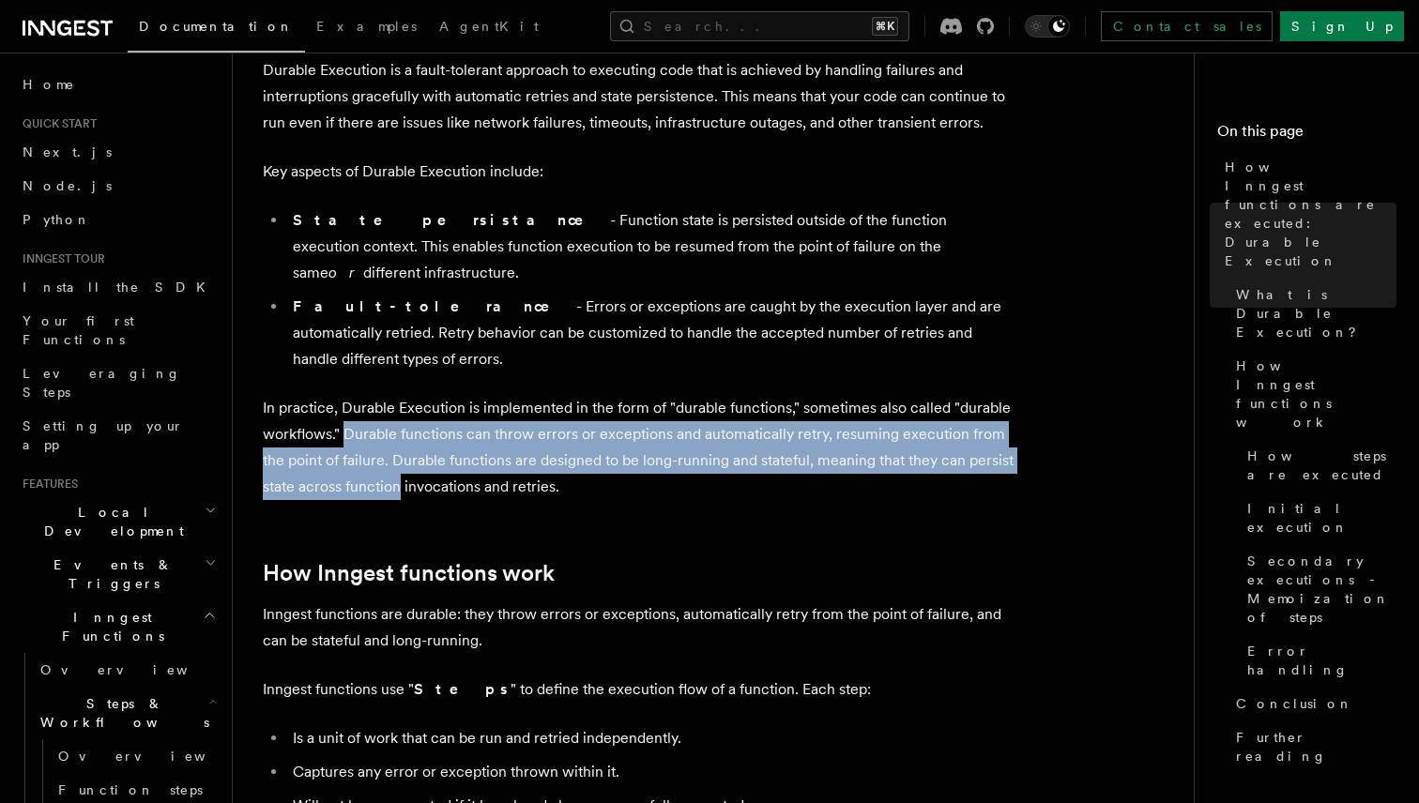
drag, startPoint x: 359, startPoint y: 380, endPoint x: 374, endPoint y: 422, distance: 44.8
click at [374, 422] on p "In practice, Durable Execution is implemented in the form of "durable functions…" at bounding box center [638, 447] width 751 height 105
click at [374, 421] on p "In practice, Durable Execution is implemented in the form of "durable functions…" at bounding box center [638, 447] width 751 height 105
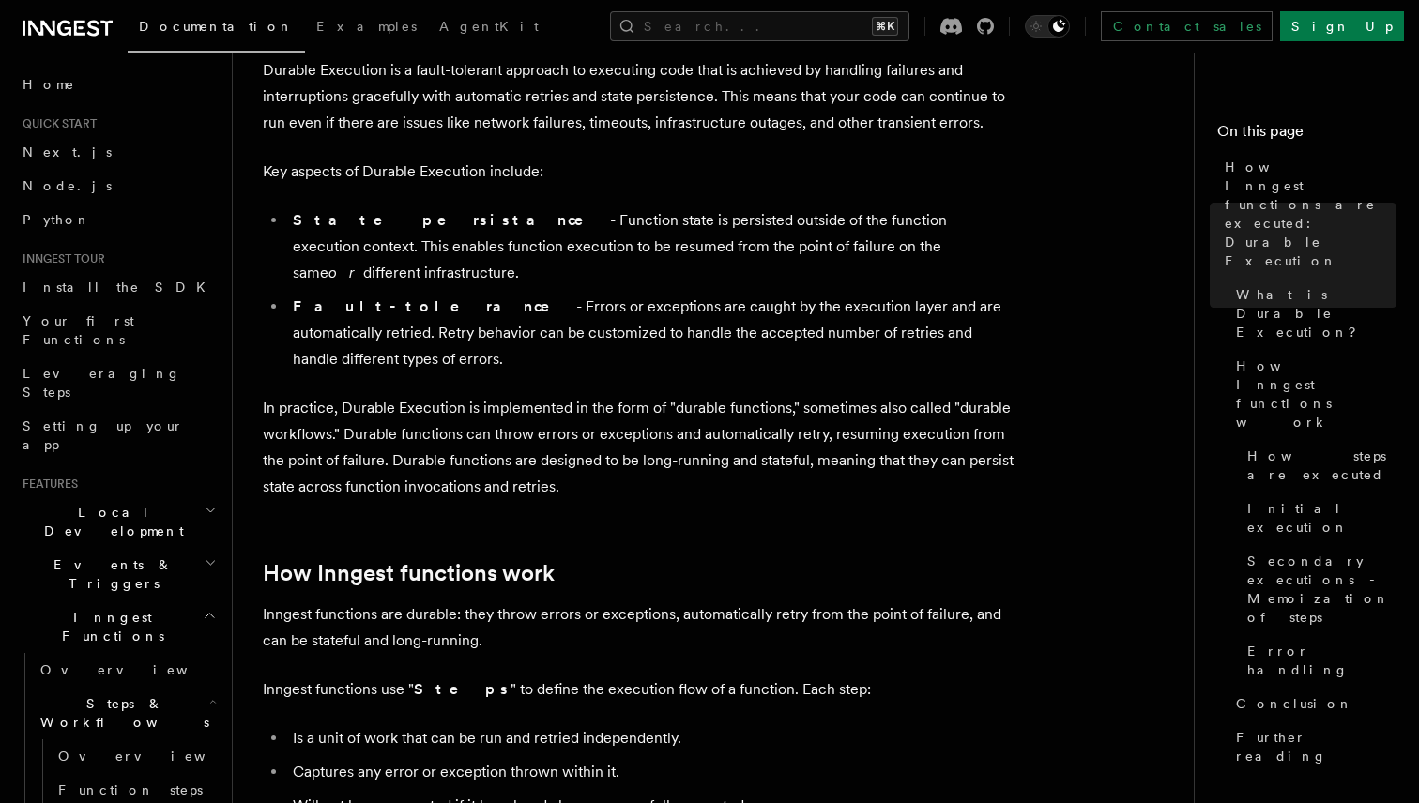
click at [405, 404] on p "In practice, Durable Execution is implemented in the form of "durable functions…" at bounding box center [638, 447] width 751 height 105
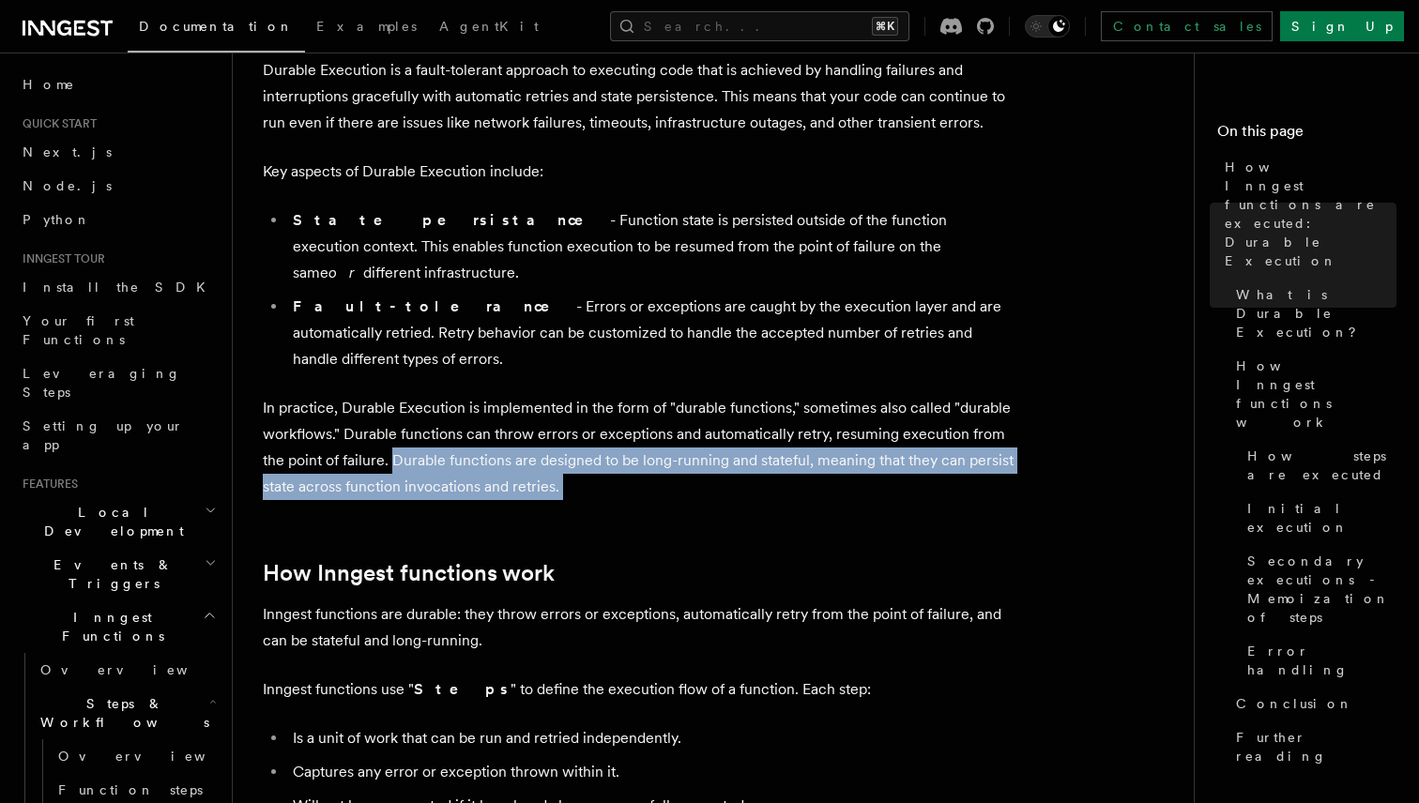
drag, startPoint x: 405, startPoint y: 404, endPoint x: 561, endPoint y: 428, distance: 157.5
click at [561, 428] on p "In practice, Durable Execution is implemented in the form of "durable functions…" at bounding box center [638, 447] width 751 height 105
drag, startPoint x: 561, startPoint y: 428, endPoint x: 406, endPoint y: 410, distance: 155.8
click at [406, 410] on p "In practice, Durable Execution is implemented in the form of "durable functions…" at bounding box center [638, 447] width 751 height 105
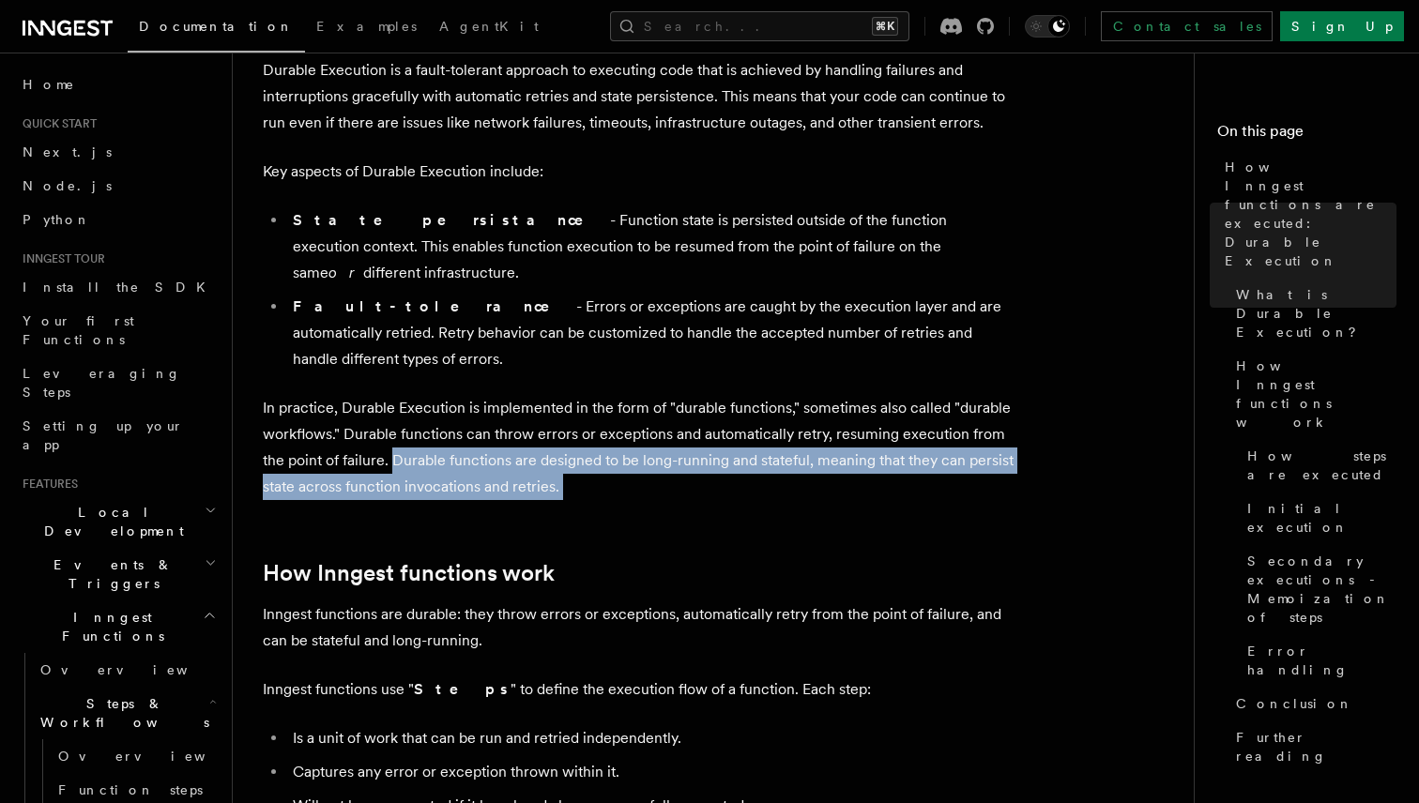
click at [406, 410] on p "In practice, Durable Execution is implemented in the form of "durable functions…" at bounding box center [638, 447] width 751 height 105
drag, startPoint x: 406, startPoint y: 410, endPoint x: 560, endPoint y: 431, distance: 155.3
click at [560, 431] on p "In practice, Durable Execution is implemented in the form of "durable functions…" at bounding box center [638, 447] width 751 height 105
drag, startPoint x: 560, startPoint y: 431, endPoint x: 383, endPoint y: 414, distance: 178.1
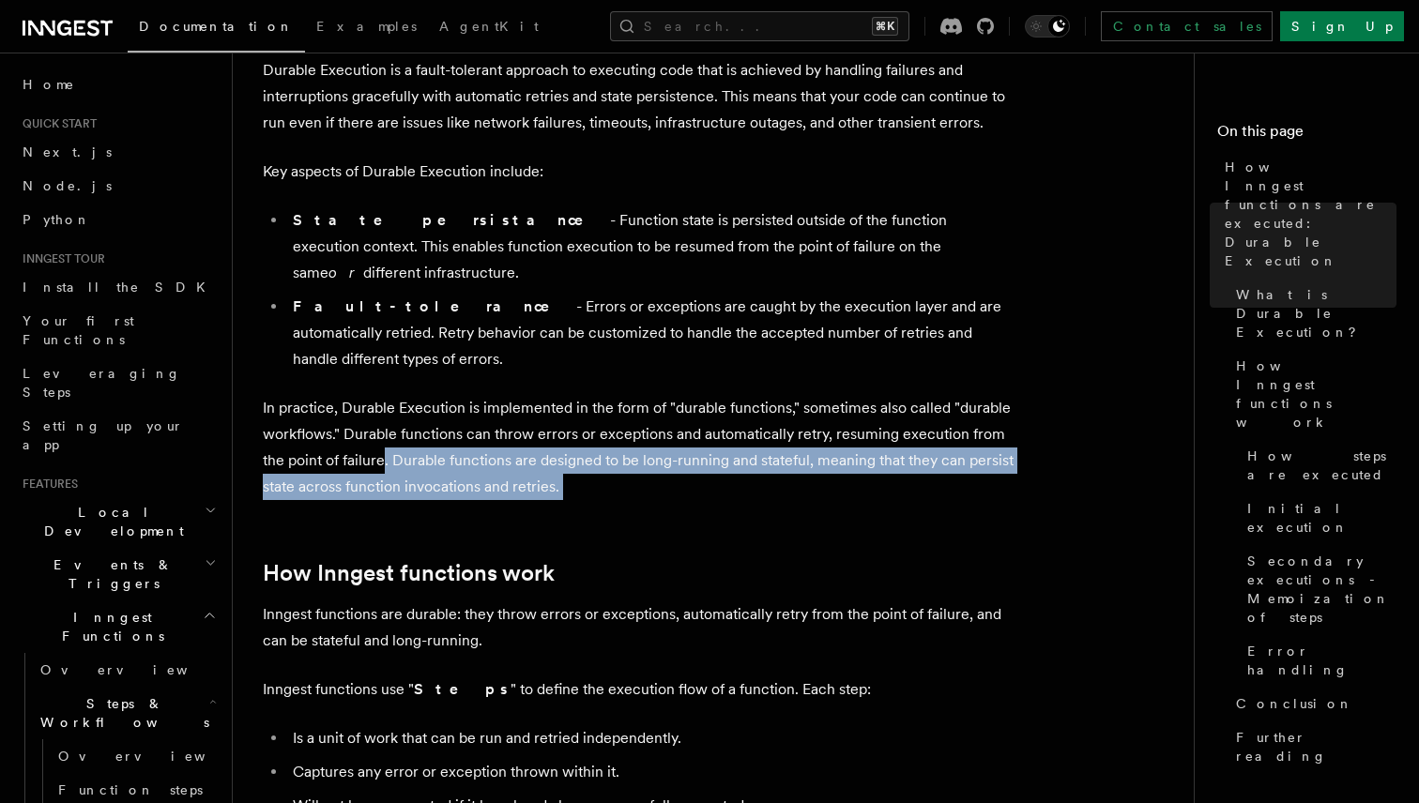
click at [383, 414] on p "In practice, Durable Execution is implemented in the form of "durable functions…" at bounding box center [638, 447] width 751 height 105
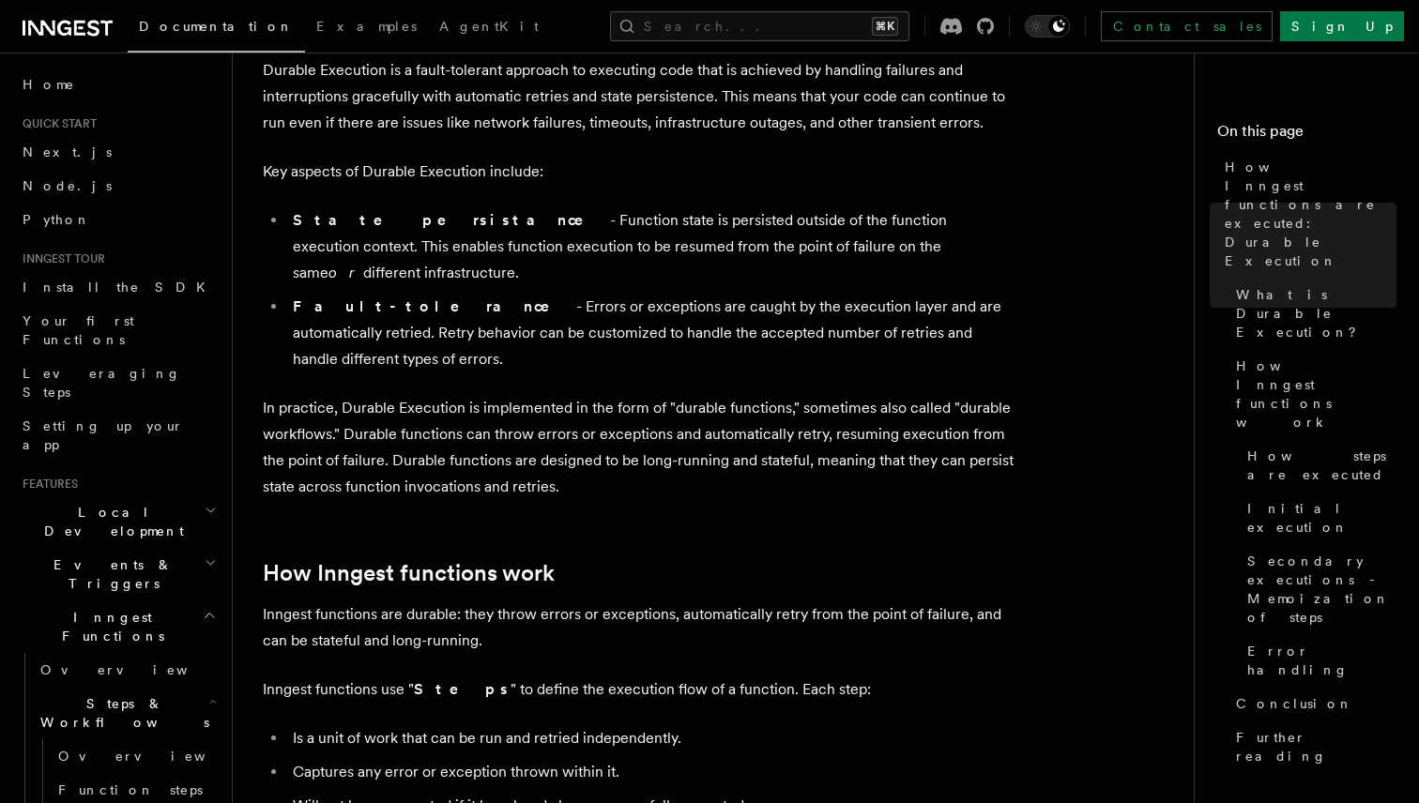
click at [403, 413] on p "In practice, Durable Execution is implemented in the form of "durable functions…" at bounding box center [638, 447] width 751 height 105
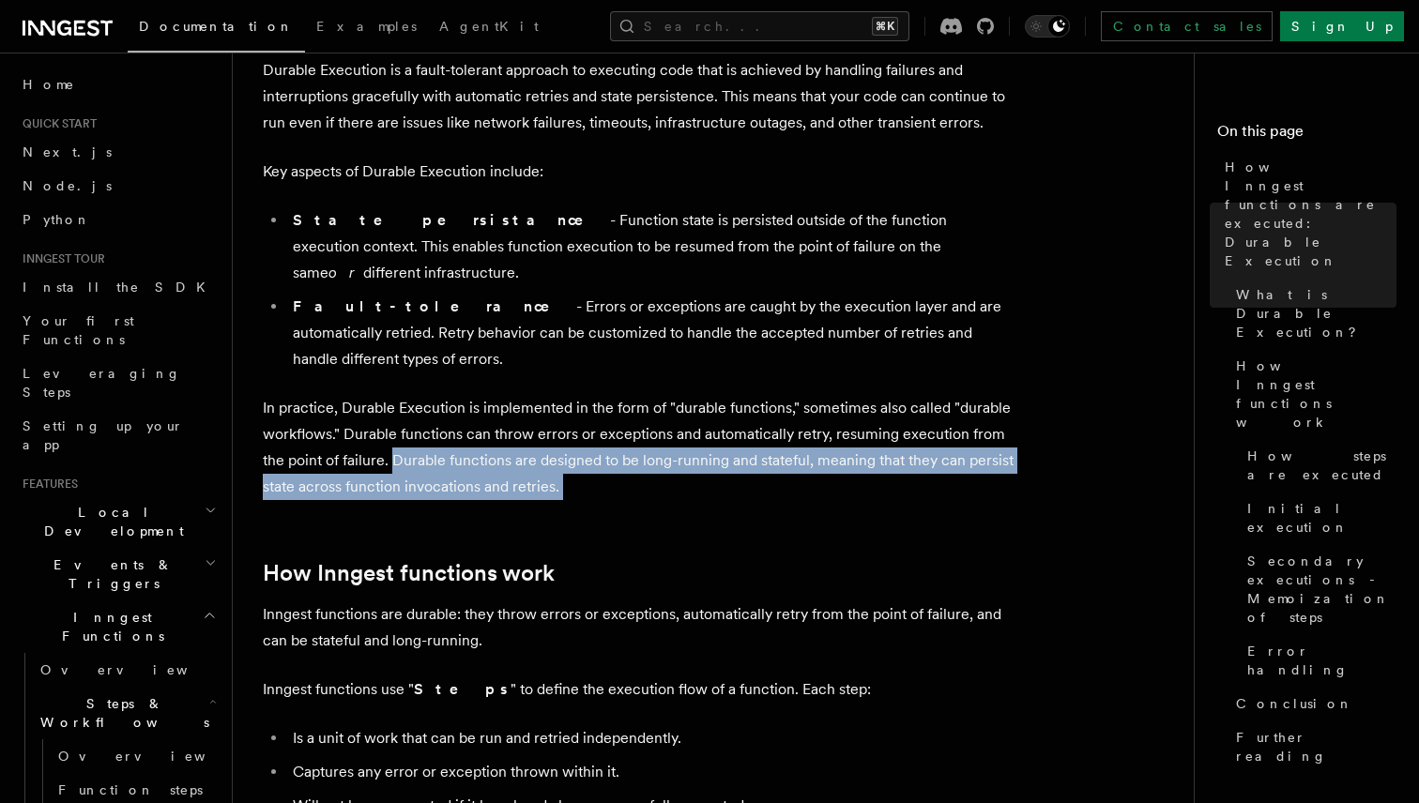
drag, startPoint x: 403, startPoint y: 413, endPoint x: 570, endPoint y: 423, distance: 166.4
click at [570, 423] on p "In practice, Durable Execution is implemented in the form of "durable functions…" at bounding box center [638, 447] width 751 height 105
drag, startPoint x: 570, startPoint y: 423, endPoint x: 438, endPoint y: 409, distance: 132.1
click at [438, 409] on p "In practice, Durable Execution is implemented in the form of "durable functions…" at bounding box center [638, 447] width 751 height 105
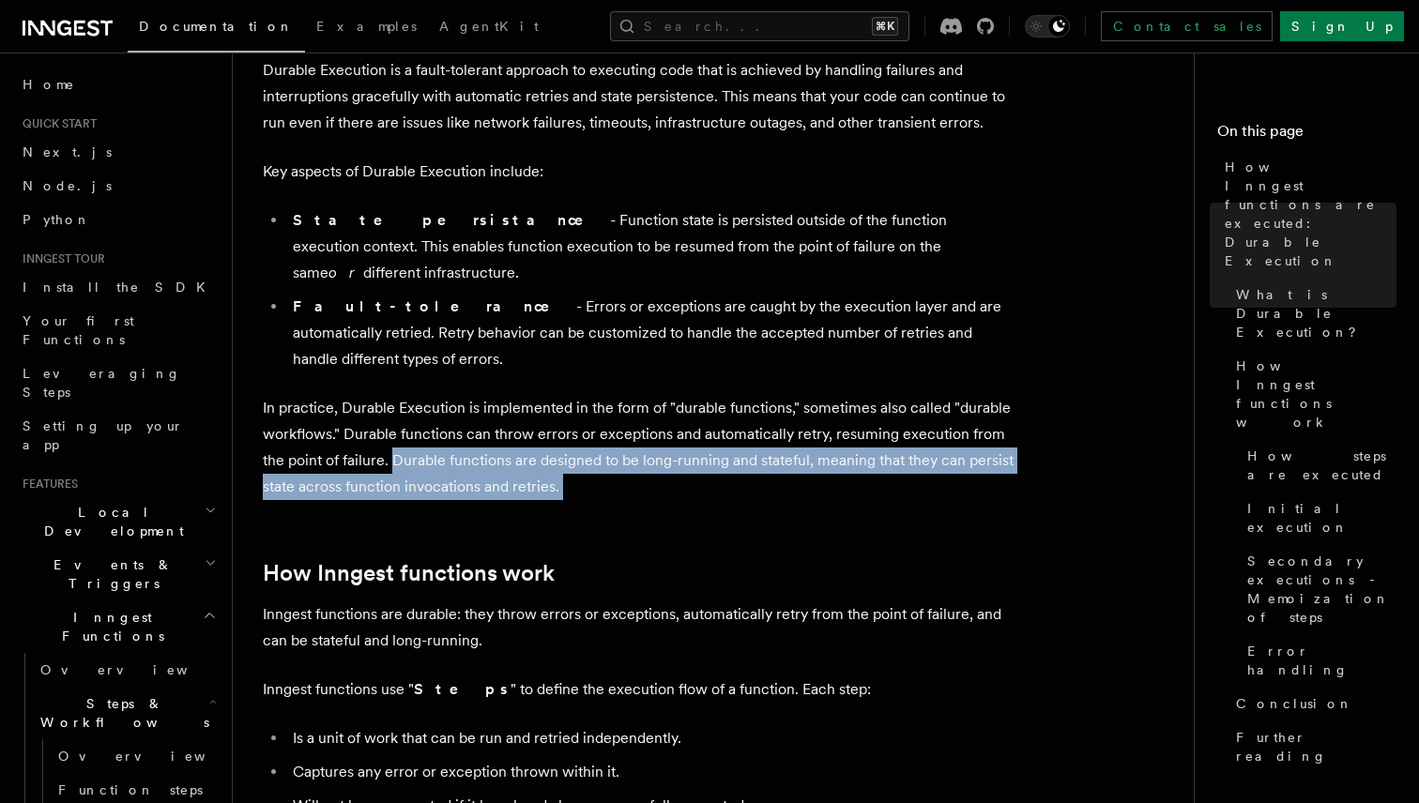
click at [438, 409] on p "In practice, Durable Execution is implemented in the form of "durable functions…" at bounding box center [638, 447] width 751 height 105
drag, startPoint x: 438, startPoint y: 409, endPoint x: 590, endPoint y: 456, distance: 159.1
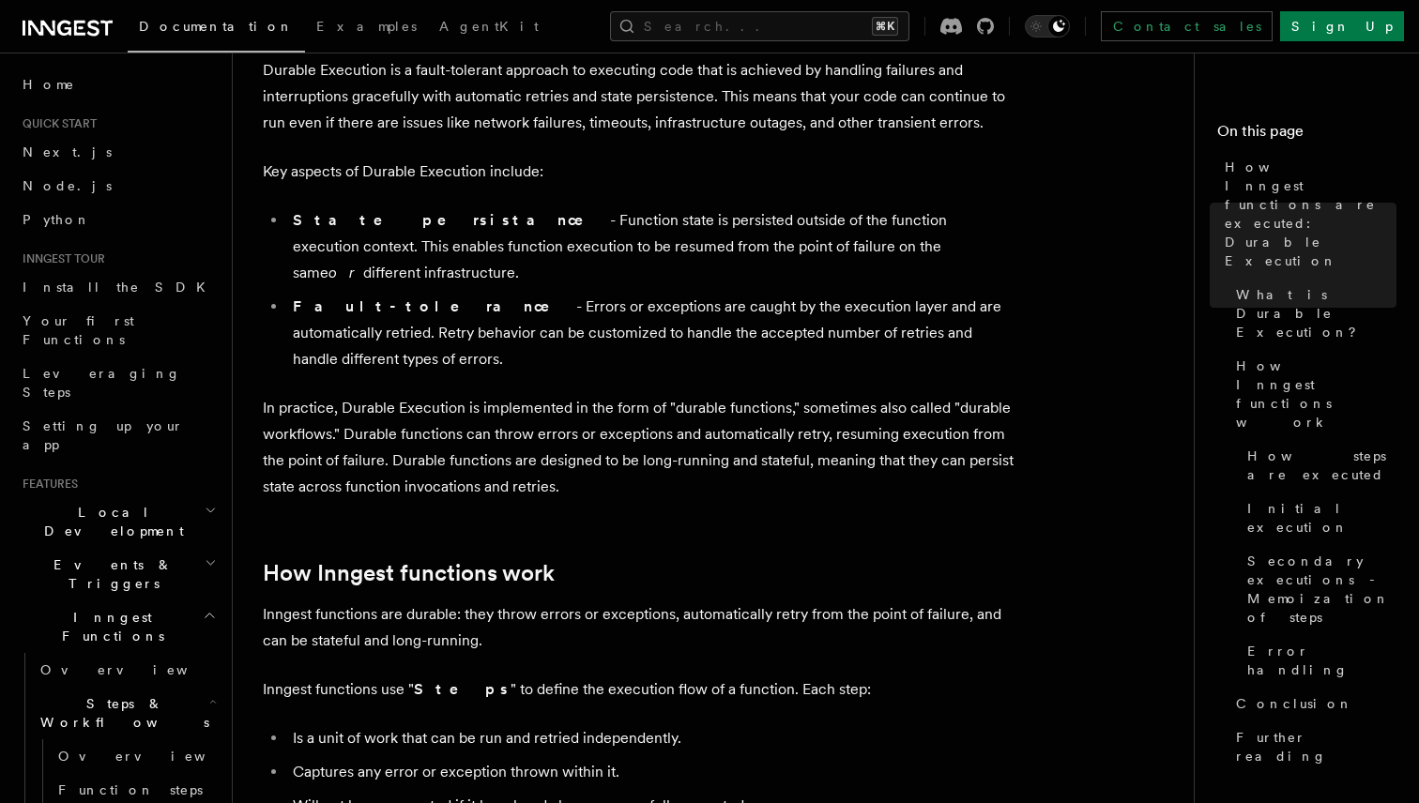
click at [561, 434] on p "In practice, Durable Execution is implemented in the form of "durable functions…" at bounding box center [638, 447] width 751 height 105
drag, startPoint x: 561, startPoint y: 434, endPoint x: 424, endPoint y: 422, distance: 137.5
click at [424, 422] on p "In practice, Durable Execution is implemented in the form of "durable functions…" at bounding box center [638, 447] width 751 height 105
click at [418, 416] on p "In practice, Durable Execution is implemented in the form of "durable functions…" at bounding box center [638, 447] width 751 height 105
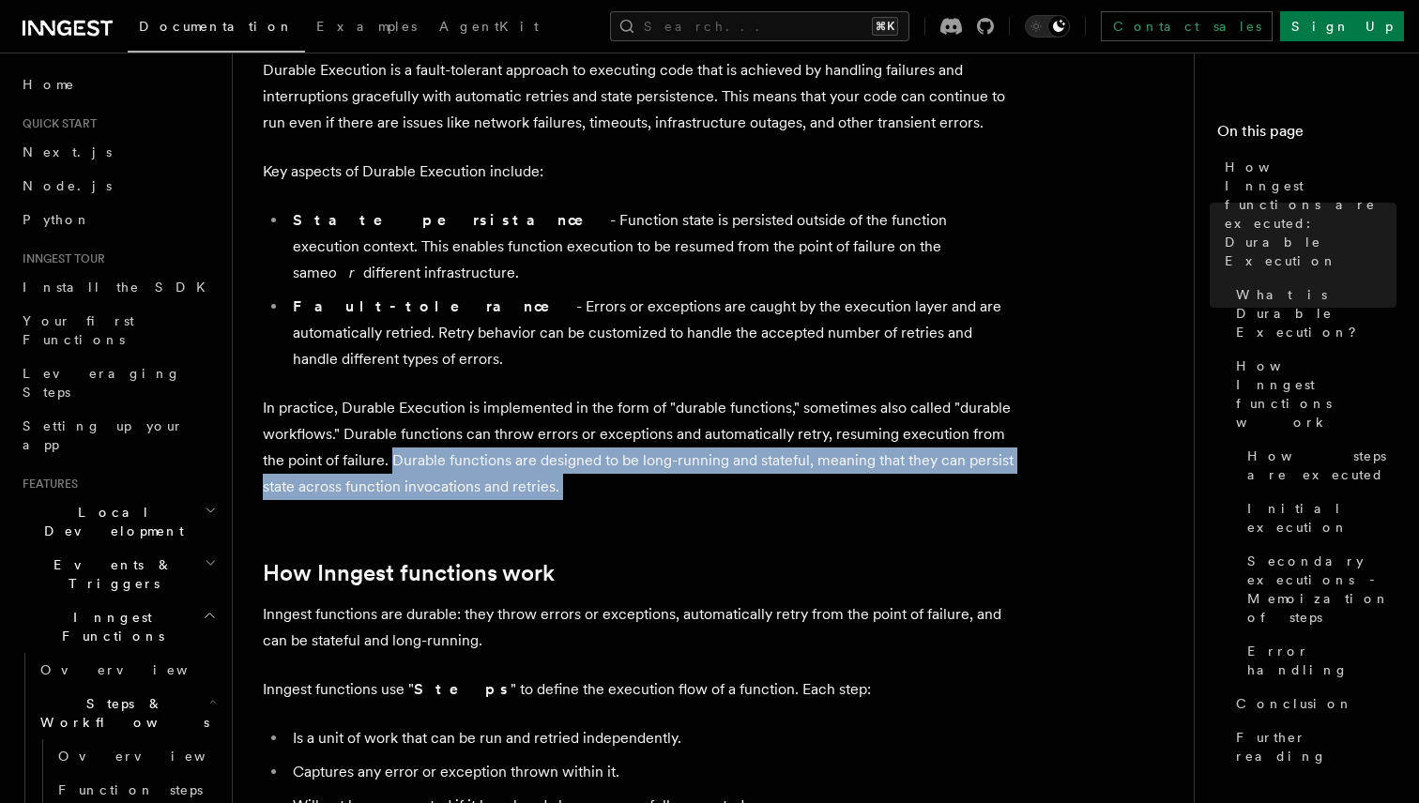
drag, startPoint x: 418, startPoint y: 416, endPoint x: 568, endPoint y: 435, distance: 151.4
click at [568, 435] on p "In practice, Durable Execution is implemented in the form of "durable functions…" at bounding box center [638, 447] width 751 height 105
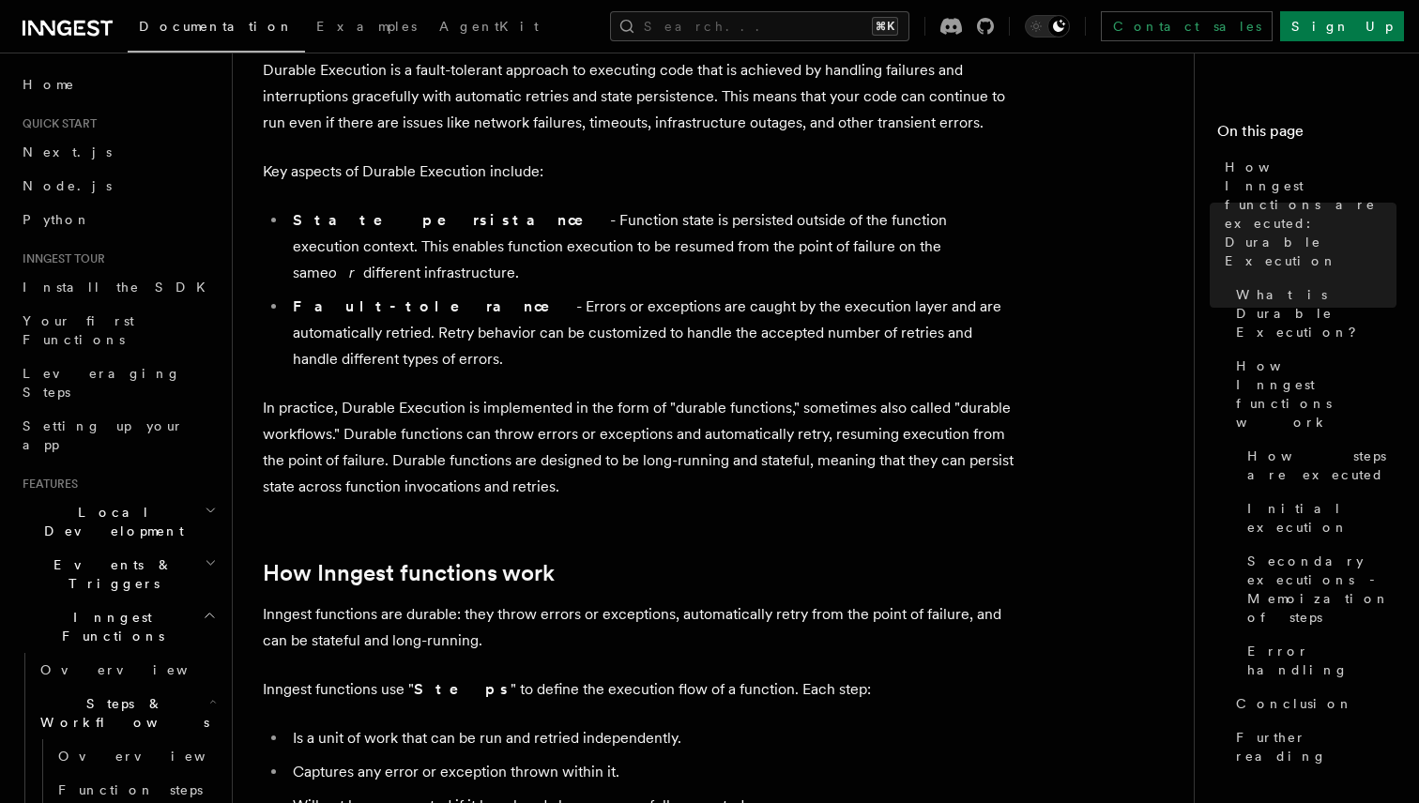
click at [568, 435] on p "In practice, Durable Execution is implemented in the form of "durable functions…" at bounding box center [638, 447] width 751 height 105
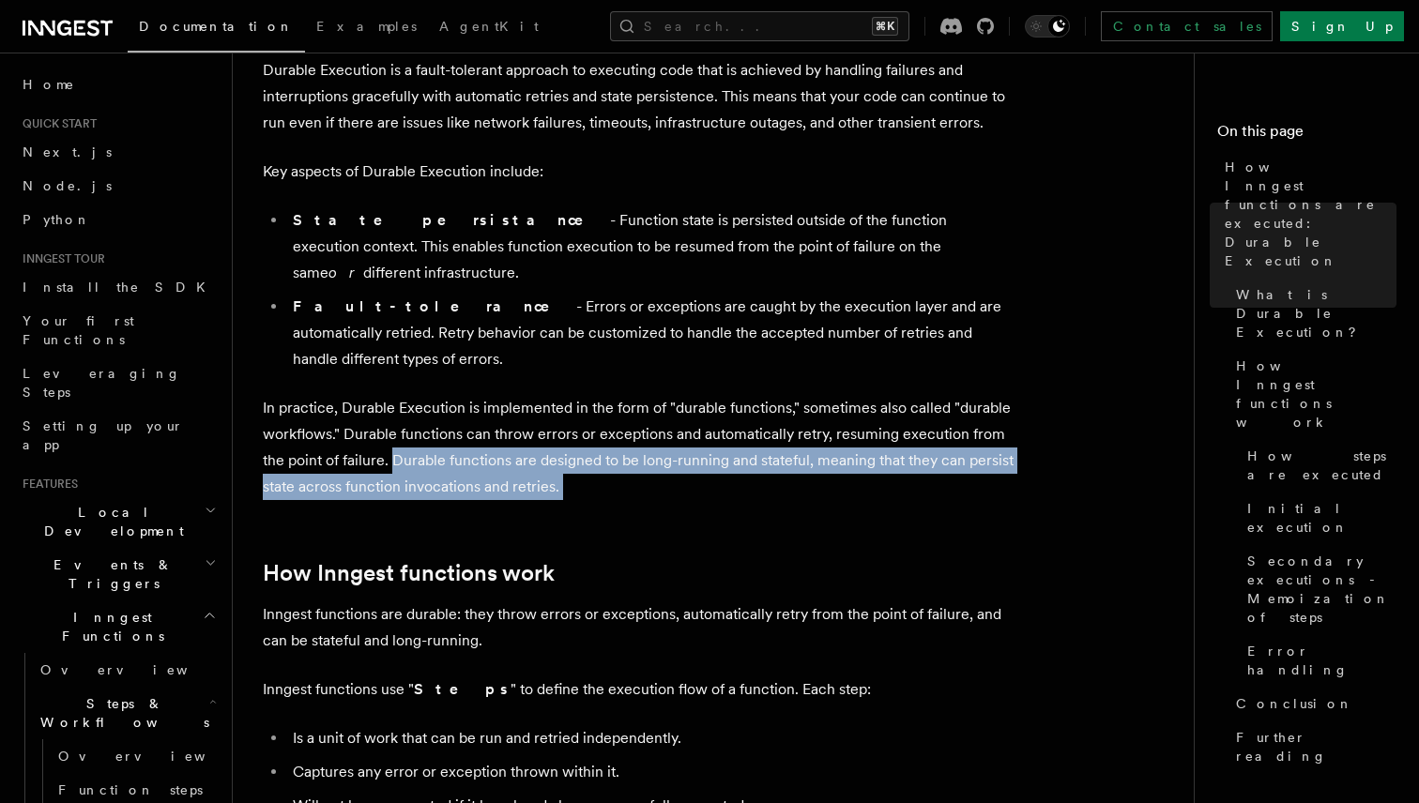
drag, startPoint x: 568, startPoint y: 435, endPoint x: 409, endPoint y: 417, distance: 159.7
click at [409, 418] on p "In practice, Durable Execution is implemented in the form of "durable functions…" at bounding box center [638, 447] width 751 height 105
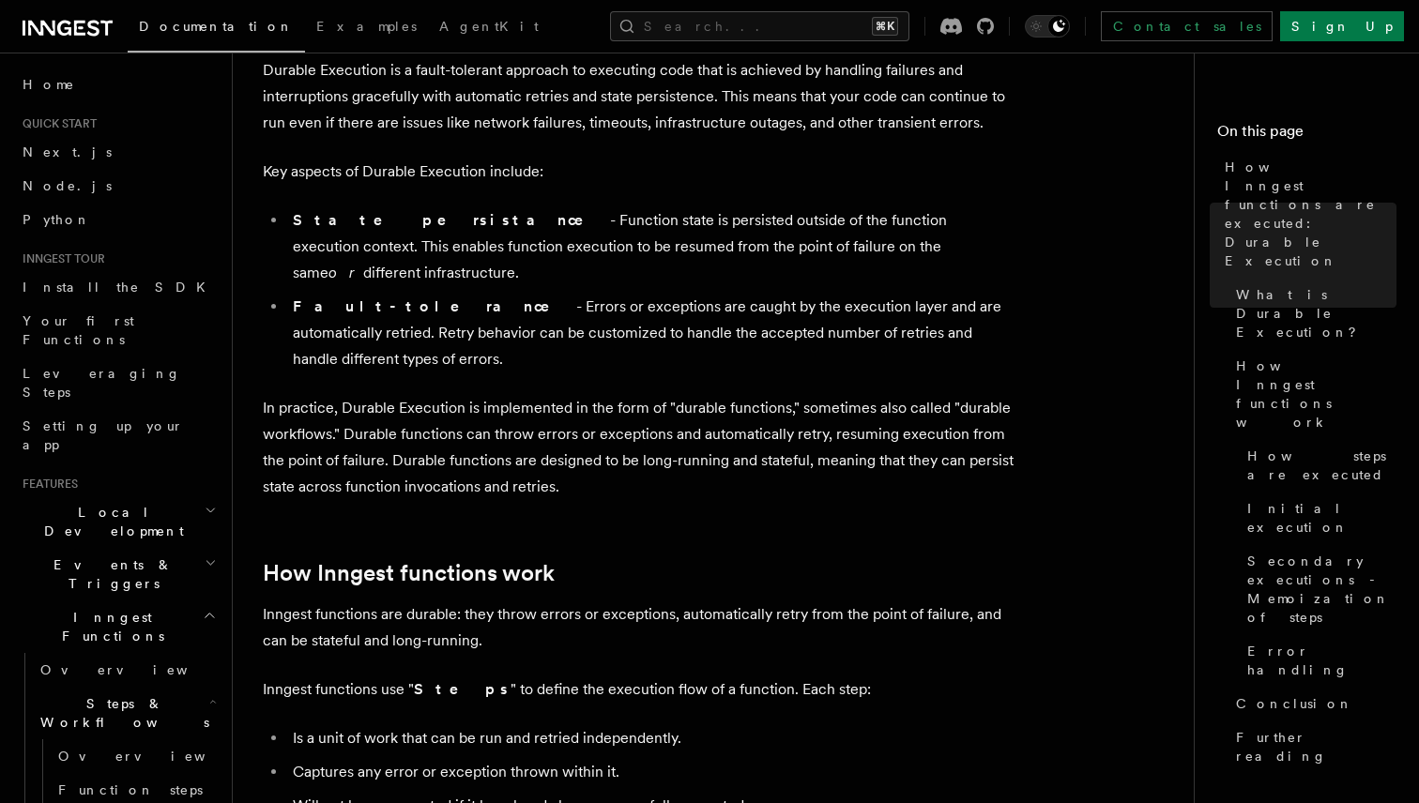
click at [409, 417] on p "In practice, Durable Execution is implemented in the form of "durable functions…" at bounding box center [638, 447] width 751 height 105
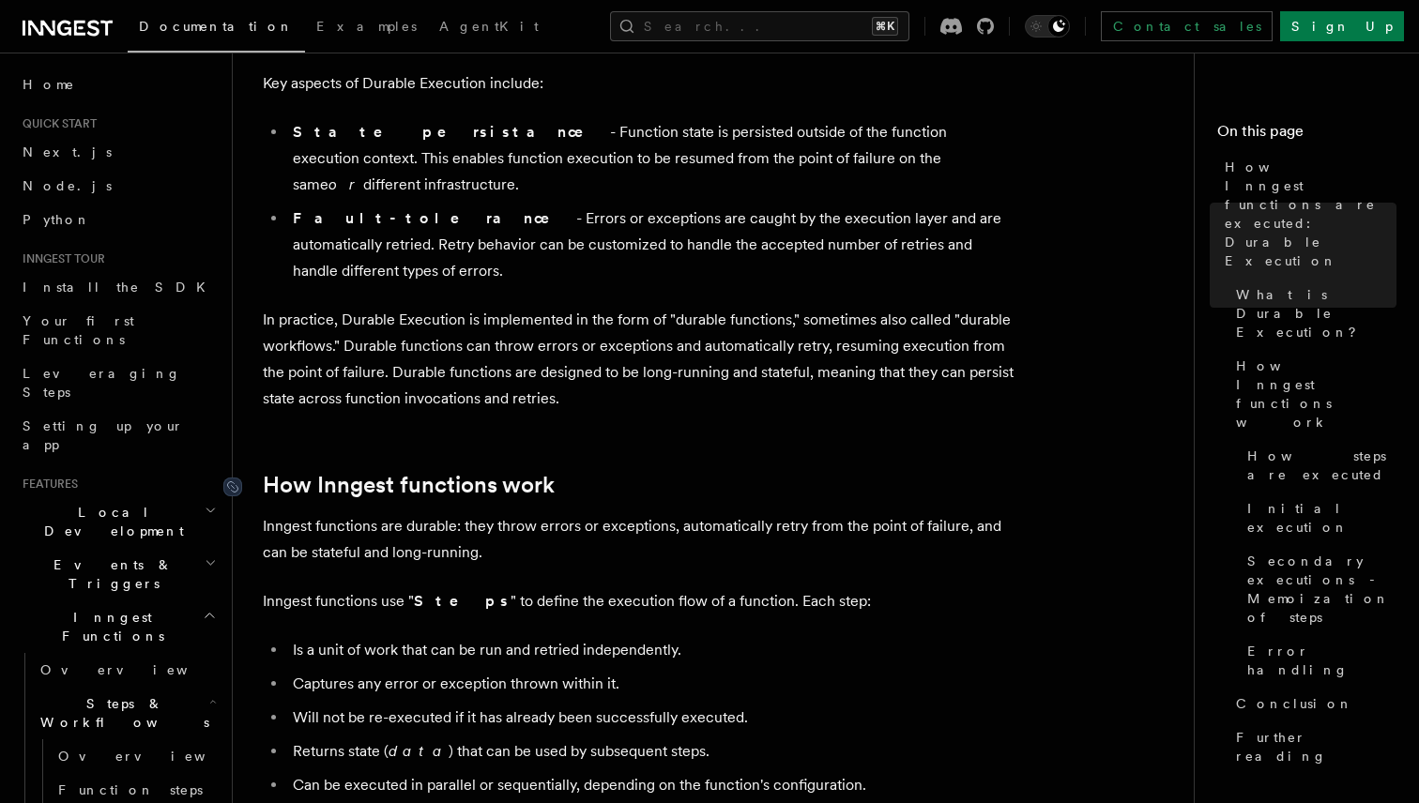
click at [296, 472] on link "How Inngest functions work" at bounding box center [409, 485] width 292 height 26
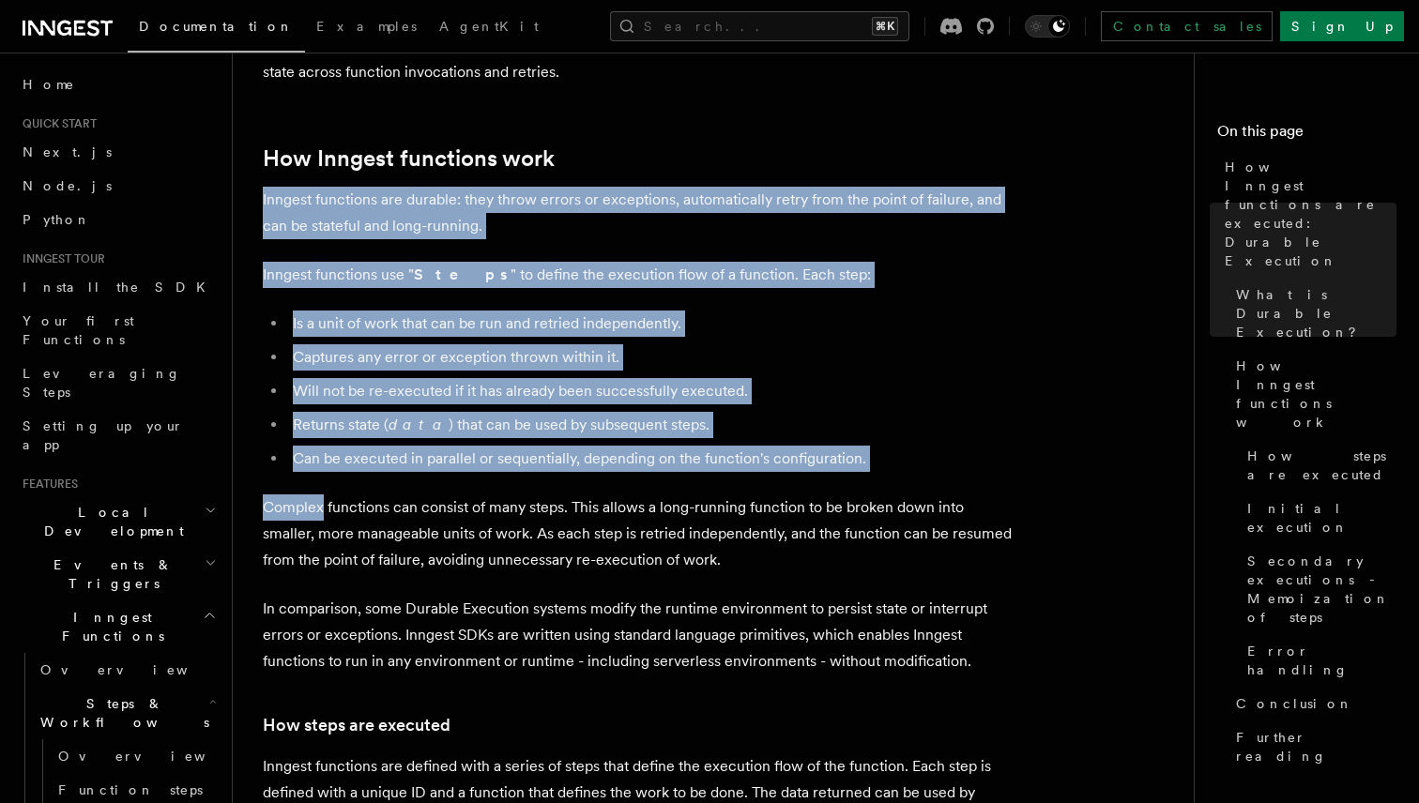
drag, startPoint x: 296, startPoint y: 430, endPoint x: 356, endPoint y: 430, distance: 59.1
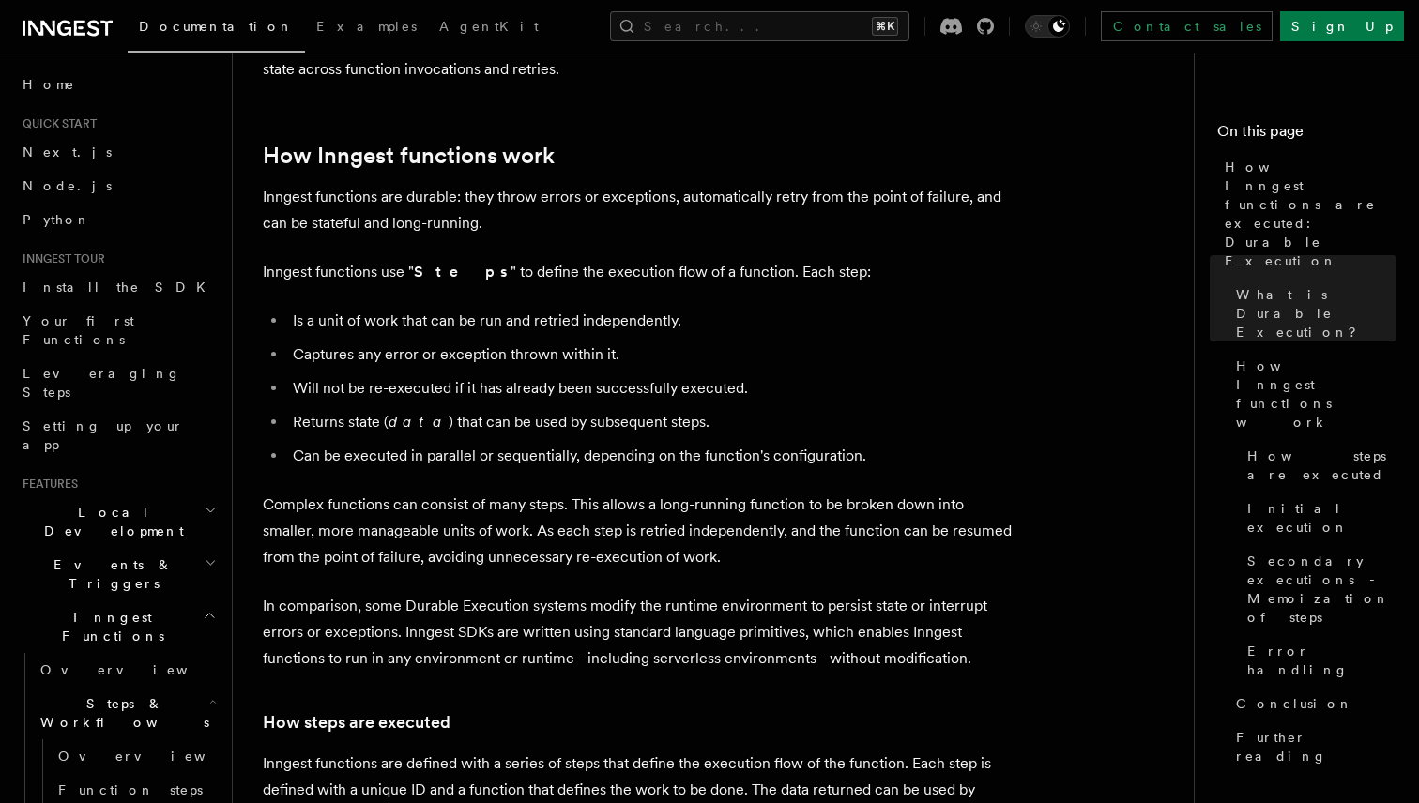
click at [446, 443] on li "Can be executed in parallel or sequentially, depending on the function's config…" at bounding box center [650, 456] width 726 height 26
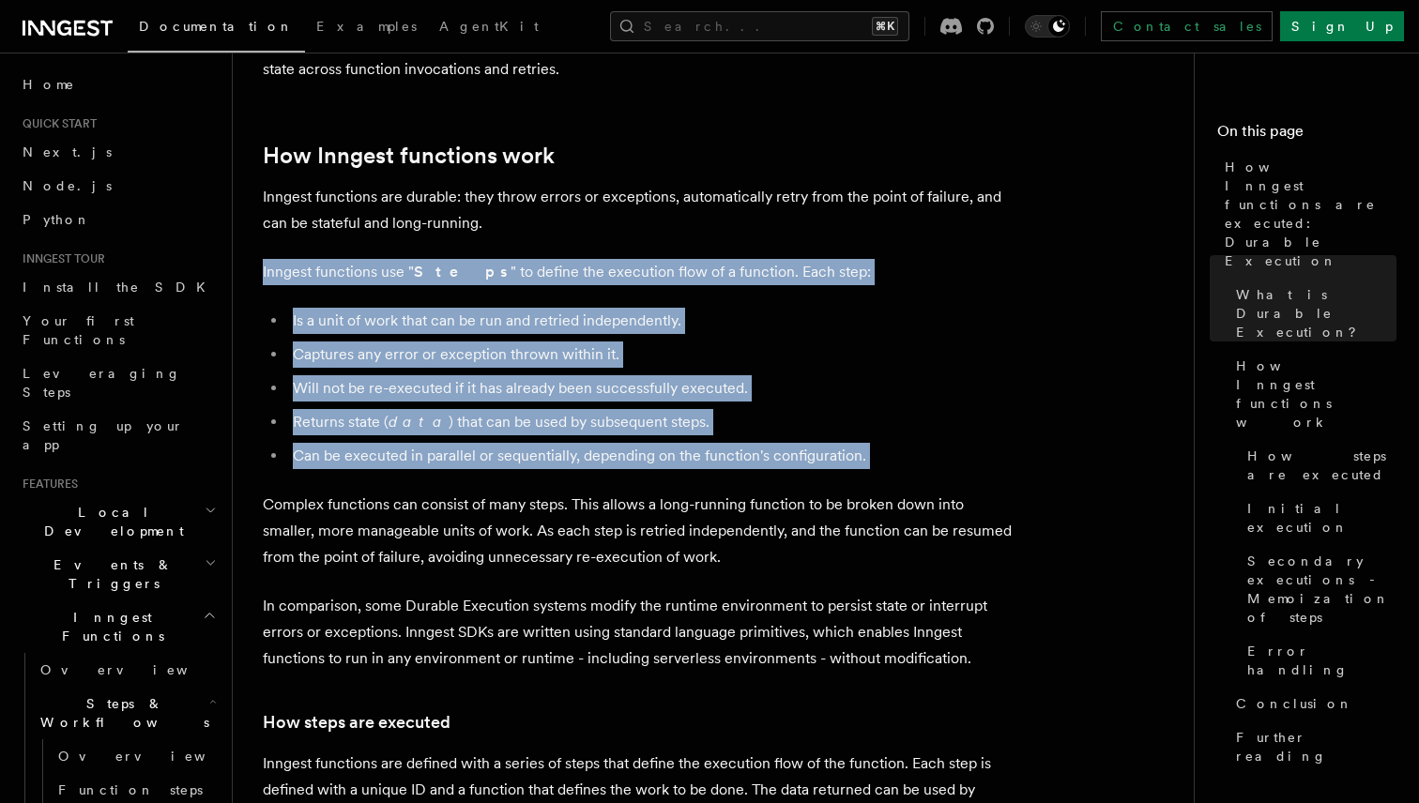
drag, startPoint x: 446, startPoint y: 404, endPoint x: 376, endPoint y: 220, distance: 196.6
click at [376, 259] on p "Inngest functions use " Steps " to define the execution flow of a function. Eac…" at bounding box center [638, 272] width 751 height 26
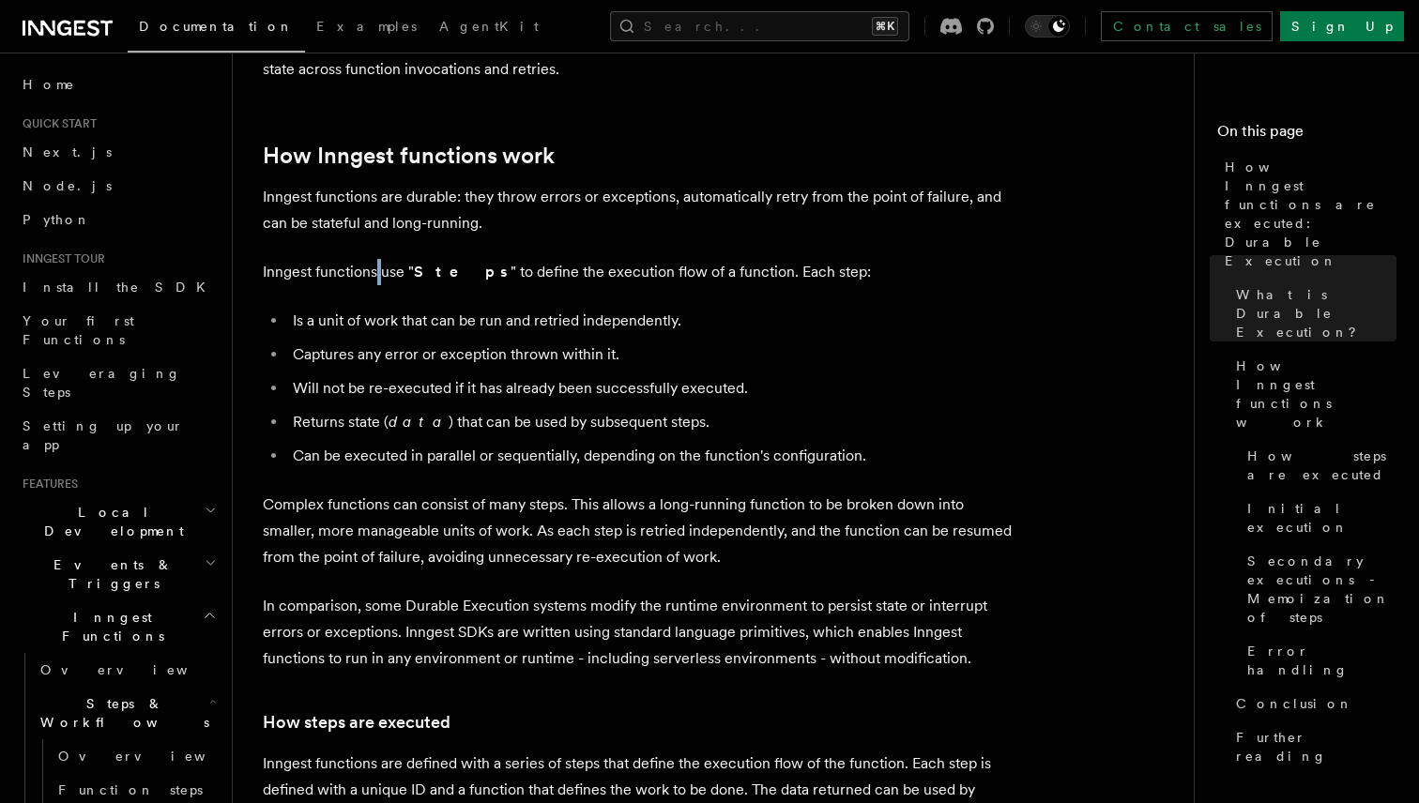
click at [376, 259] on p "Inngest functions use " Steps " to define the execution flow of a function. Eac…" at bounding box center [638, 272] width 751 height 26
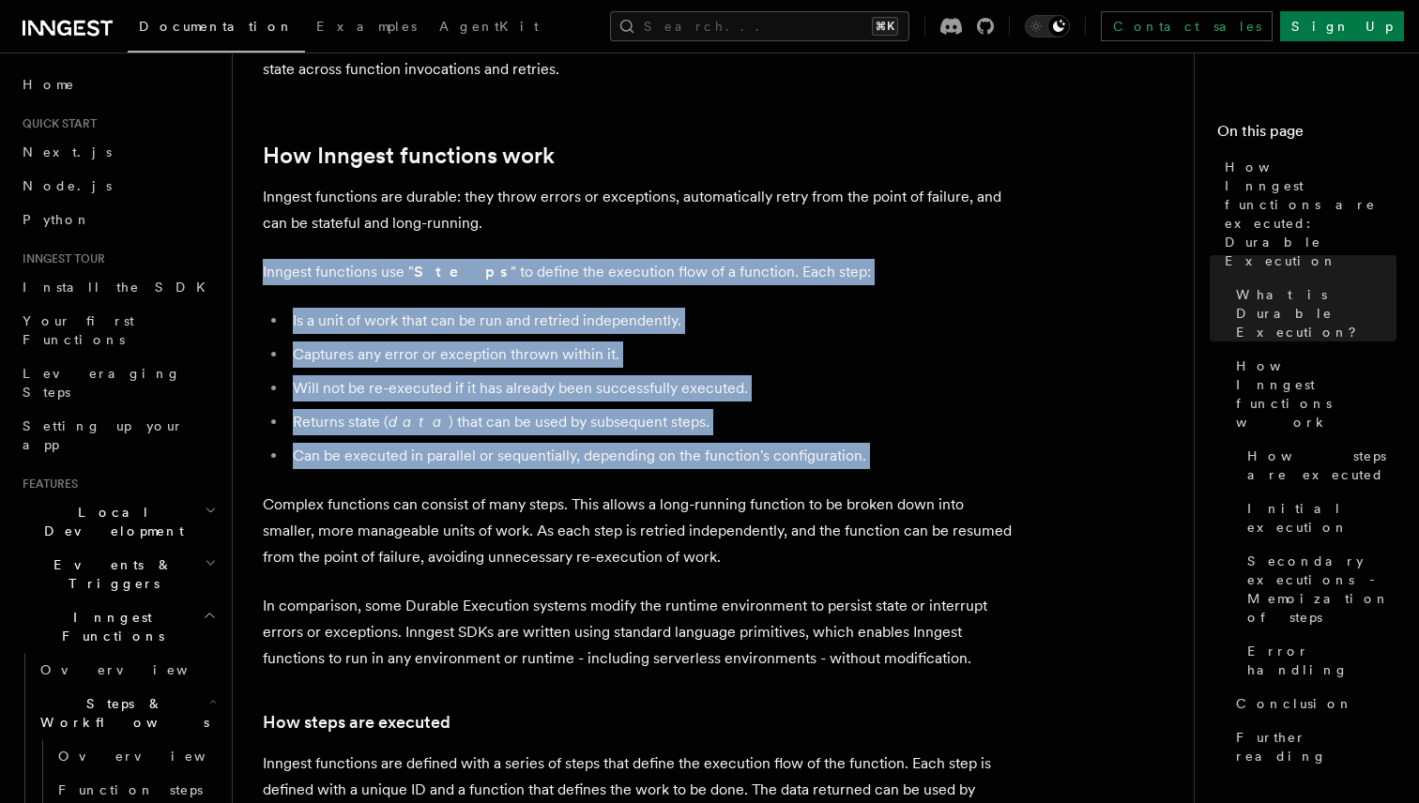
drag, startPoint x: 376, startPoint y: 220, endPoint x: 465, endPoint y: 391, distance: 192.6
click at [465, 443] on li "Can be executed in parallel or sequentially, depending on the function's config…" at bounding box center [650, 456] width 726 height 26
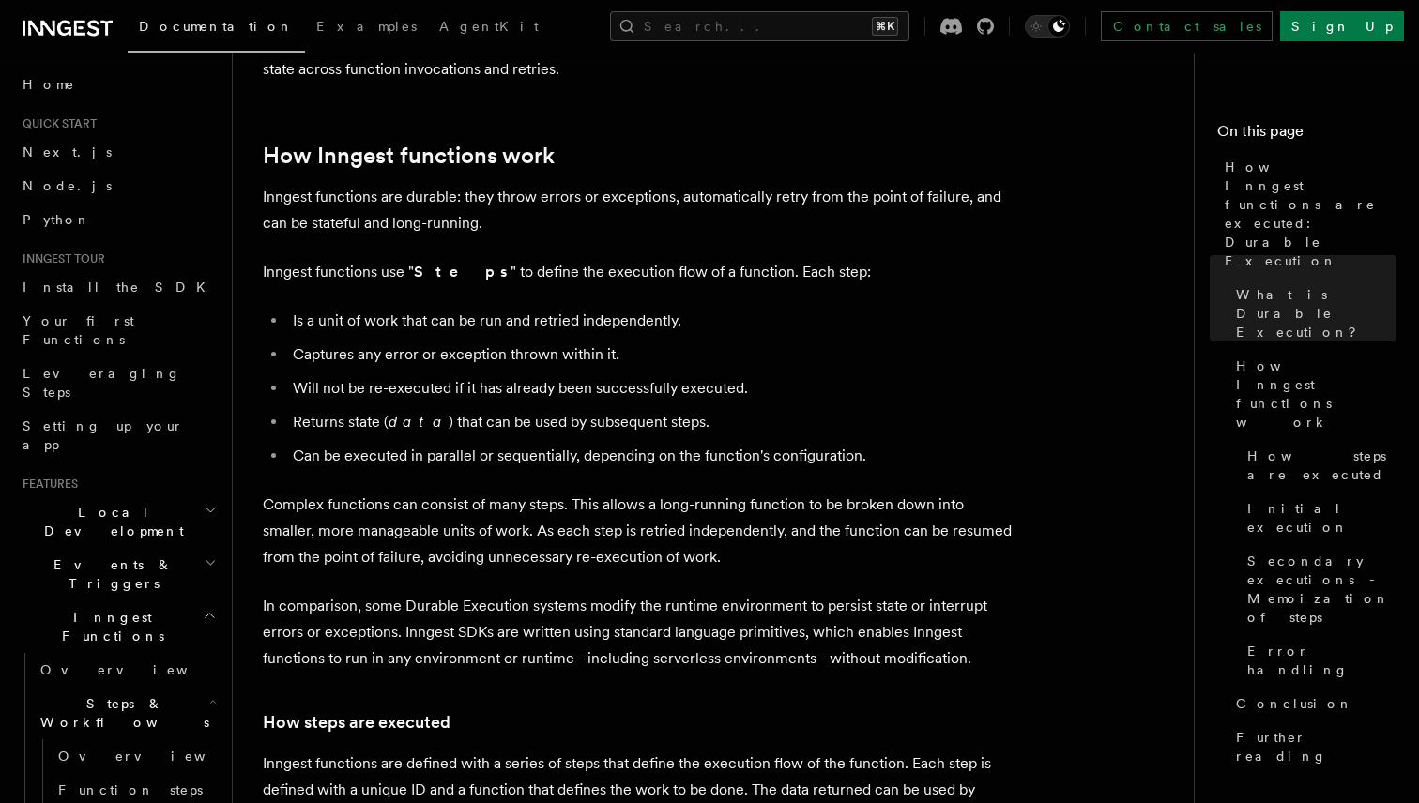
click at [294, 184] on p "Inngest functions are durable: they throw errors or exceptions, automatically r…" at bounding box center [638, 210] width 751 height 53
drag, startPoint x: 294, startPoint y: 143, endPoint x: 496, endPoint y: 143, distance: 202.7
click at [496, 184] on p "Inngest functions are durable: they throw errors or exceptions, automatically r…" at bounding box center [638, 210] width 751 height 53
click at [509, 184] on p "Inngest functions are durable: they throw errors or exceptions, automatically r…" at bounding box center [638, 210] width 751 height 53
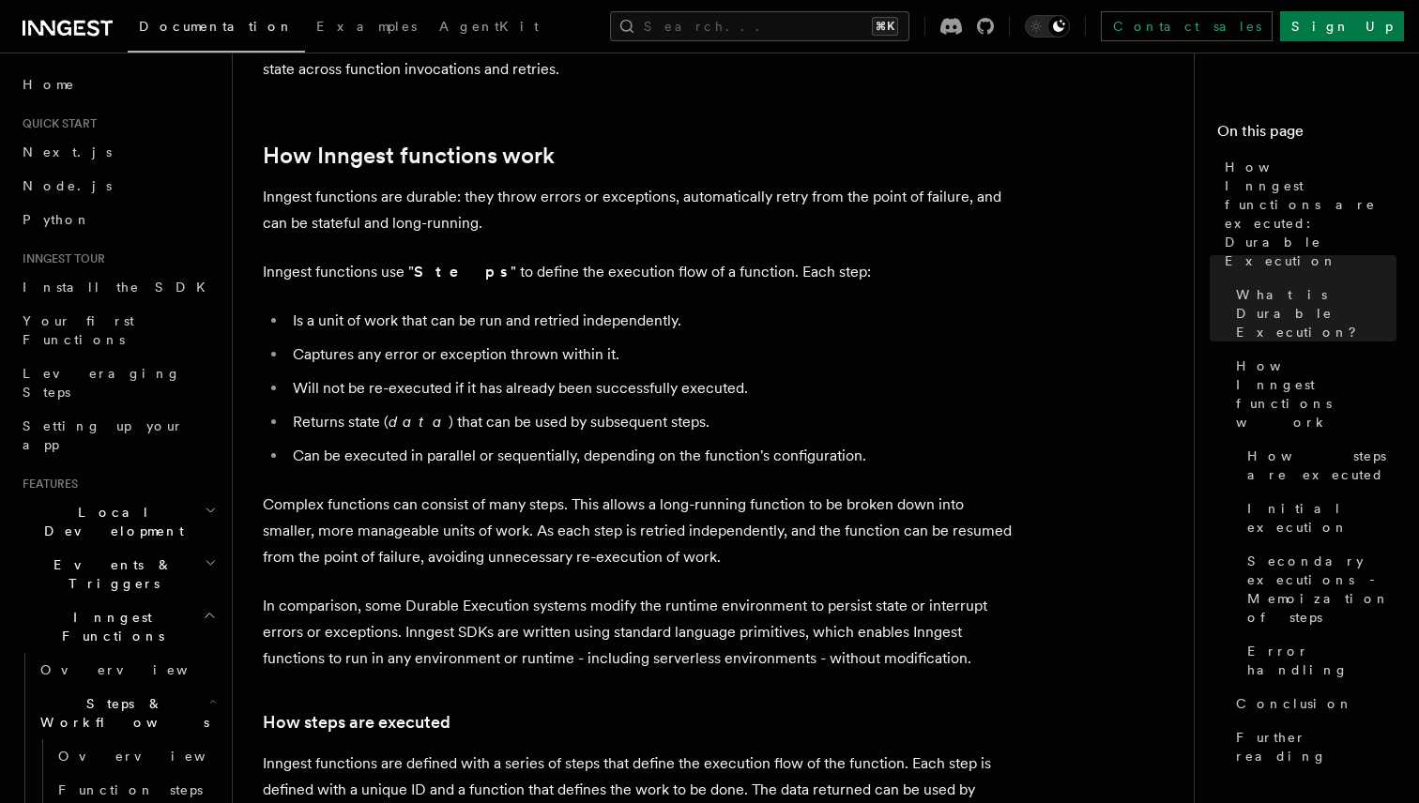
click at [509, 184] on p "Inngest functions are durable: they throw errors or exceptions, automatically r…" at bounding box center [638, 210] width 751 height 53
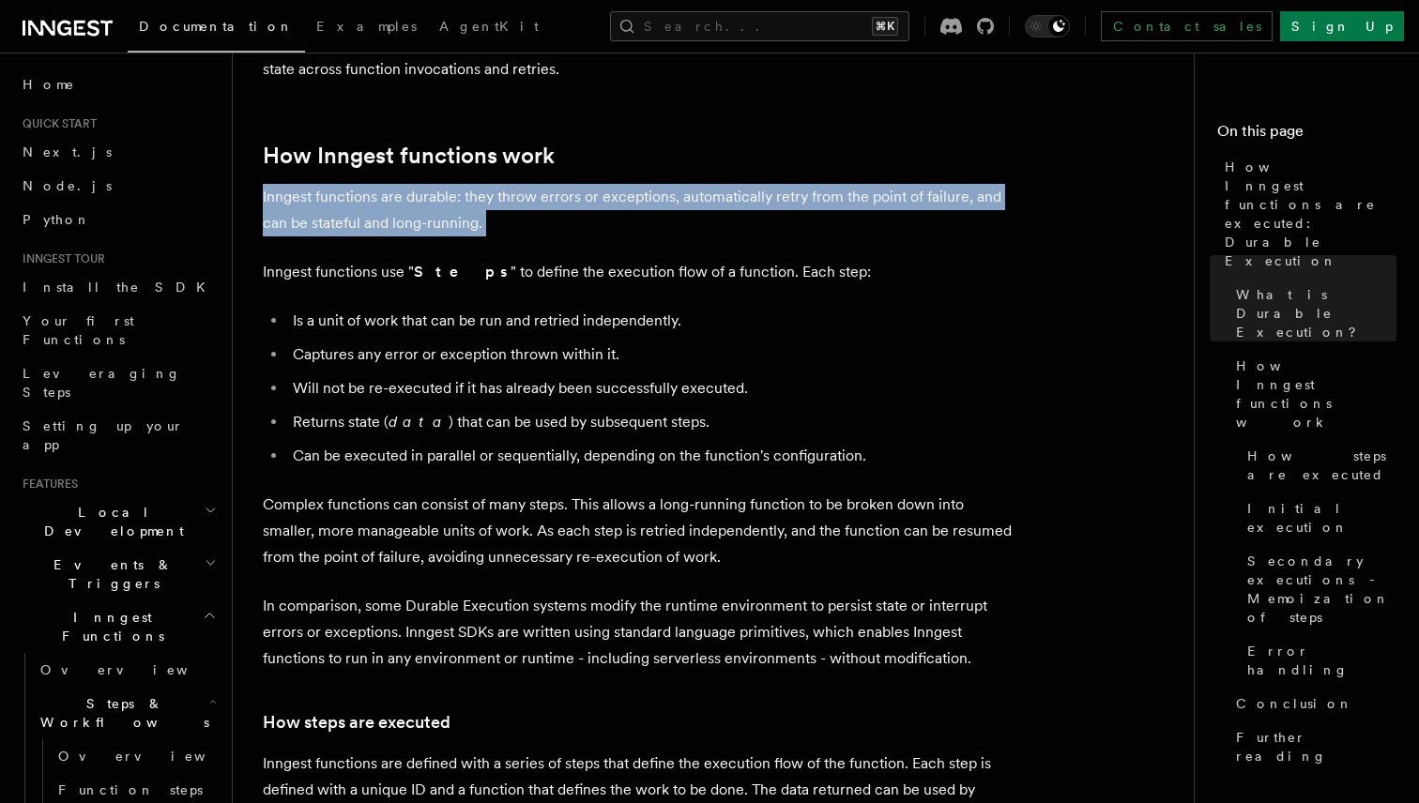
click at [509, 184] on p "Inngest functions are durable: they throw errors or exceptions, automatically r…" at bounding box center [638, 210] width 751 height 53
click at [527, 184] on p "Inngest functions are durable: they throw errors or exceptions, automatically r…" at bounding box center [638, 210] width 751 height 53
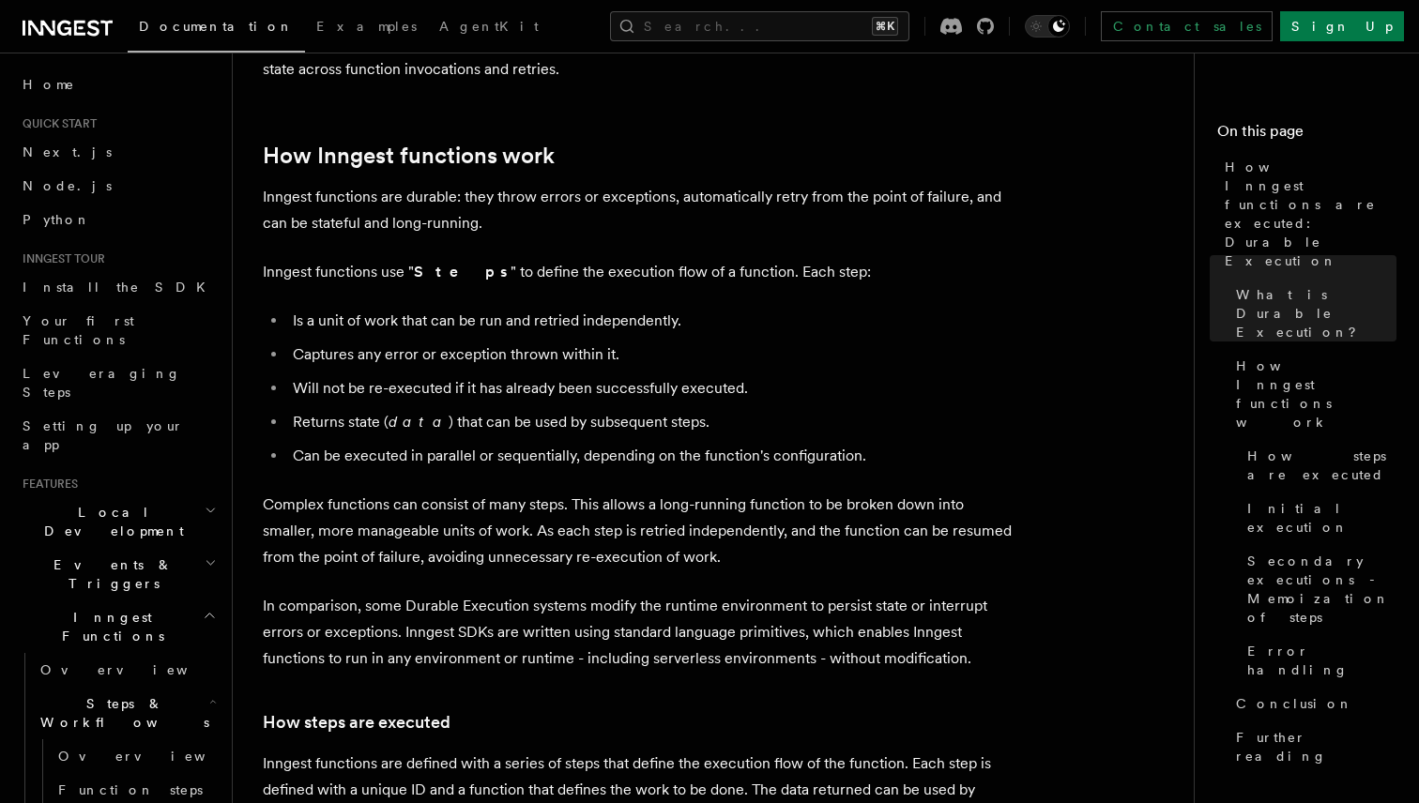
click at [279, 259] on p "Inngest functions use " Steps " to define the execution flow of a function. Eac…" at bounding box center [638, 272] width 751 height 26
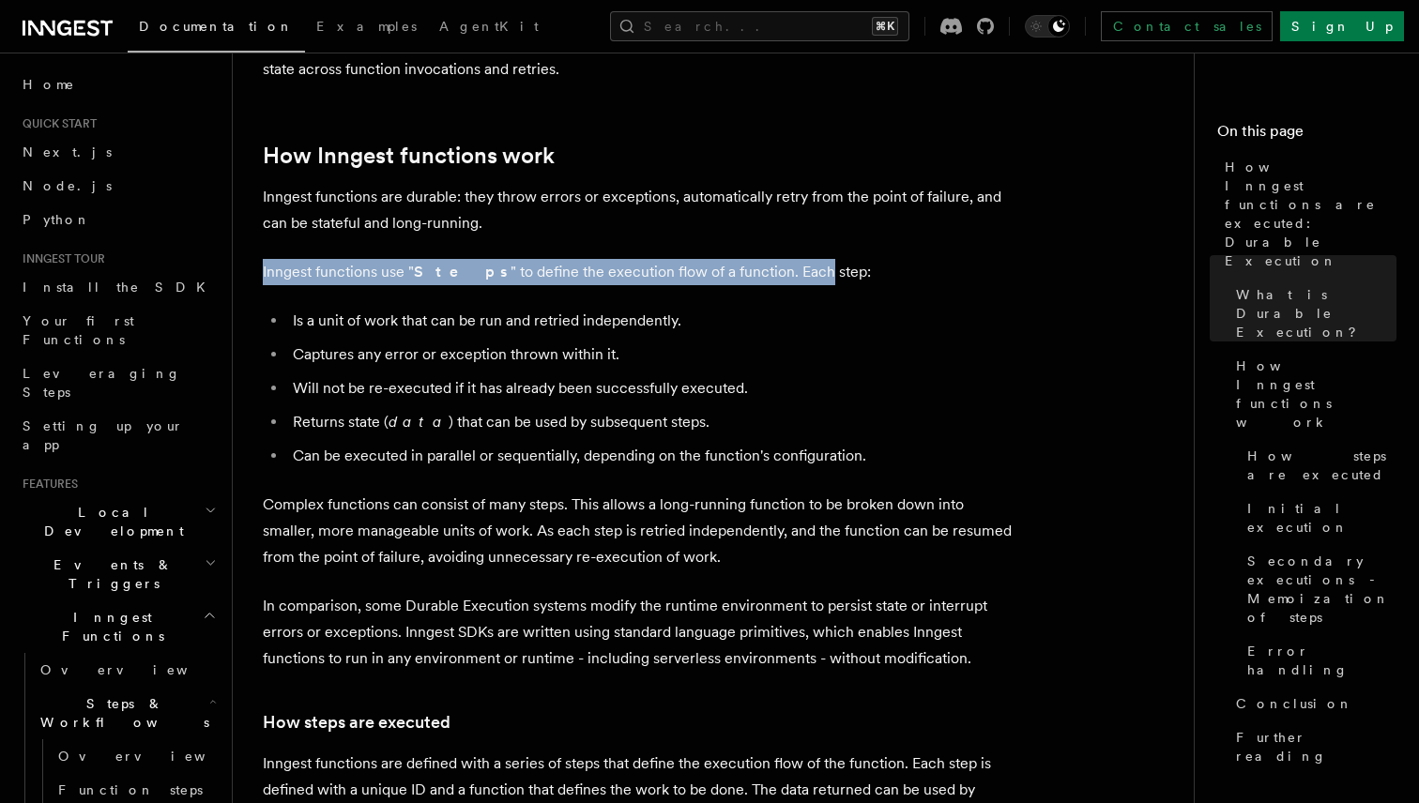
drag, startPoint x: 279, startPoint y: 220, endPoint x: 740, endPoint y: 220, distance: 461.6
click at [740, 259] on p "Inngest functions use " Steps " to define the execution flow of a function. Eac…" at bounding box center [638, 272] width 751 height 26
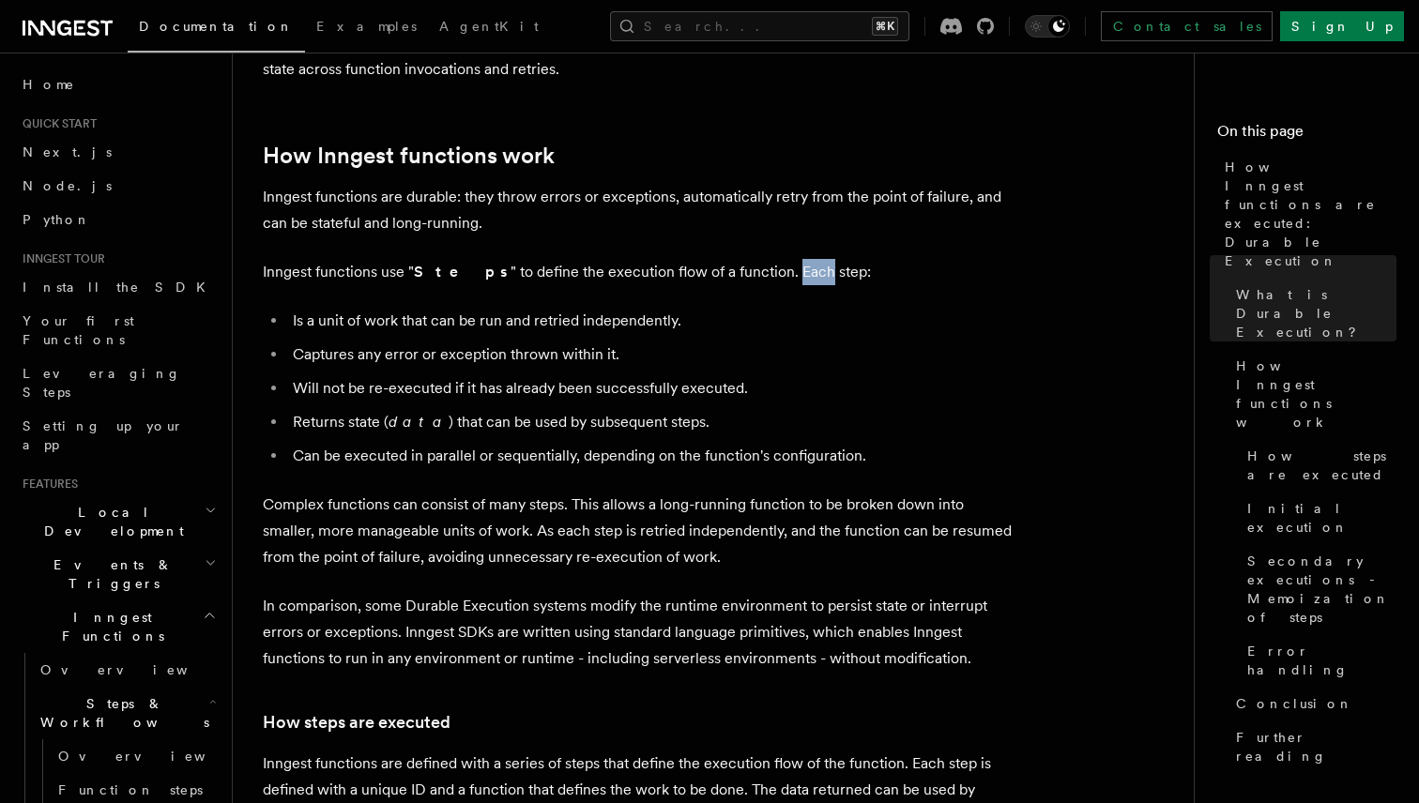
click at [740, 259] on p "Inngest functions use " Steps " to define the execution flow of a function. Eac…" at bounding box center [638, 272] width 751 height 26
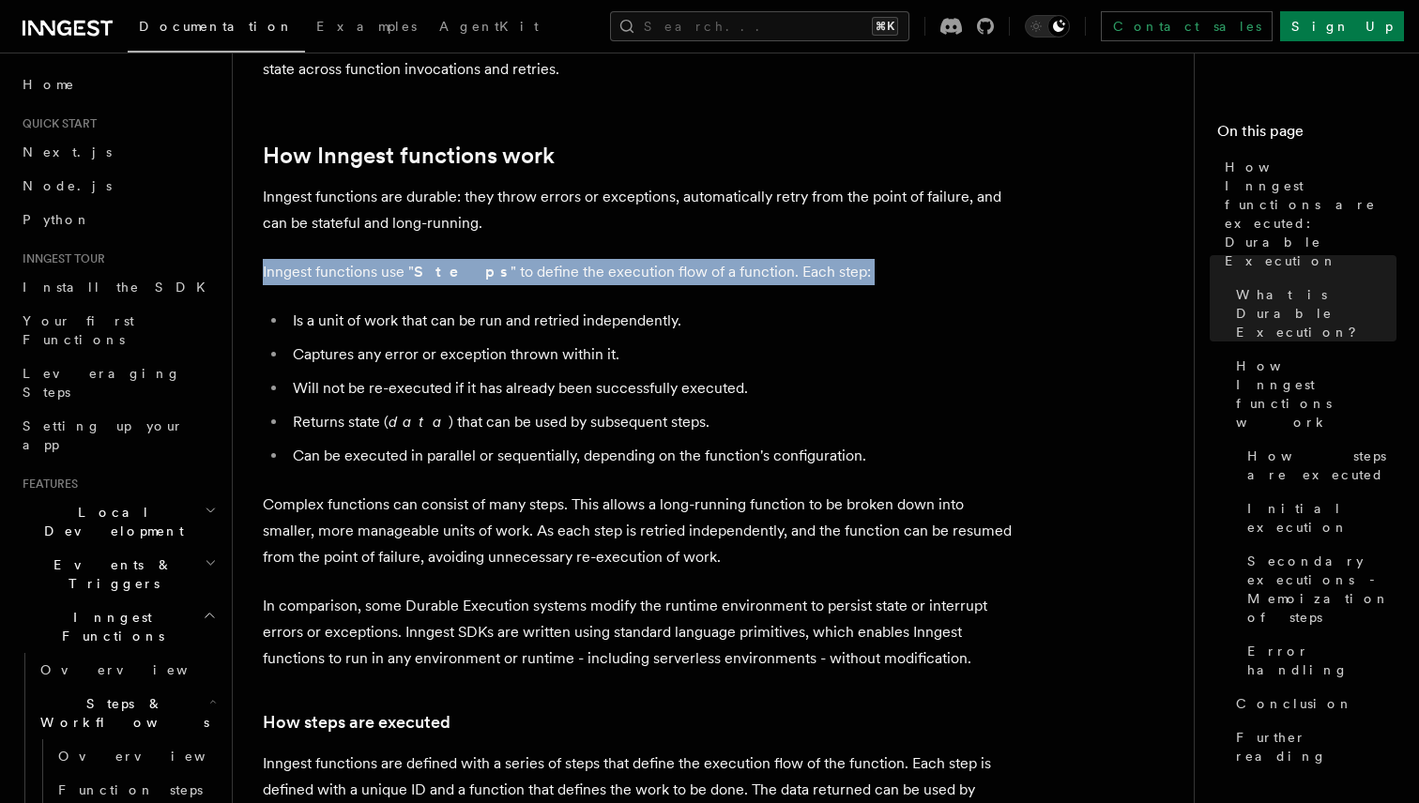
click at [740, 259] on p "Inngest functions use " Steps " to define the execution flow of a function. Eac…" at bounding box center [638, 272] width 751 height 26
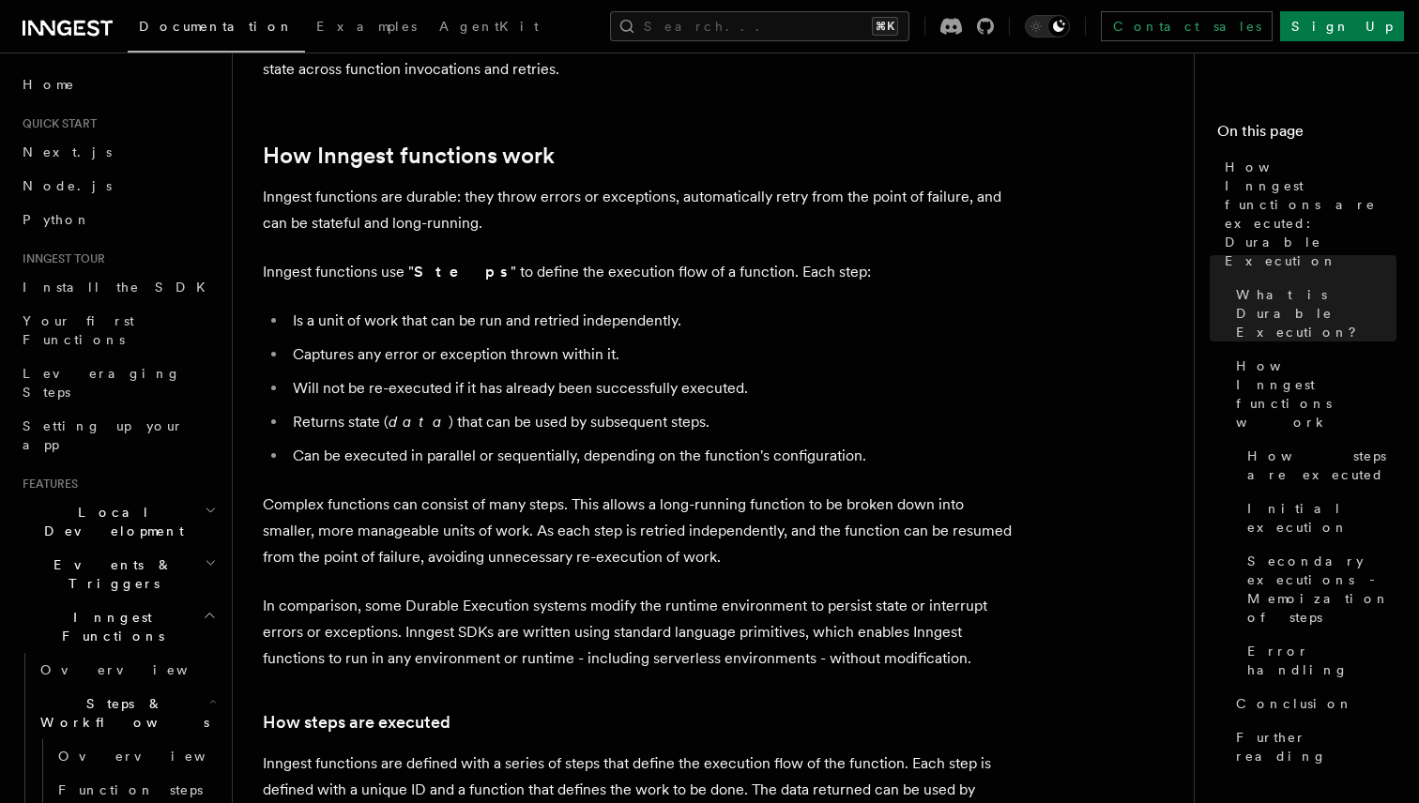
click at [484, 308] on li "Is a unit of work that can be run and retried independently." at bounding box center [650, 321] width 726 height 26
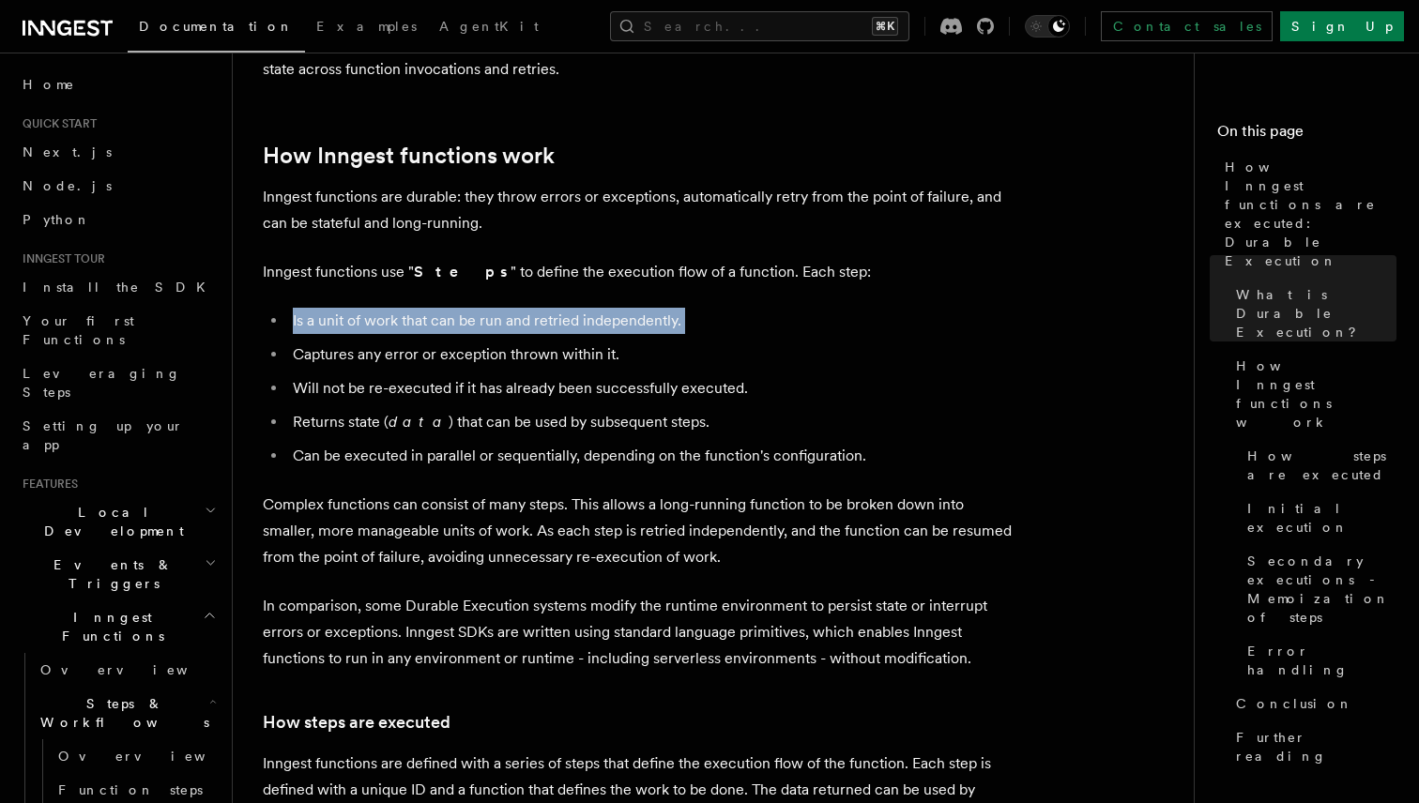
click at [484, 308] on li "Is a unit of work that can be run and retried independently." at bounding box center [650, 321] width 726 height 26
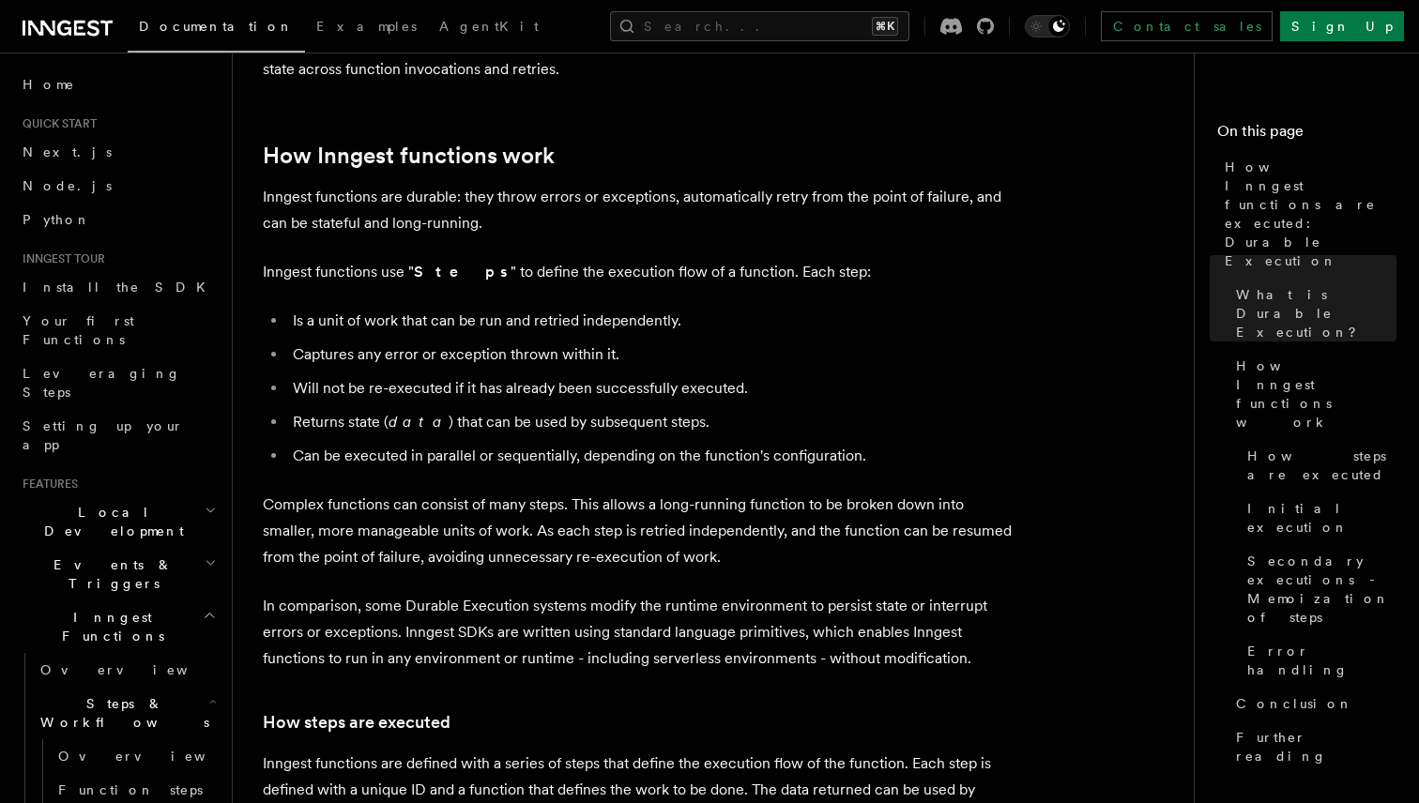
click at [511, 342] on li "Captures any error or exception thrown within it." at bounding box center [650, 355] width 726 height 26
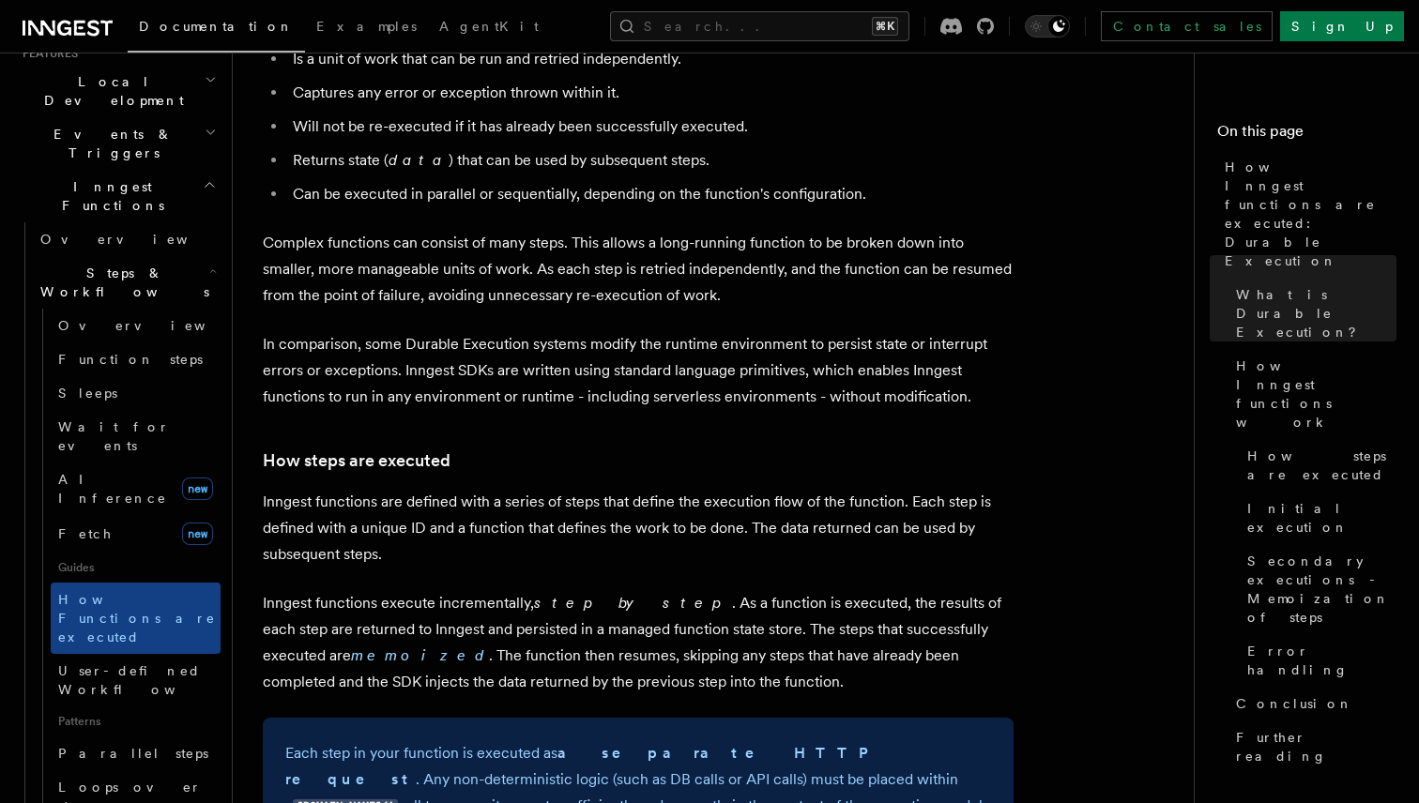
scroll to position [1034, 0]
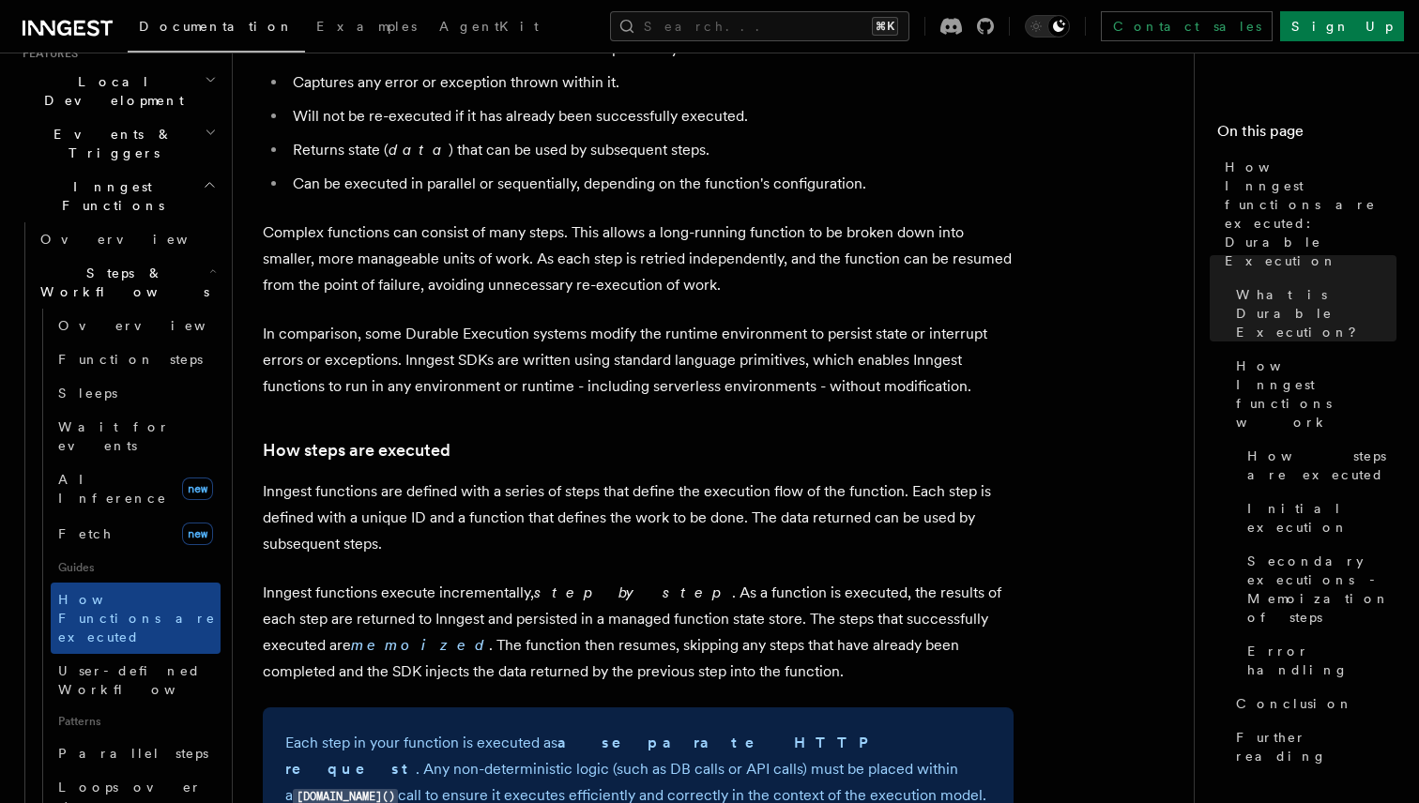
click at [565, 479] on p "Inngest functions are defined with a series of steps that define the execution …" at bounding box center [638, 518] width 751 height 79
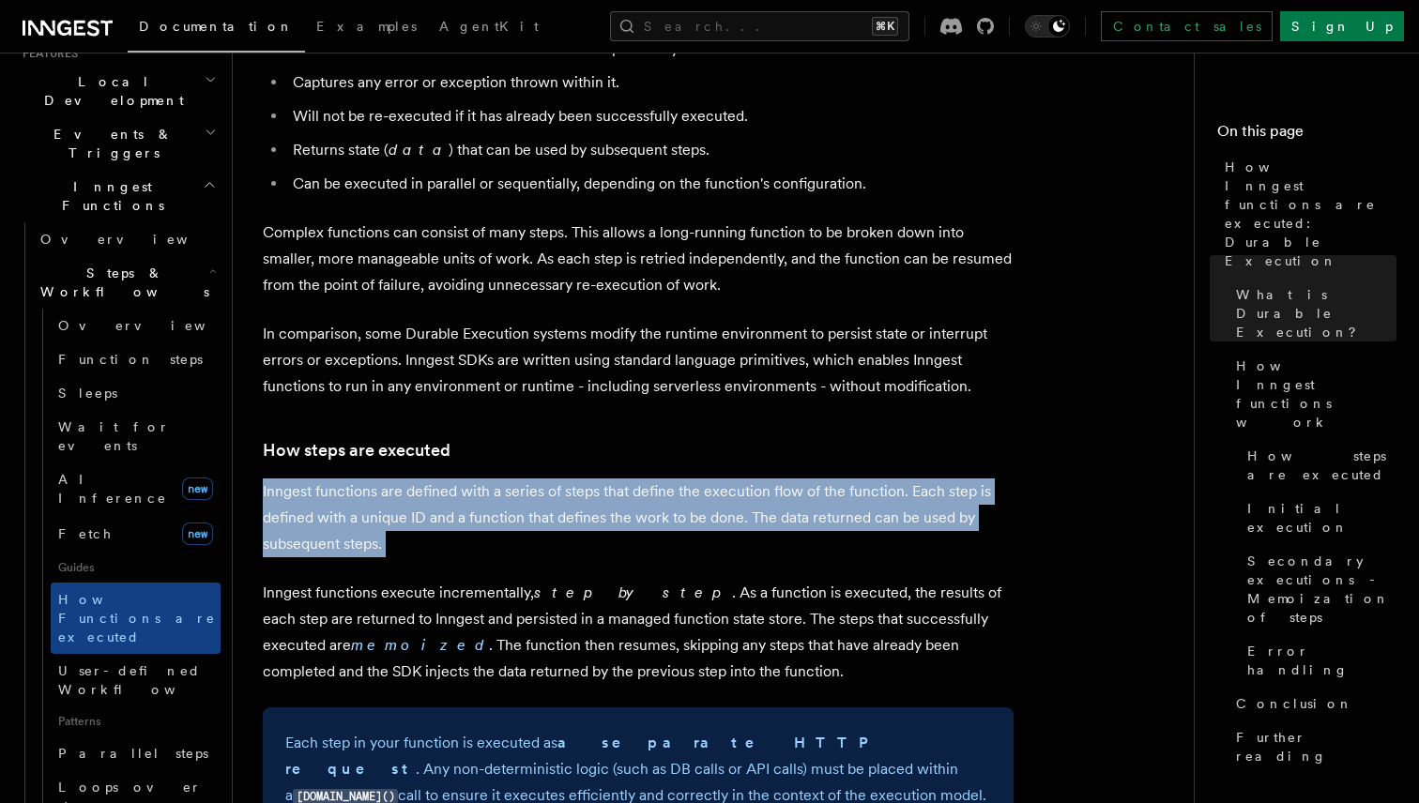
click at [565, 479] on p "Inngest functions are defined with a series of steps that define the execution …" at bounding box center [638, 518] width 751 height 79
click at [593, 479] on p "Inngest functions are defined with a series of steps that define the execution …" at bounding box center [638, 518] width 751 height 79
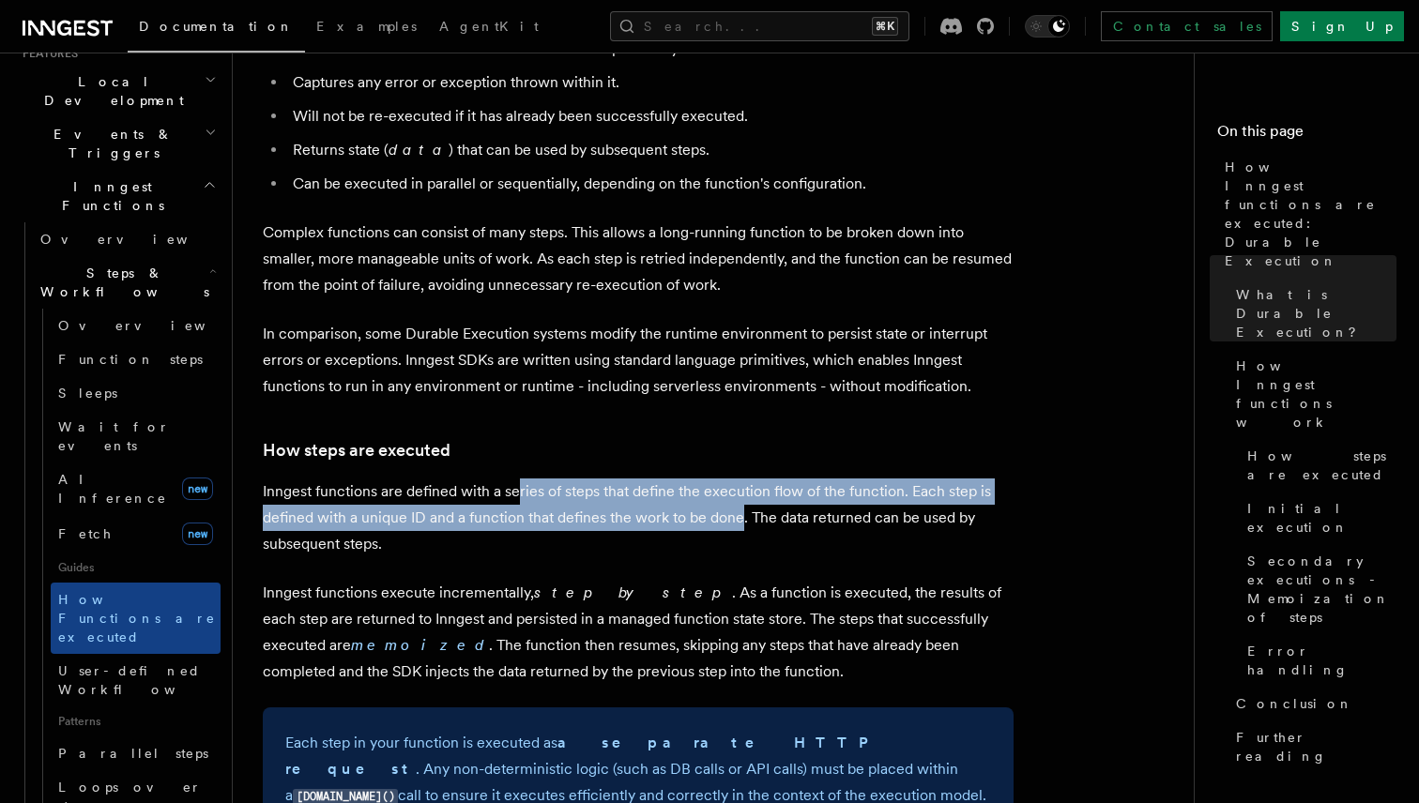
drag, startPoint x: 518, startPoint y: 444, endPoint x: 742, endPoint y: 460, distance: 224.8
click at [742, 479] on p "Inngest functions are defined with a series of steps that define the execution …" at bounding box center [638, 518] width 751 height 79
drag, startPoint x: 524, startPoint y: 433, endPoint x: 695, endPoint y: 464, distance: 174.6
click at [695, 479] on p "Inngest functions are defined with a series of steps that define the execution …" at bounding box center [638, 518] width 751 height 79
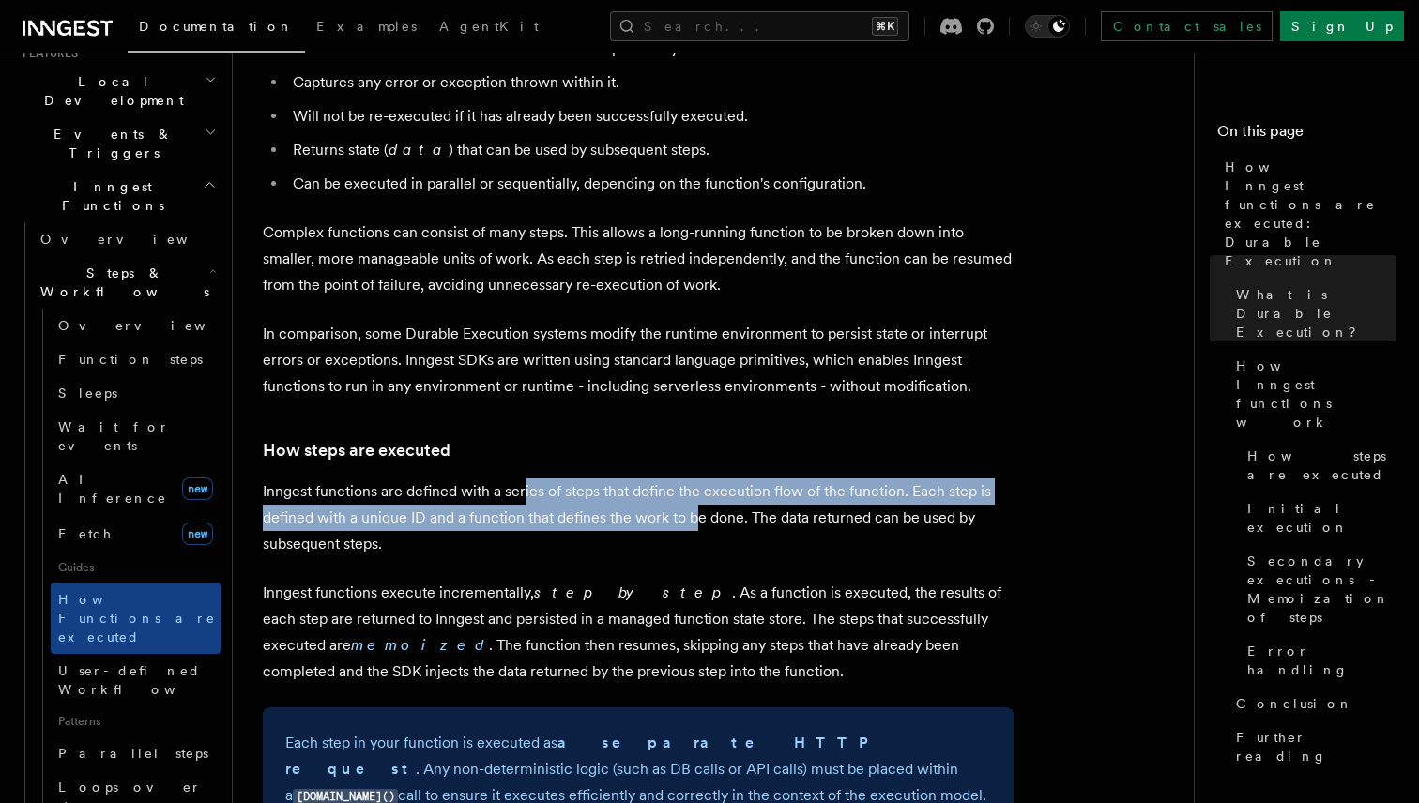
click at [695, 479] on p "Inngest functions are defined with a series of steps that define the execution …" at bounding box center [638, 518] width 751 height 79
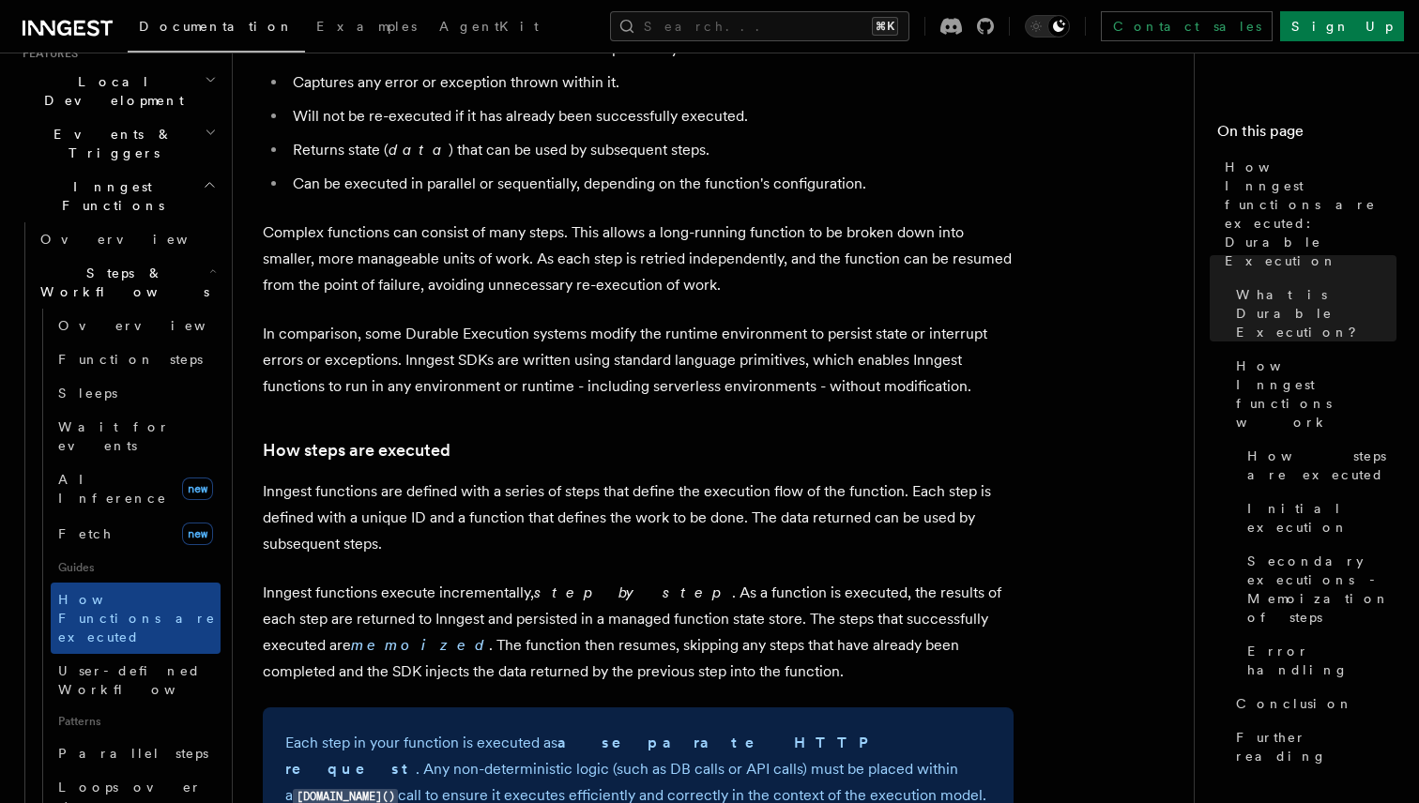
drag, startPoint x: 373, startPoint y: 464, endPoint x: 648, endPoint y: 464, distance: 274.9
click at [648, 479] on p "Inngest functions are defined with a series of steps that define the execution …" at bounding box center [638, 518] width 751 height 79
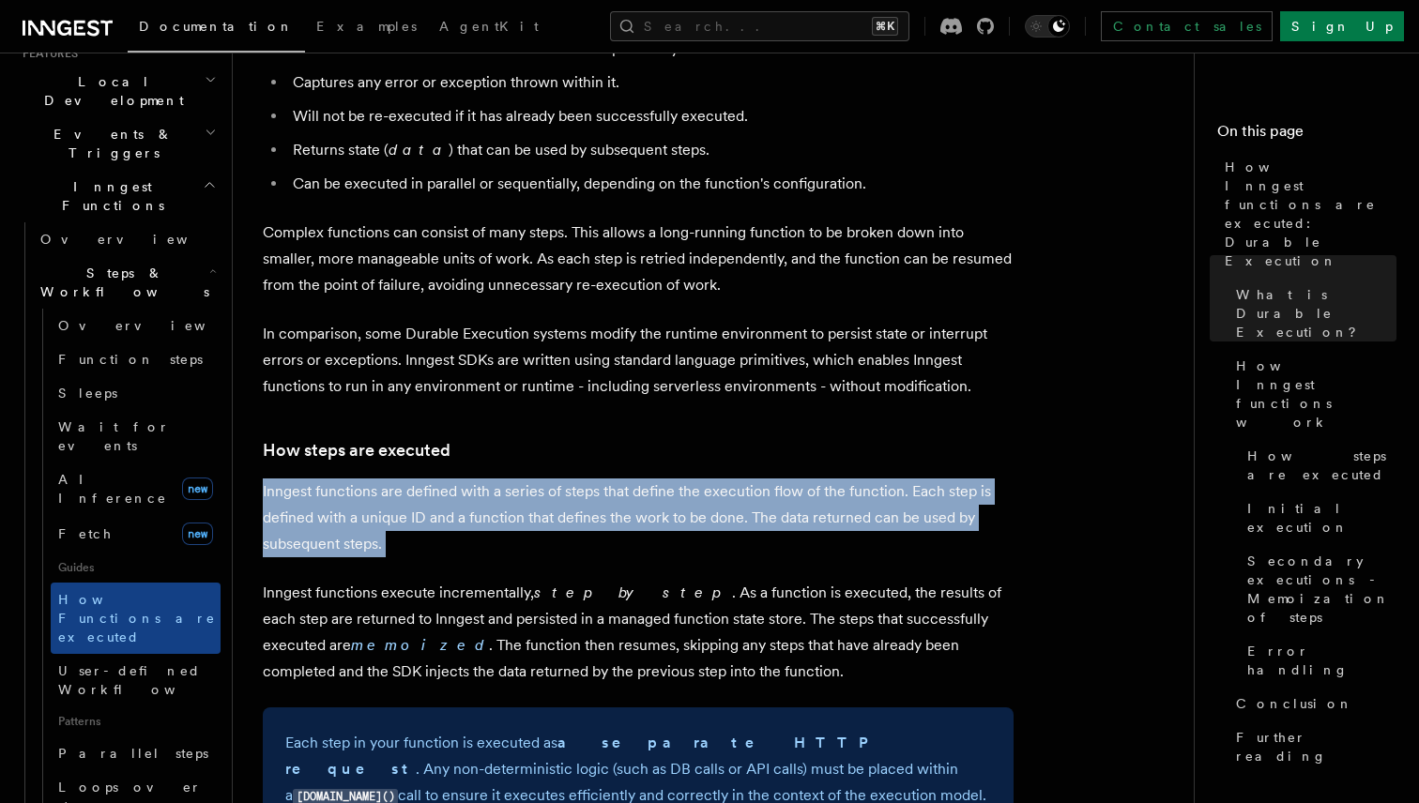
click at [648, 479] on p "Inngest functions are defined with a series of steps that define the execution …" at bounding box center [638, 518] width 751 height 79
click at [692, 479] on p "Inngest functions are defined with a series of steps that define the execution …" at bounding box center [638, 518] width 751 height 79
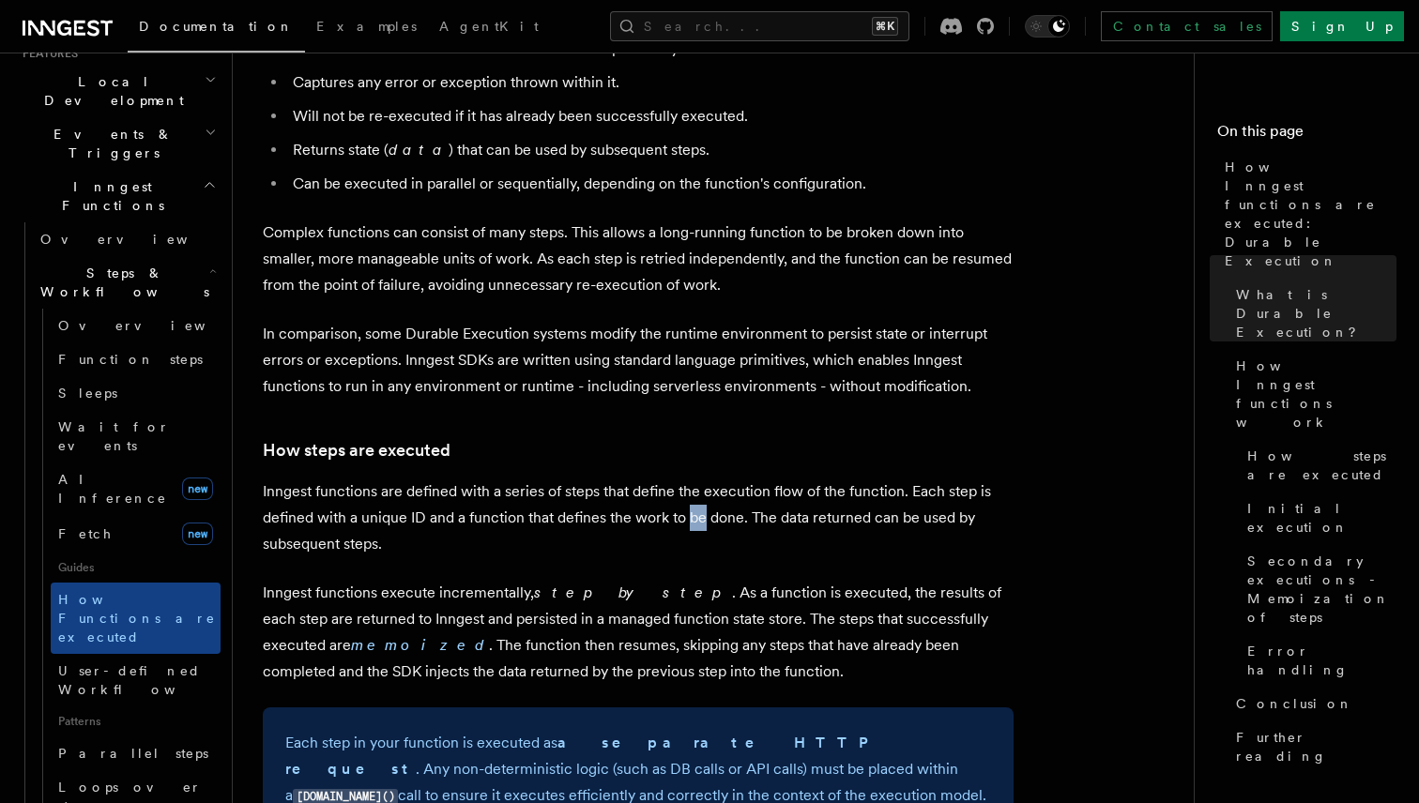
click at [692, 479] on p "Inngest functions are defined with a series of steps that define the execution …" at bounding box center [638, 518] width 751 height 79
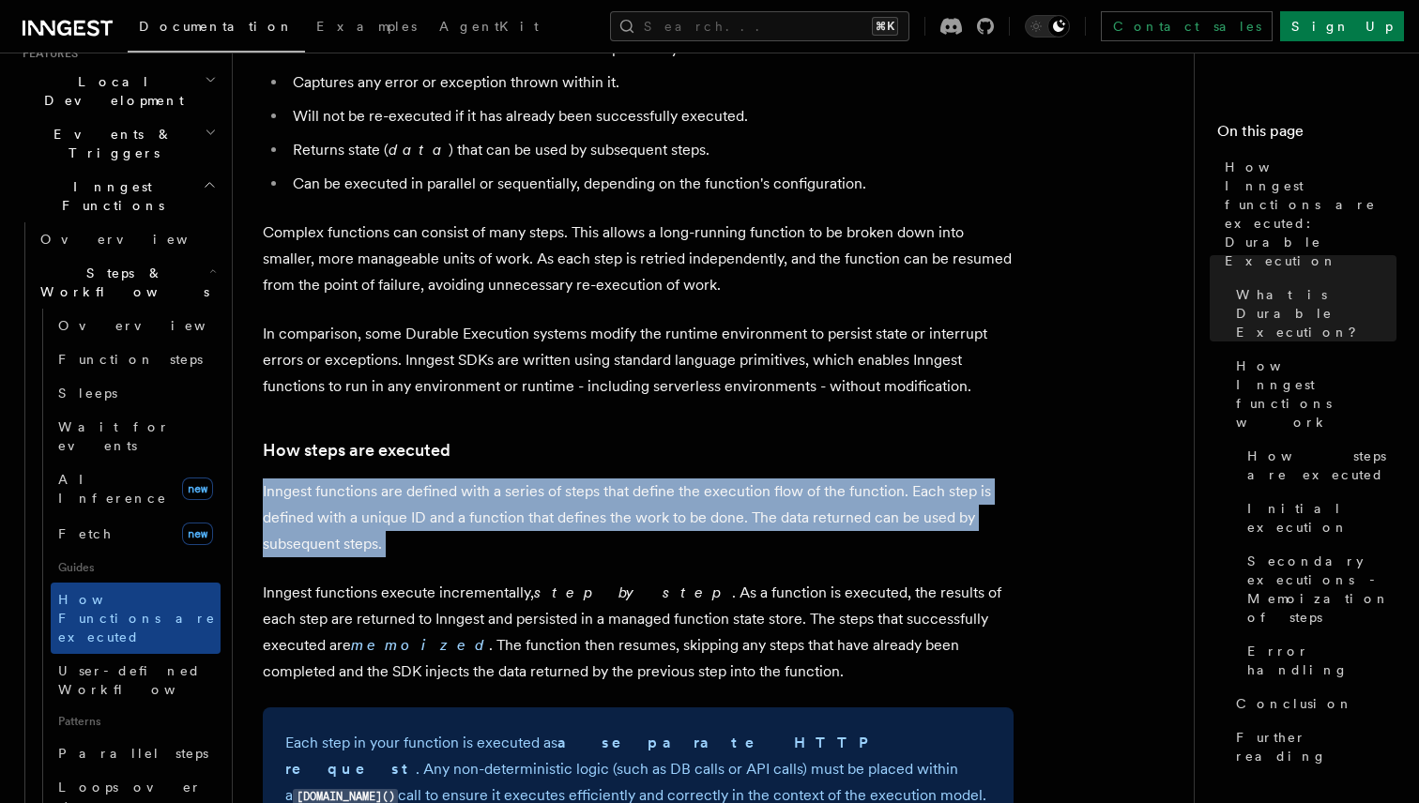
click at [692, 479] on p "Inngest functions are defined with a series of steps that define the execution …" at bounding box center [638, 518] width 751 height 79
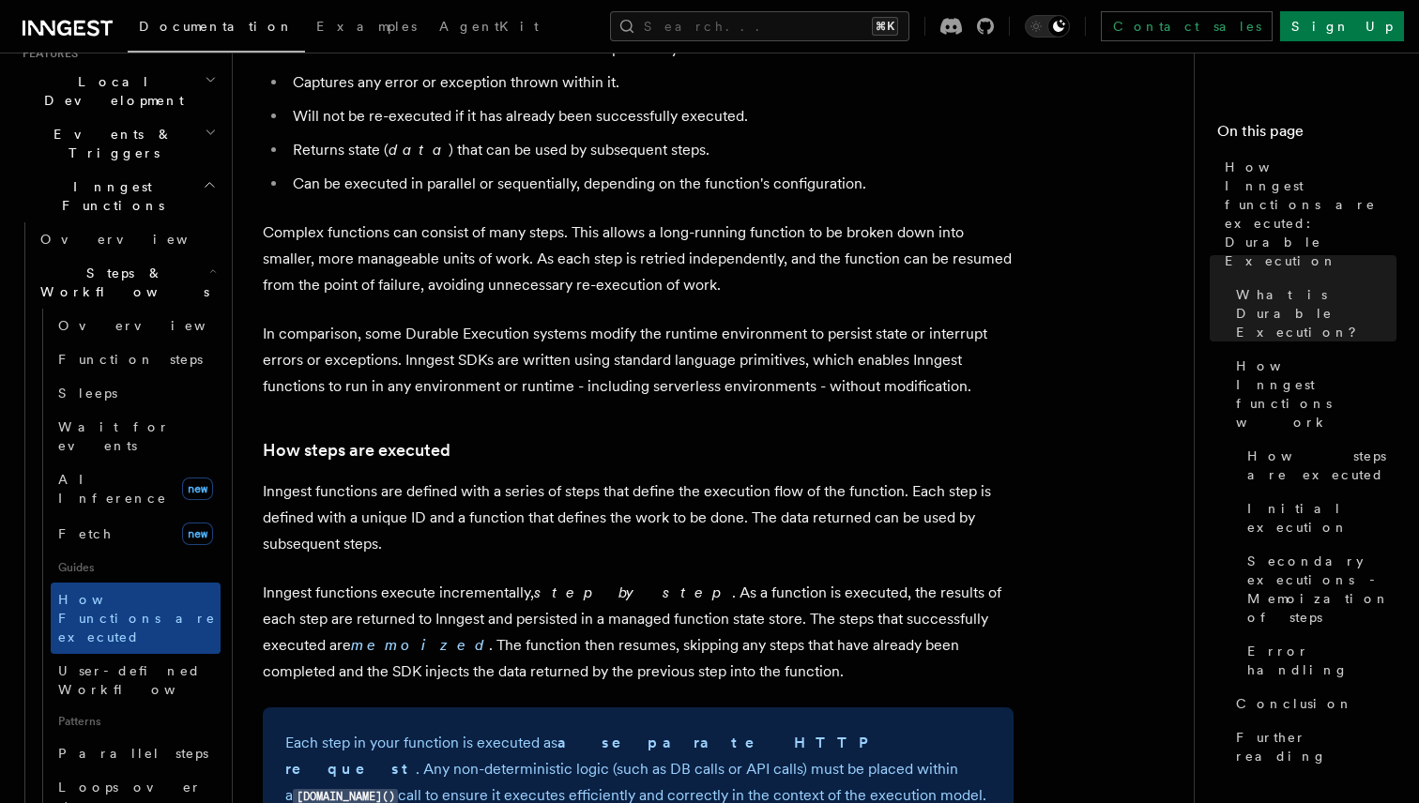
click at [678, 479] on p "Inngest functions are defined with a series of steps that define the execution …" at bounding box center [638, 518] width 751 height 79
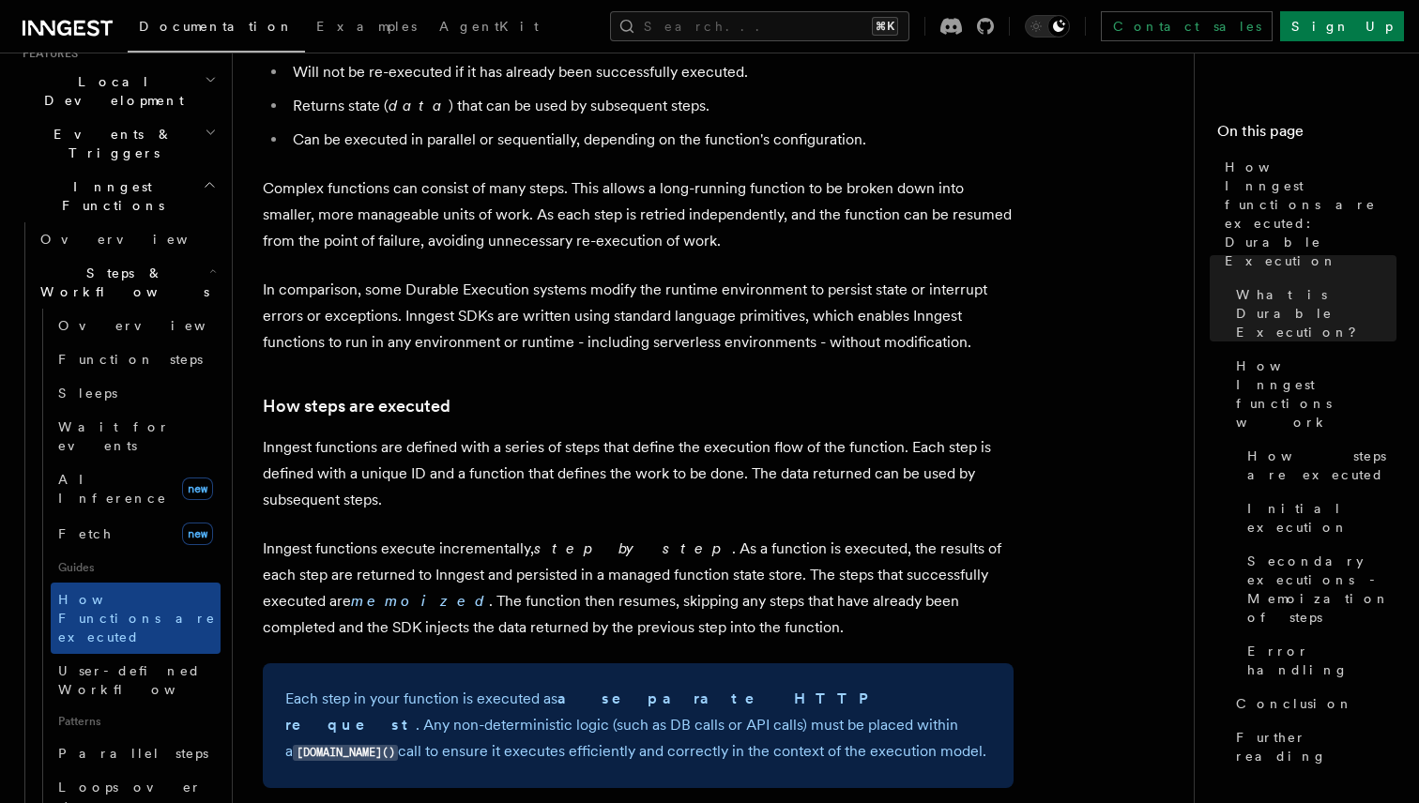
scroll to position [1081, 0]
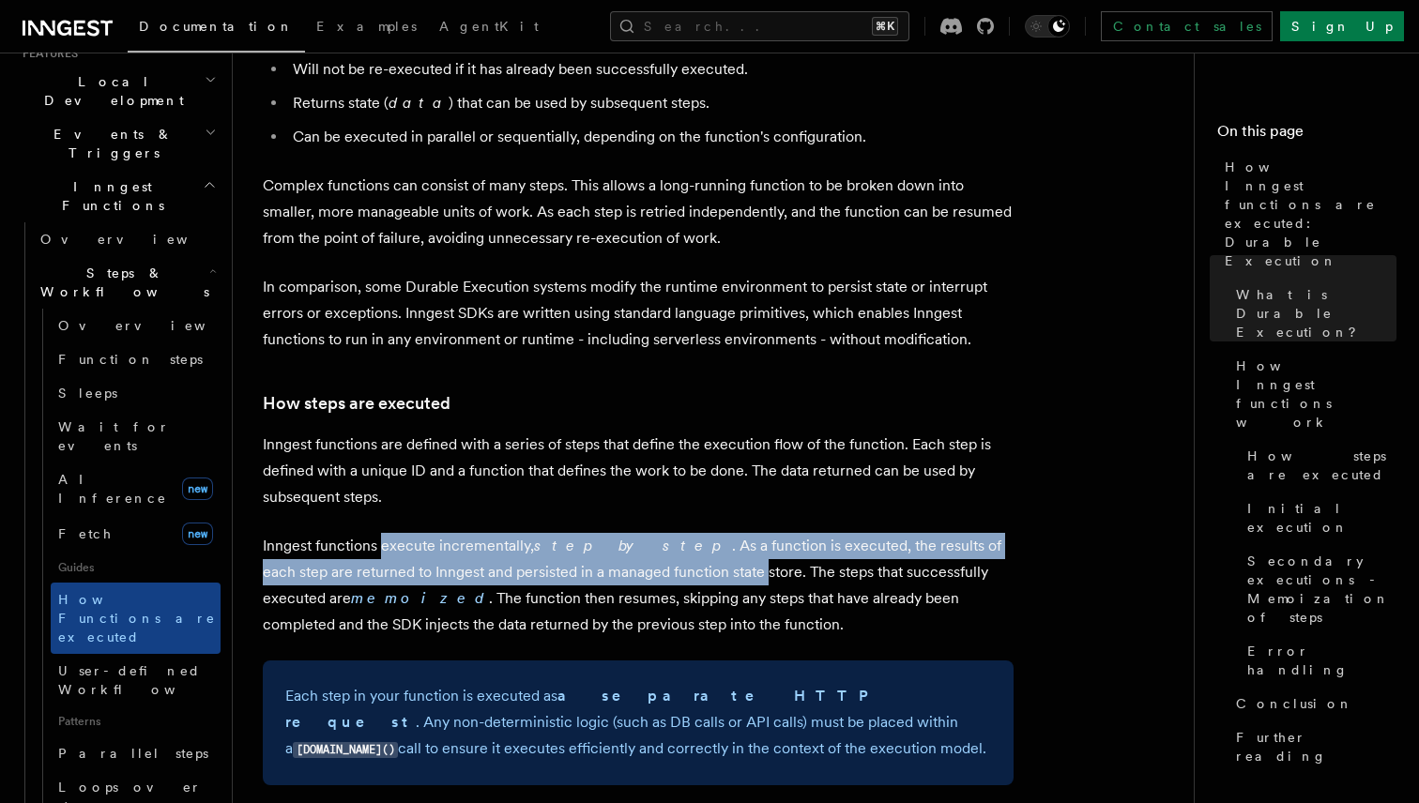
drag, startPoint x: 439, startPoint y: 499, endPoint x: 674, endPoint y: 516, distance: 235.2
click at [674, 533] on p "Inngest functions execute incrementally, step by step . As a function is execut…" at bounding box center [638, 585] width 751 height 105
drag, startPoint x: 551, startPoint y: 497, endPoint x: 711, endPoint y: 509, distance: 160.9
click at [710, 533] on p "Inngest functions execute incrementally, step by step . As a function is execut…" at bounding box center [638, 585] width 751 height 105
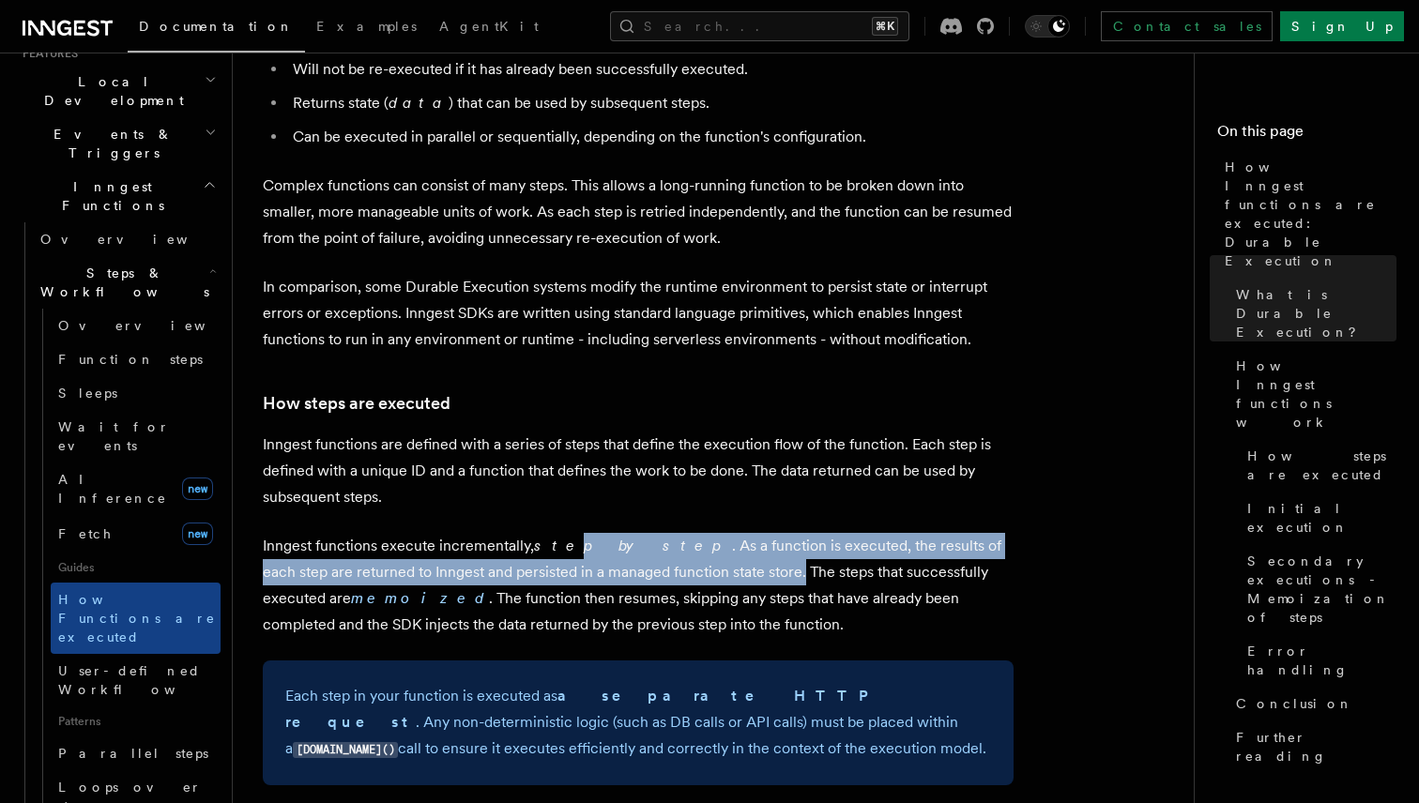
click at [711, 533] on p "Inngest functions execute incrementally, step by step . As a function is execut…" at bounding box center [638, 585] width 751 height 105
drag, startPoint x: 743, startPoint y: 519, endPoint x: 476, endPoint y: 490, distance: 269.0
click at [476, 533] on p "Inngest functions execute incrementally, step by step . As a function is execut…" at bounding box center [638, 585] width 751 height 105
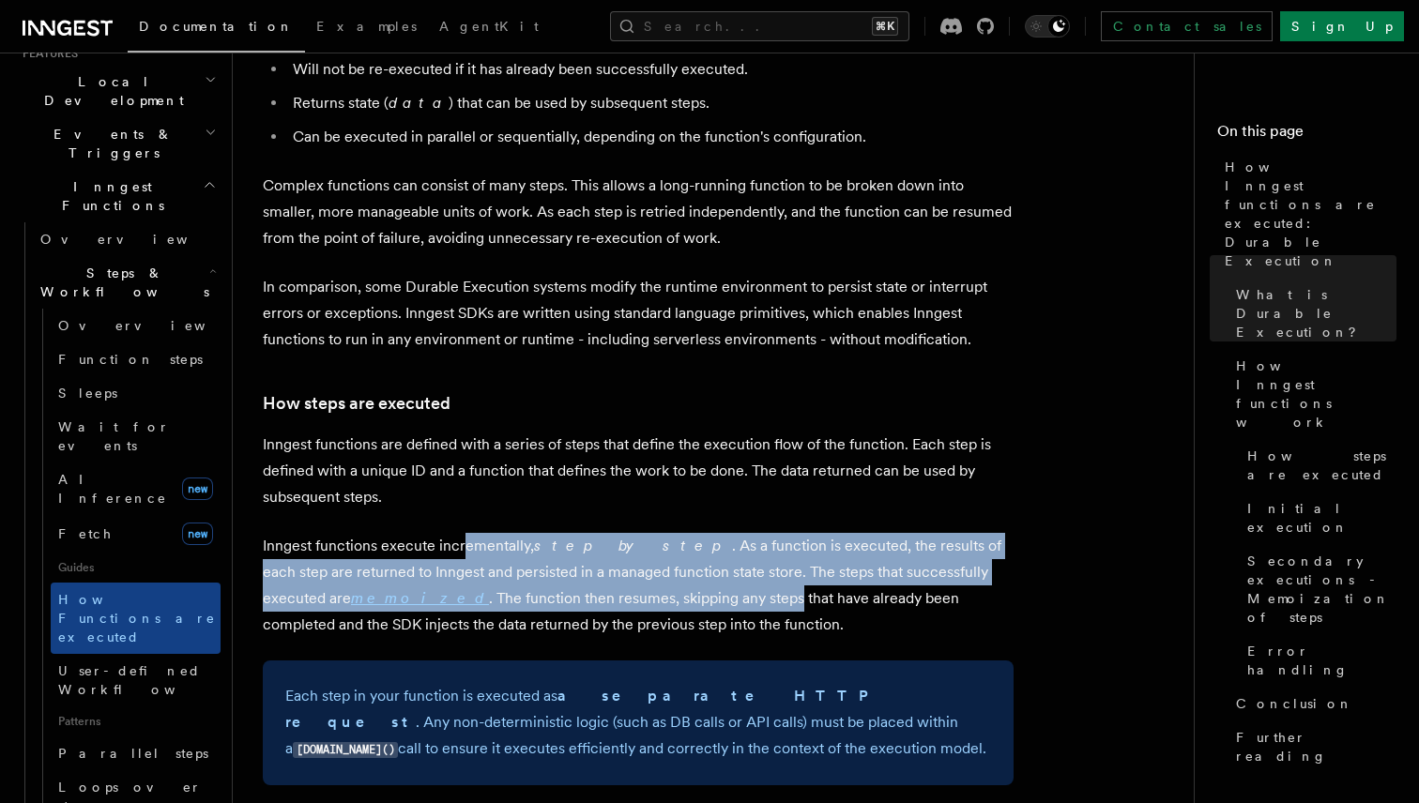
drag, startPoint x: 462, startPoint y: 492, endPoint x: 644, endPoint y: 536, distance: 187.3
click at [644, 536] on p "Inngest functions execute incrementally, step by step . As a function is execut…" at bounding box center [638, 585] width 751 height 105
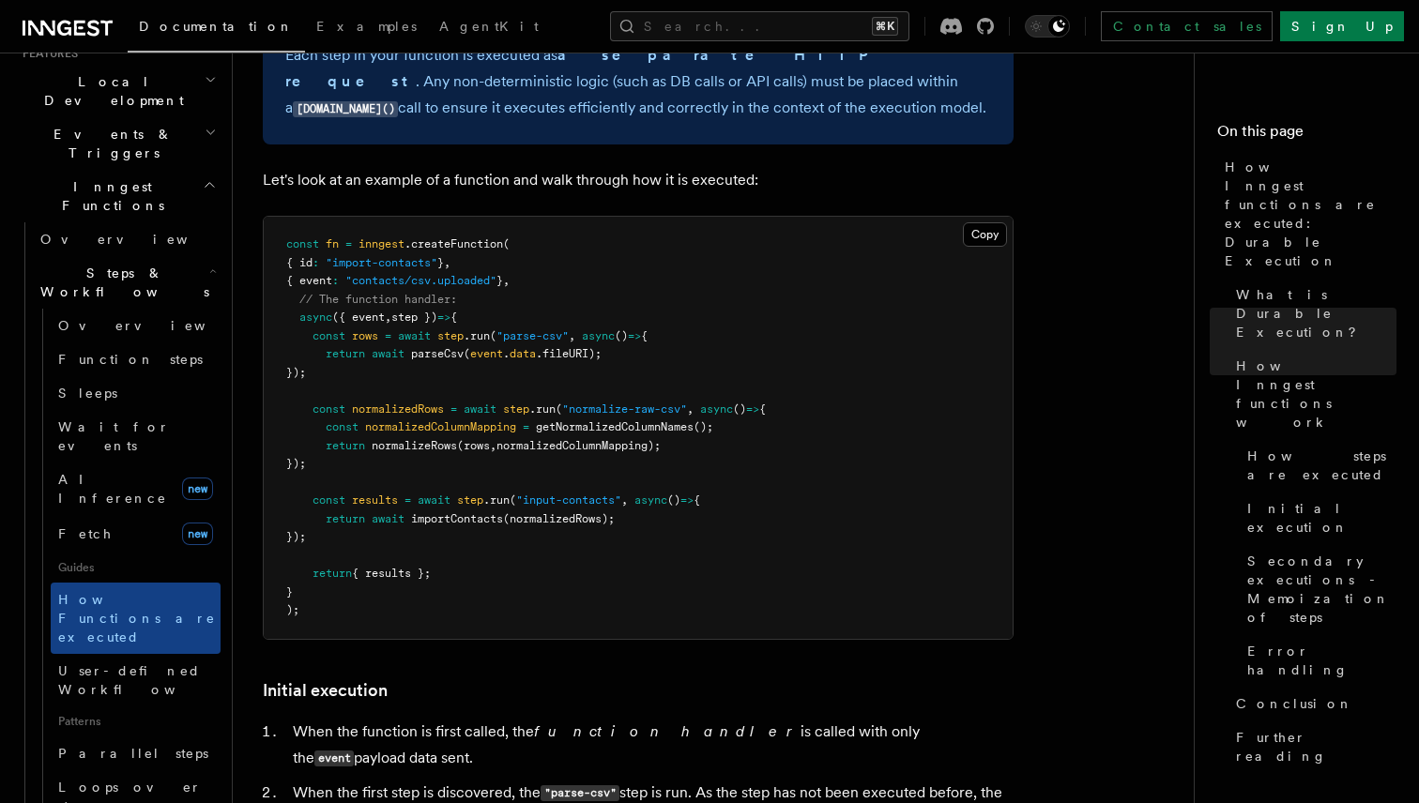
scroll to position [1723, 0]
click at [453, 236] on span ".createFunction" at bounding box center [453, 242] width 99 height 13
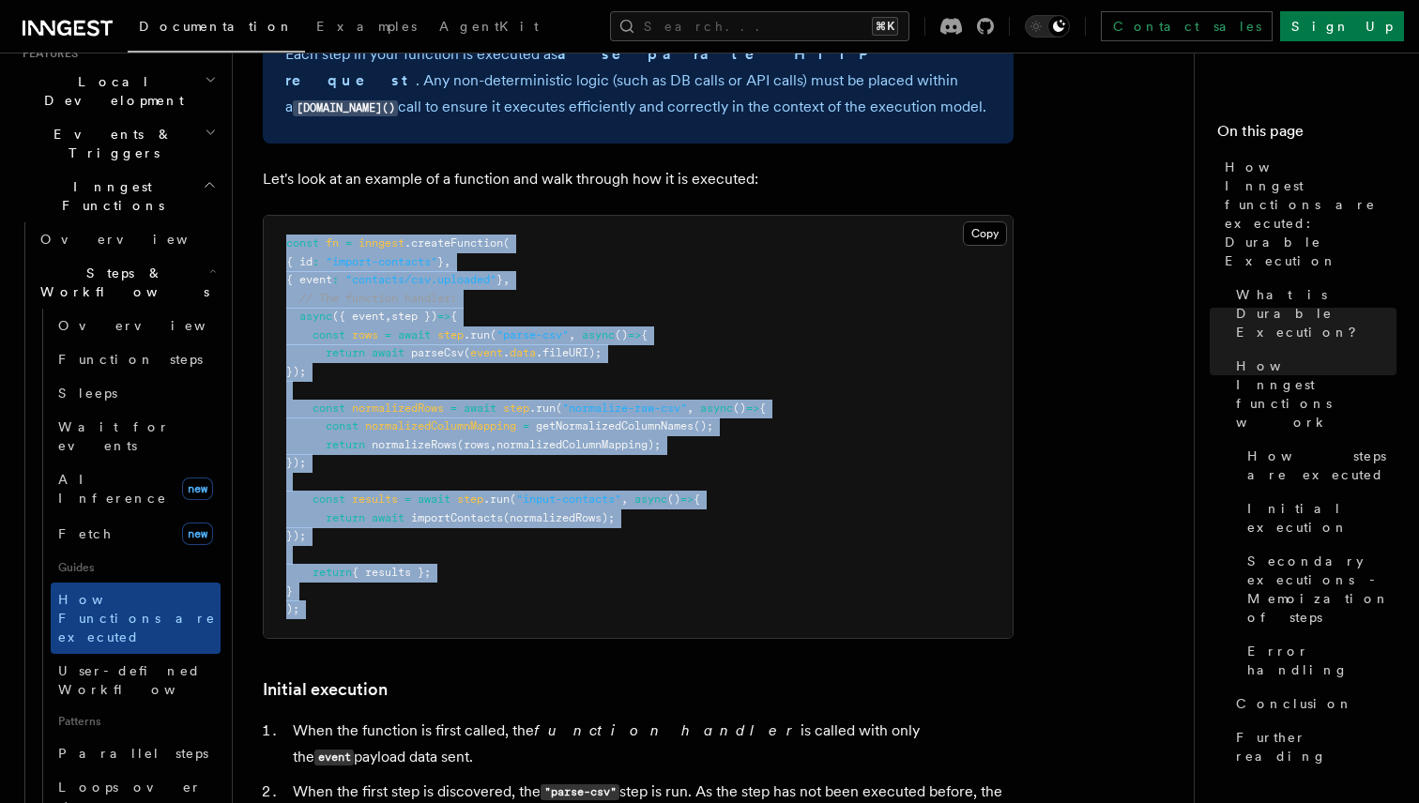
drag, startPoint x: 453, startPoint y: 192, endPoint x: 400, endPoint y: 556, distance: 367.9
click at [400, 556] on pre "const fn = inngest .createFunction ( { id : "import-contacts" } , { event : "co…" at bounding box center [638, 427] width 749 height 422
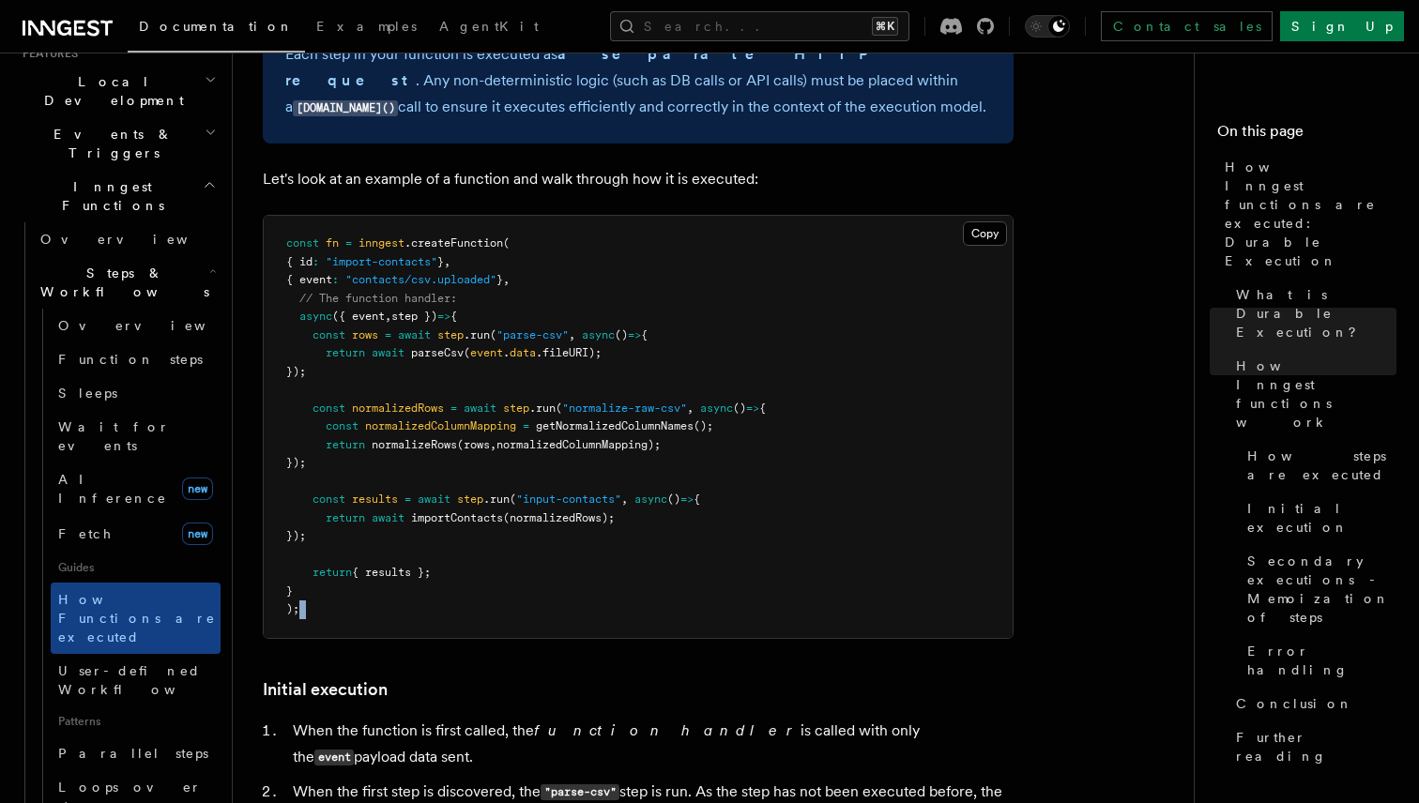
click at [400, 556] on pre "const fn = inngest .createFunction ( { id : "import-contacts" } , { event : "co…" at bounding box center [638, 427] width 749 height 422
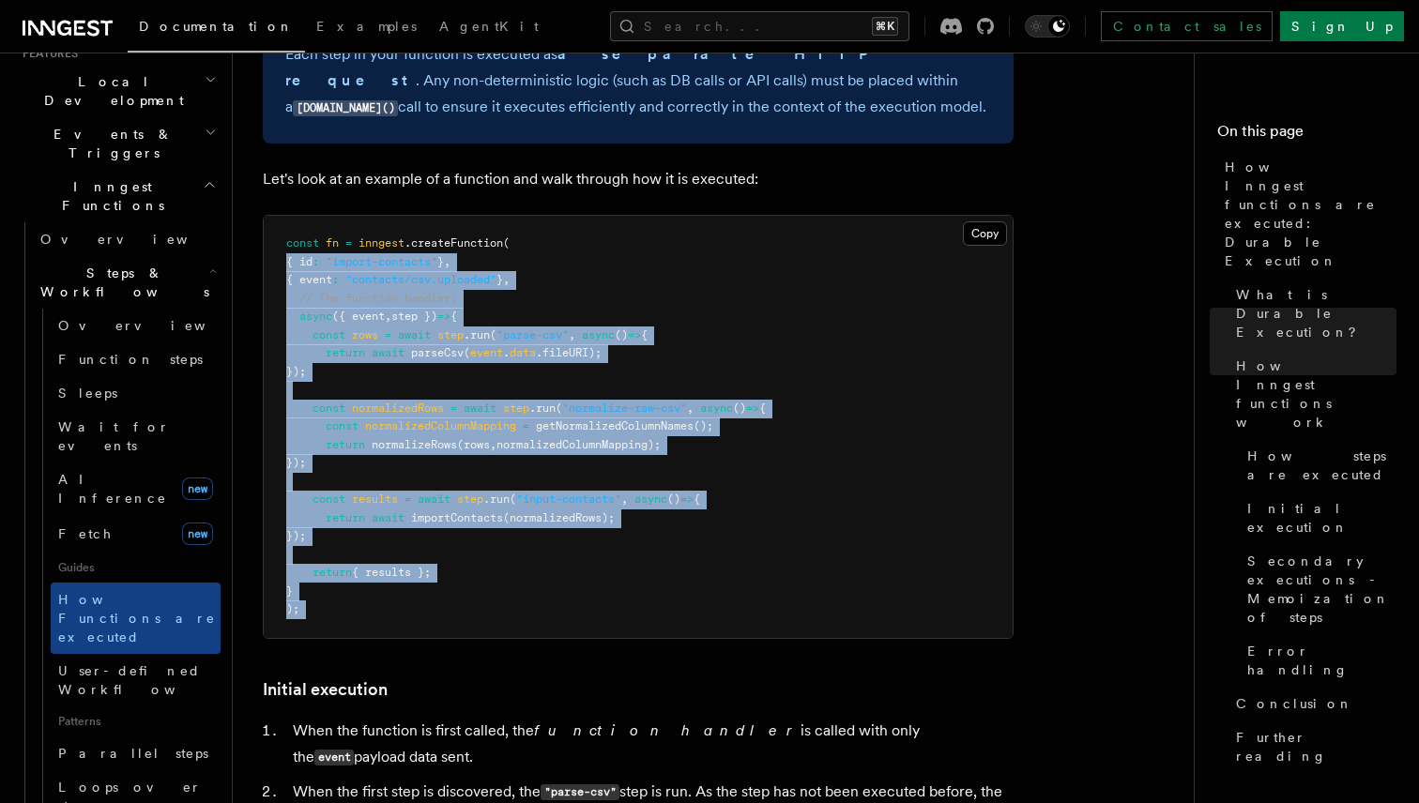
drag, startPoint x: 400, startPoint y: 556, endPoint x: 552, endPoint y: 204, distance: 384.1
click at [552, 216] on pre "const fn = inngest .createFunction ( { id : "import-contacts" } , { event : "co…" at bounding box center [638, 427] width 749 height 422
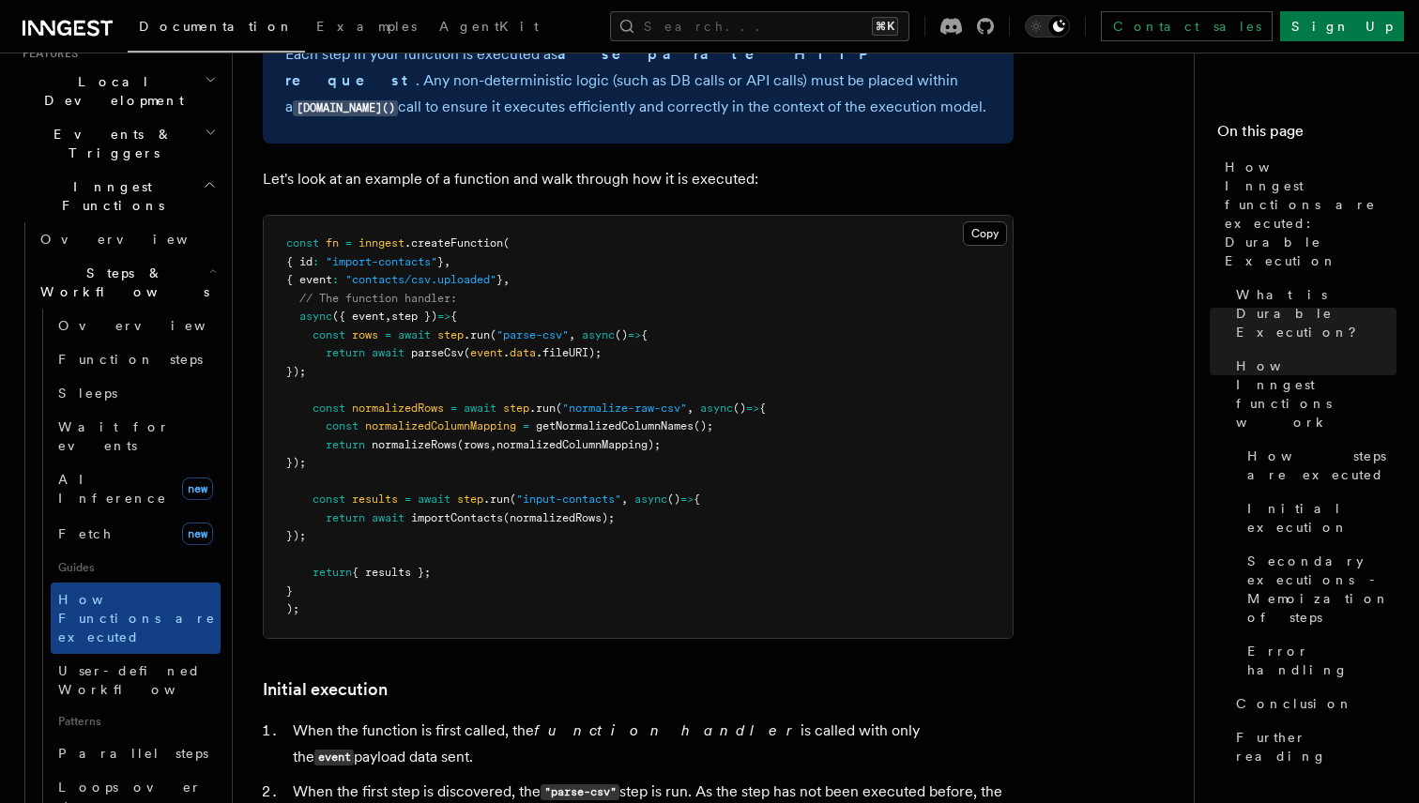
click at [544, 216] on pre "const fn = inngest .createFunction ( { id : "import-contacts" } , { event : "co…" at bounding box center [638, 427] width 749 height 422
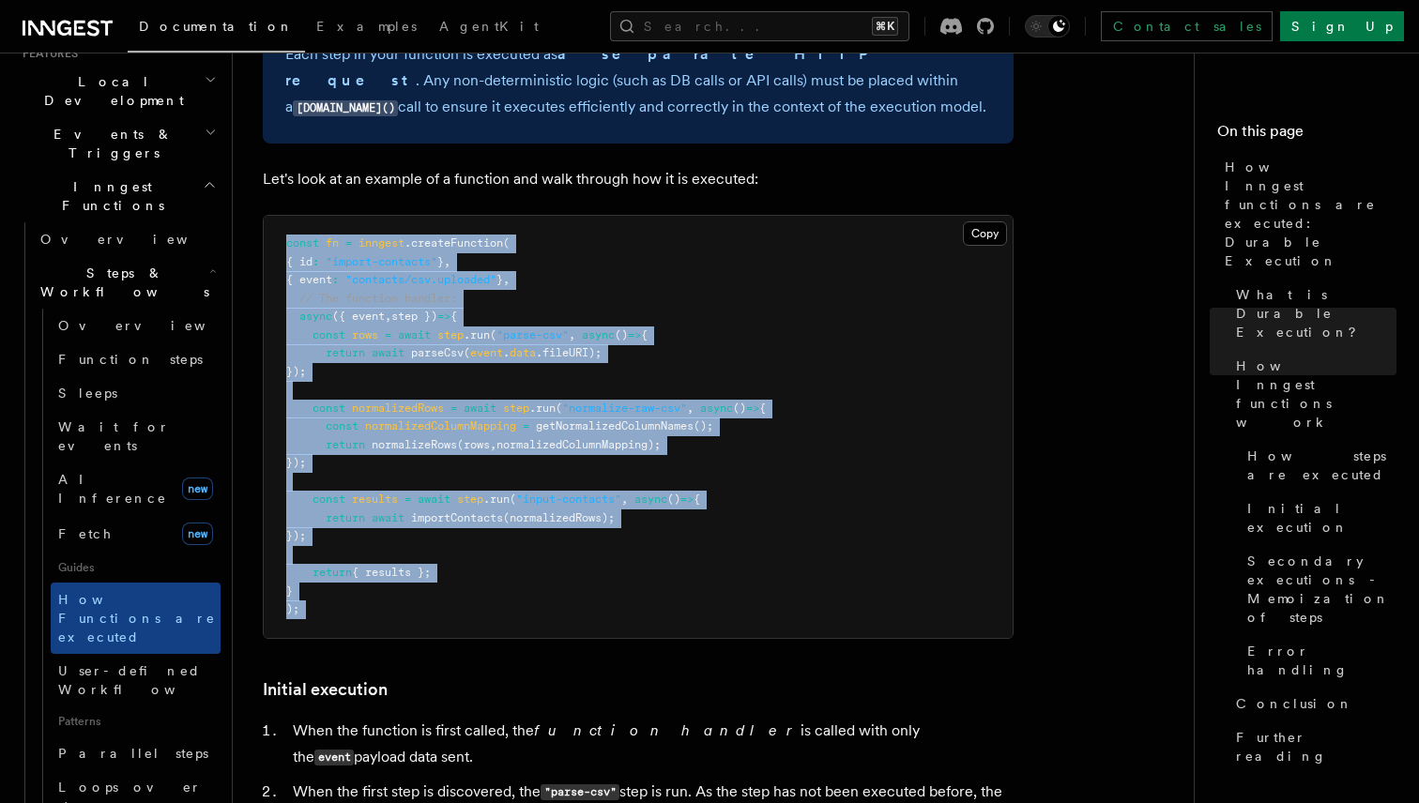
drag, startPoint x: 544, startPoint y: 188, endPoint x: 496, endPoint y: 561, distance: 376.5
click at [496, 560] on pre "const fn = inngest .createFunction ( { id : "import-contacts" } , { event : "co…" at bounding box center [638, 427] width 749 height 422
click at [496, 561] on pre "const fn = inngest .createFunction ( { id : "import-contacts" } , { event : "co…" at bounding box center [638, 427] width 749 height 422
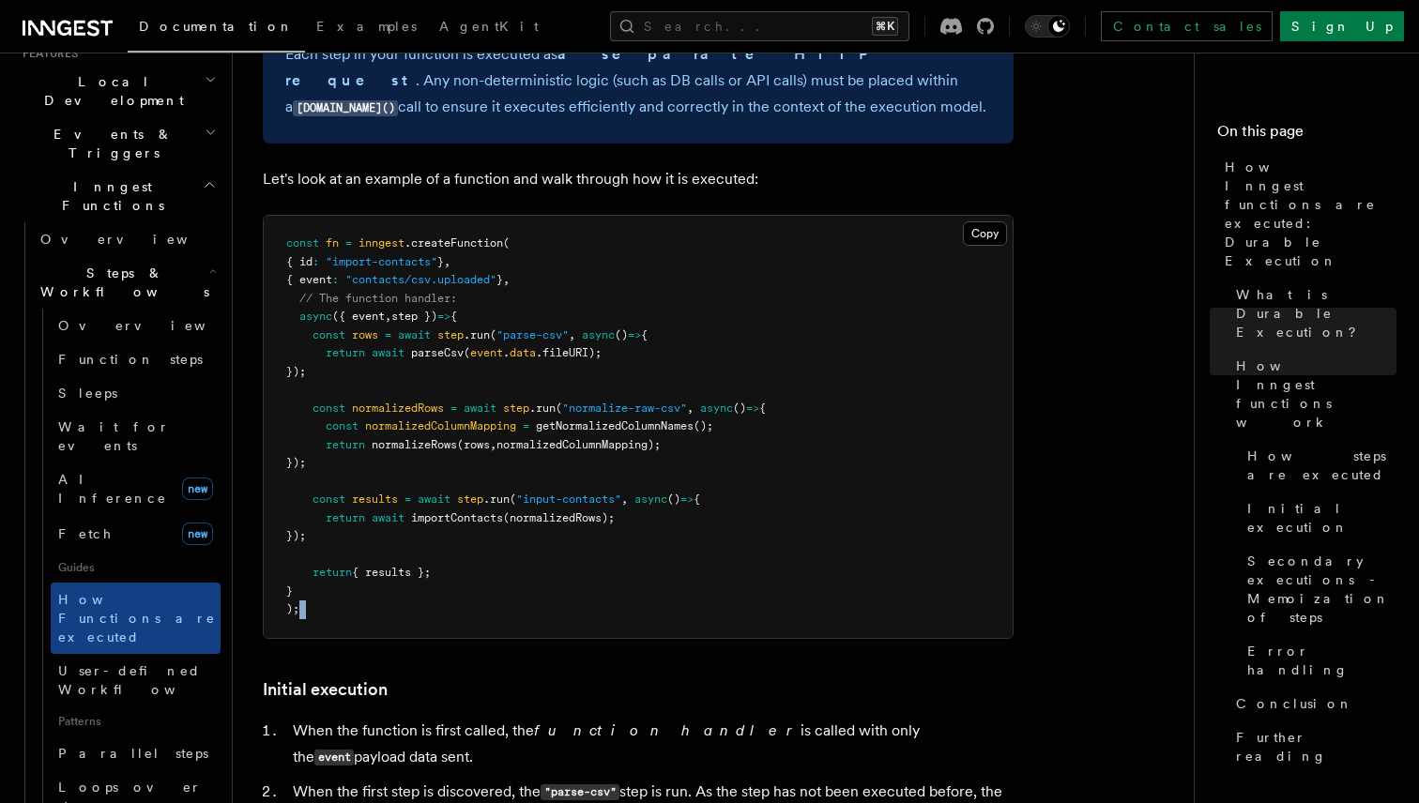
click at [496, 561] on pre "const fn = inngest .createFunction ( { id : "import-contacts" } , { event : "co…" at bounding box center [638, 427] width 749 height 422
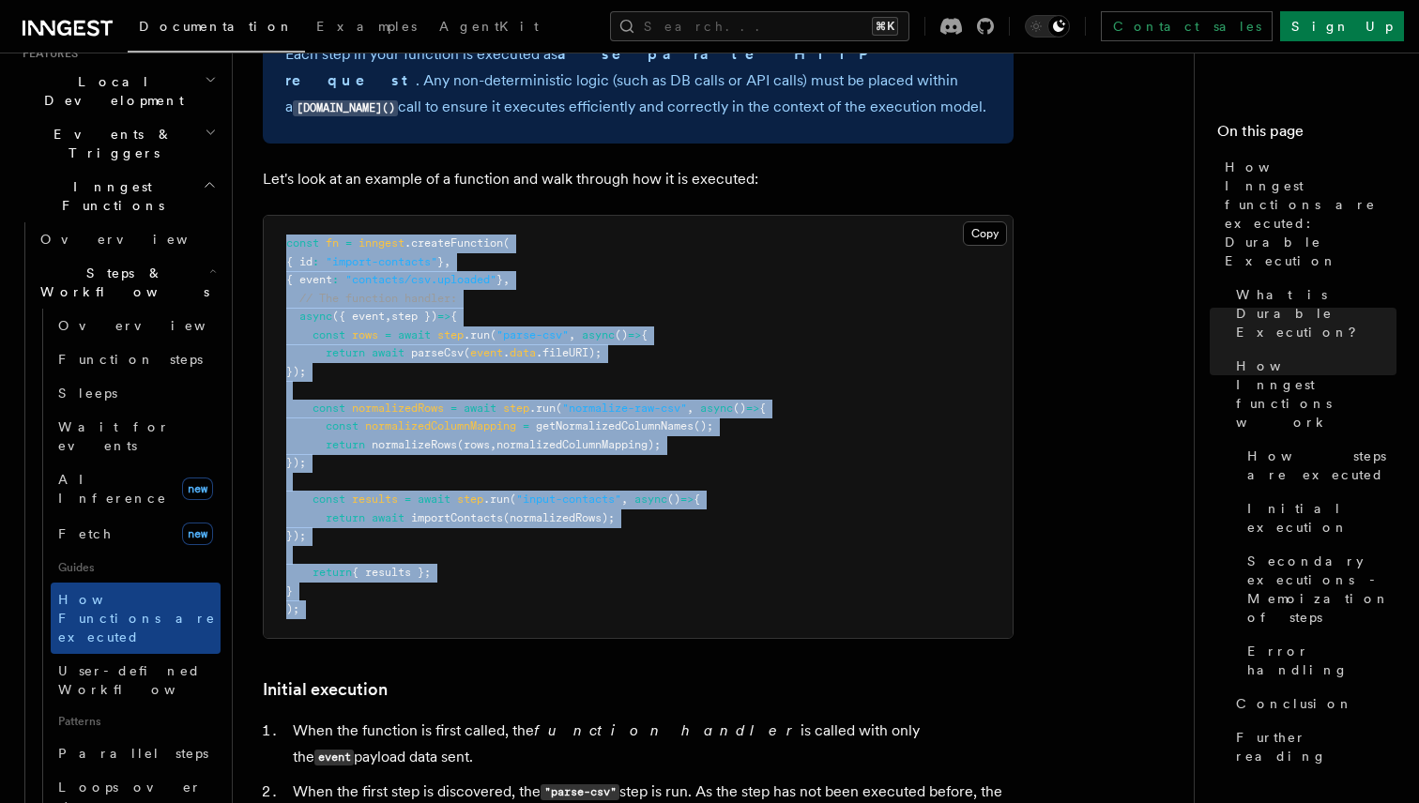
drag, startPoint x: 496, startPoint y: 561, endPoint x: 630, endPoint y: 185, distance: 399.1
click at [630, 216] on pre "const fn = inngest .createFunction ( { id : "import-contacts" } , { event : "co…" at bounding box center [638, 427] width 749 height 422
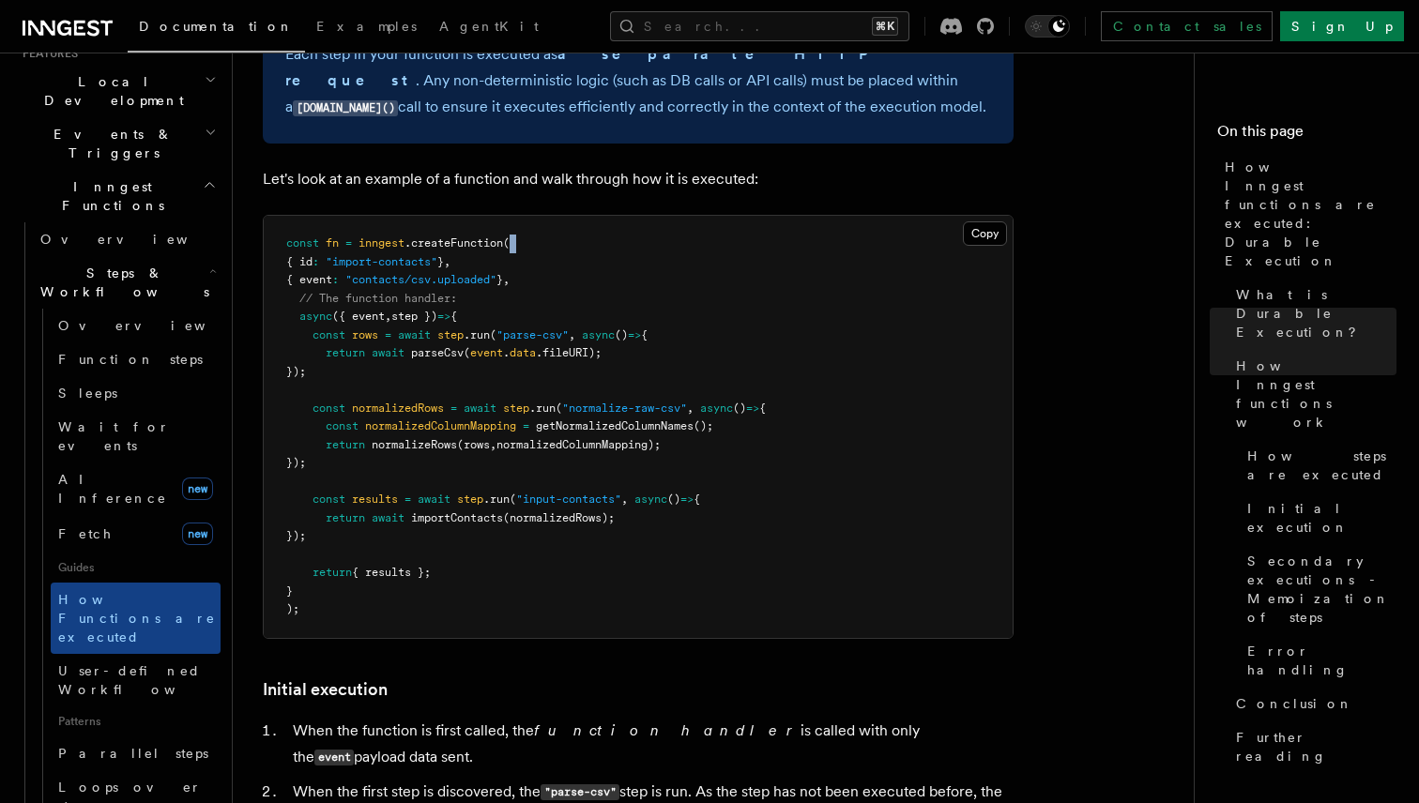
click at [630, 216] on pre "const fn = inngest .createFunction ( { id : "import-contacts" } , { event : "co…" at bounding box center [638, 427] width 749 height 422
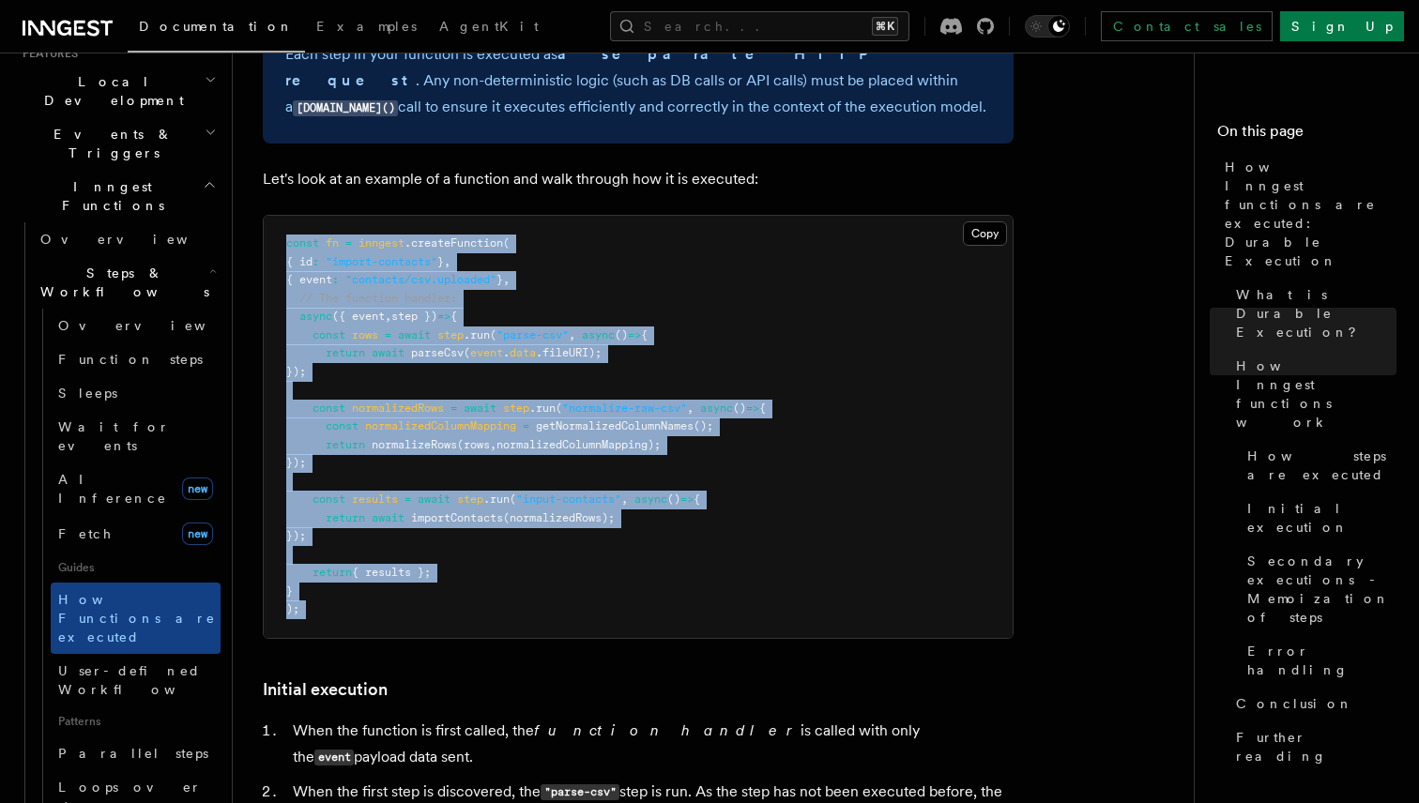
drag, startPoint x: 630, startPoint y: 185, endPoint x: 614, endPoint y: 562, distance: 377.5
click at [614, 562] on pre "const fn = inngest .createFunction ( { id : "import-contacts" } , { event : "co…" at bounding box center [638, 427] width 749 height 422
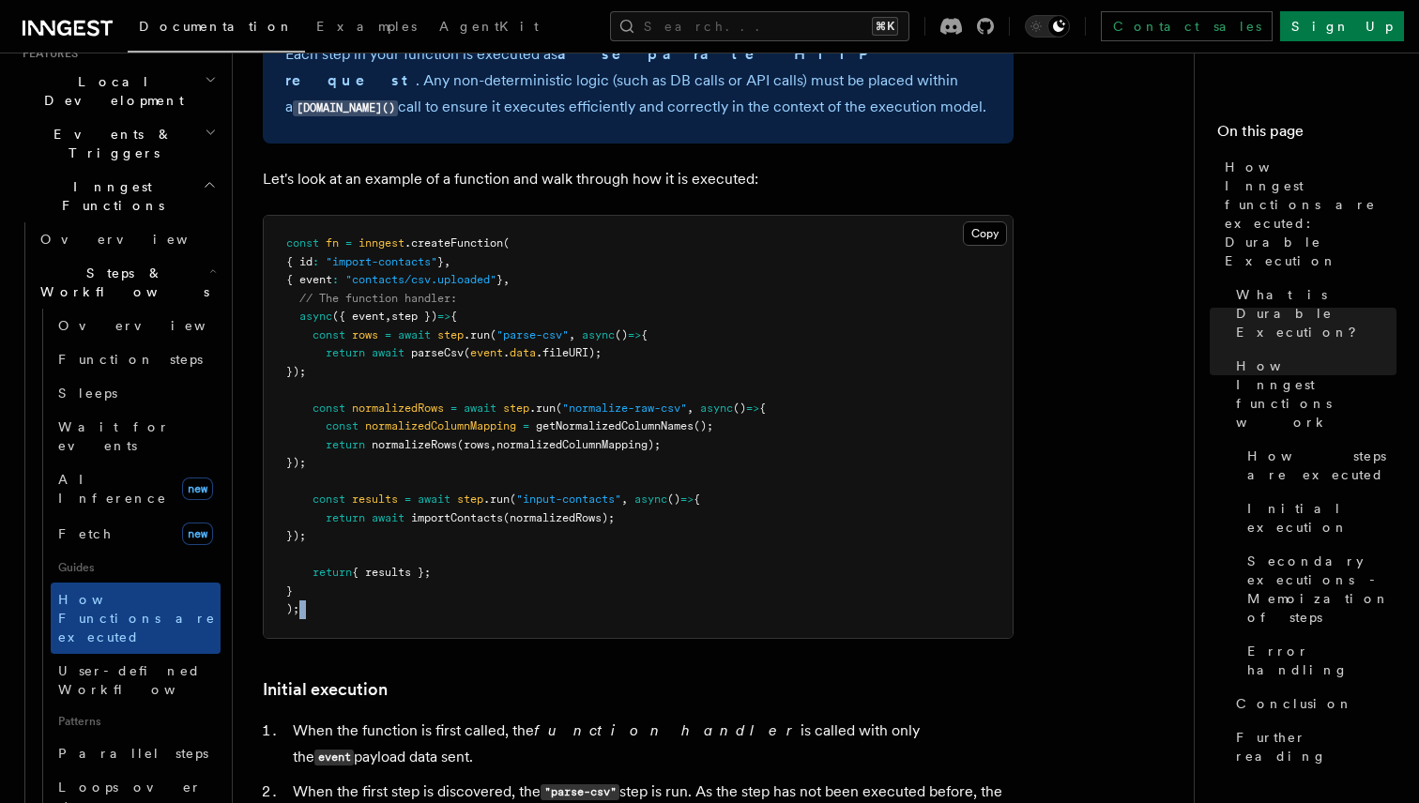
click at [614, 562] on pre "const fn = inngest .createFunction ( { id : "import-contacts" } , { event : "co…" at bounding box center [638, 427] width 749 height 422
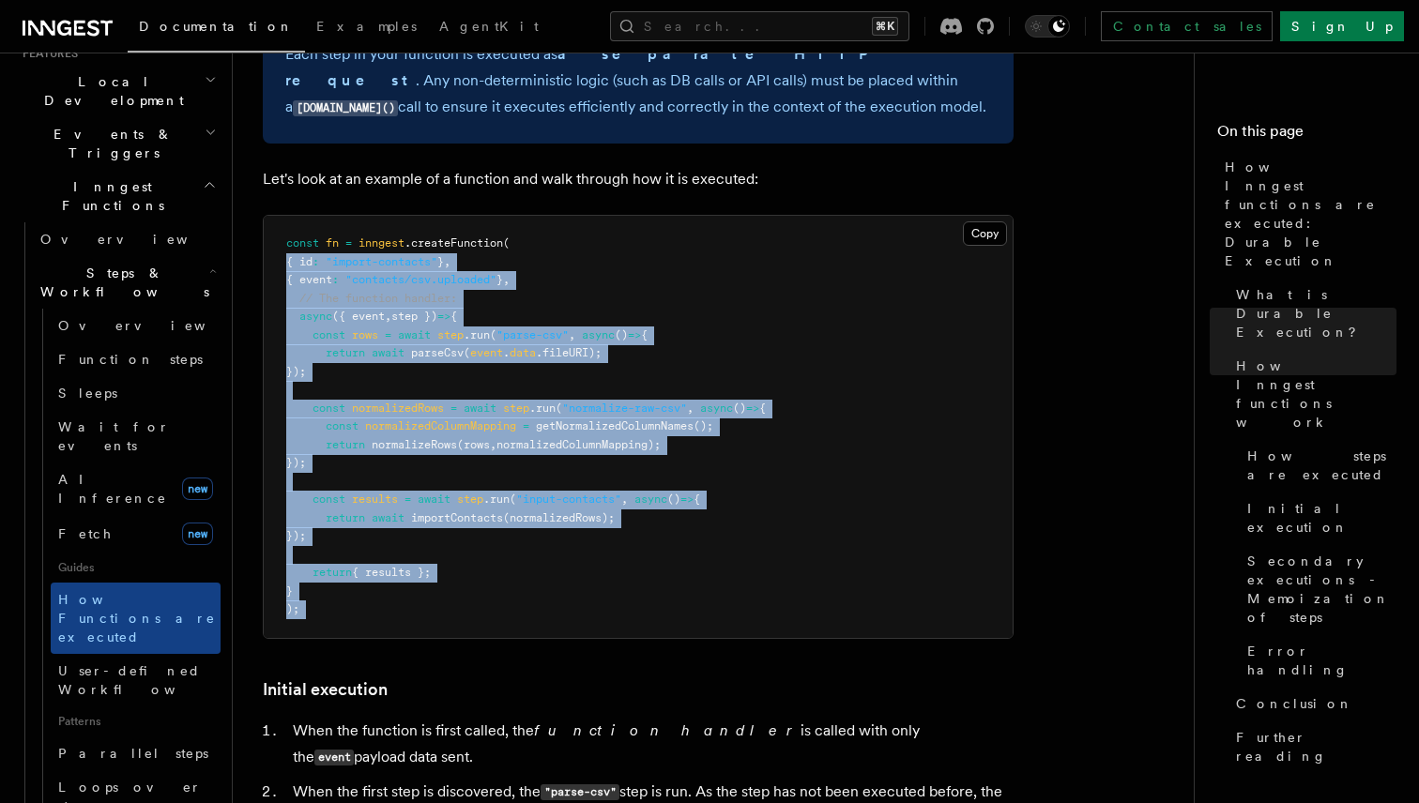
drag, startPoint x: 614, startPoint y: 562, endPoint x: 654, endPoint y: 202, distance: 362.5
click at [654, 216] on pre "const fn = inngest .createFunction ( { id : "import-contacts" } , { event : "co…" at bounding box center [638, 427] width 749 height 422
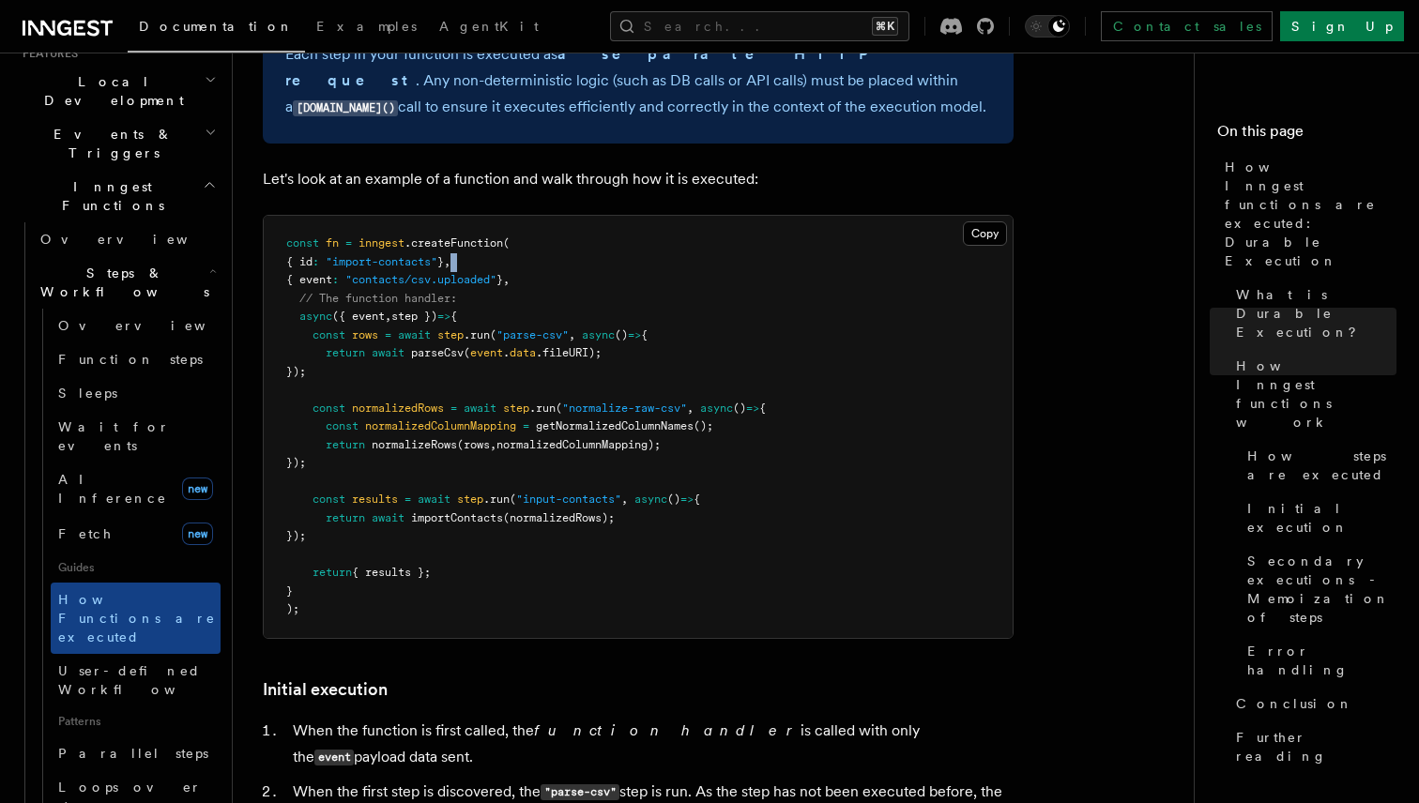
click at [654, 216] on pre "const fn = inngest .createFunction ( { id : "import-contacts" } , { event : "co…" at bounding box center [638, 427] width 749 height 422
click at [648, 216] on pre "const fn = inngest .createFunction ( { id : "import-contacts" } , { event : "co…" at bounding box center [638, 427] width 749 height 422
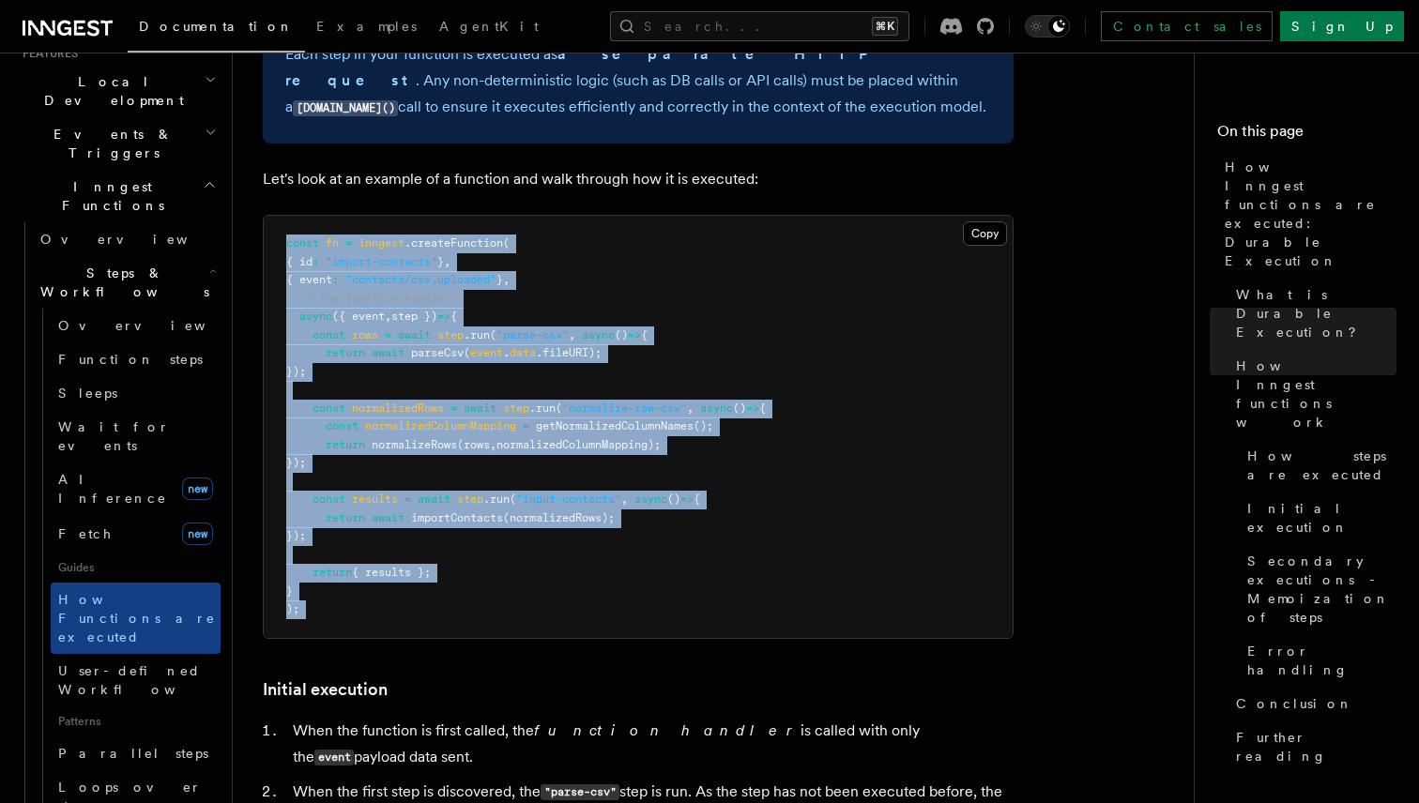
drag, startPoint x: 648, startPoint y: 190, endPoint x: 633, endPoint y: 561, distance: 370.9
click at [633, 561] on pre "const fn = inngest .createFunction ( { id : "import-contacts" } , { event : "co…" at bounding box center [638, 427] width 749 height 422
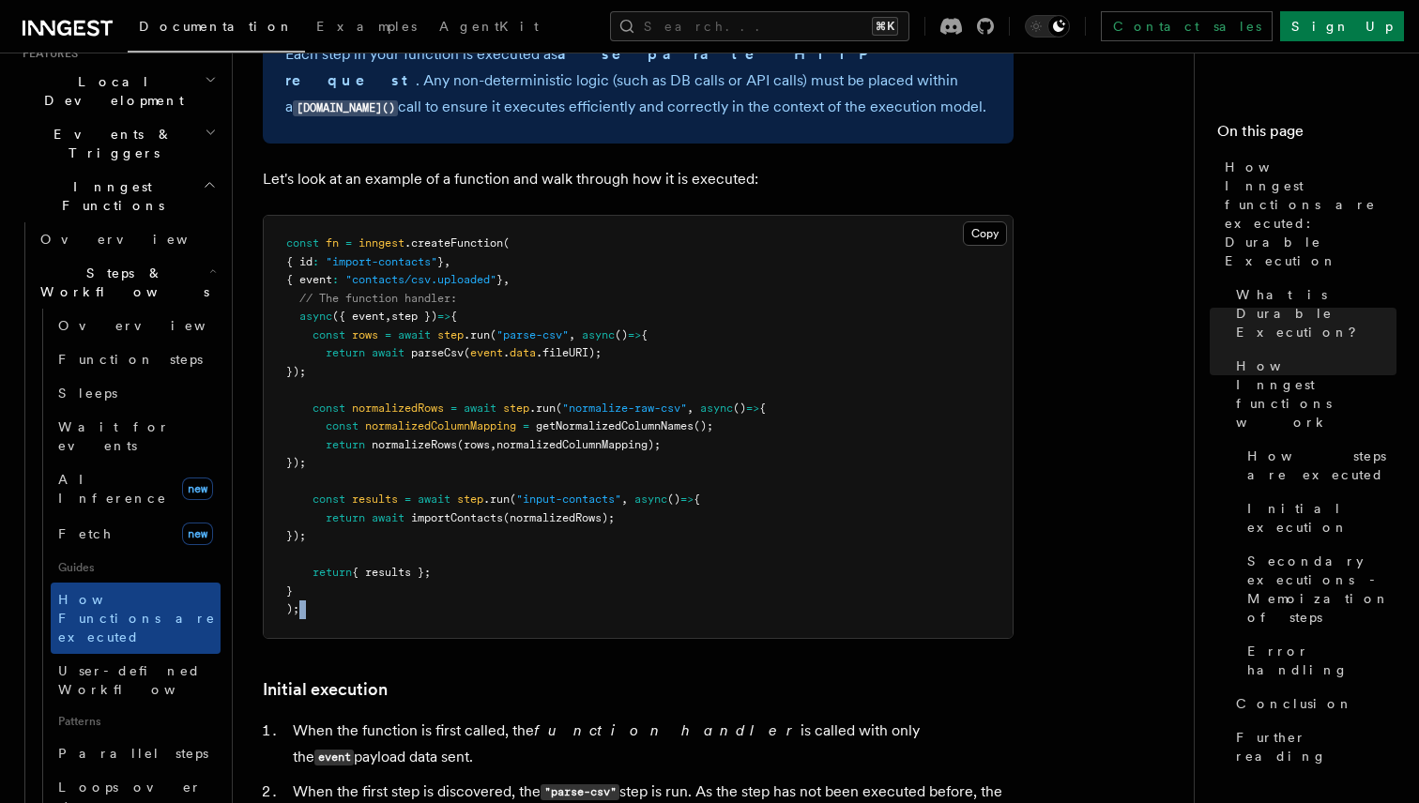
click at [633, 561] on pre "const fn = inngest .createFunction ( { id : "import-contacts" } , { event : "co…" at bounding box center [638, 427] width 749 height 422
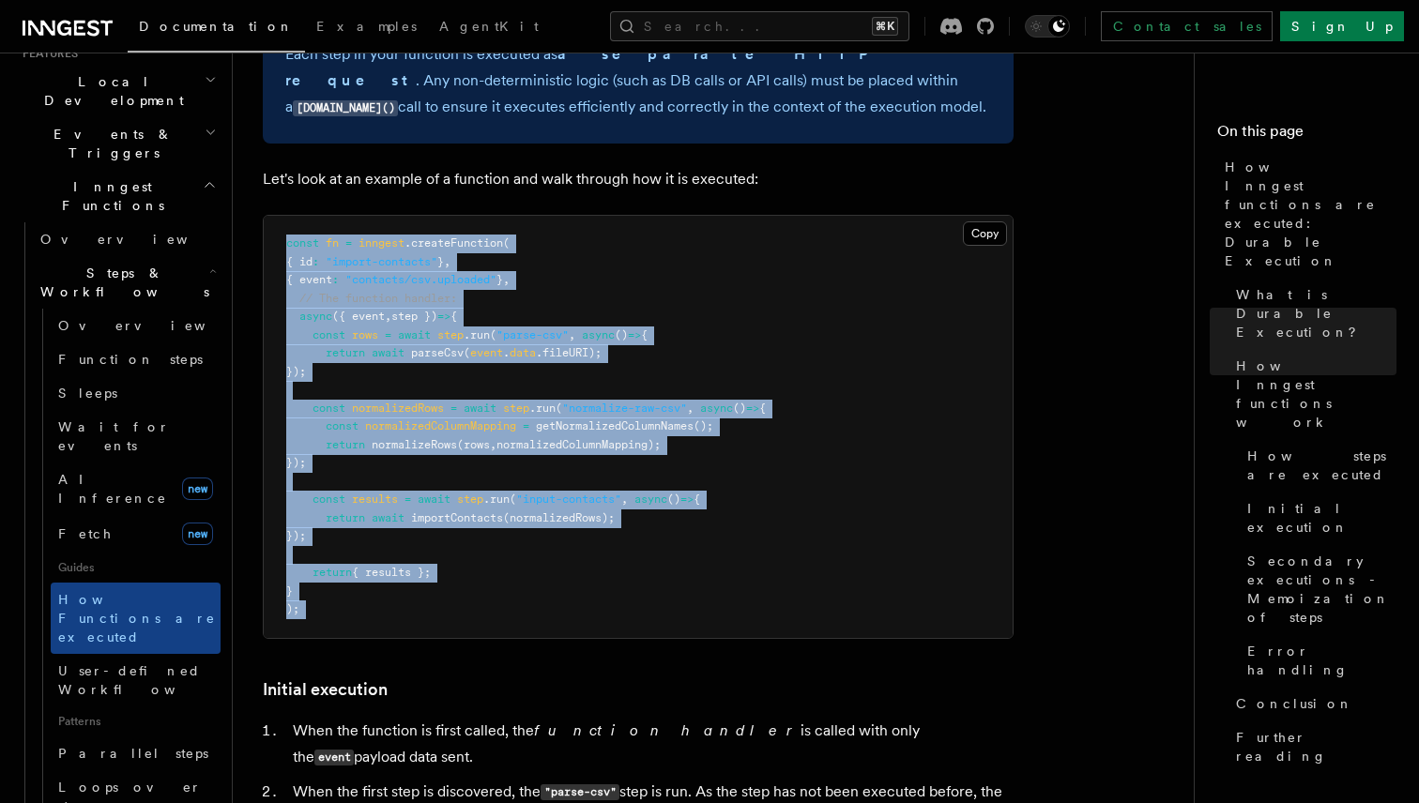
drag, startPoint x: 633, startPoint y: 561, endPoint x: 706, endPoint y: 200, distance: 368.4
click at [706, 216] on pre "const fn = inngest .createFunction ( { id : "import-contacts" } , { event : "co…" at bounding box center [638, 427] width 749 height 422
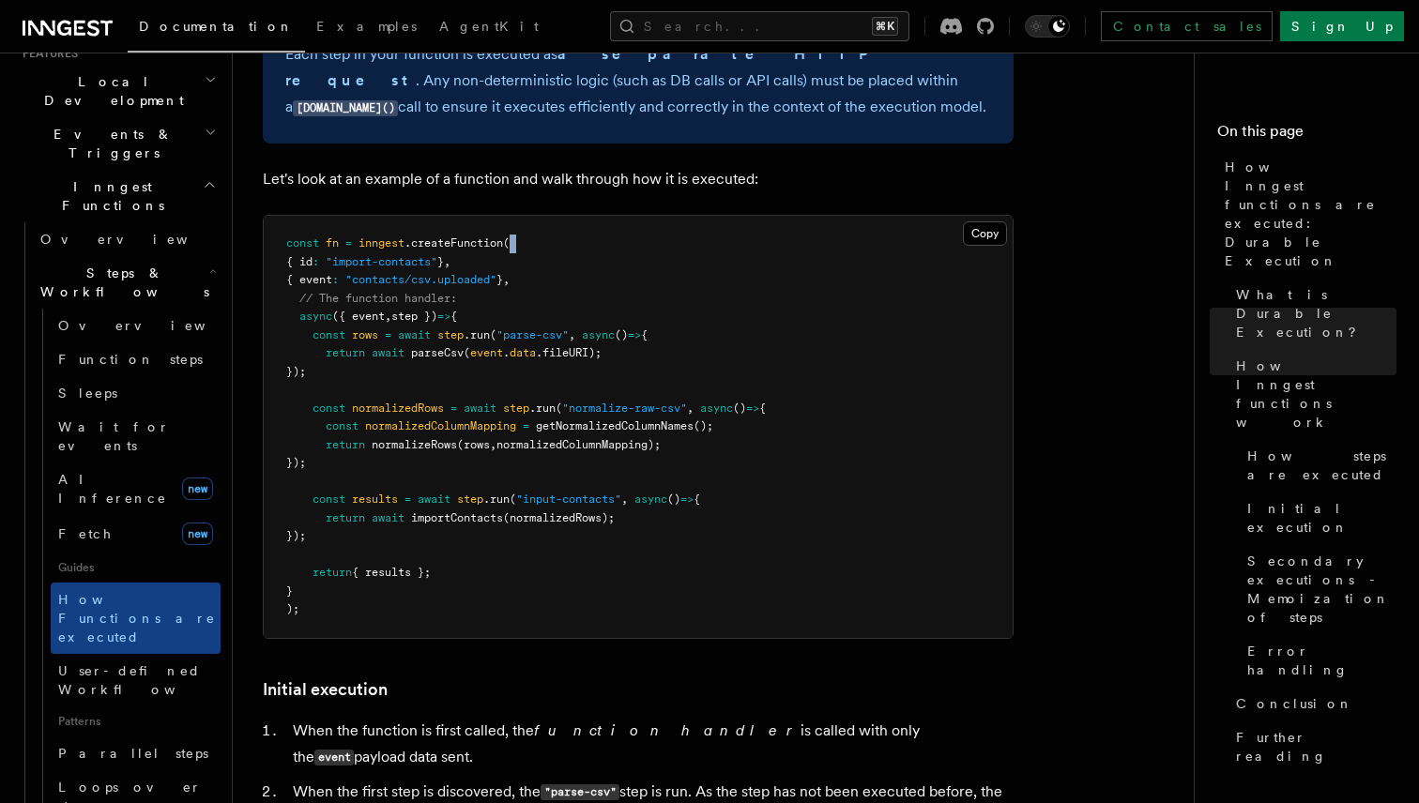
click at [706, 216] on pre "const fn = inngest .createFunction ( { id : "import-contacts" } , { event : "co…" at bounding box center [638, 427] width 749 height 422
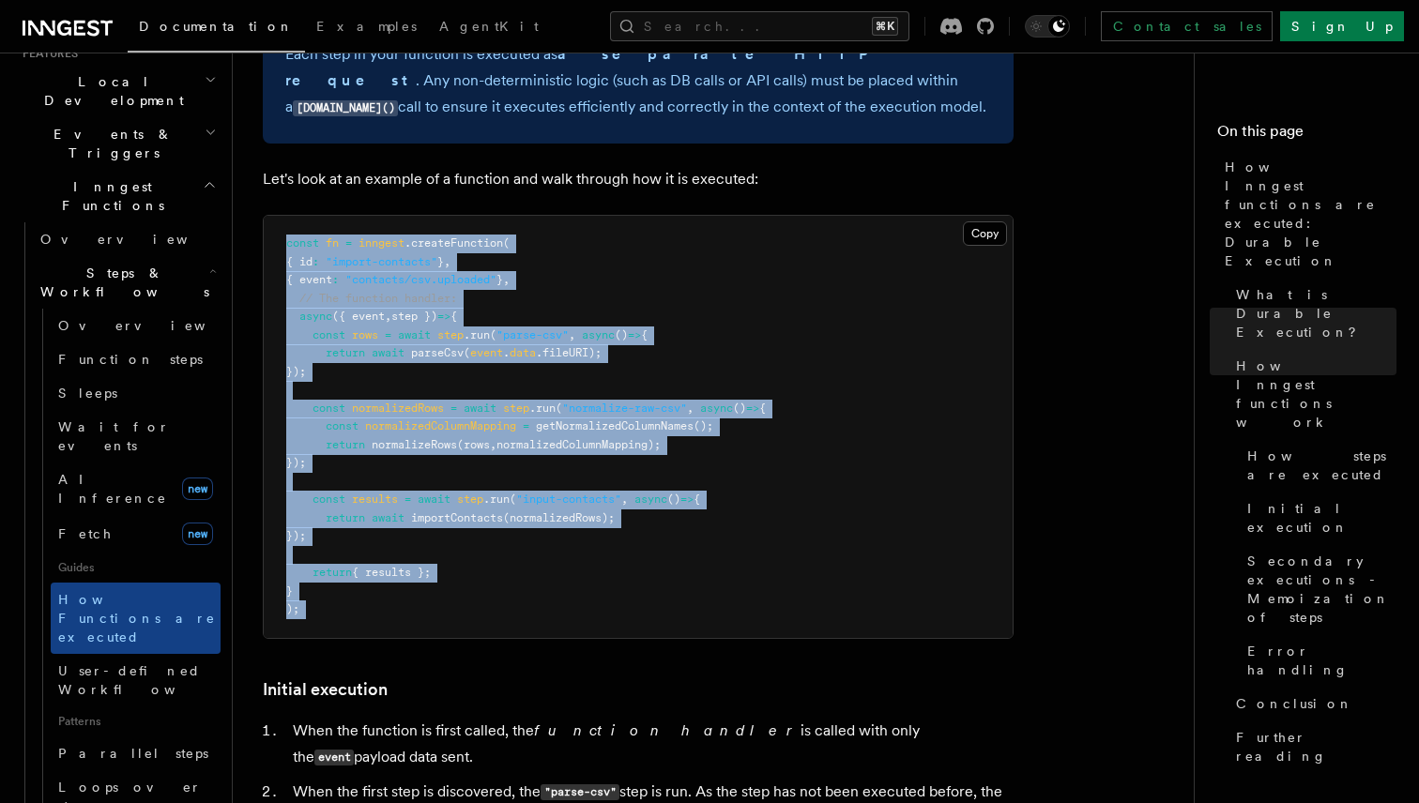
drag, startPoint x: 706, startPoint y: 200, endPoint x: 681, endPoint y: 556, distance: 357.4
click at [681, 556] on pre "const fn = inngest .createFunction ( { id : "import-contacts" } , { event : "co…" at bounding box center [638, 427] width 749 height 422
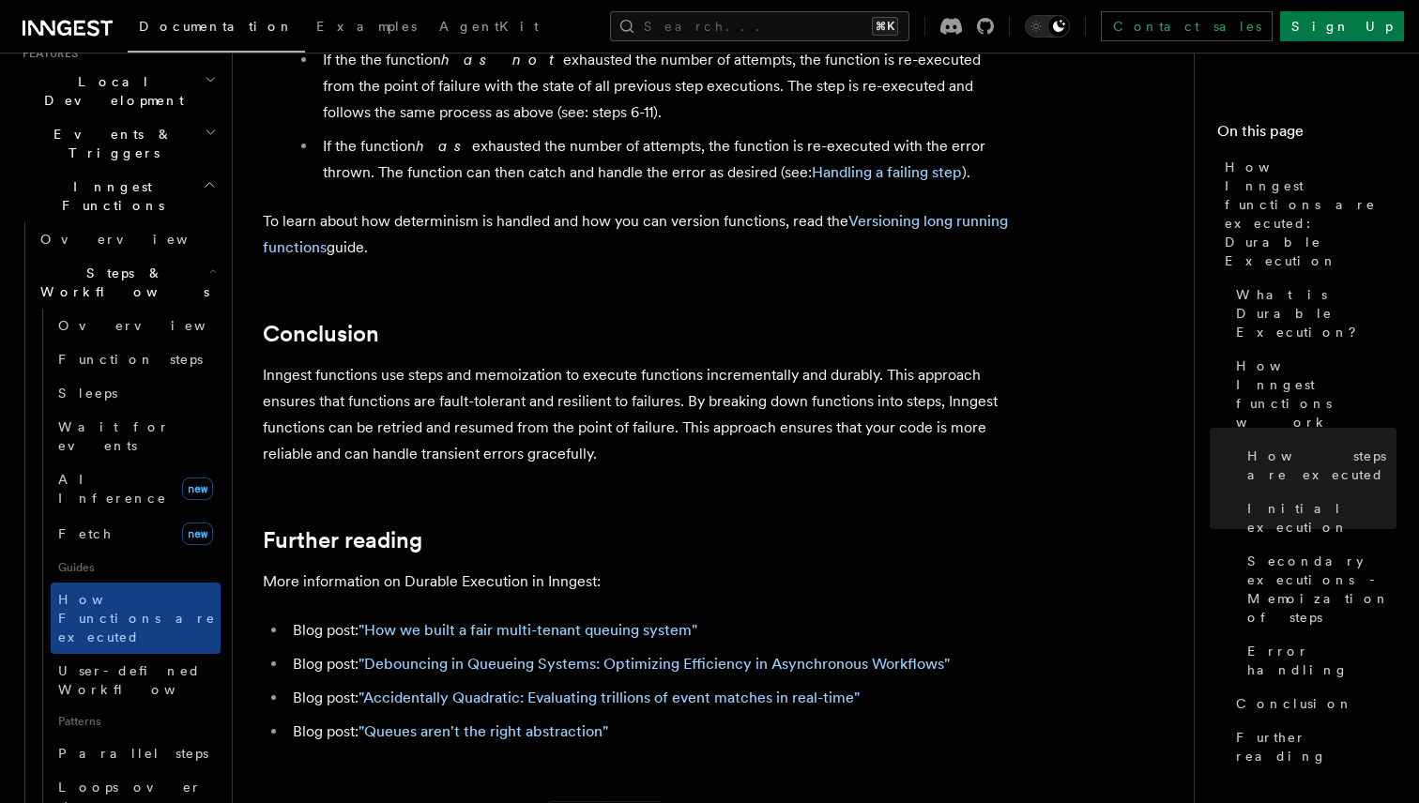
scroll to position [3412, 0]
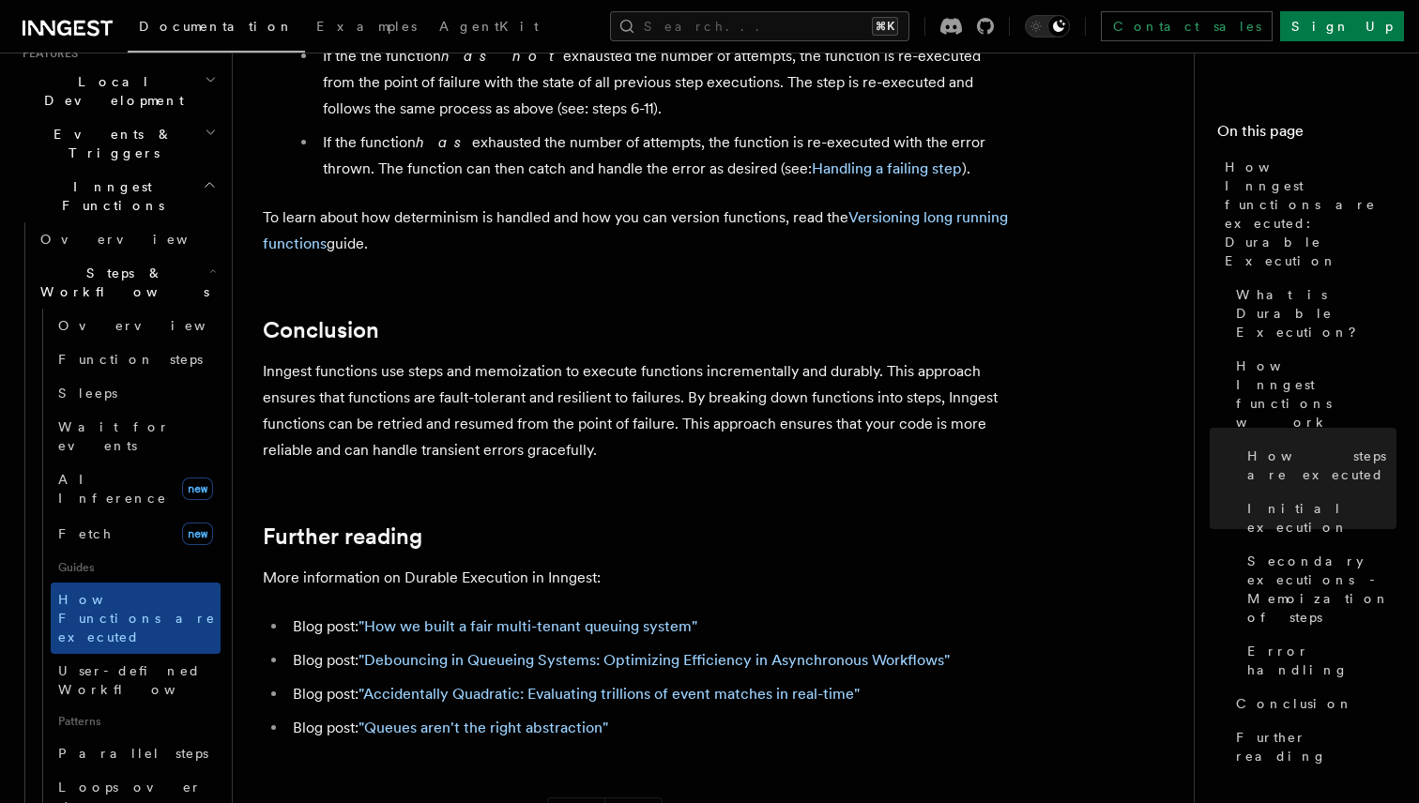
click at [674, 715] on li "Blog post: "Queues aren't the right abstraction"" at bounding box center [650, 728] width 726 height 26
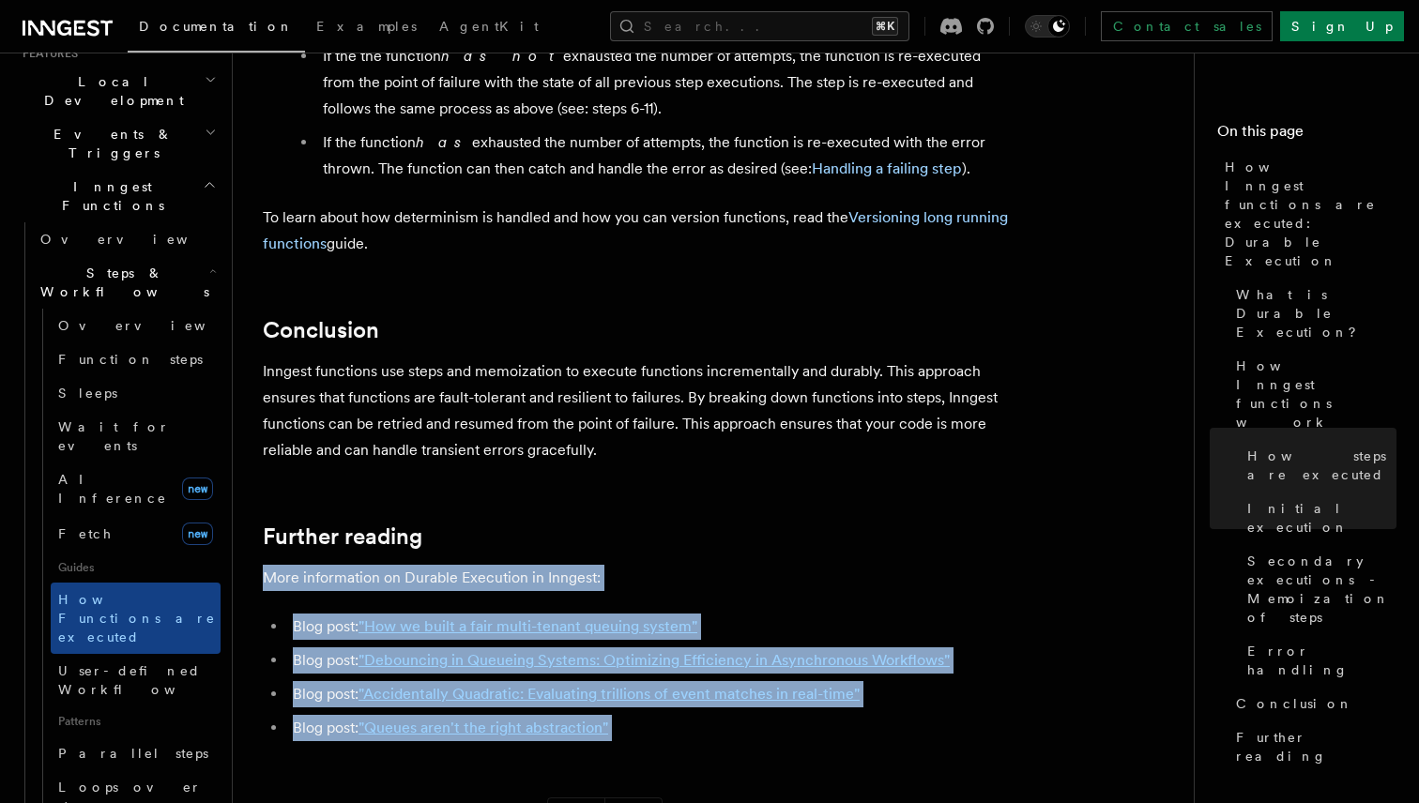
drag, startPoint x: 674, startPoint y: 660, endPoint x: 663, endPoint y: 452, distance: 207.6
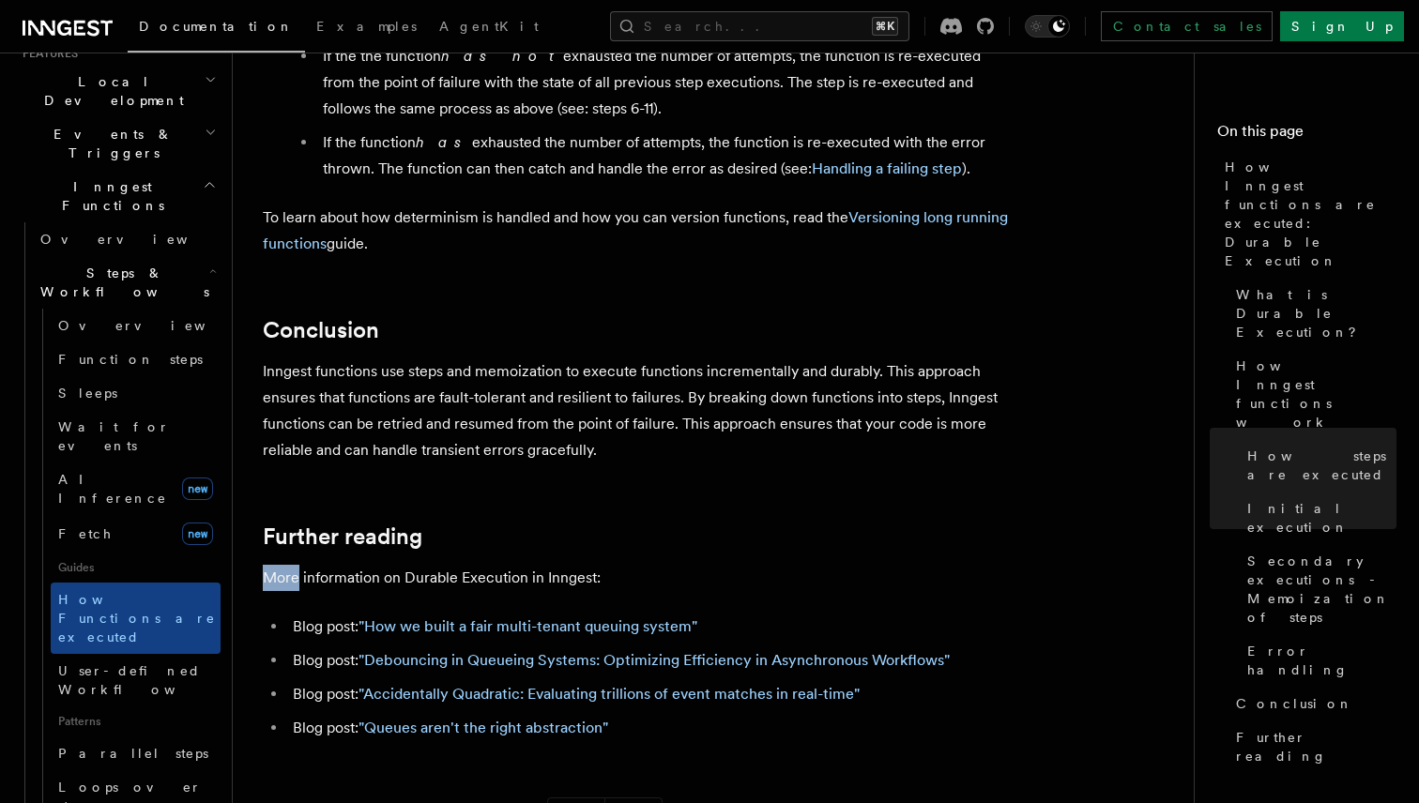
drag, startPoint x: 663, startPoint y: 484, endPoint x: 675, endPoint y: 484, distance: 11.3
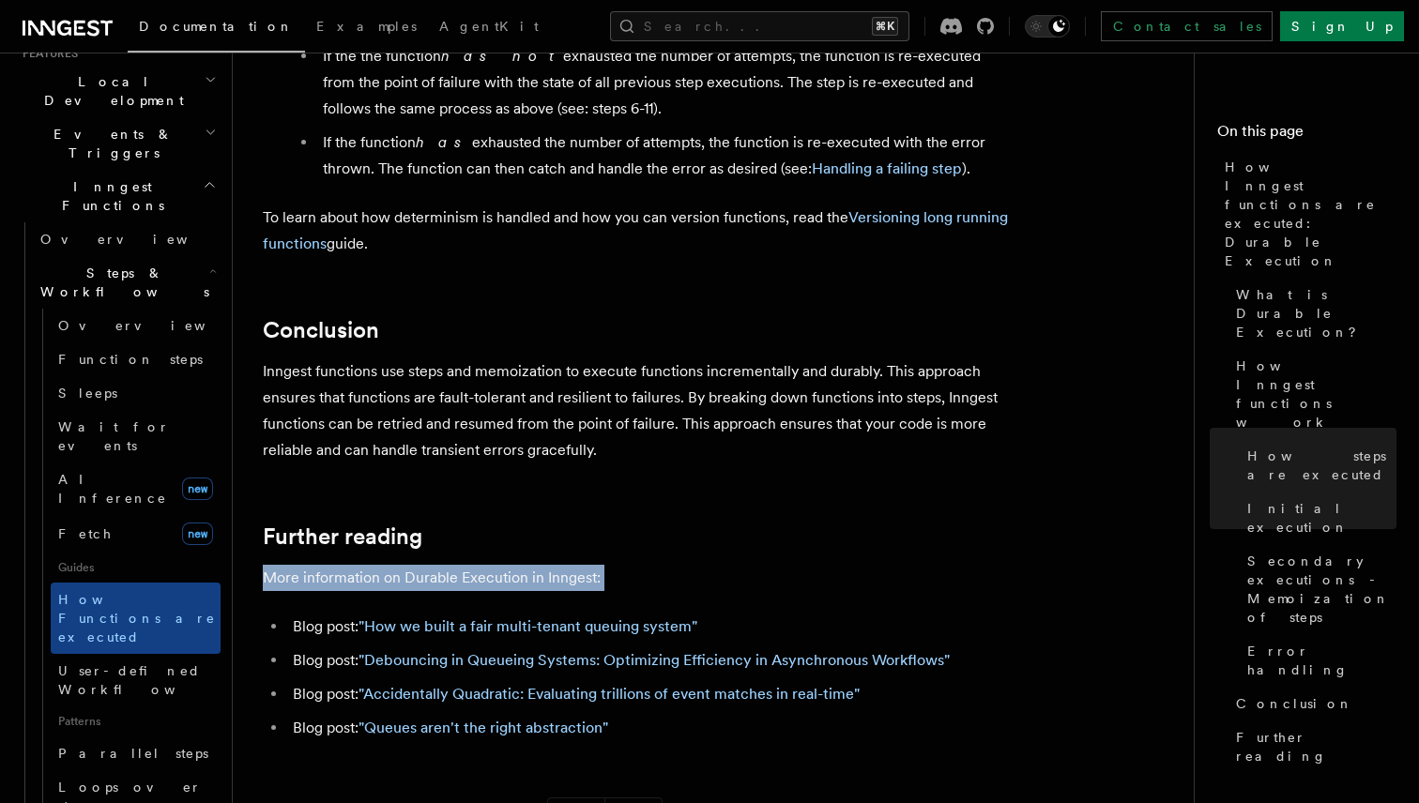
click at [698, 565] on p "More information on Durable Execution in Inngest:" at bounding box center [638, 578] width 751 height 26
click at [712, 565] on p "More information on Durable Execution in Inngest:" at bounding box center [638, 578] width 751 height 26
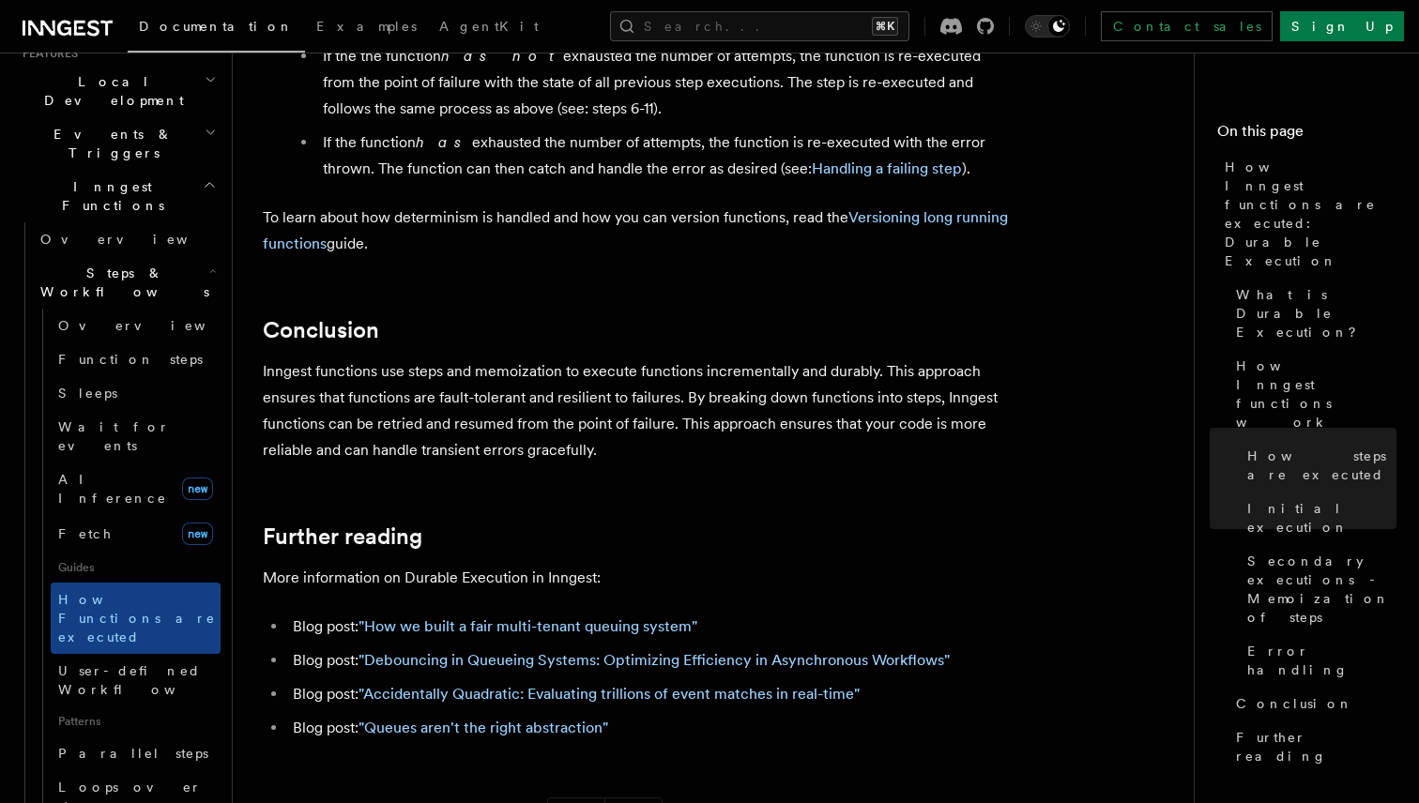
click at [712, 565] on p "More information on Durable Execution in Inngest:" at bounding box center [638, 578] width 751 height 26
click at [732, 565] on p "More information on Durable Execution in Inngest:" at bounding box center [638, 578] width 751 height 26
click at [479, 524] on h2 "Further reading" at bounding box center [638, 537] width 751 height 26
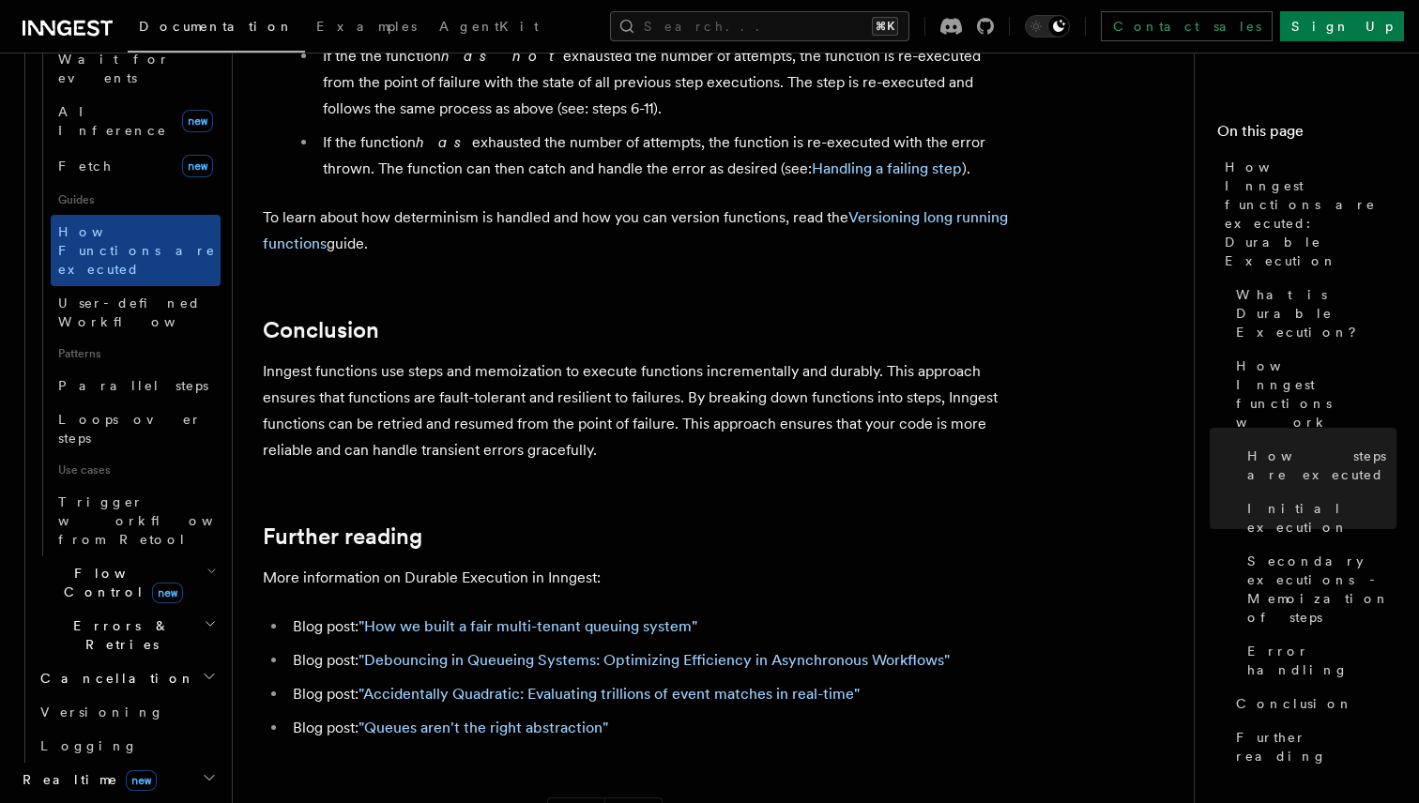
scroll to position [845, 0]
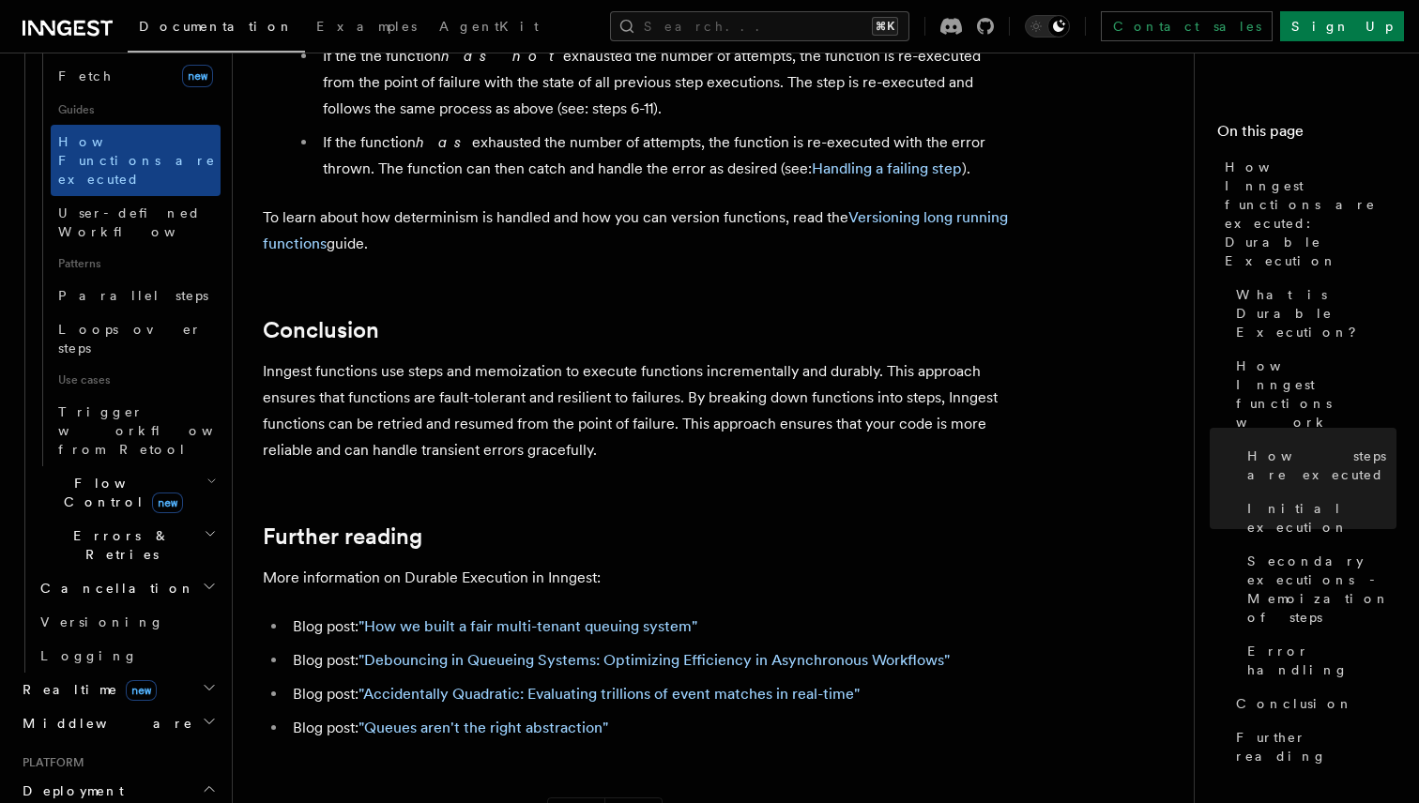
scroll to position [893, 0]
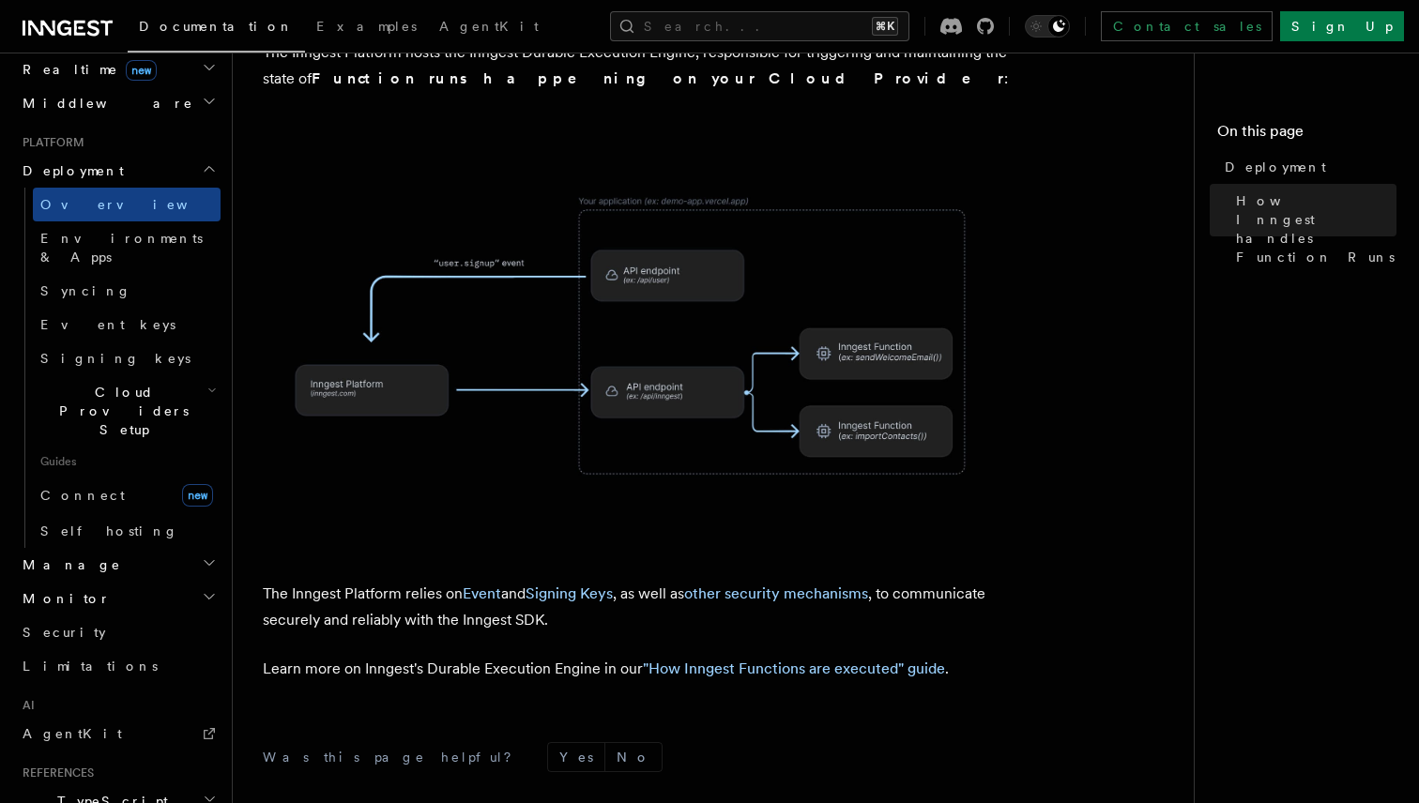
scroll to position [670, 0]
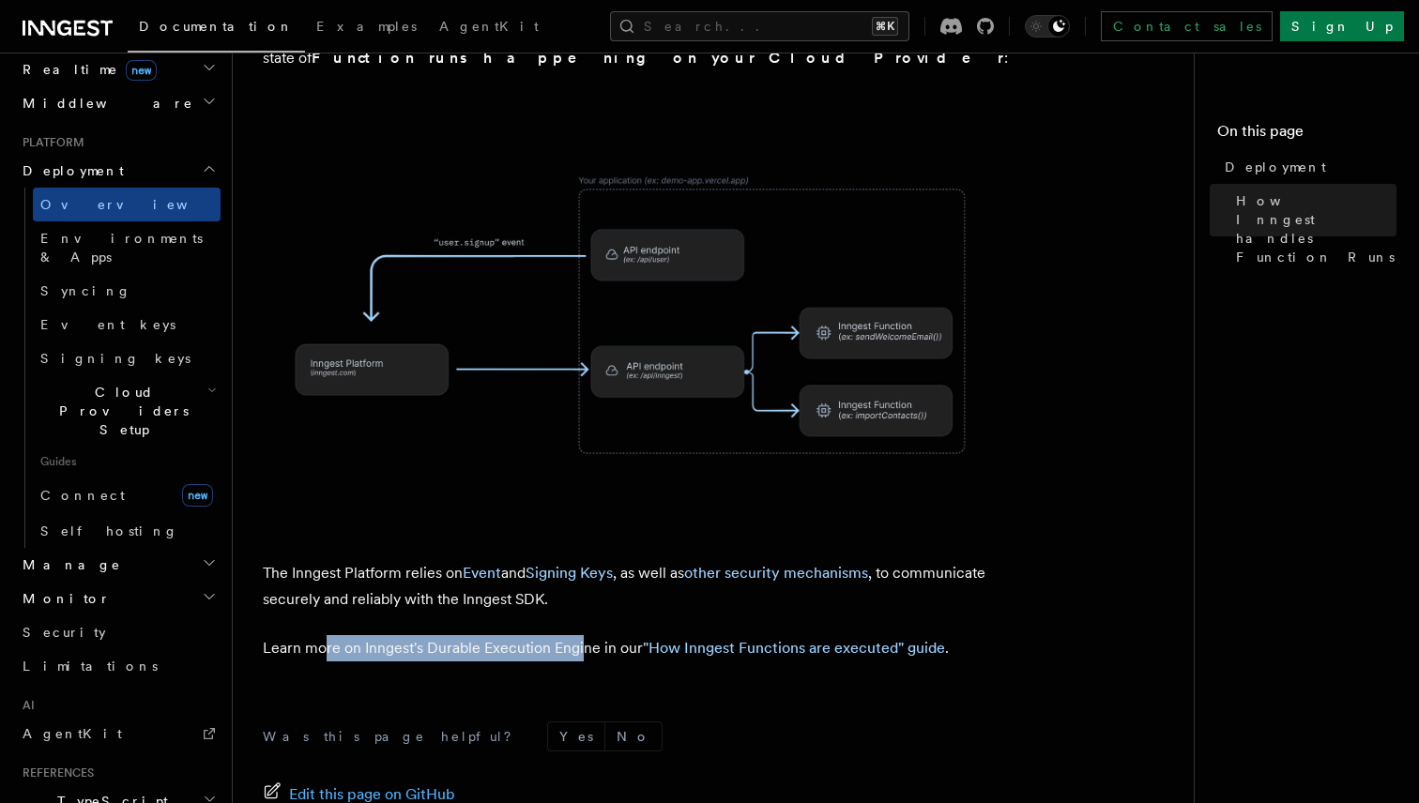
drag, startPoint x: 580, startPoint y: 540, endPoint x: 327, endPoint y: 545, distance: 253.4
click at [327, 635] on p "Learn more on Inngest's Durable Execution Engine in our "How Inngest Functions …" at bounding box center [638, 648] width 751 height 26
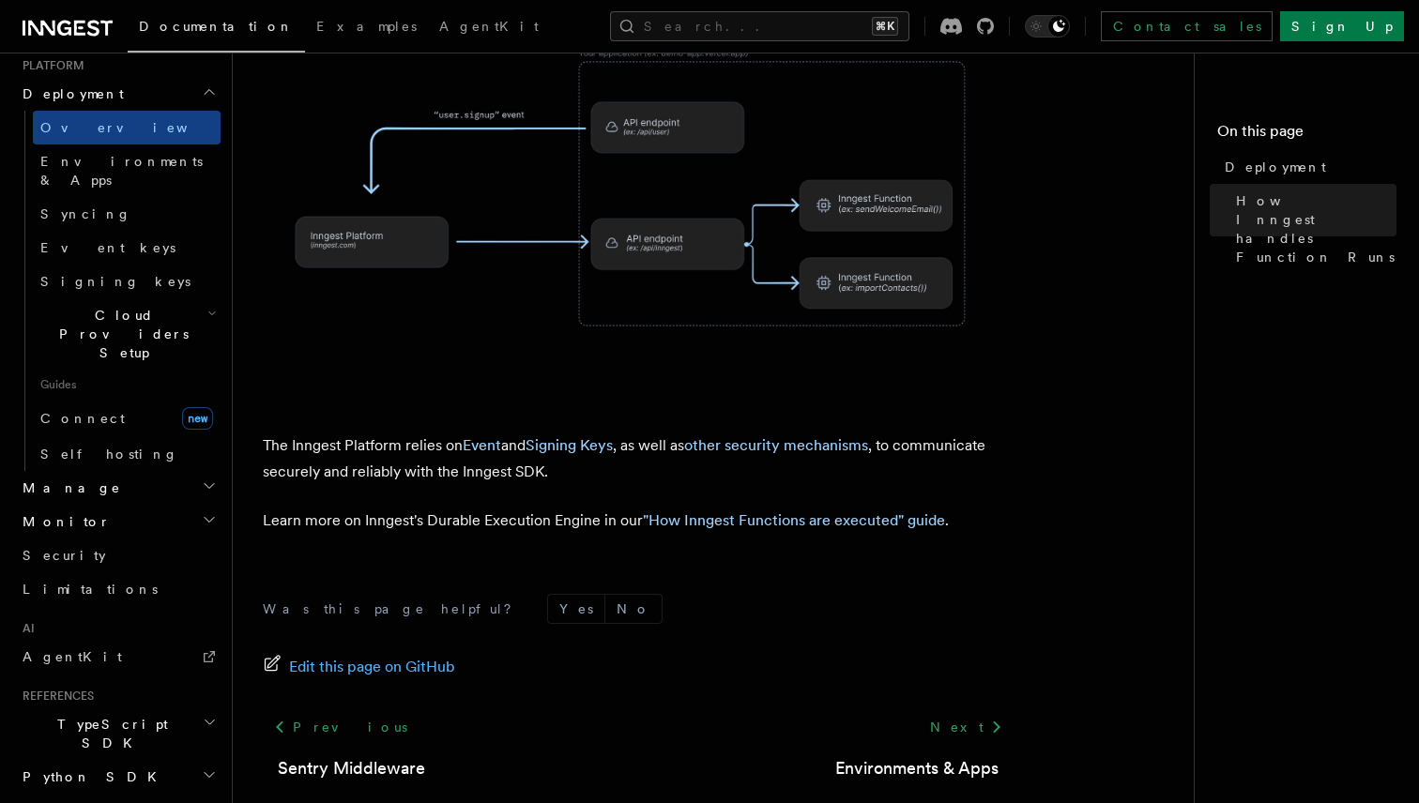
scroll to position [1002, 0]
